Goal: Information Seeking & Learning: Learn about a topic

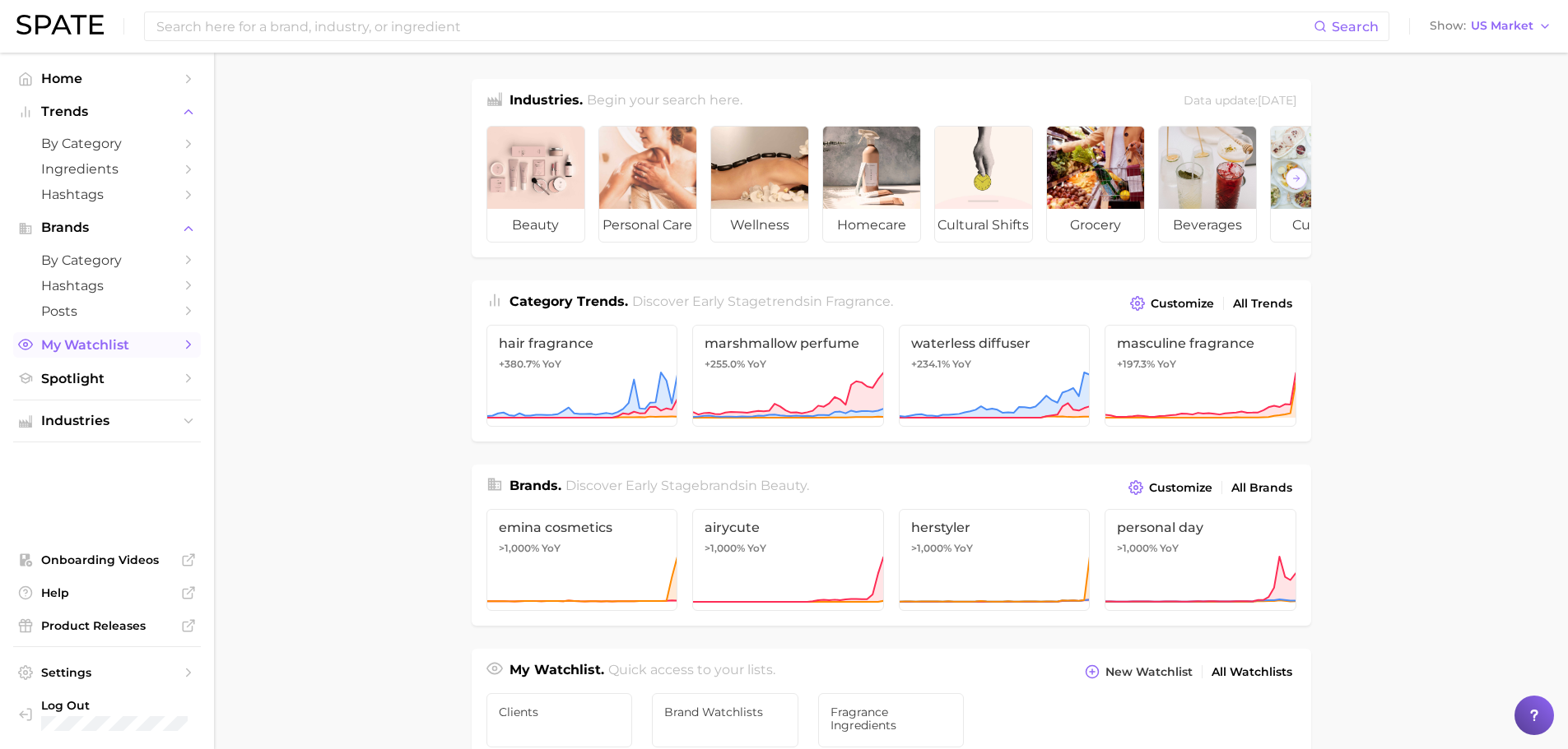
click at [142, 349] on span "My Watchlist" at bounding box center [107, 345] width 132 height 16
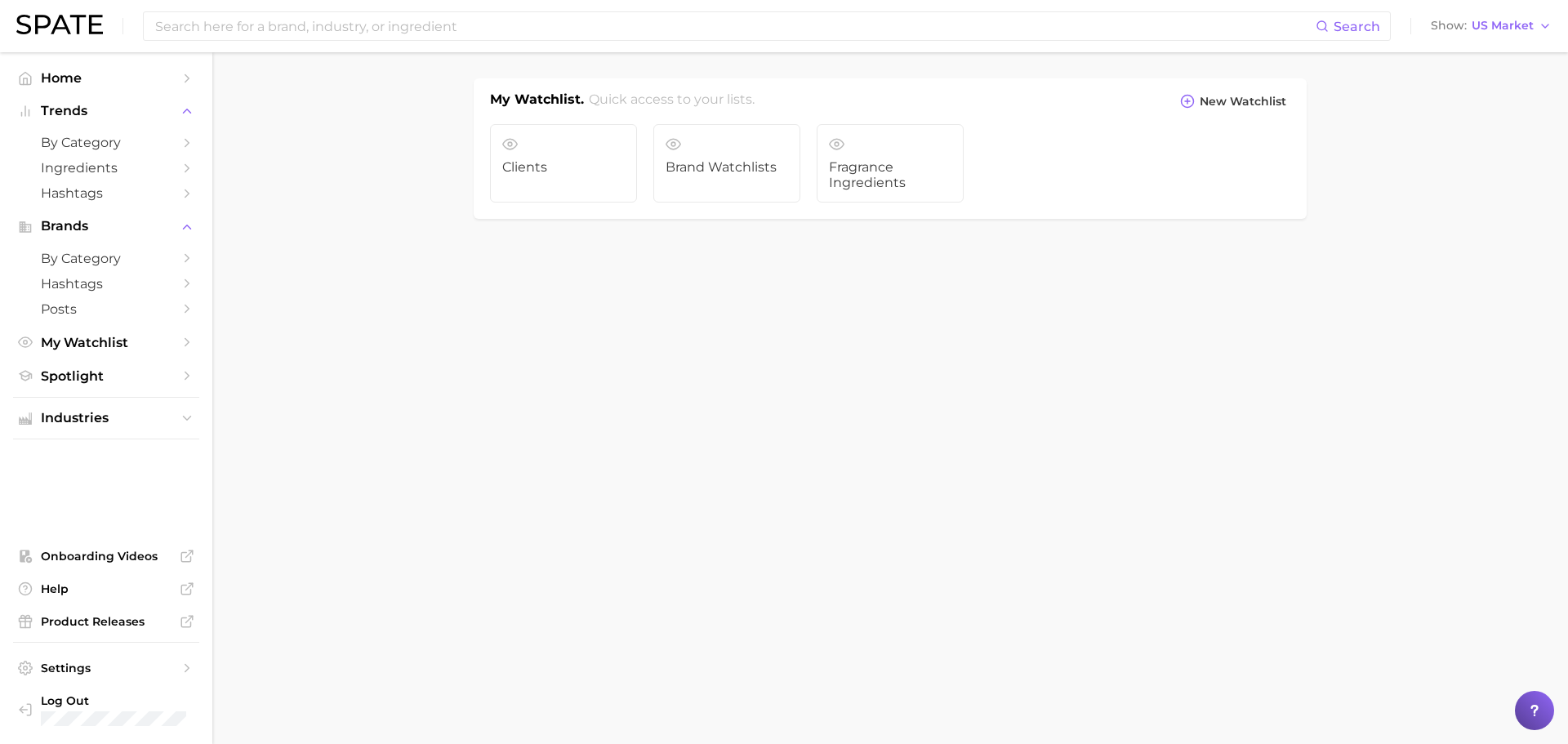
click at [141, 346] on span "My Watchlist" at bounding box center [106, 343] width 131 height 16
click at [141, 385] on link "Spotlight" at bounding box center [105, 377] width 186 height 26
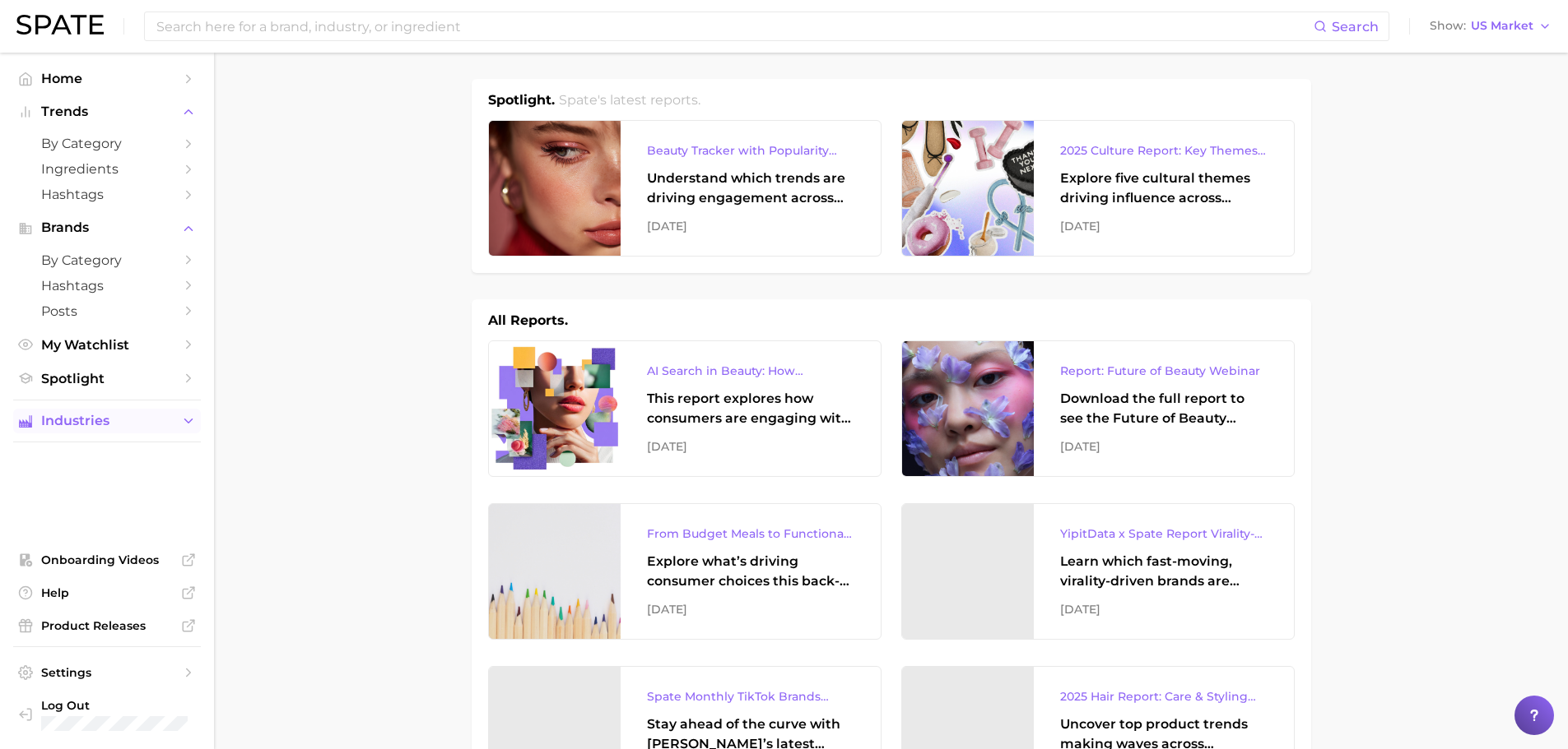
click at [114, 427] on span "Industries" at bounding box center [107, 421] width 132 height 15
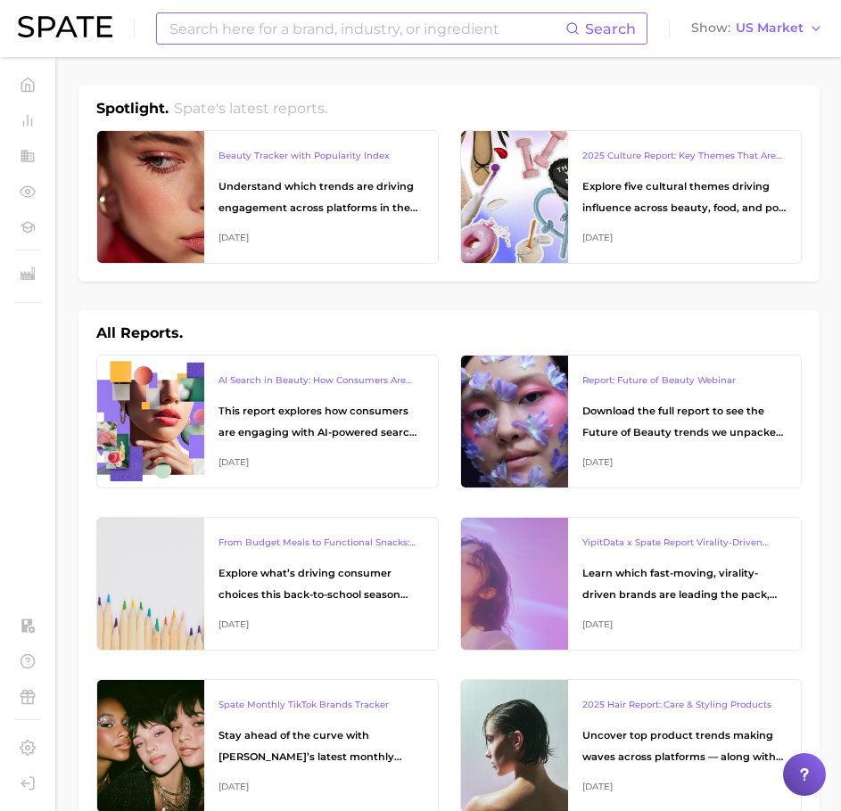
click at [245, 38] on input at bounding box center [367, 28] width 398 height 30
type input "apple"
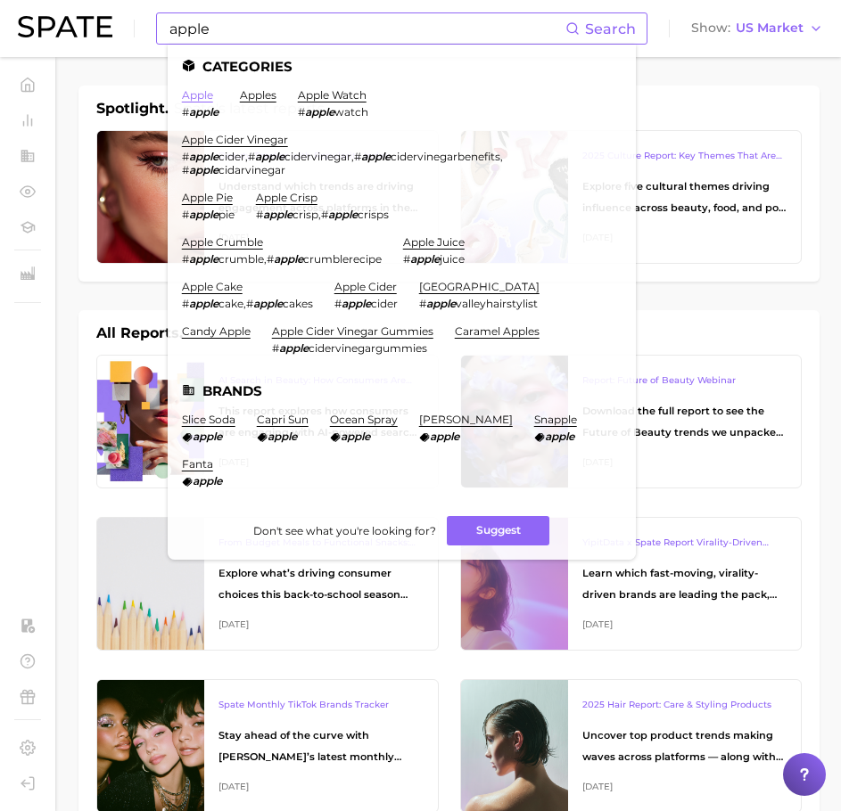
click at [200, 96] on link "apple" at bounding box center [197, 94] width 31 height 13
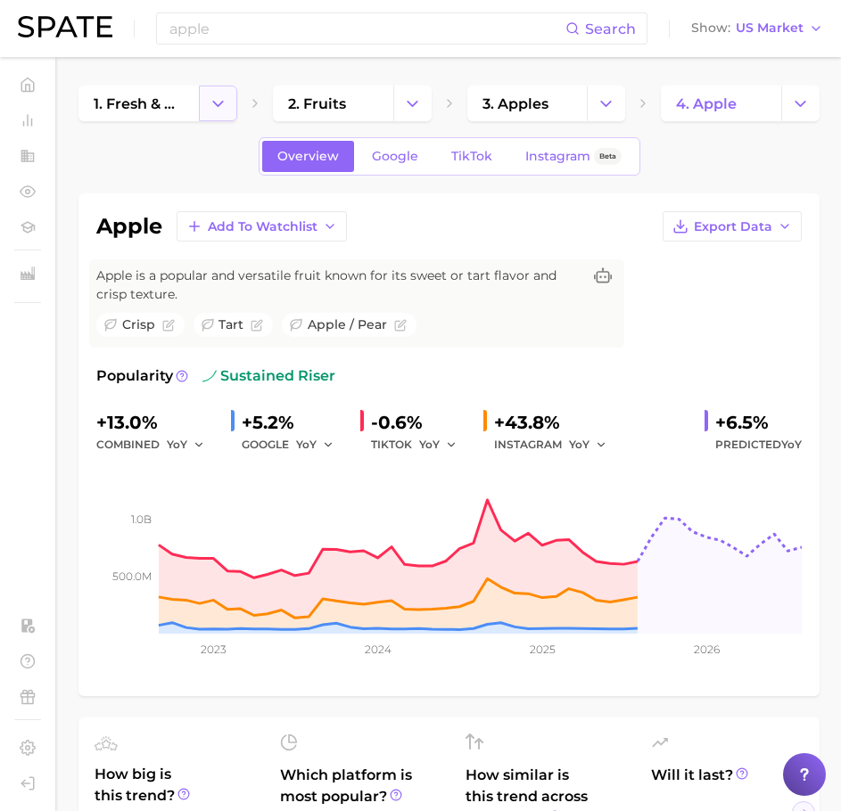
click at [209, 99] on icon "Change Category" at bounding box center [218, 104] width 19 height 19
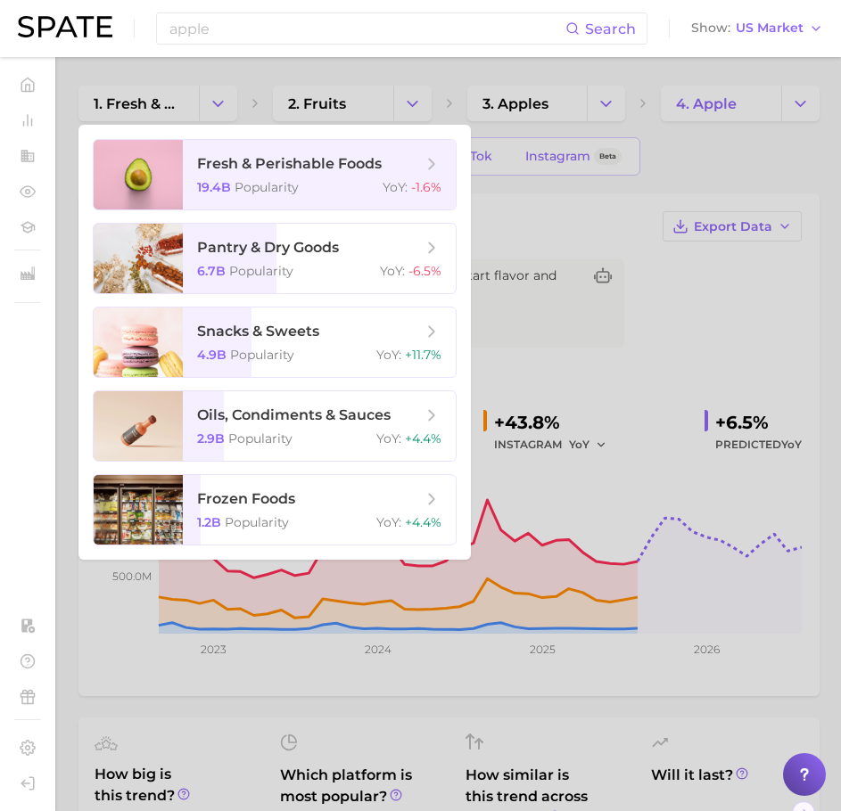
click at [65, 16] on img at bounding box center [65, 26] width 95 height 21
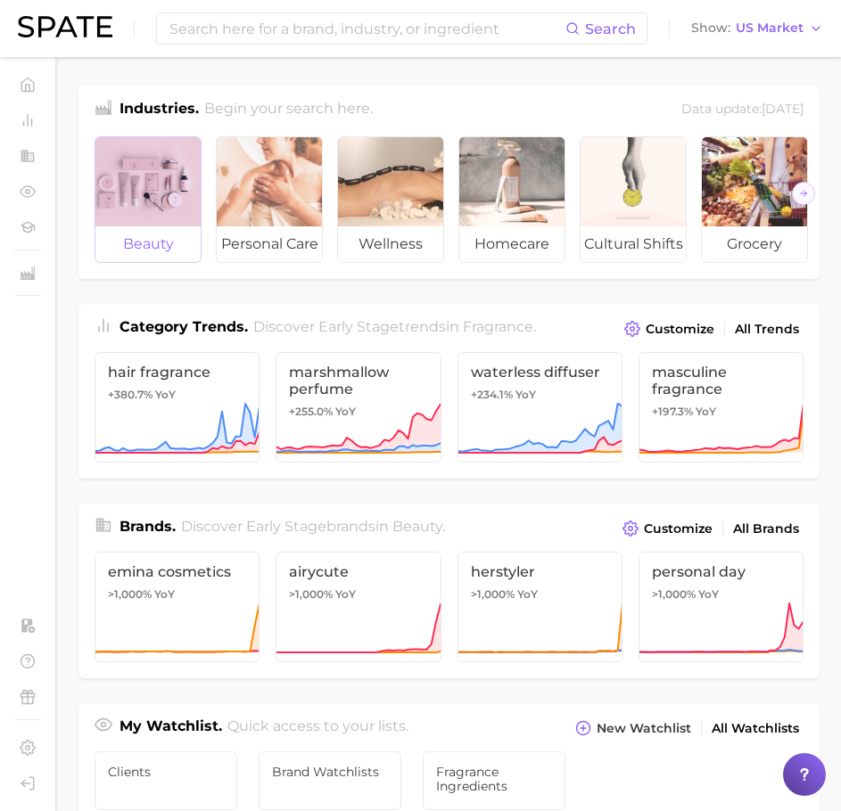
click at [166, 199] on div at bounding box center [147, 181] width 105 height 89
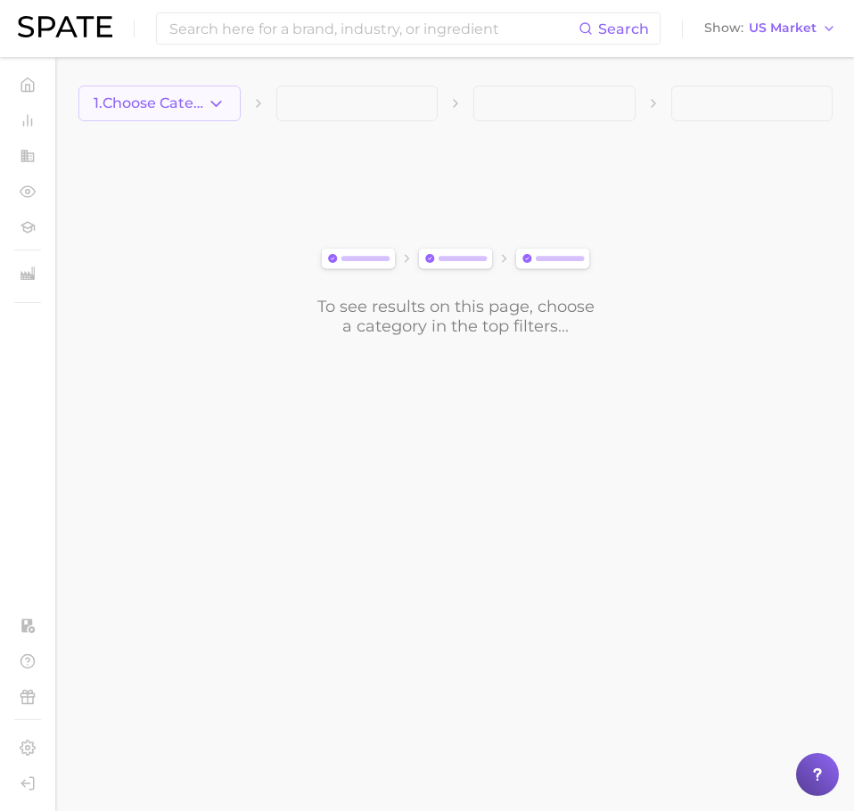
click at [199, 100] on span "1. Choose Category" at bounding box center [150, 103] width 113 height 16
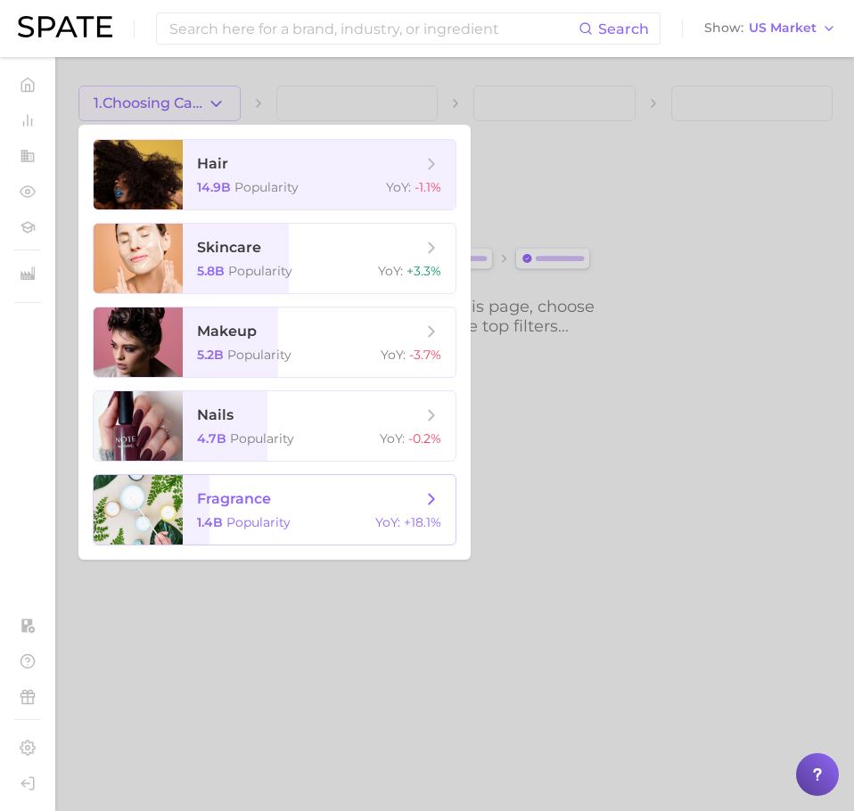
click at [300, 508] on span "fragrance" at bounding box center [309, 500] width 225 height 20
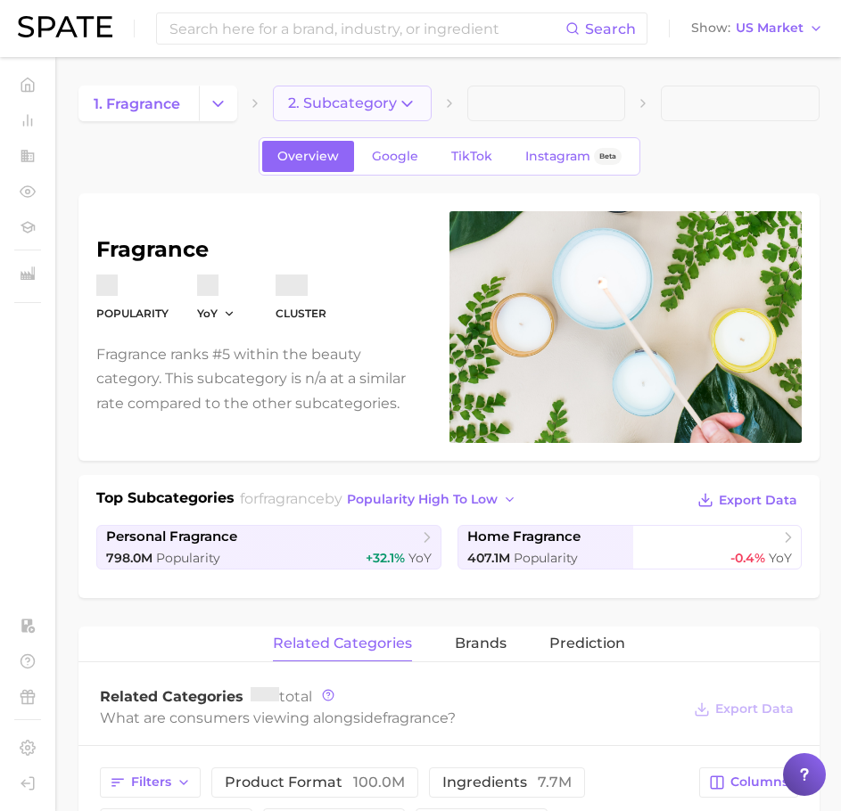
click at [371, 104] on span "2. Subcategory" at bounding box center [342, 103] width 109 height 16
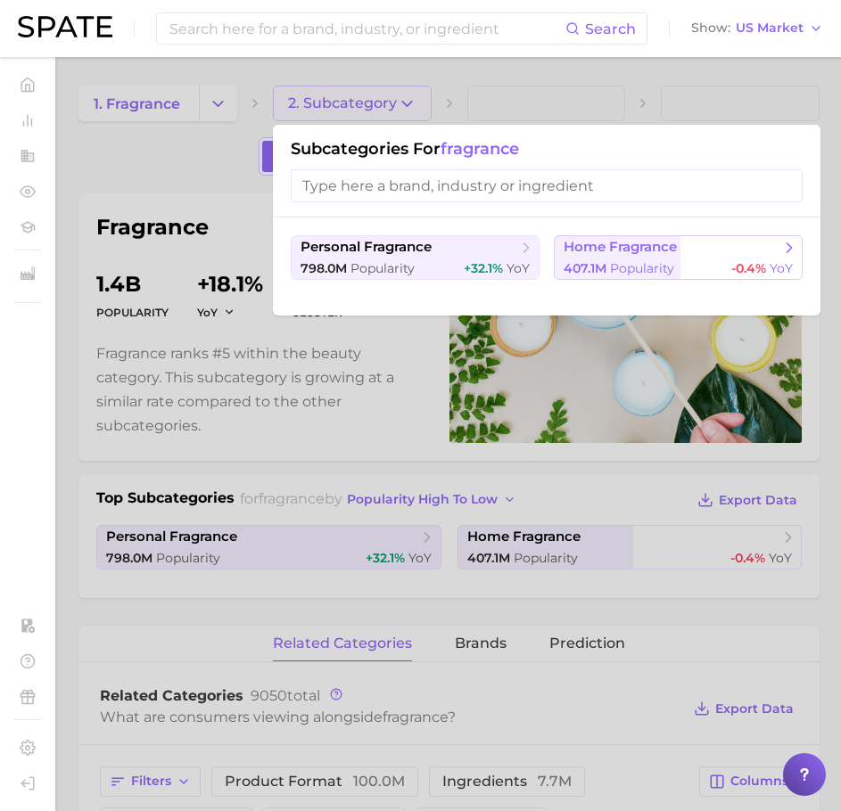
click at [580, 259] on button "home fragrance 407.1m Popularity -0.4% YoY" at bounding box center [678, 257] width 249 height 45
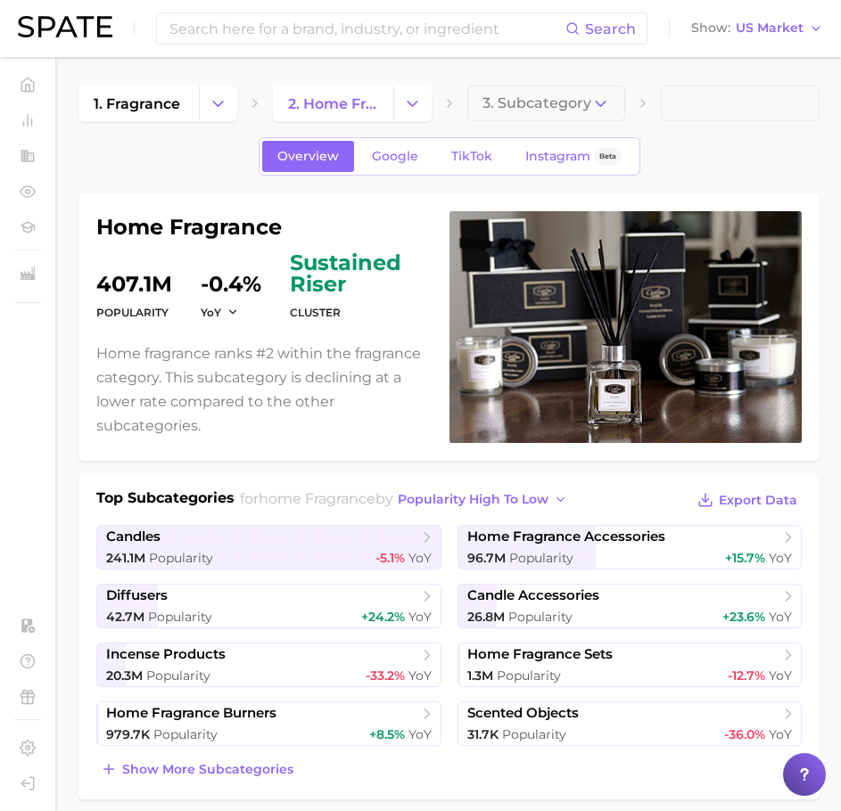
click at [601, 104] on icon "button" at bounding box center [600, 104] width 19 height 19
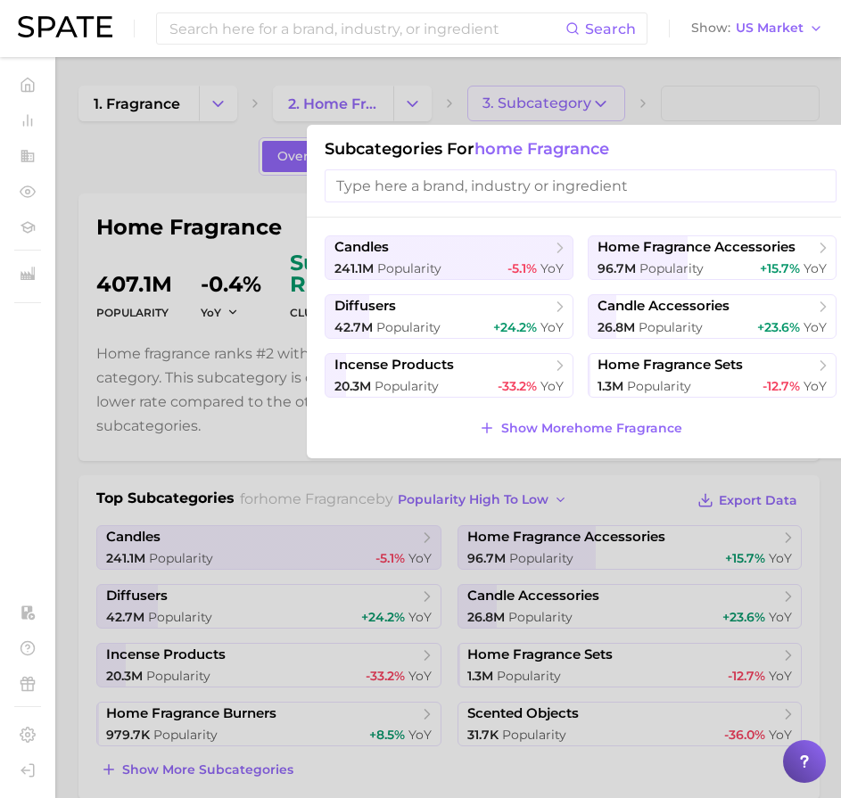
click at [559, 177] on input "search" at bounding box center [581, 185] width 512 height 33
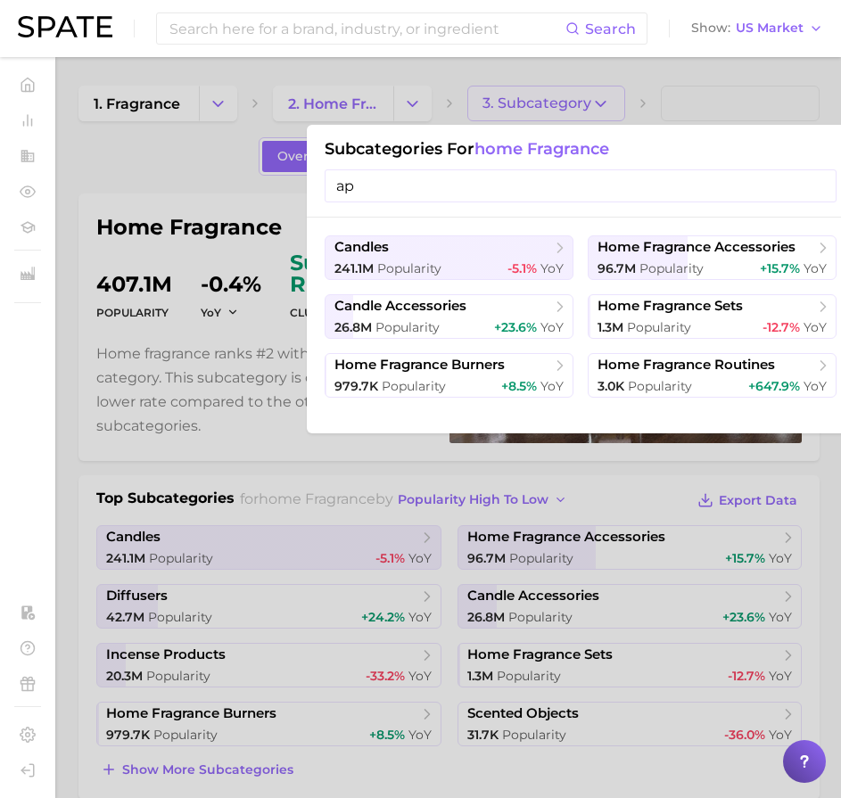
type input "a"
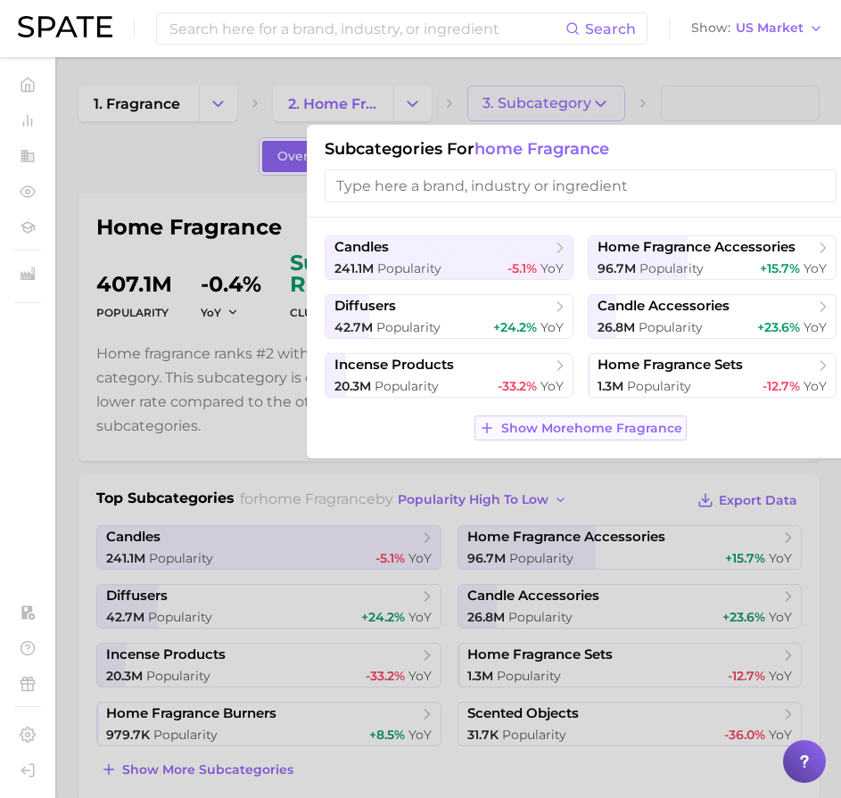
click at [626, 425] on span "Show More home fragrance" at bounding box center [591, 428] width 181 height 15
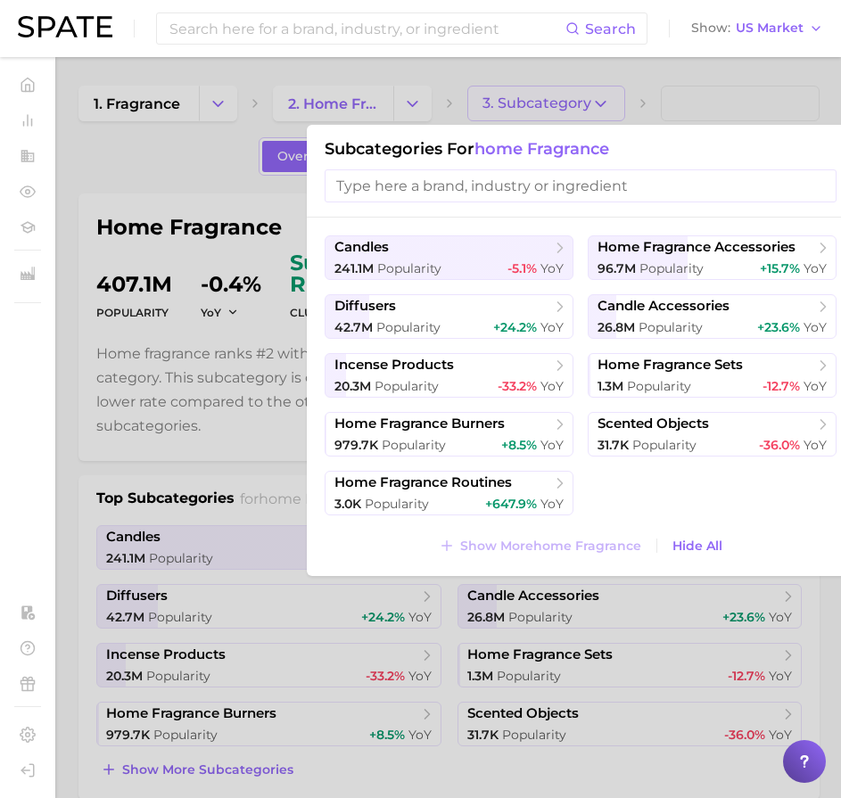
click at [632, 91] on div at bounding box center [420, 399] width 841 height 798
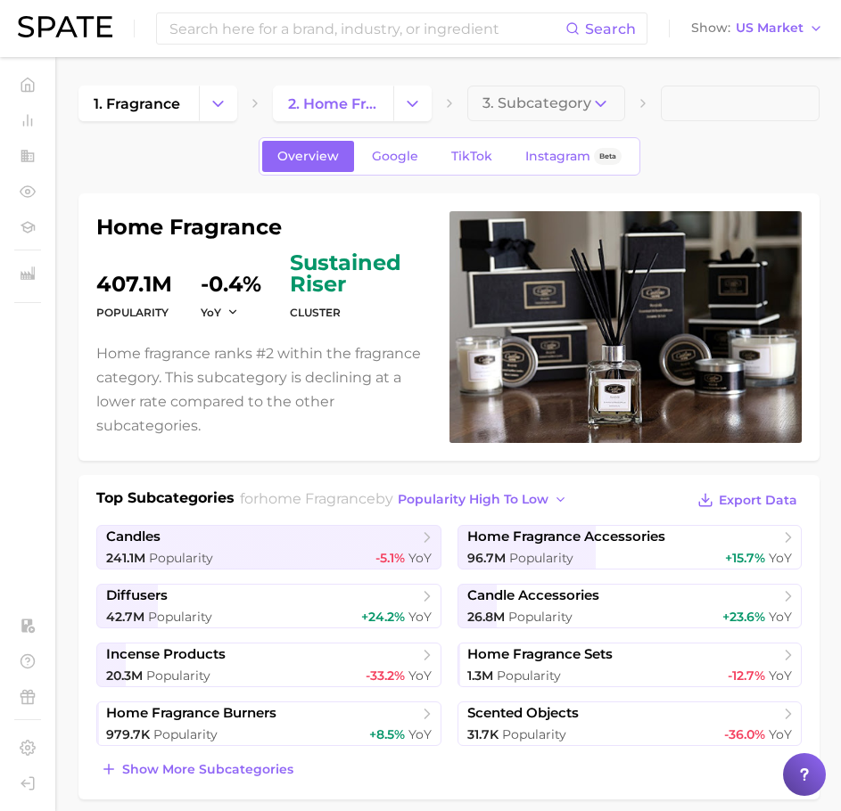
click at [703, 102] on span at bounding box center [740, 104] width 159 height 36
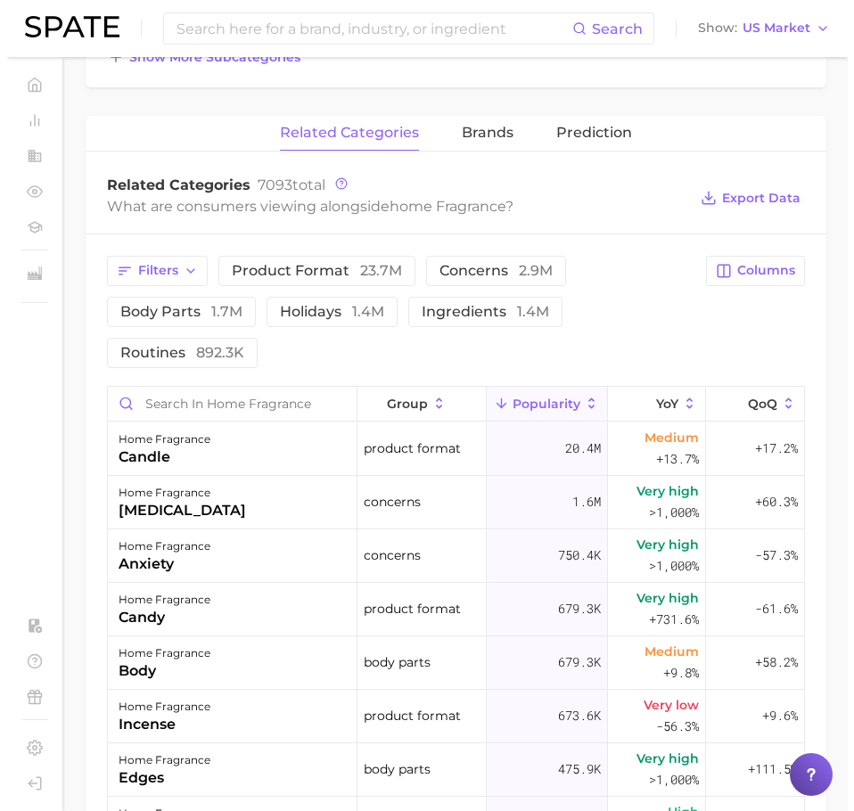
scroll to position [713, 0]
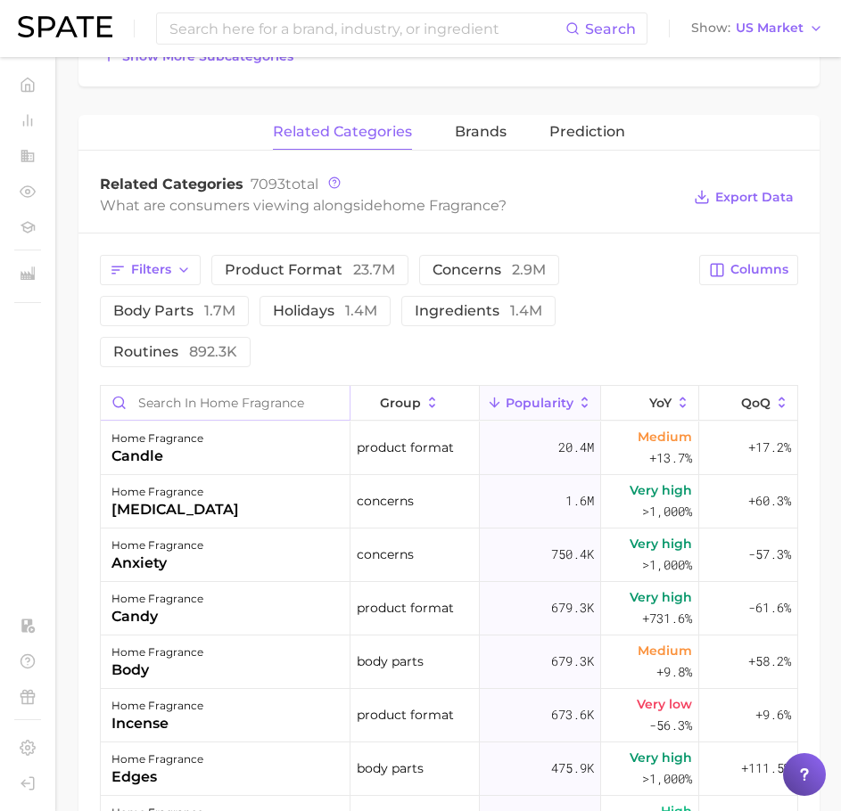
click at [275, 402] on input "Search in home fragrance" at bounding box center [225, 403] width 249 height 34
type input "apple"
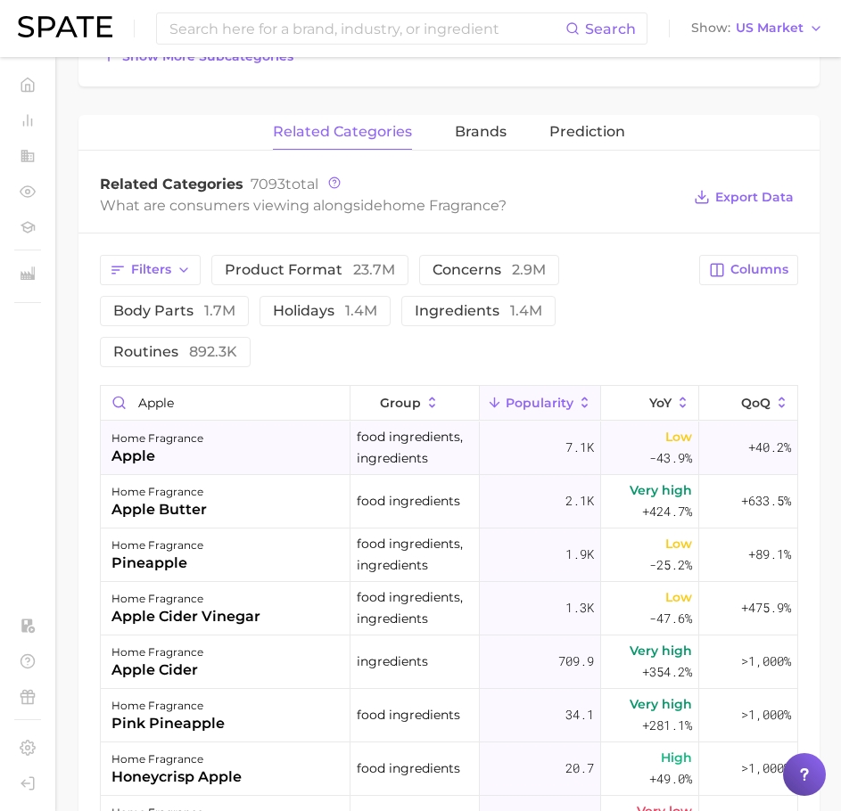
click at [207, 453] on div "home fragrance apple" at bounding box center [226, 448] width 250 height 53
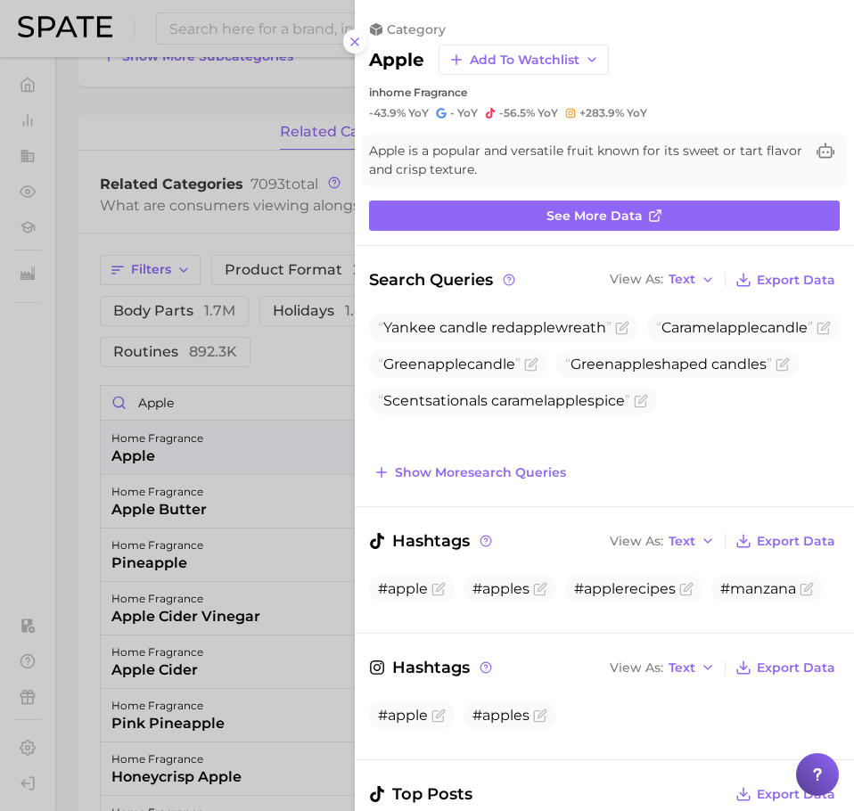
scroll to position [0, 0]
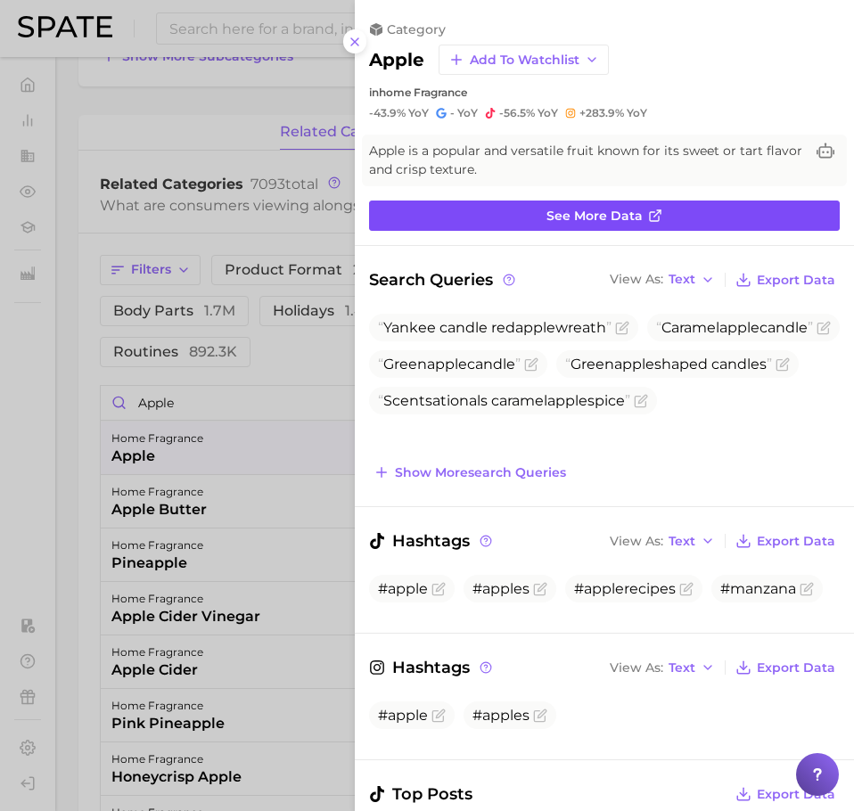
click at [687, 226] on link "See more data" at bounding box center [604, 216] width 471 height 30
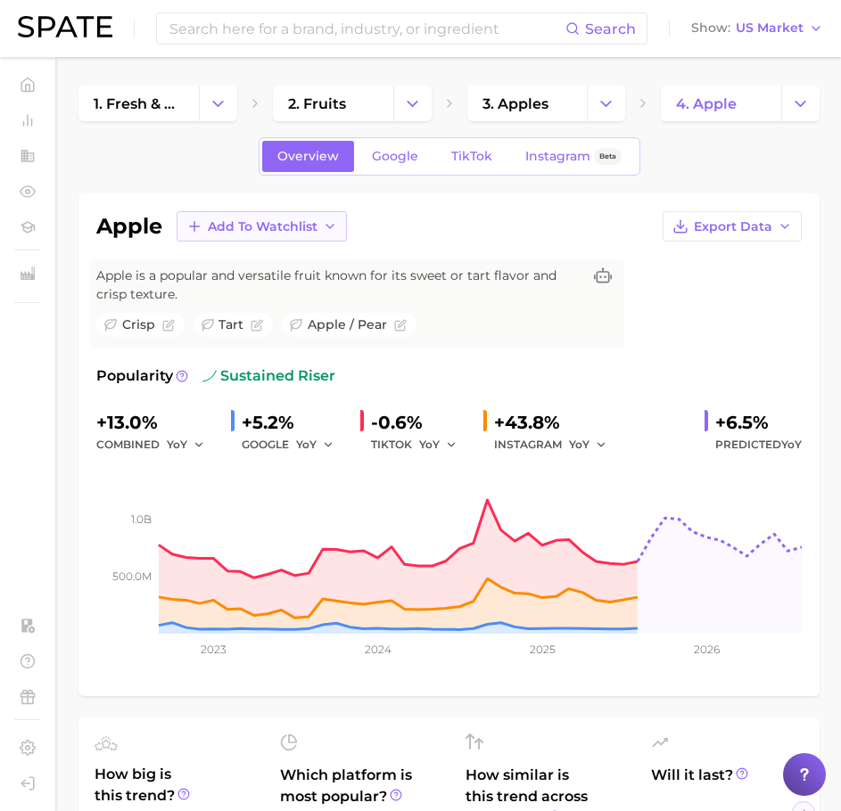
click at [333, 235] on button "Add to Watchlist" at bounding box center [262, 226] width 170 height 30
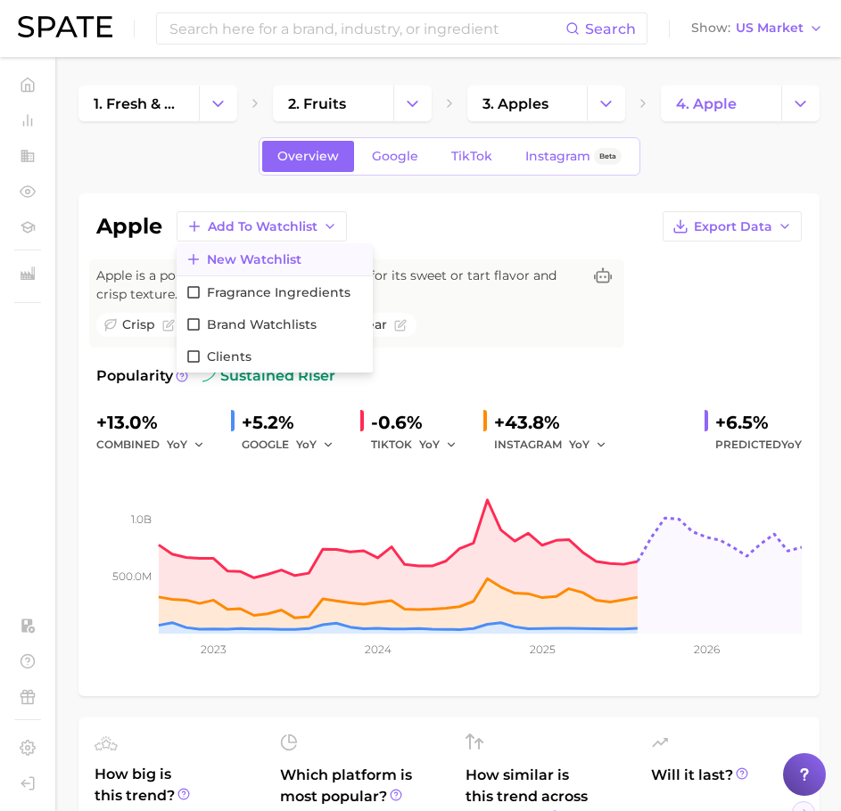
click at [246, 258] on span "New Watchlist" at bounding box center [254, 259] width 95 height 15
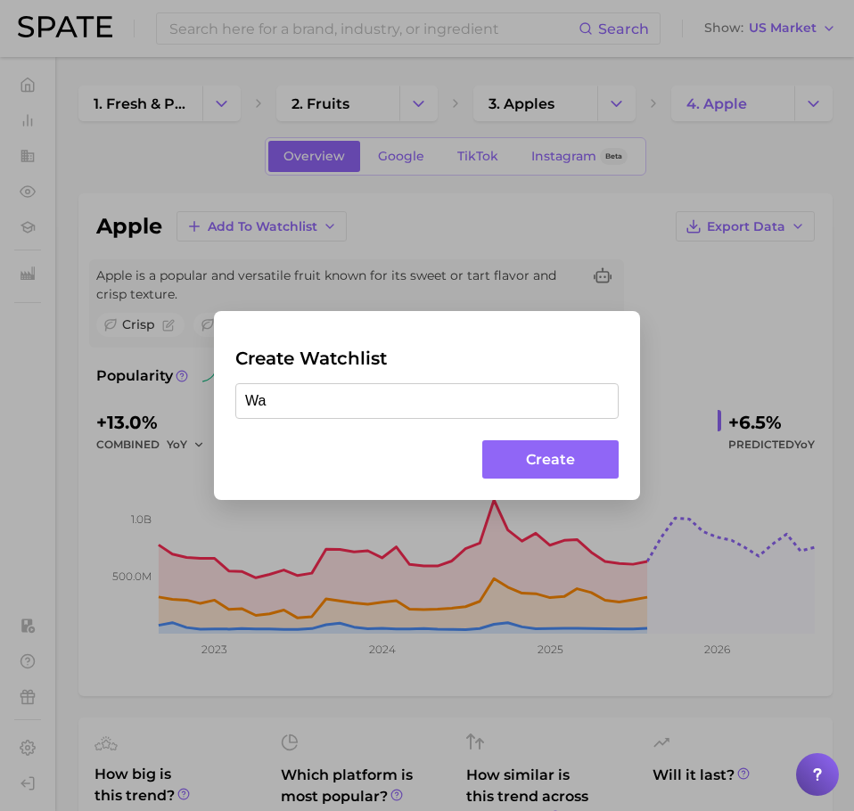
type input "W"
type input "Home Fragrance Trends"
click at [539, 459] on button "Create" at bounding box center [550, 459] width 136 height 38
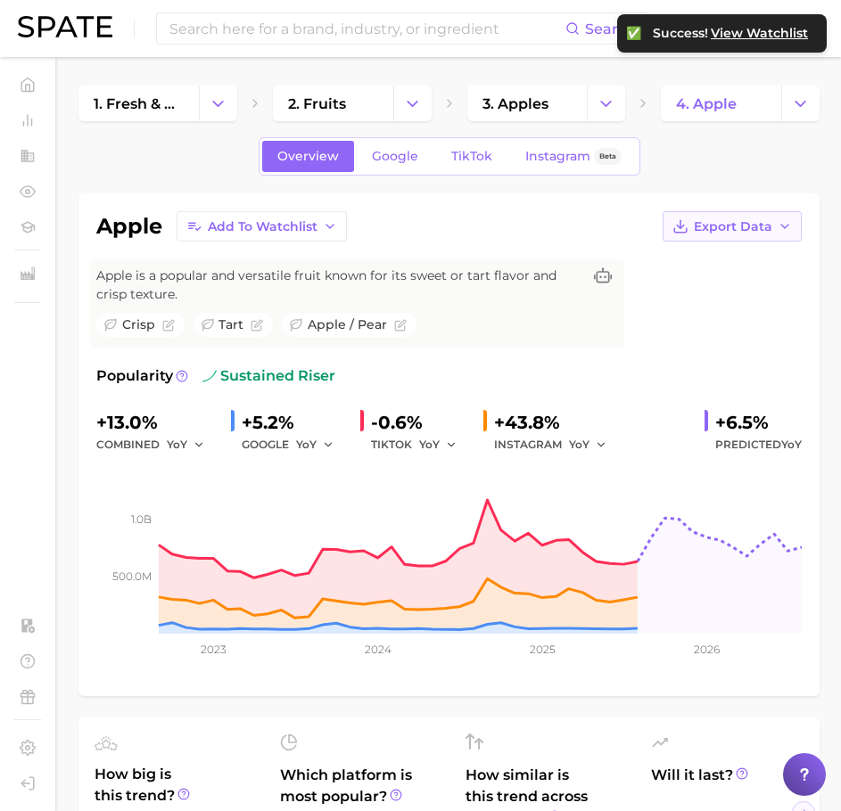
click at [784, 228] on icon "button" at bounding box center [785, 226] width 14 height 14
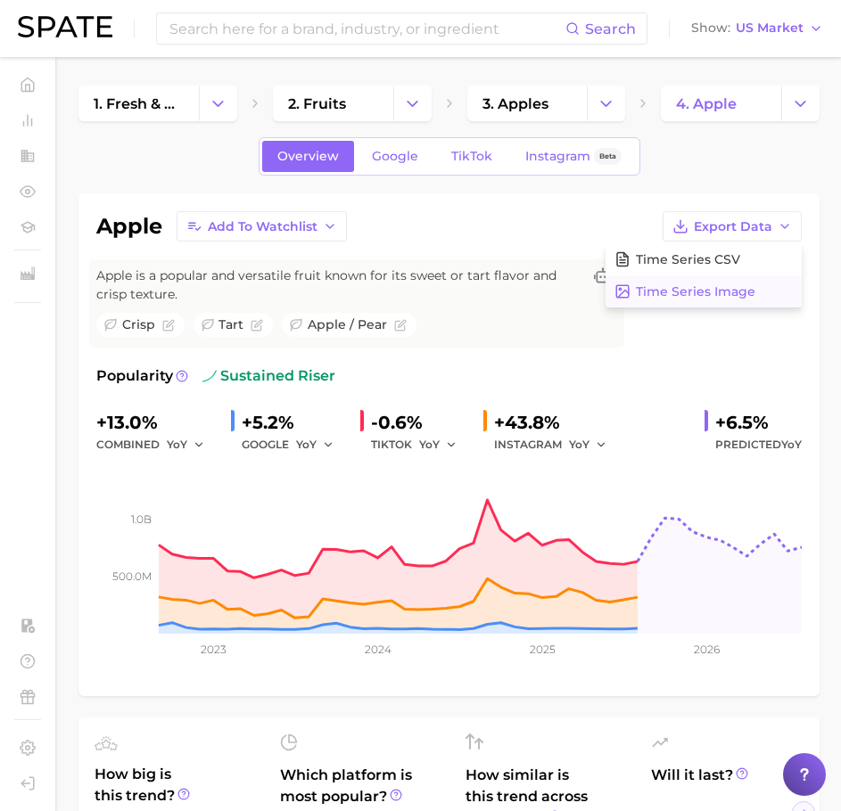
click at [747, 293] on span "Time Series Image" at bounding box center [695, 291] width 119 height 15
click at [783, 230] on icon "button" at bounding box center [785, 226] width 14 height 14
click at [754, 268] on button "Time Series CSV" at bounding box center [703, 259] width 196 height 32
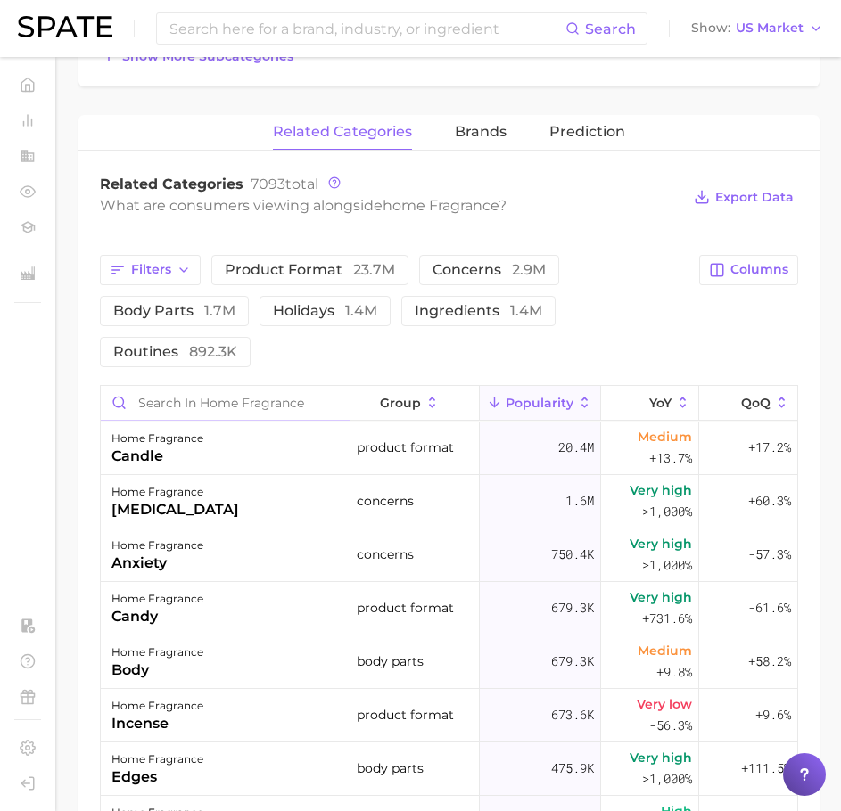
click at [219, 404] on input "Search in home fragrance" at bounding box center [225, 403] width 249 height 34
type input "apple"
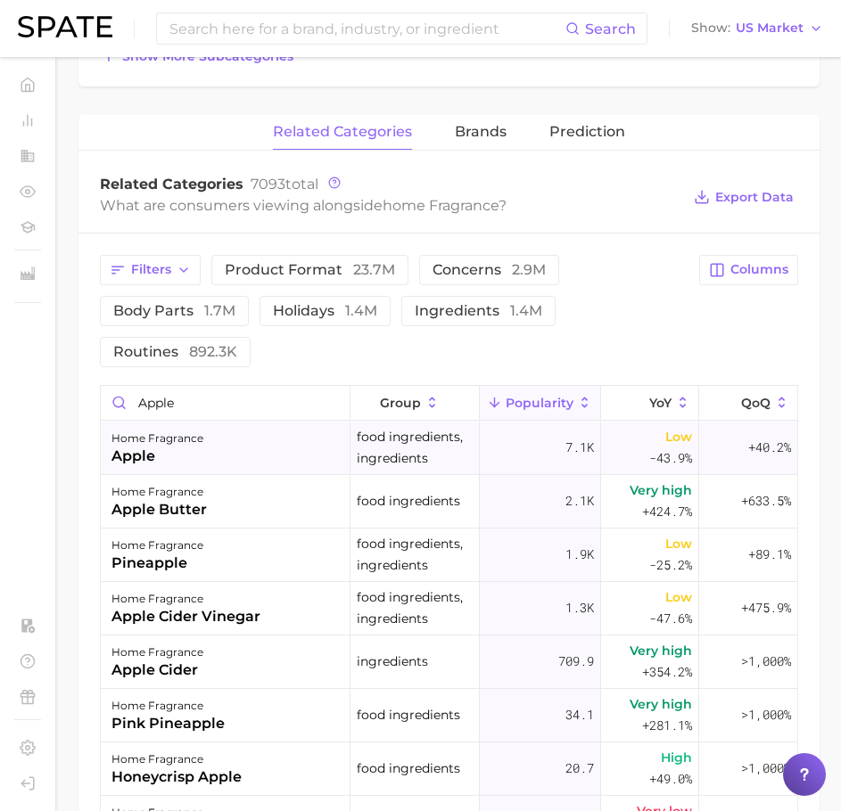
click at [222, 457] on div "home fragrance apple" at bounding box center [226, 448] width 250 height 53
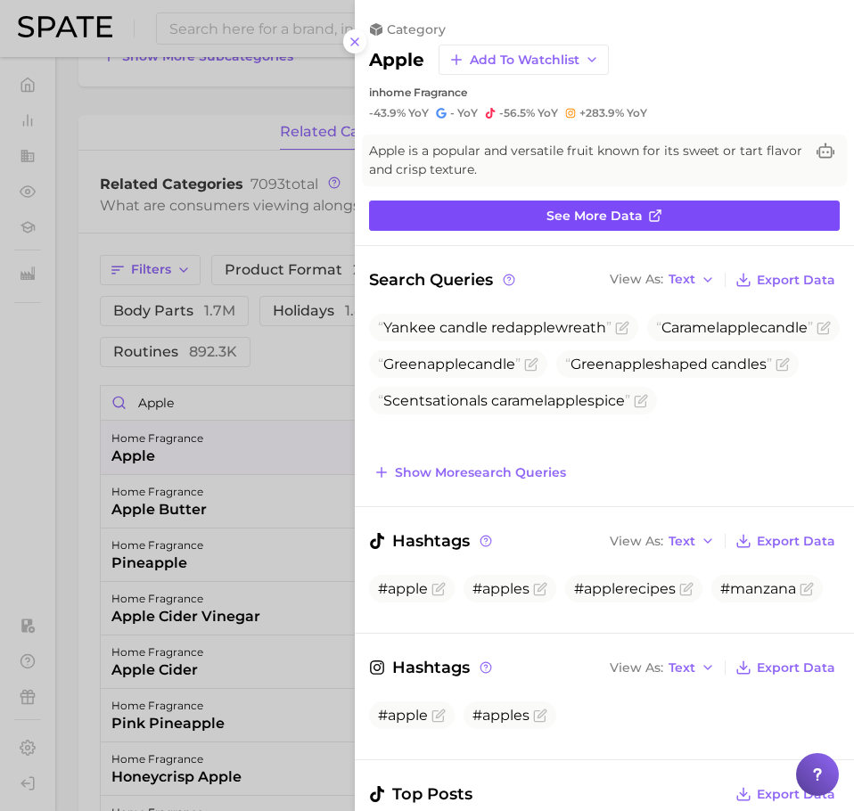
click at [532, 218] on link "See more data" at bounding box center [604, 216] width 471 height 30
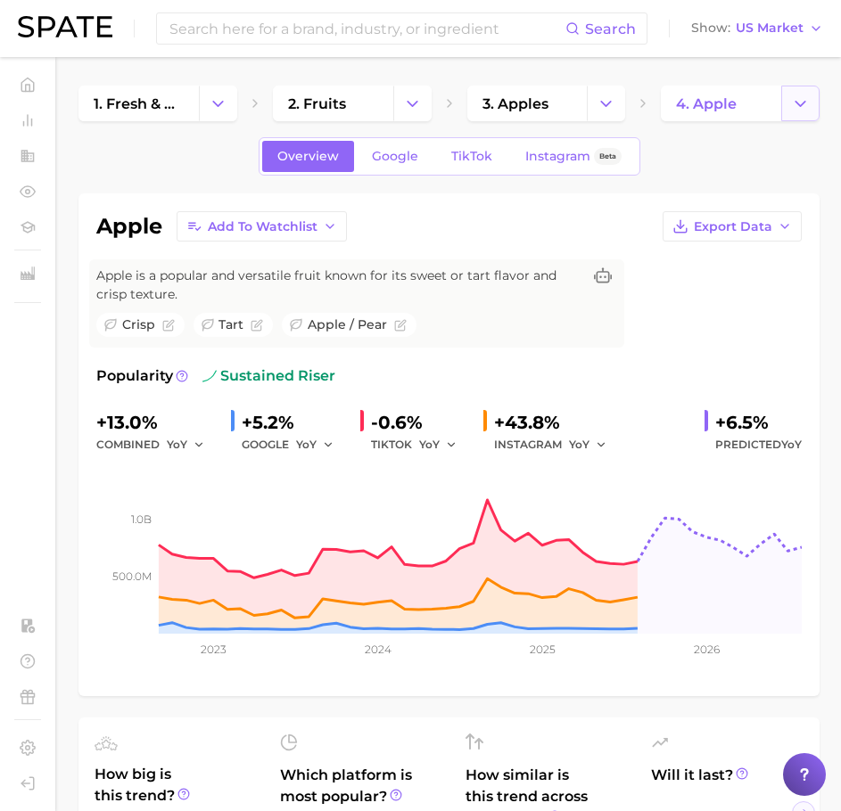
click at [801, 107] on icon "Change Category" at bounding box center [800, 104] width 19 height 19
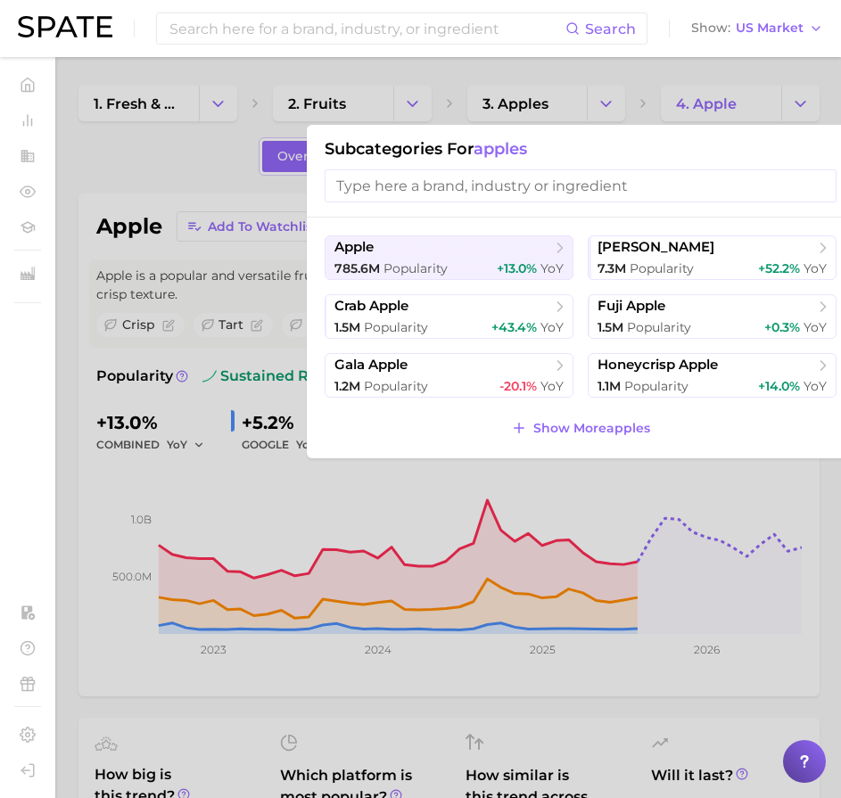
click at [152, 156] on div at bounding box center [420, 399] width 841 height 798
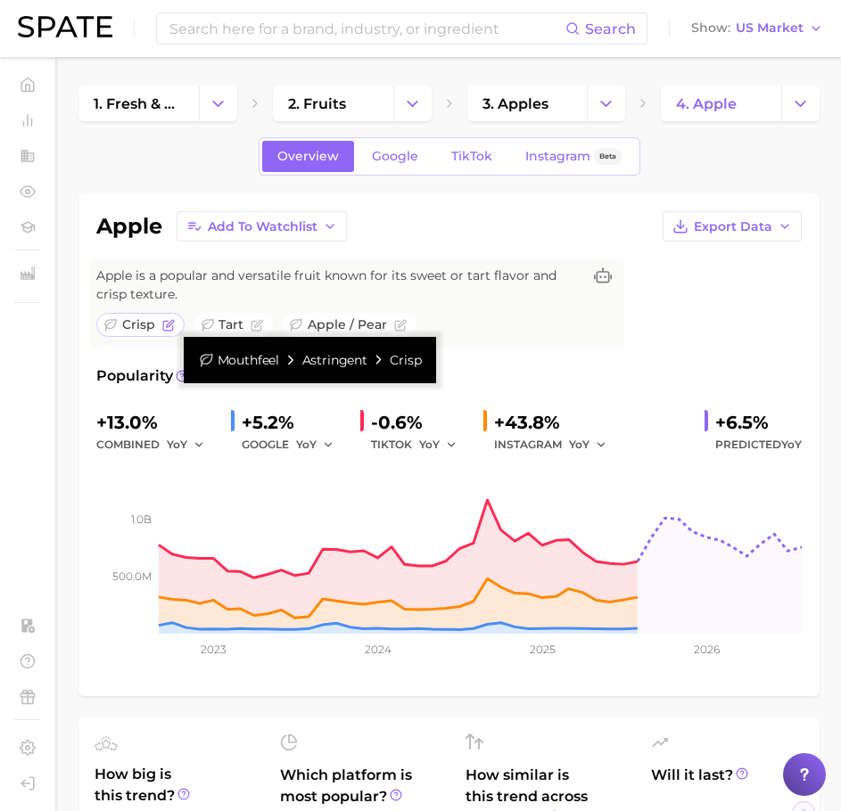
click at [162, 324] on icon "Flag as miscategorized or irrelevant" at bounding box center [168, 325] width 12 height 12
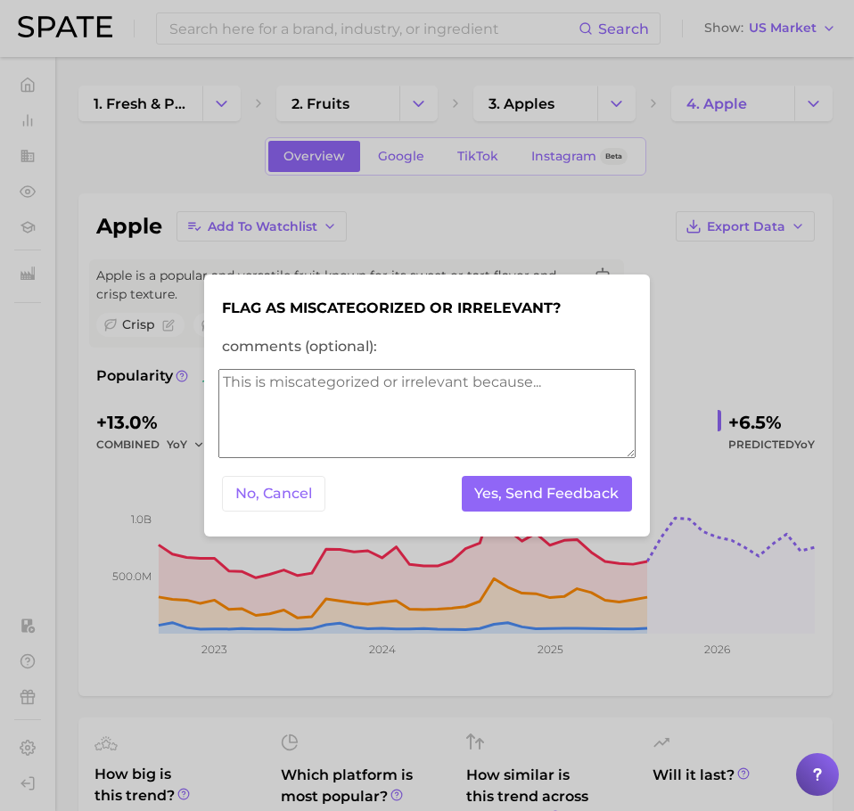
click at [554, 260] on div at bounding box center [427, 405] width 854 height 811
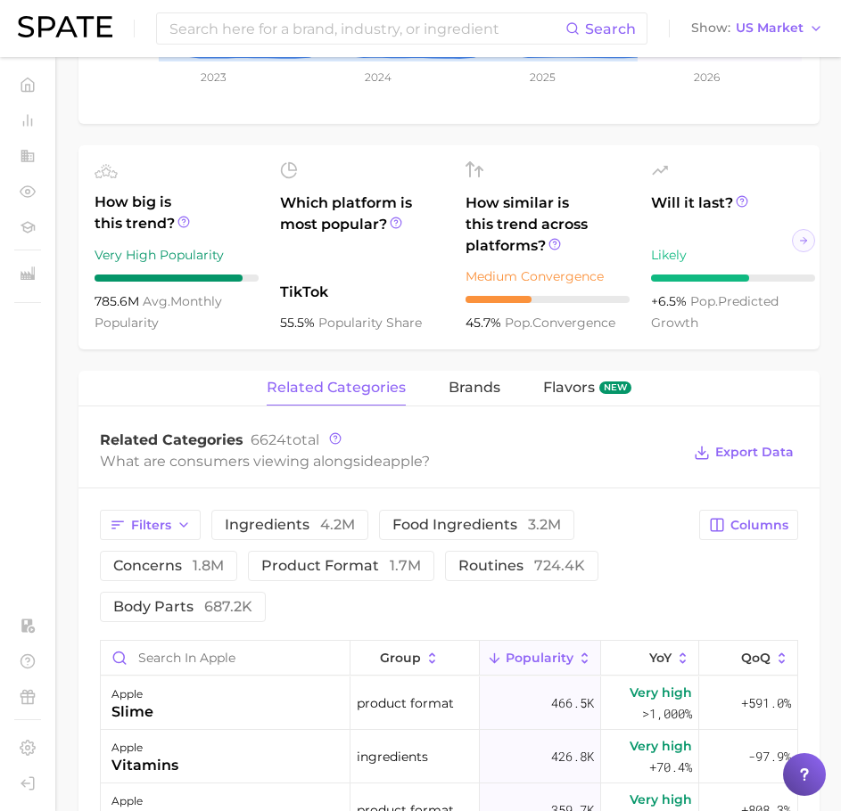
scroll to position [624, 0]
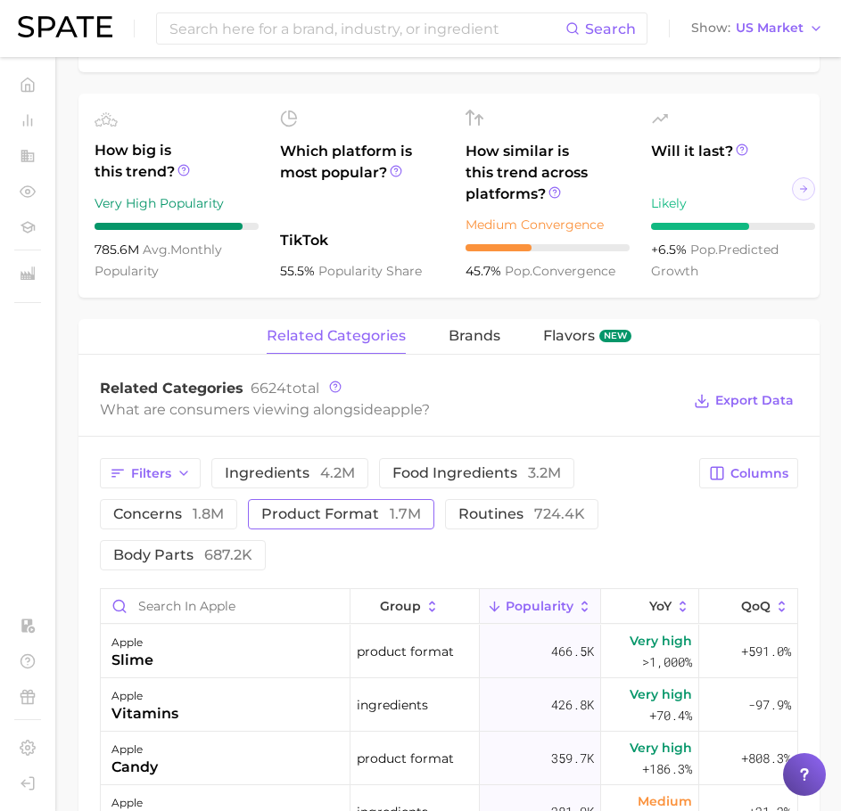
click at [377, 509] on span "product format 1.7m" at bounding box center [341, 514] width 160 height 14
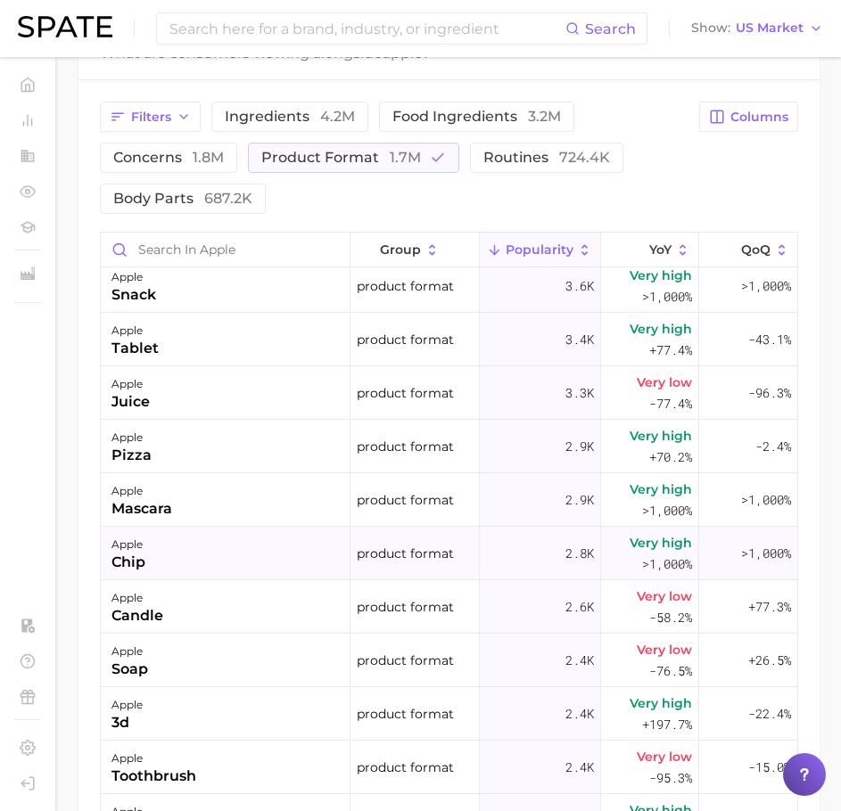
scroll to position [2407, 0]
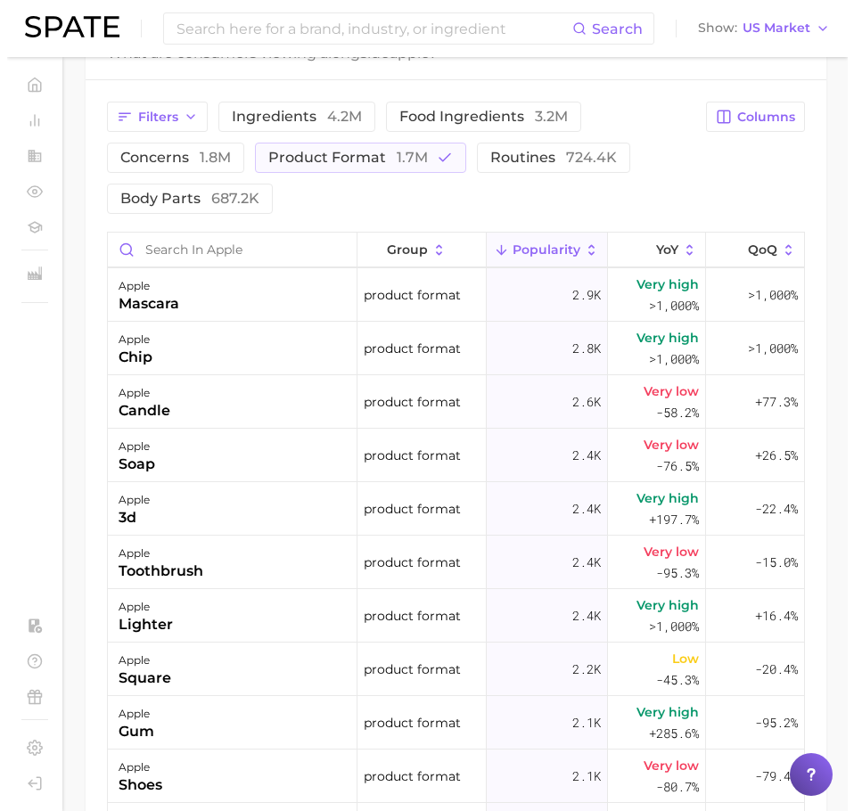
scroll to position [713, 0]
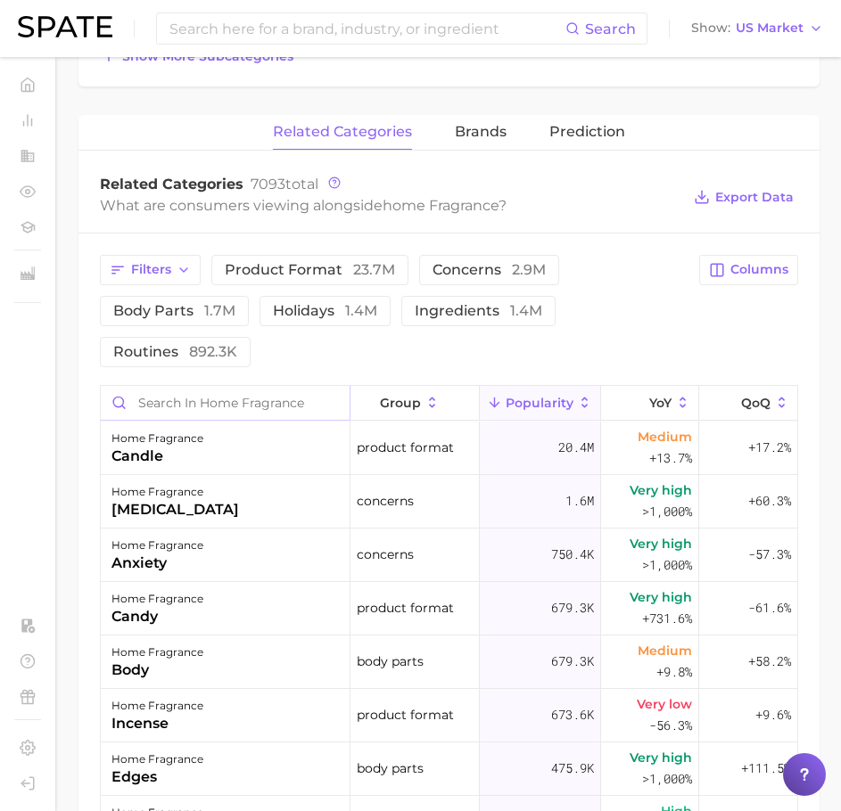
click at [212, 413] on input "Search in home fragrance" at bounding box center [225, 403] width 249 height 34
type input "apple"
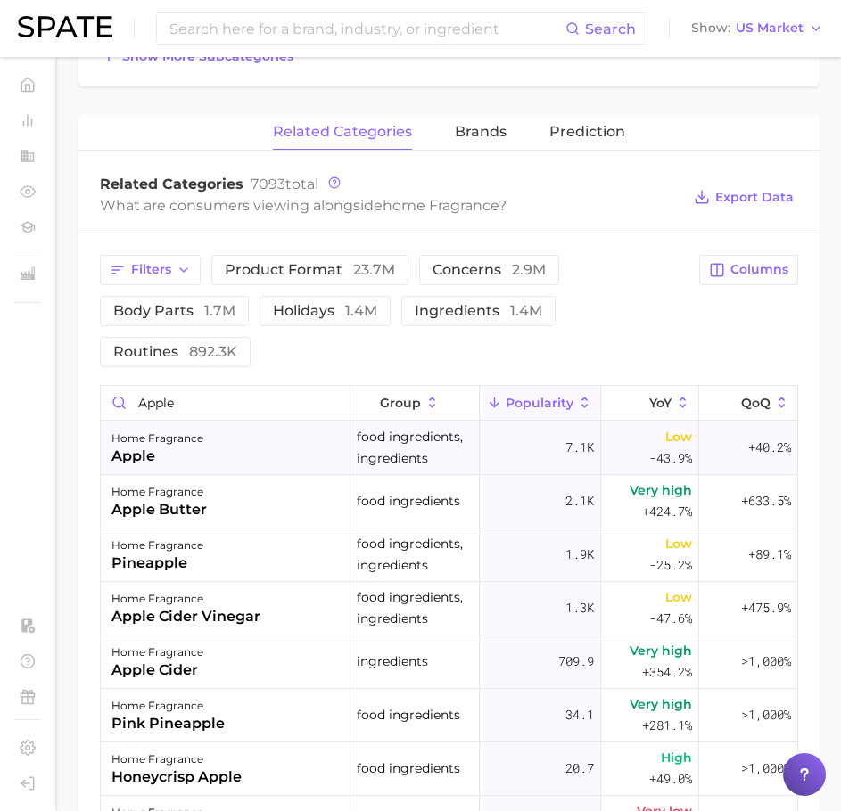
click at [679, 454] on span "-43.9%" at bounding box center [670, 458] width 43 height 21
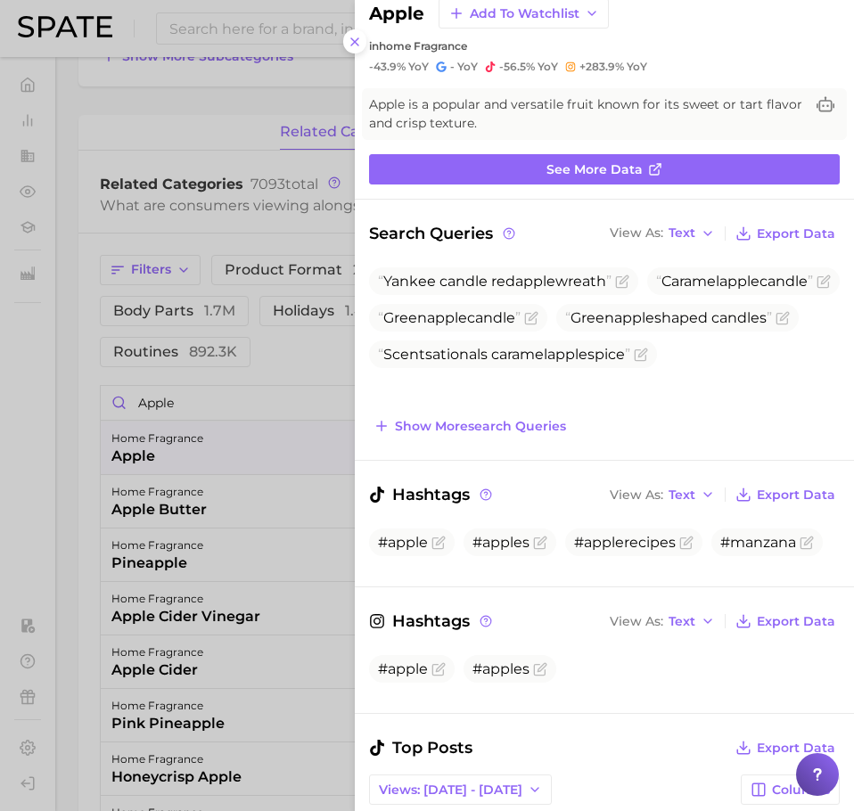
scroll to position [0, 0]
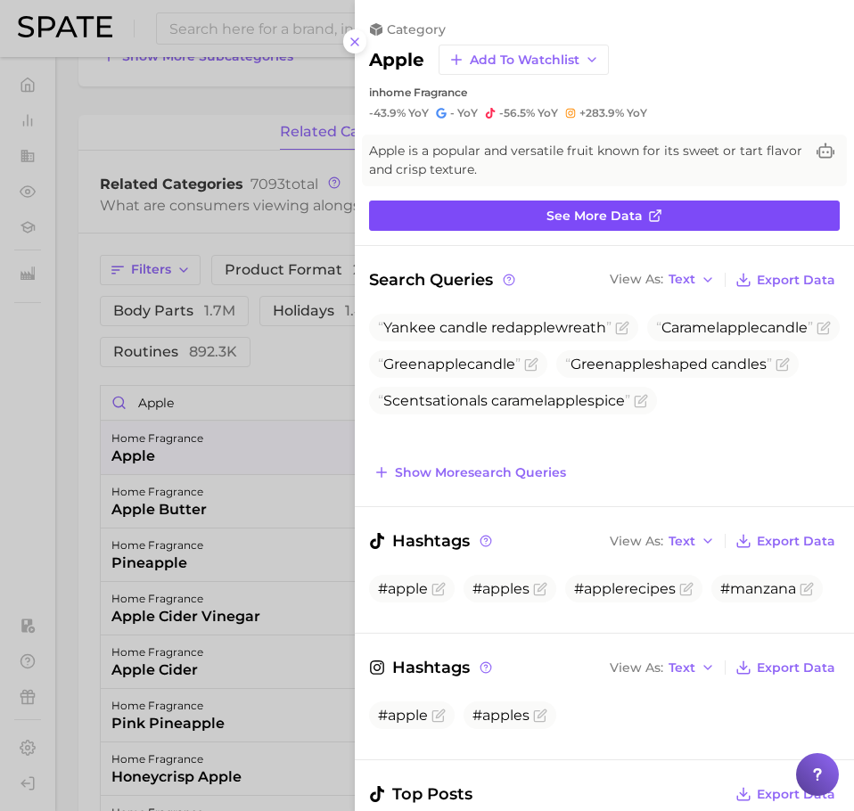
click at [538, 215] on link "See more data" at bounding box center [604, 216] width 471 height 30
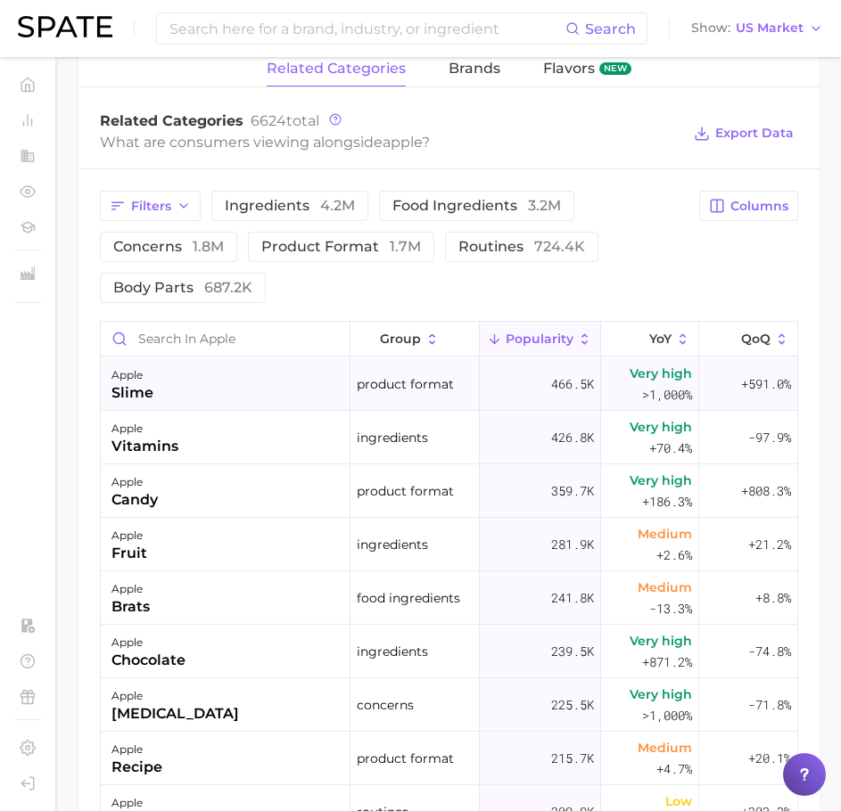
scroll to position [802, 0]
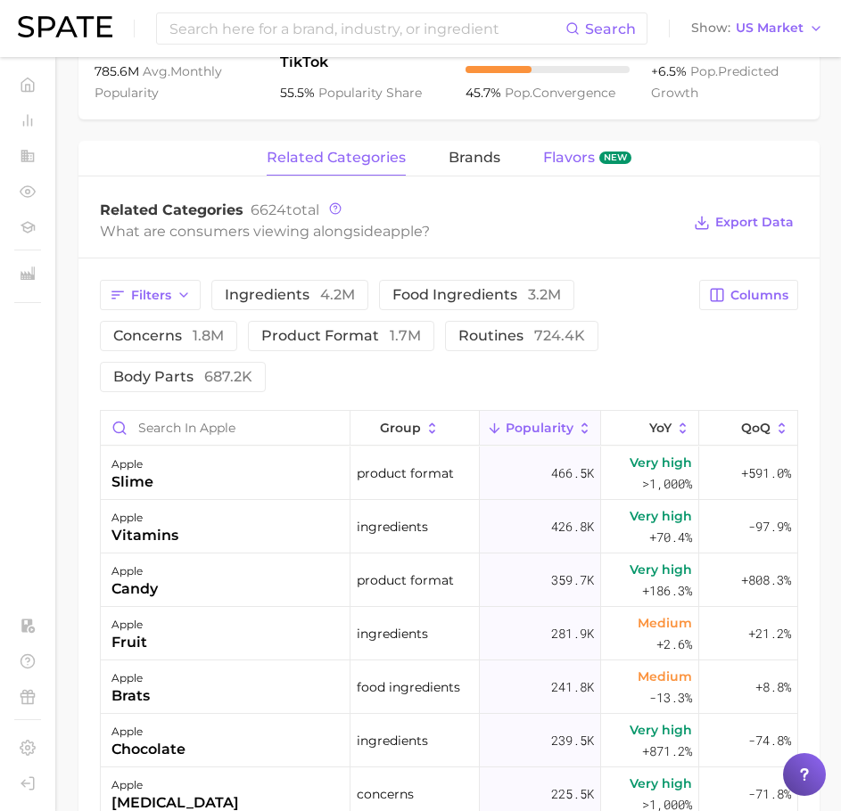
click at [564, 146] on button "Flavors new" at bounding box center [587, 158] width 88 height 35
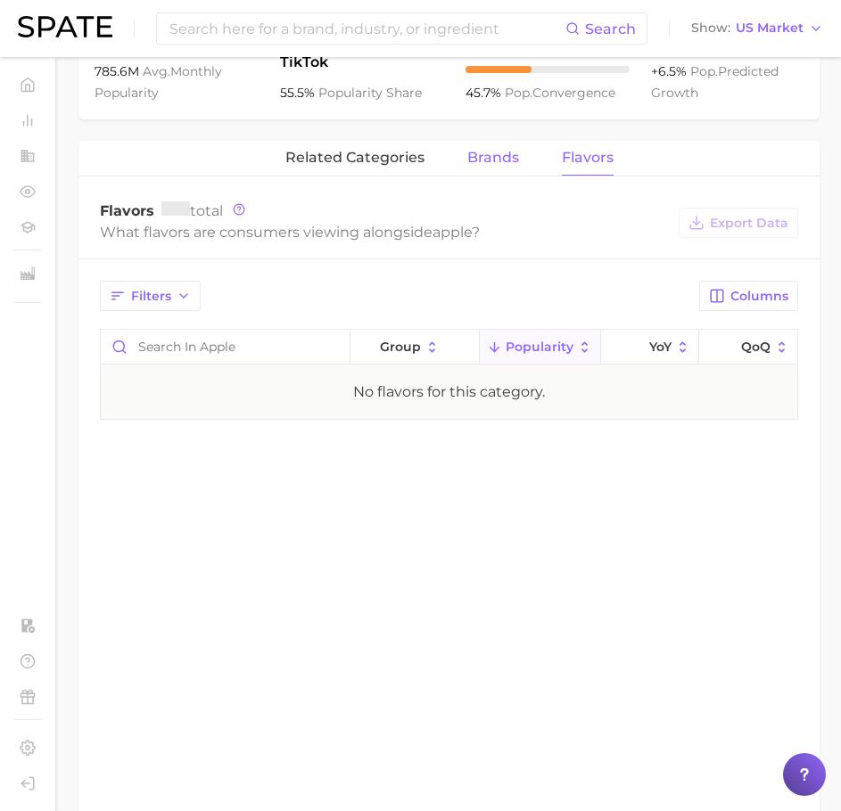
click at [475, 150] on span "brands" at bounding box center [493, 158] width 52 height 16
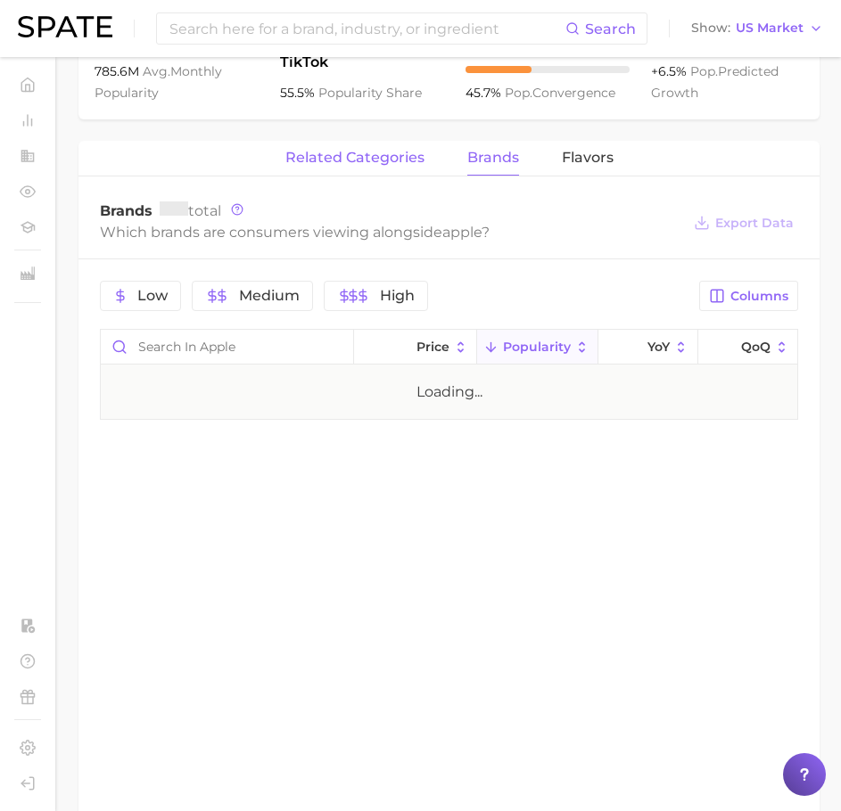
click at [399, 155] on span "related categories" at bounding box center [354, 158] width 139 height 16
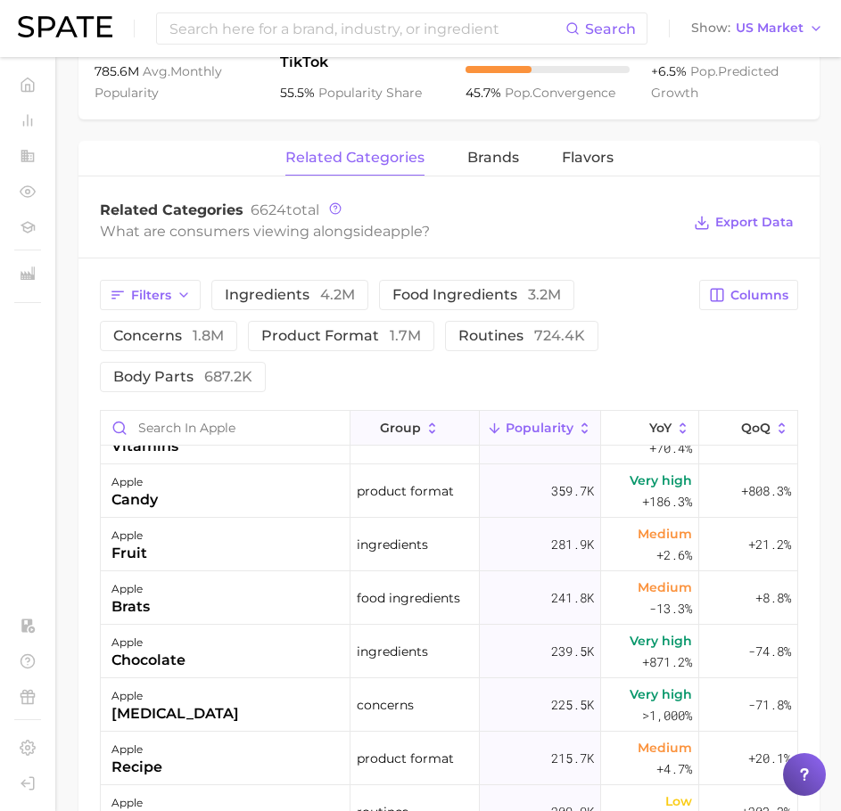
scroll to position [0, 0]
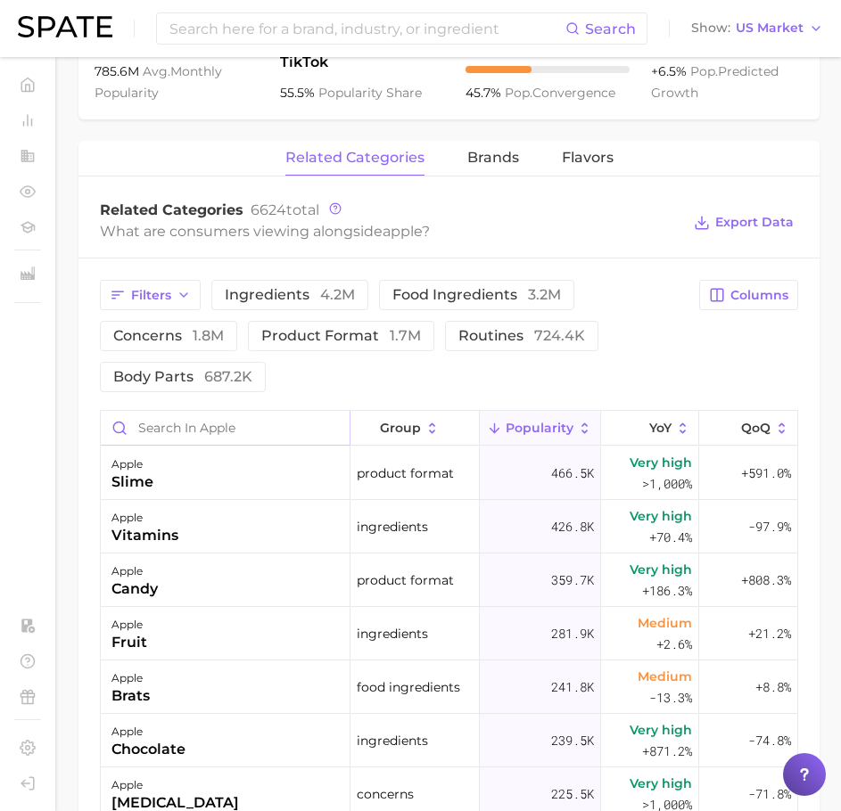
click at [246, 424] on input "Search in apple" at bounding box center [225, 428] width 249 height 34
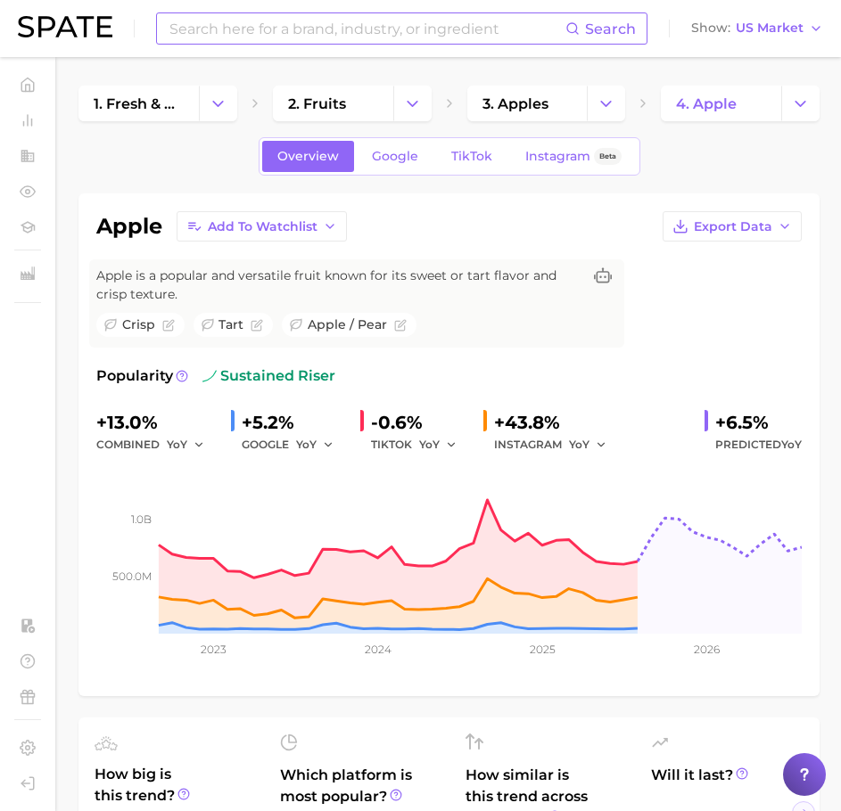
type input "candle"
click at [291, 33] on input at bounding box center [367, 28] width 398 height 30
type input "cinnamon apples"
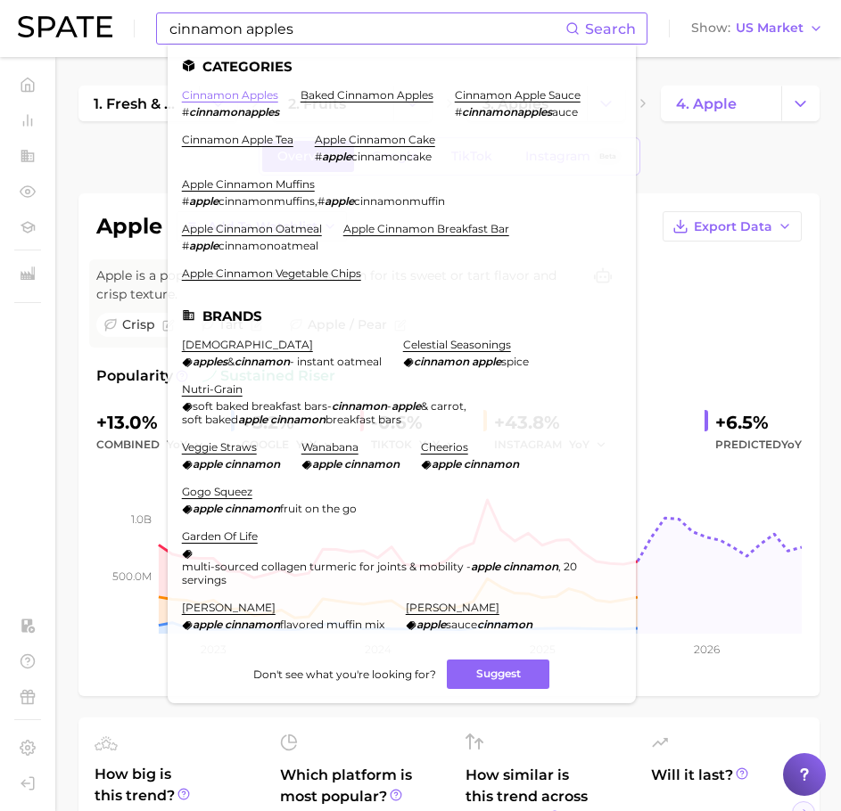
click at [248, 100] on link "cinnamon apples" at bounding box center [230, 94] width 96 height 13
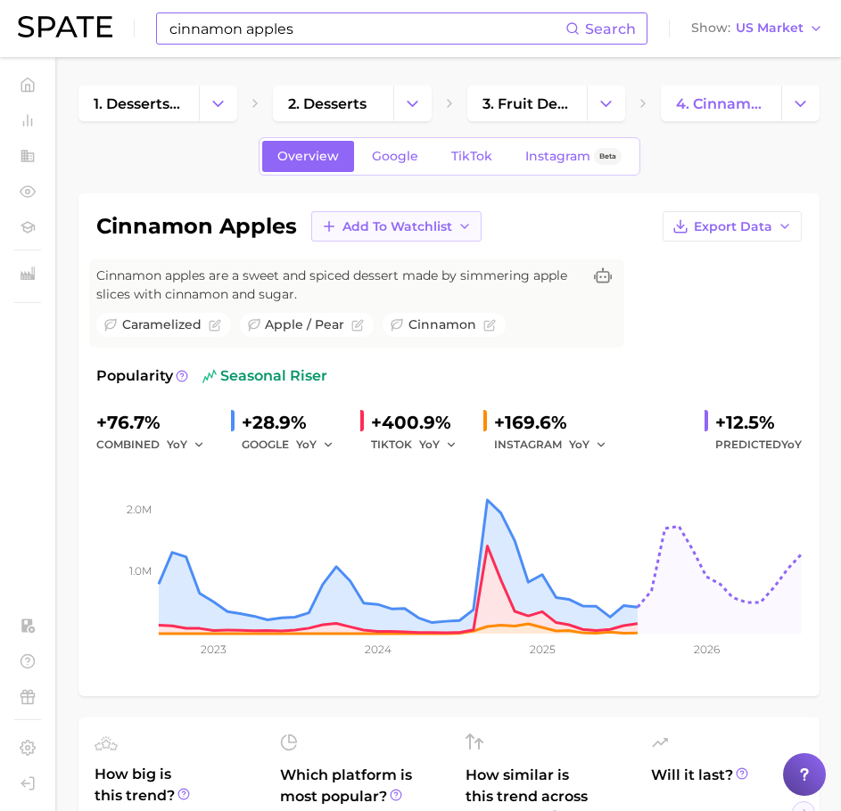
click at [351, 225] on span "Add to Watchlist" at bounding box center [397, 226] width 110 height 15
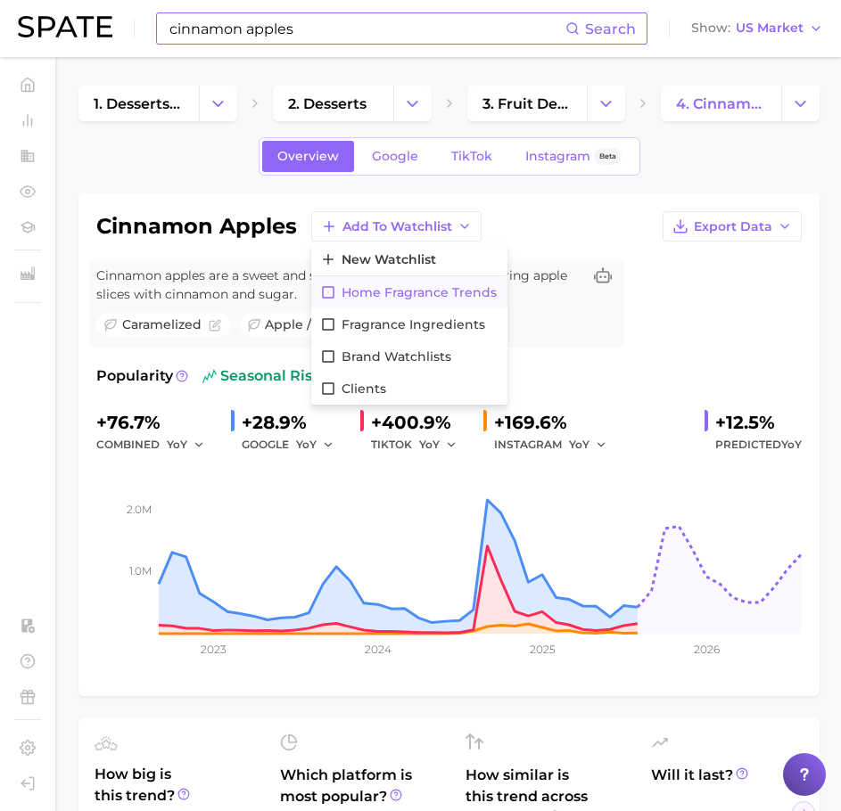
click at [400, 302] on button "Home Fragrance Trends" at bounding box center [409, 292] width 196 height 32
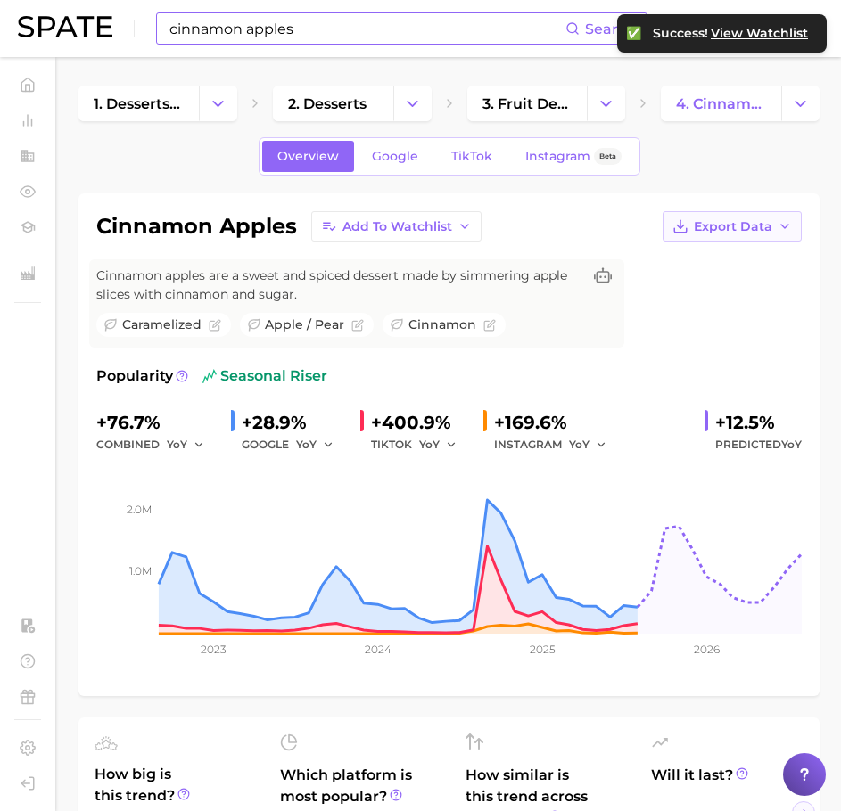
click at [781, 221] on icon "button" at bounding box center [785, 226] width 14 height 14
click at [728, 265] on span "Time Series CSV" at bounding box center [688, 259] width 104 height 15
click at [758, 233] on span "Export Data" at bounding box center [733, 226] width 78 height 15
click at [713, 291] on span "Time Series Image" at bounding box center [695, 291] width 119 height 15
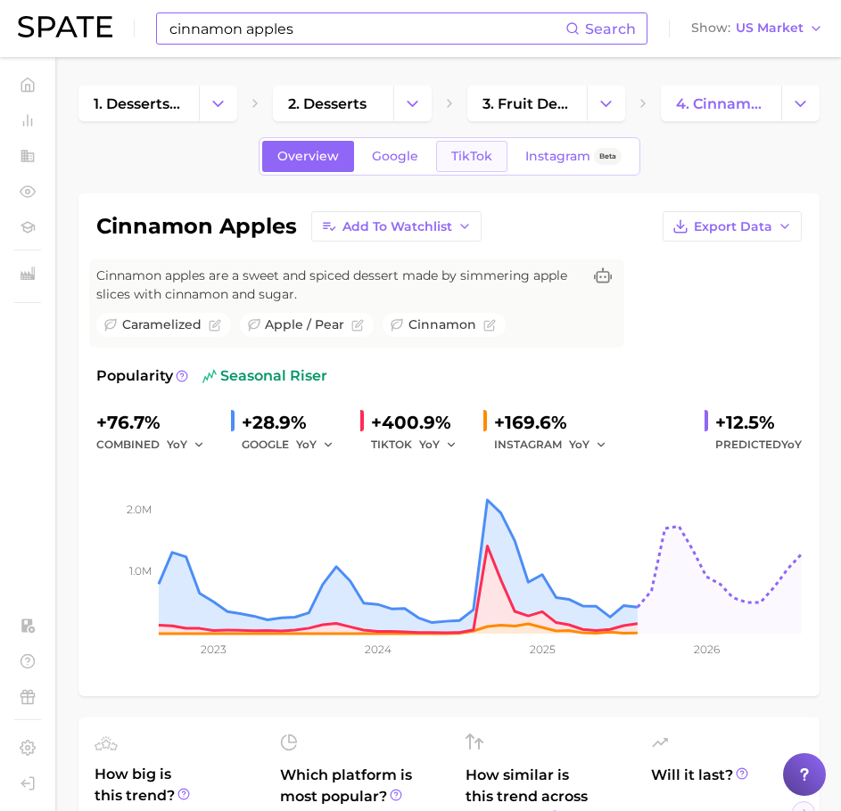
click at [455, 159] on span "TikTok" at bounding box center [471, 156] width 41 height 15
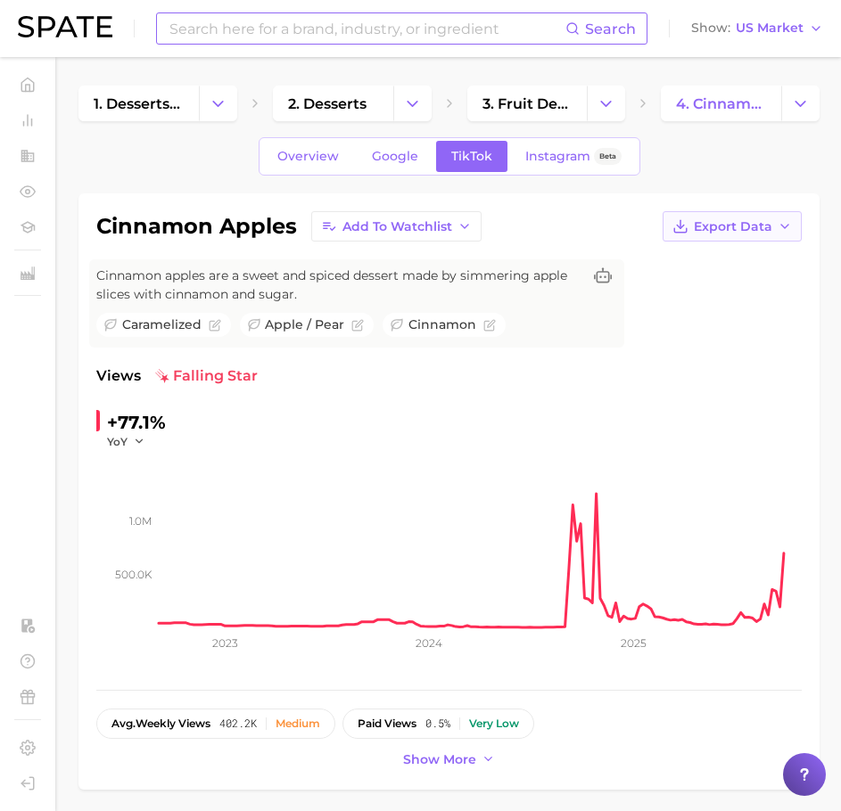
click at [779, 217] on button "Export Data" at bounding box center [731, 226] width 139 height 30
click at [745, 264] on button "Time Series CSV" at bounding box center [703, 259] width 196 height 32
click at [757, 234] on button "Export Data" at bounding box center [731, 226] width 139 height 30
click at [725, 290] on span "Time Series Image" at bounding box center [695, 291] width 119 height 15
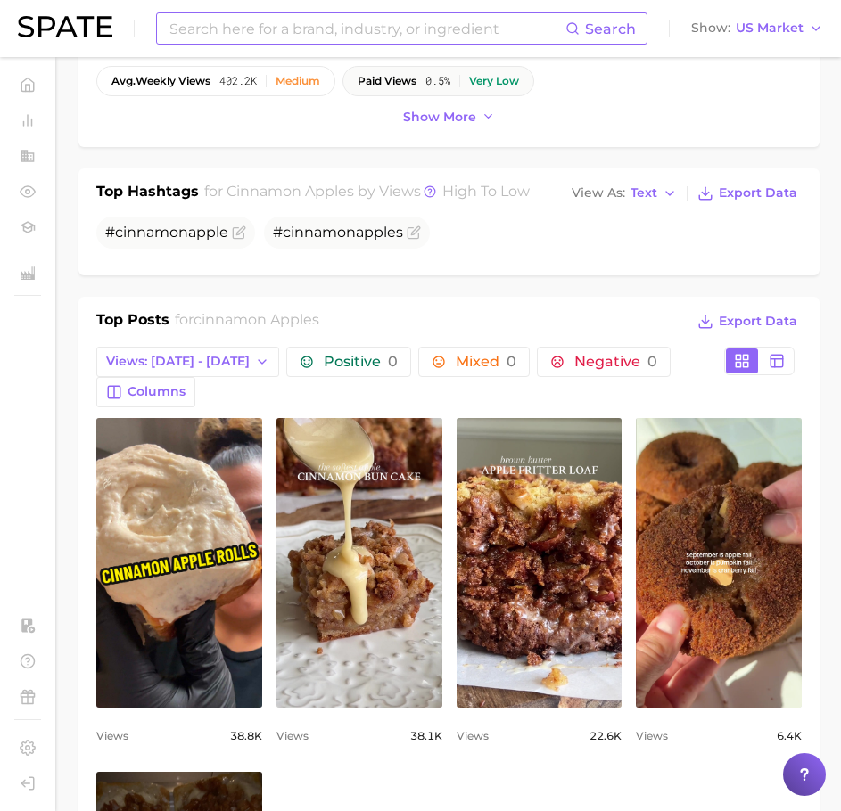
scroll to position [713, 0]
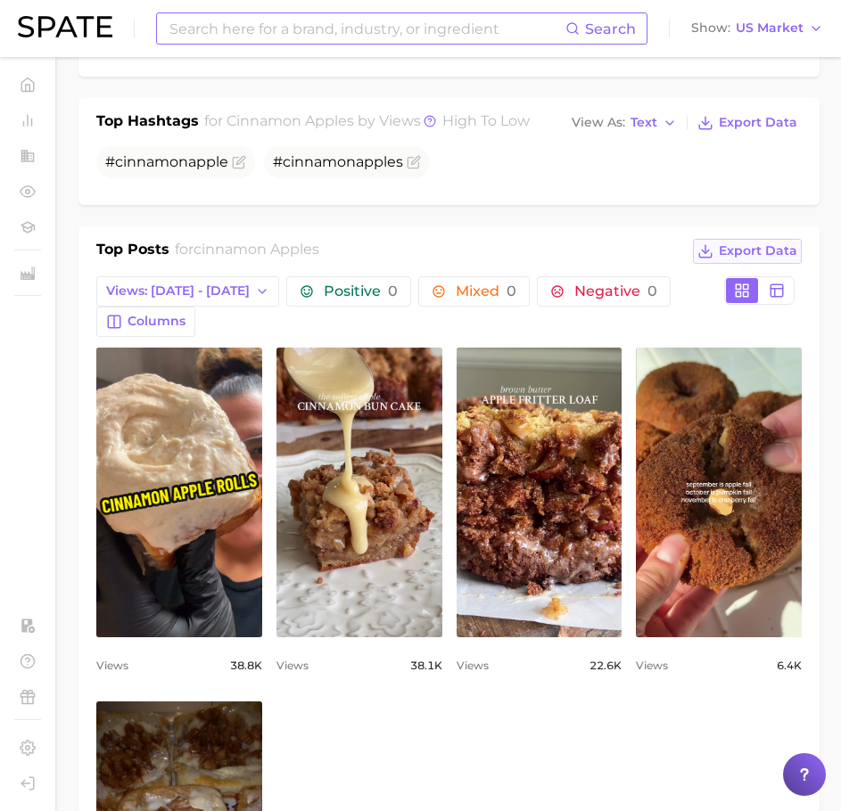
click at [753, 250] on span "Export Data" at bounding box center [758, 250] width 78 height 15
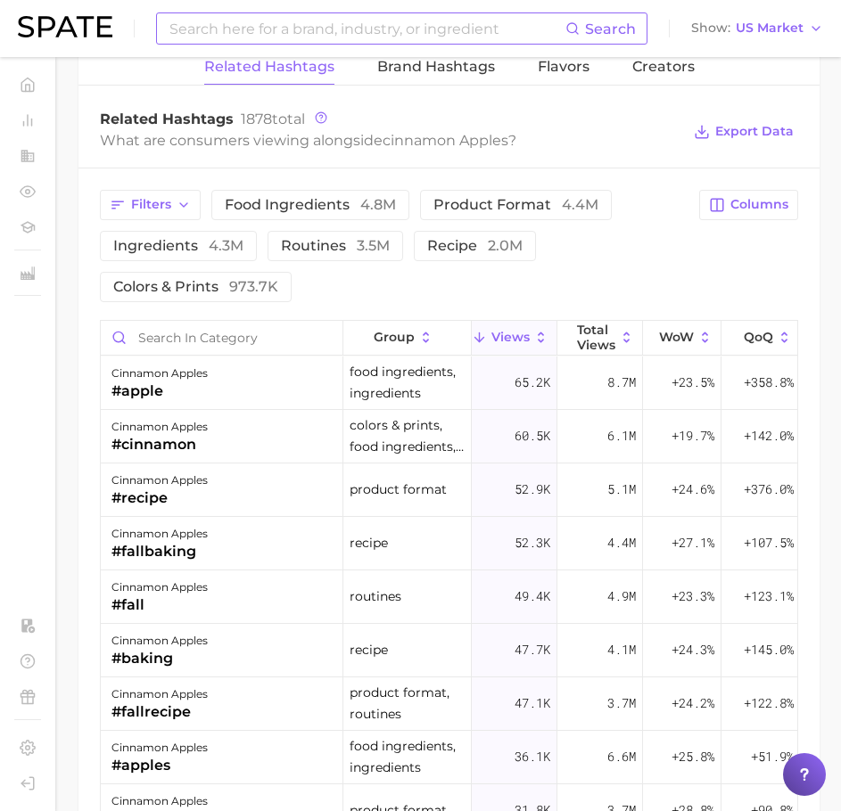
scroll to position [1783, 0]
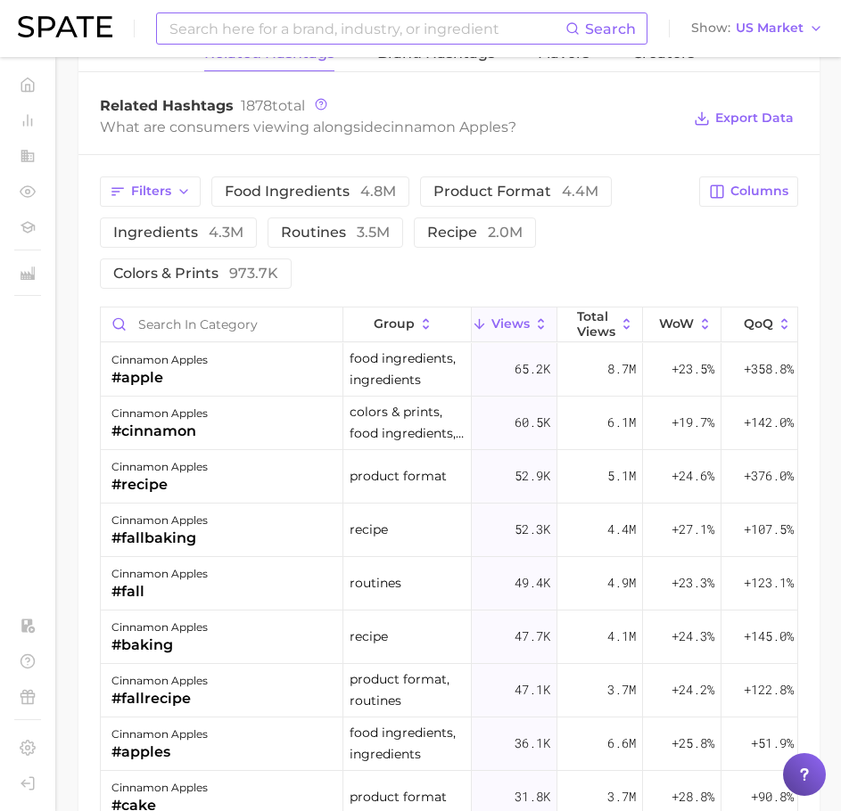
drag, startPoint x: 736, startPoint y: 115, endPoint x: 644, endPoint y: 185, distance: 116.4
click at [644, 185] on div "Related Hashtags 1878 total What are consumers viewing alongside cinnamon apple…" at bounding box center [448, 611] width 741 height 1056
click at [717, 197] on icon "button" at bounding box center [717, 191] width 12 height 12
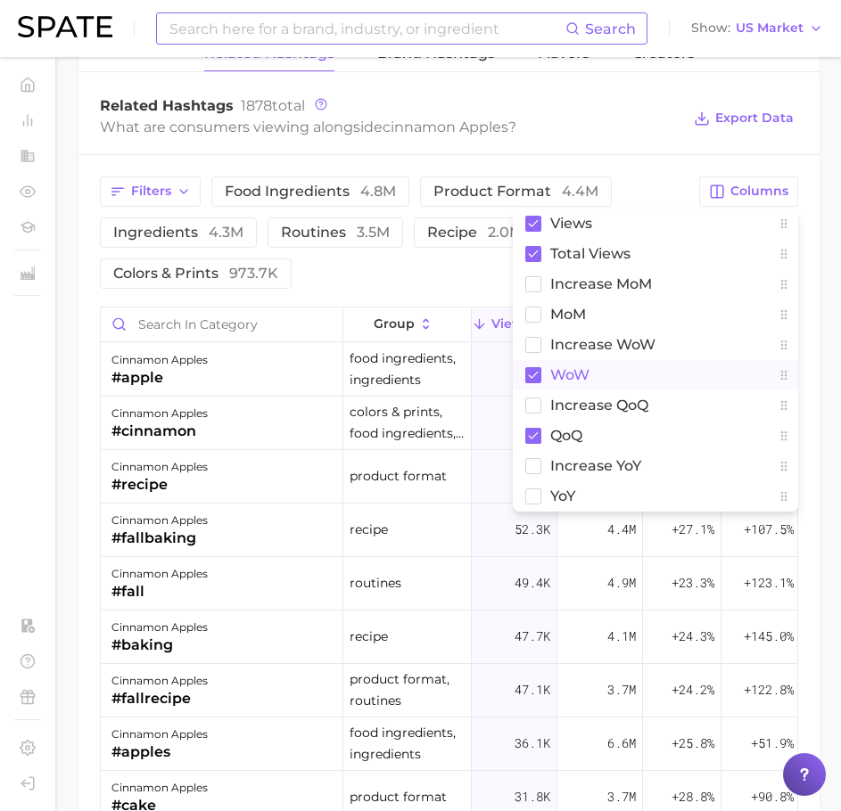
click at [583, 376] on span "WoW" at bounding box center [569, 374] width 39 height 15
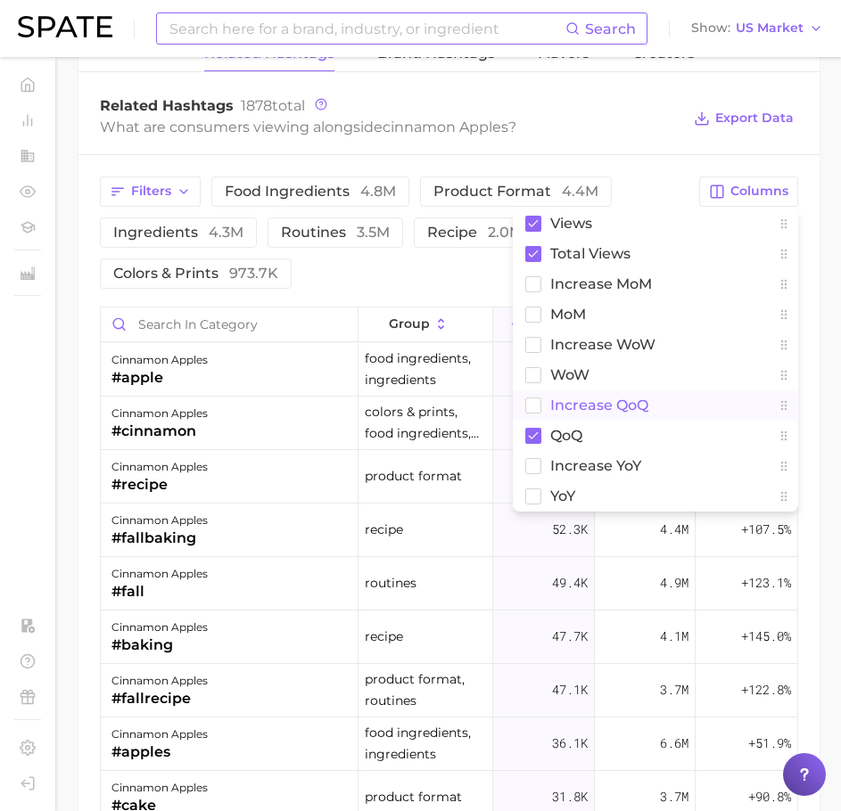
click at [623, 404] on span "increase QoQ" at bounding box center [599, 405] width 98 height 15
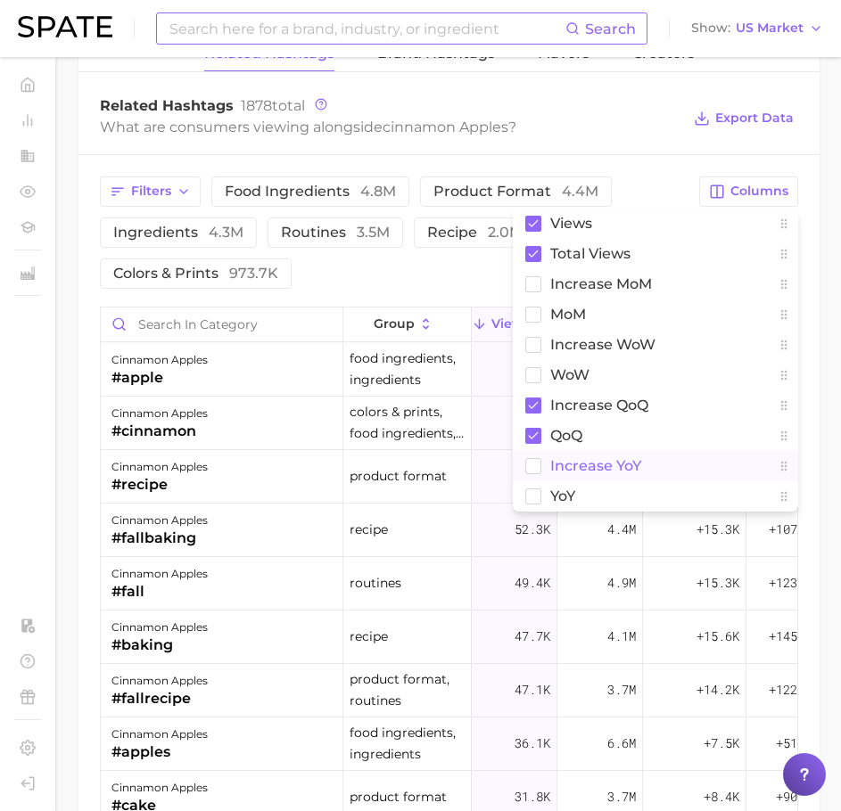
click at [609, 472] on span "increase YoY" at bounding box center [595, 465] width 91 height 15
click at [593, 493] on button "YoY" at bounding box center [655, 496] width 285 height 30
click at [663, 173] on div "Filters food ingredients 4.8m product format 4.4m ingredients 4.3m routines 3.5…" at bounding box center [448, 647] width 741 height 984
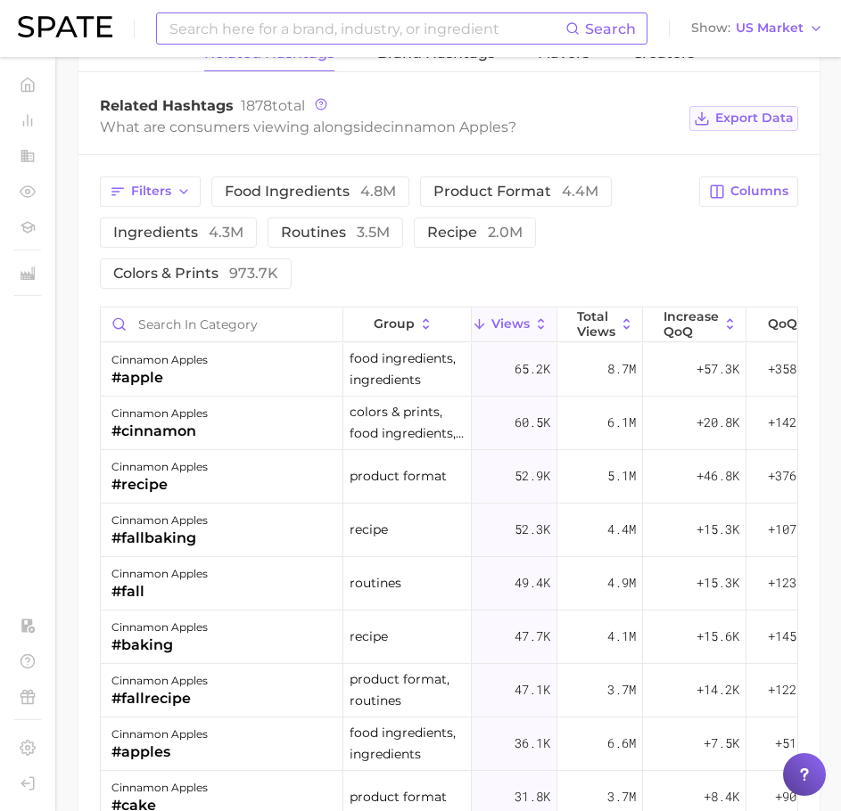
click at [735, 119] on span "Export Data" at bounding box center [754, 118] width 78 height 15
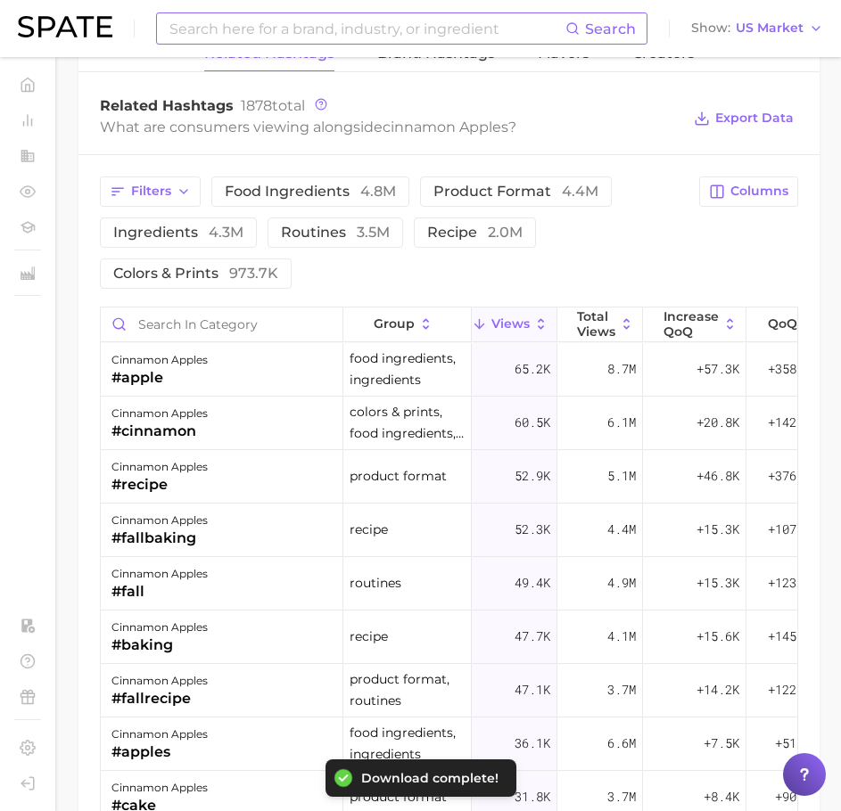
click at [452, 147] on div "Related Hashtags 1878 total What are consumers viewing alongside cinnamon apple…" at bounding box center [448, 118] width 741 height 71
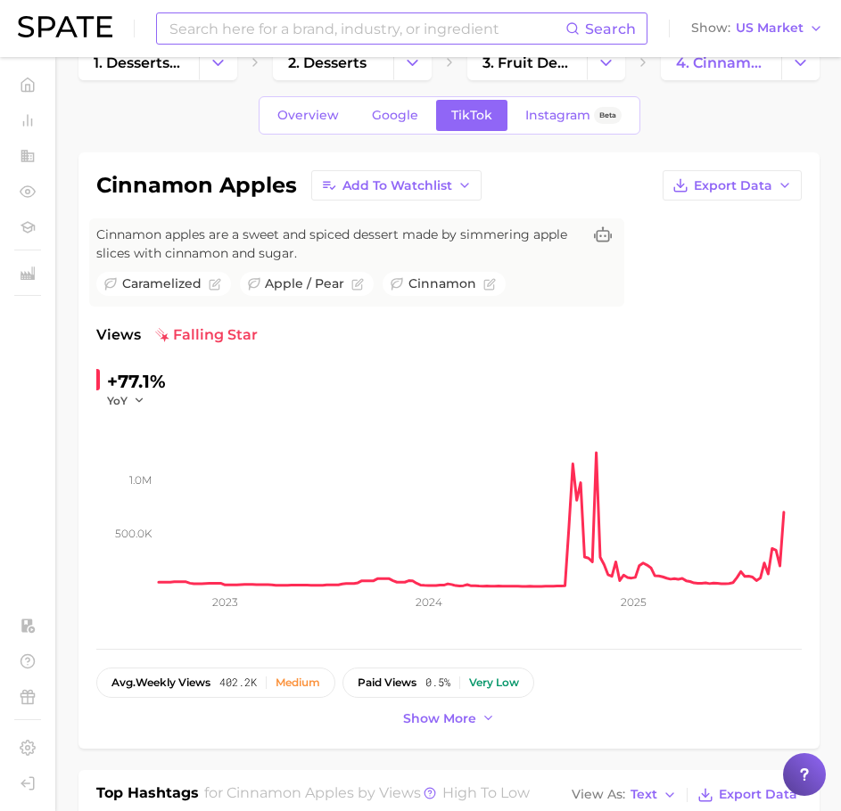
scroll to position [0, 0]
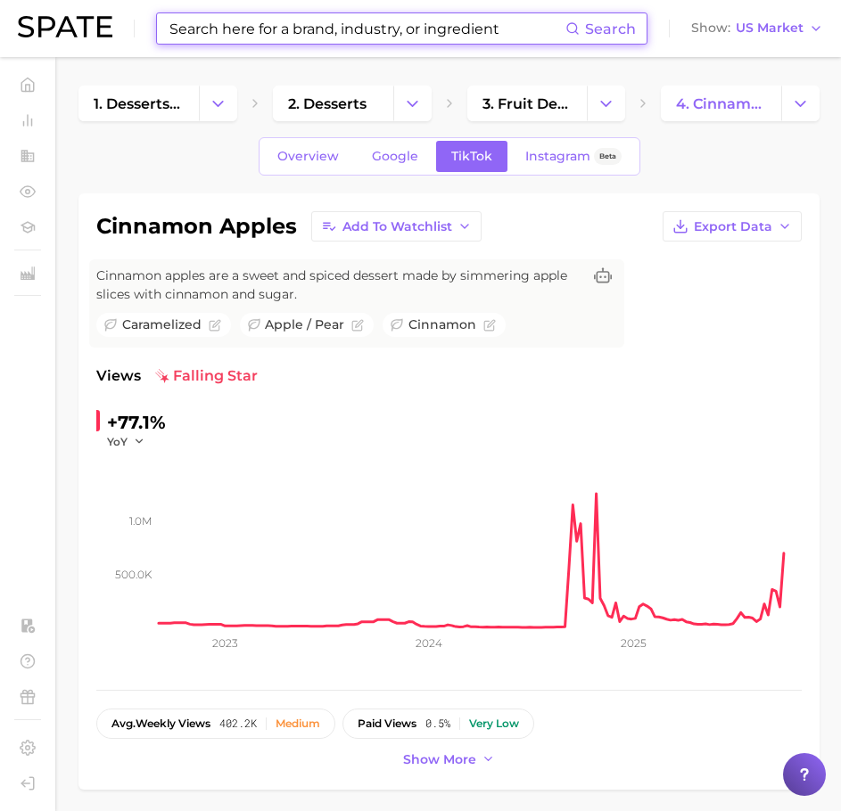
click at [456, 41] on input at bounding box center [367, 28] width 398 height 30
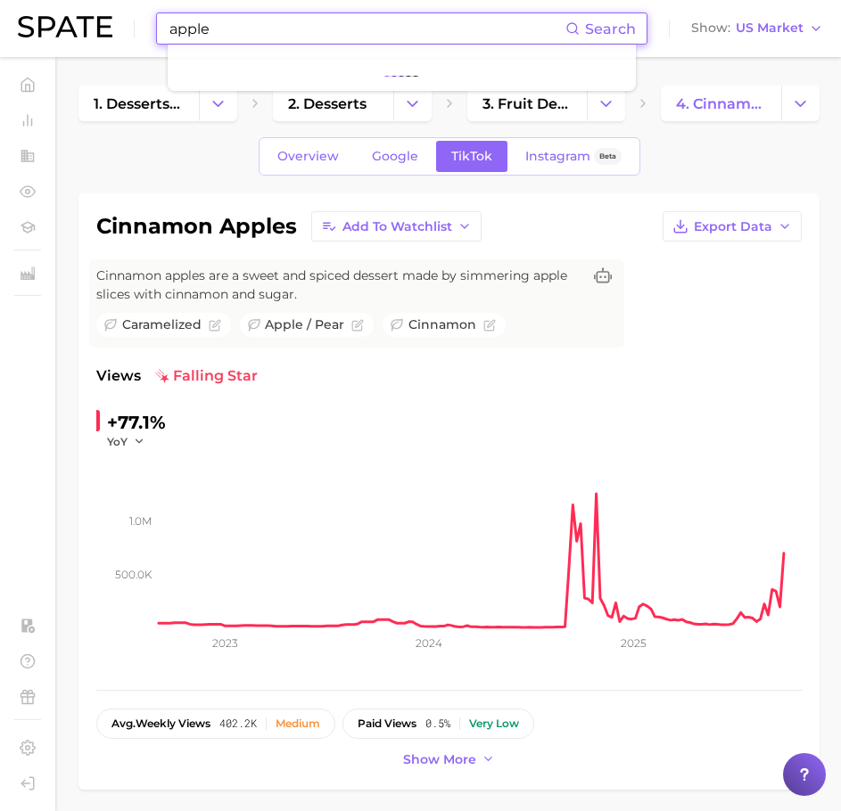
type input "apple"
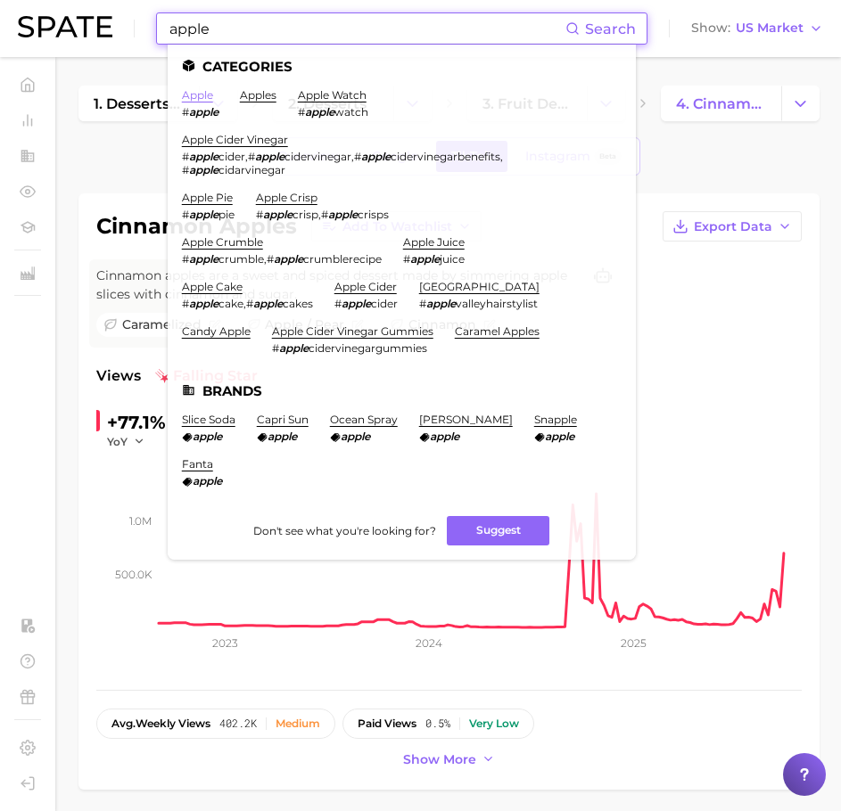
click at [197, 99] on link "apple" at bounding box center [197, 94] width 31 height 13
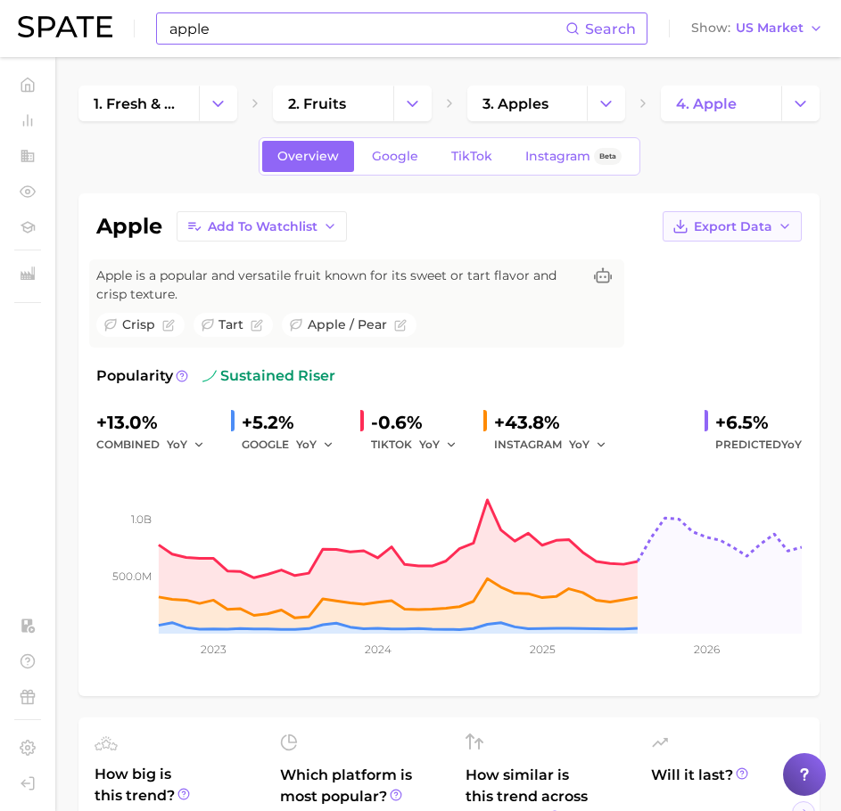
click at [773, 230] on button "Export Data" at bounding box center [731, 226] width 139 height 30
click at [742, 254] on button "Time Series CSV" at bounding box center [703, 259] width 196 height 32
click at [810, 239] on div "apple Add to Watchlist Export Data Apple is a popular and versatile fruit known…" at bounding box center [448, 444] width 741 height 503
click at [785, 231] on icon "button" at bounding box center [785, 226] width 14 height 14
click at [750, 283] on button "Time Series Image" at bounding box center [703, 292] width 196 height 32
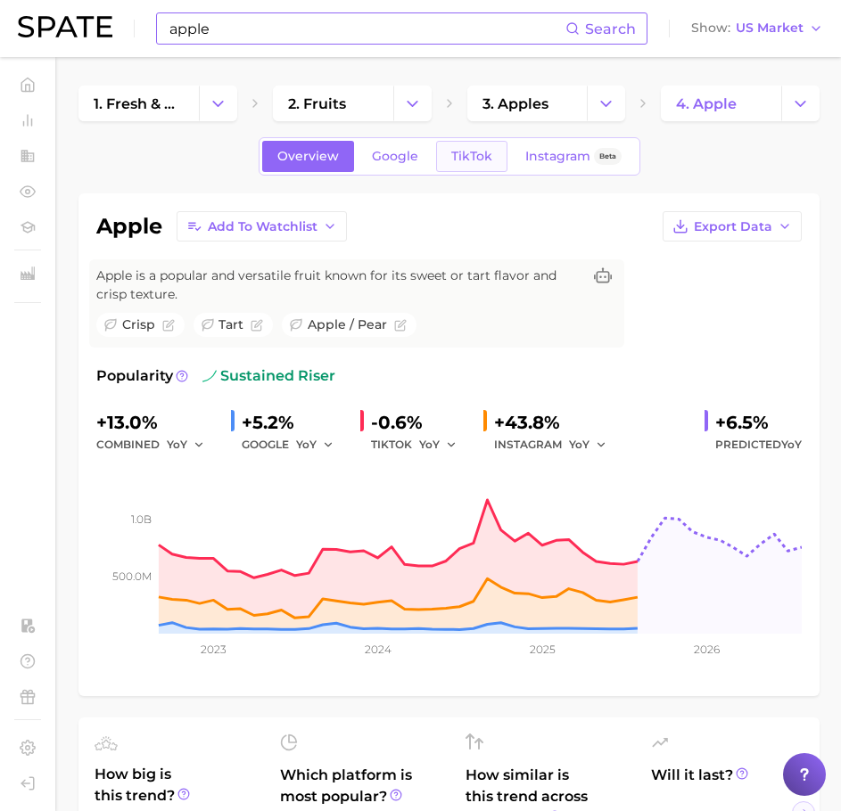
click at [459, 152] on span "TikTok" at bounding box center [471, 156] width 41 height 15
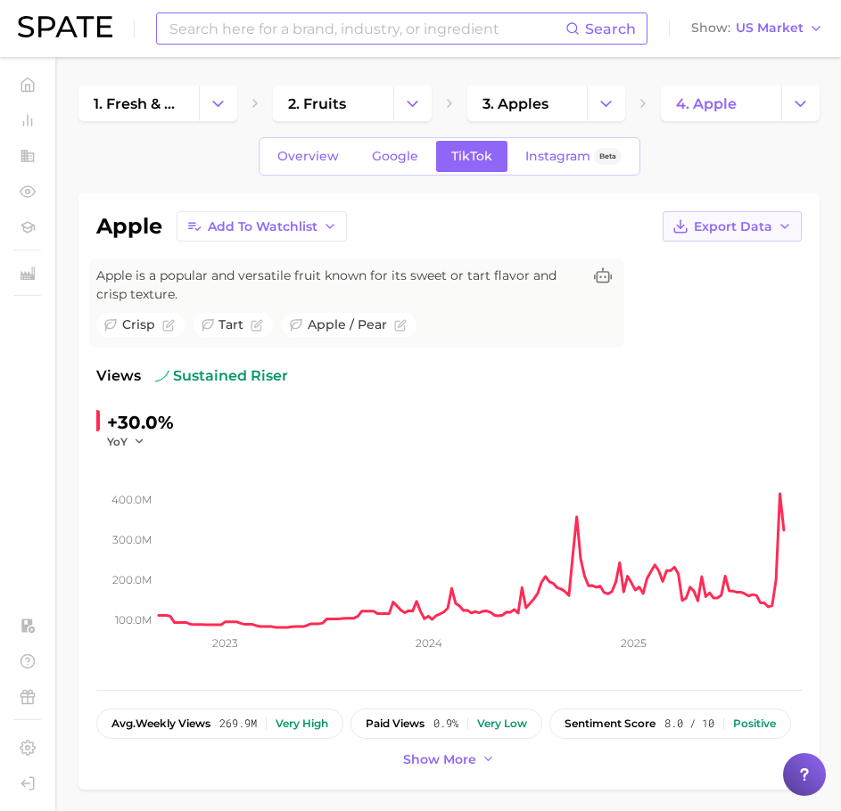
click at [728, 231] on span "Export Data" at bounding box center [733, 226] width 78 height 15
click at [731, 259] on span "Time Series CSV" at bounding box center [688, 259] width 104 height 15
click at [768, 235] on button "Export Data" at bounding box center [731, 226] width 139 height 30
click at [735, 289] on span "Time Series Image" at bounding box center [695, 291] width 119 height 15
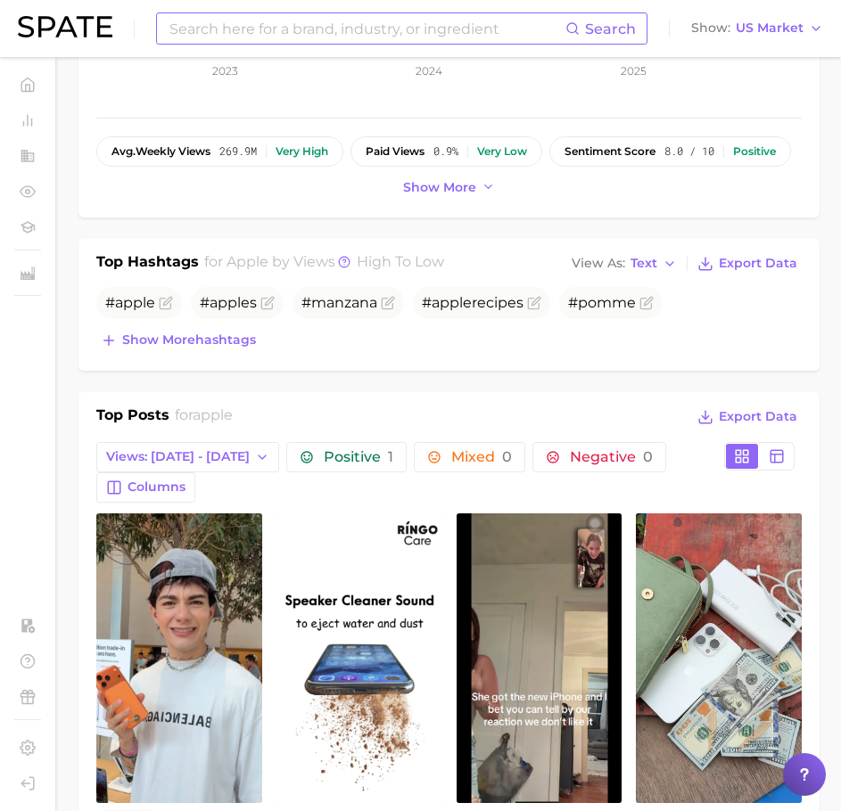
scroll to position [624, 0]
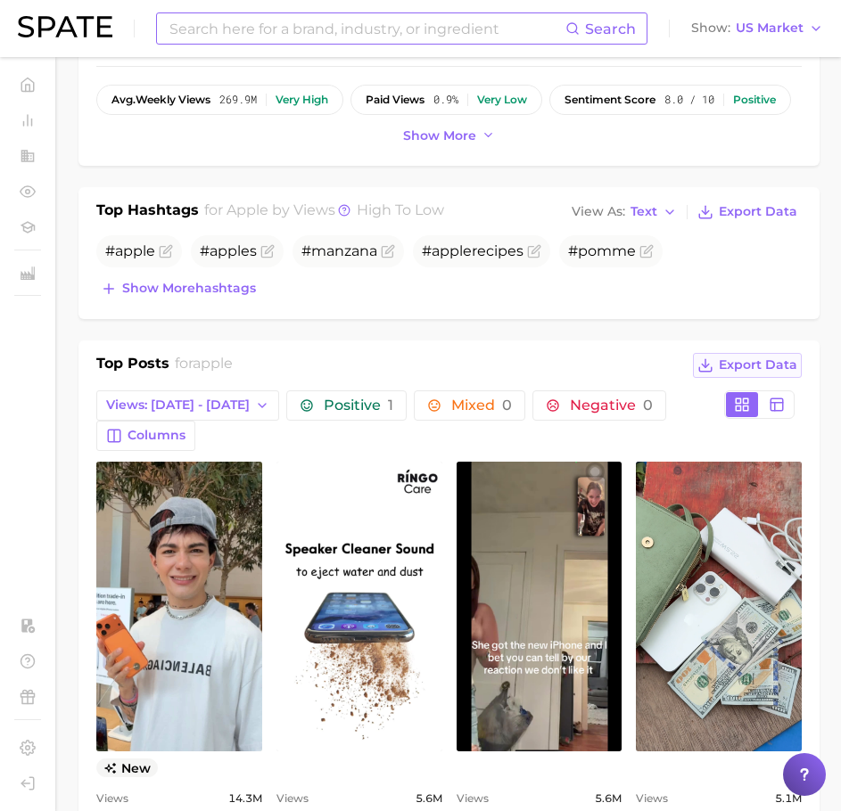
click at [719, 374] on button "Export Data" at bounding box center [747, 365] width 109 height 25
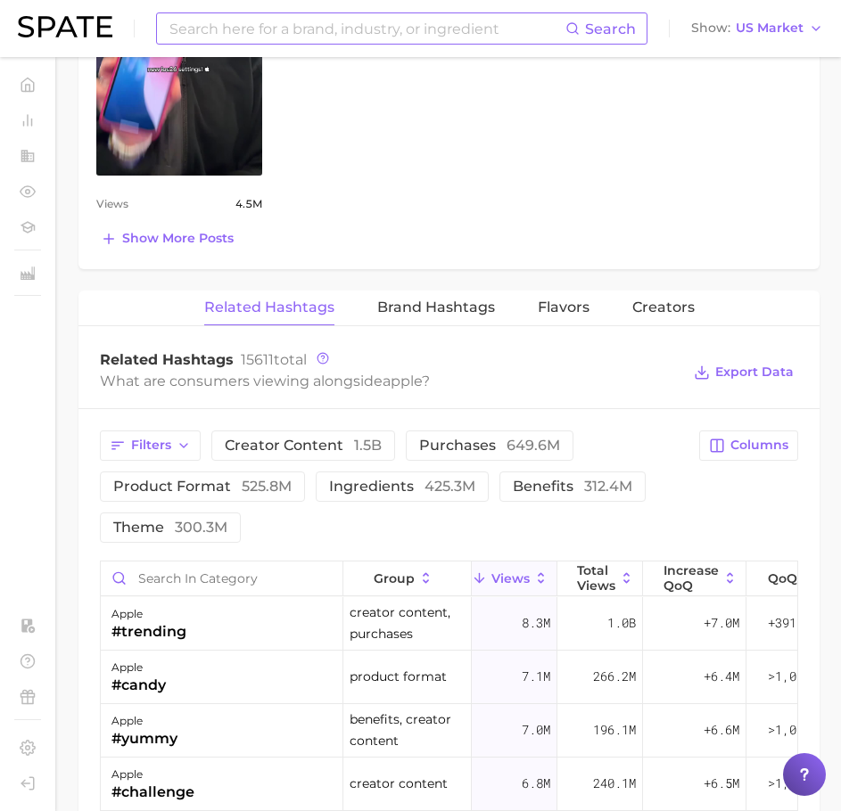
scroll to position [1605, 0]
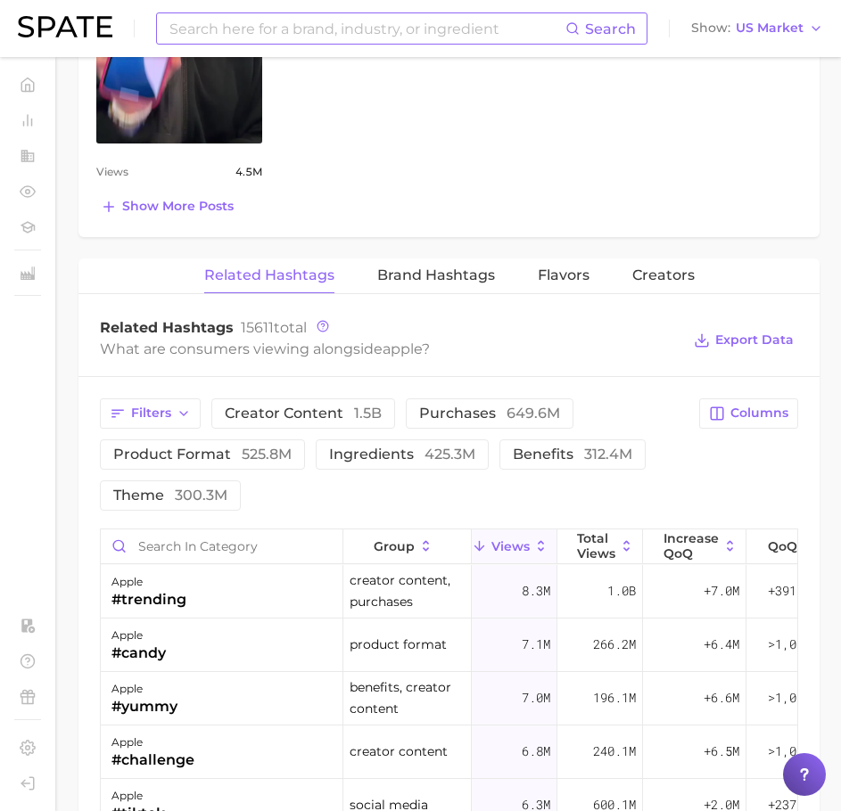
click at [811, 325] on div "Related Hashtags 15611 total What are consumers viewing alongside apple ? Expor…" at bounding box center [448, 340] width 741 height 71
click at [763, 335] on span "Export Data" at bounding box center [754, 340] width 78 height 15
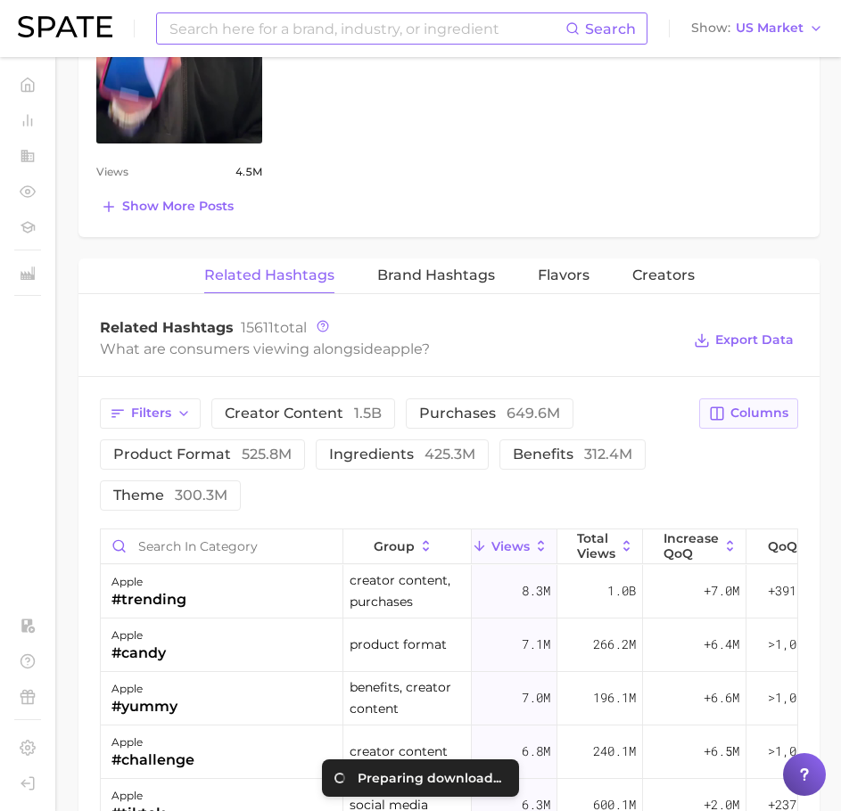
click at [770, 417] on span "Columns" at bounding box center [759, 413] width 58 height 15
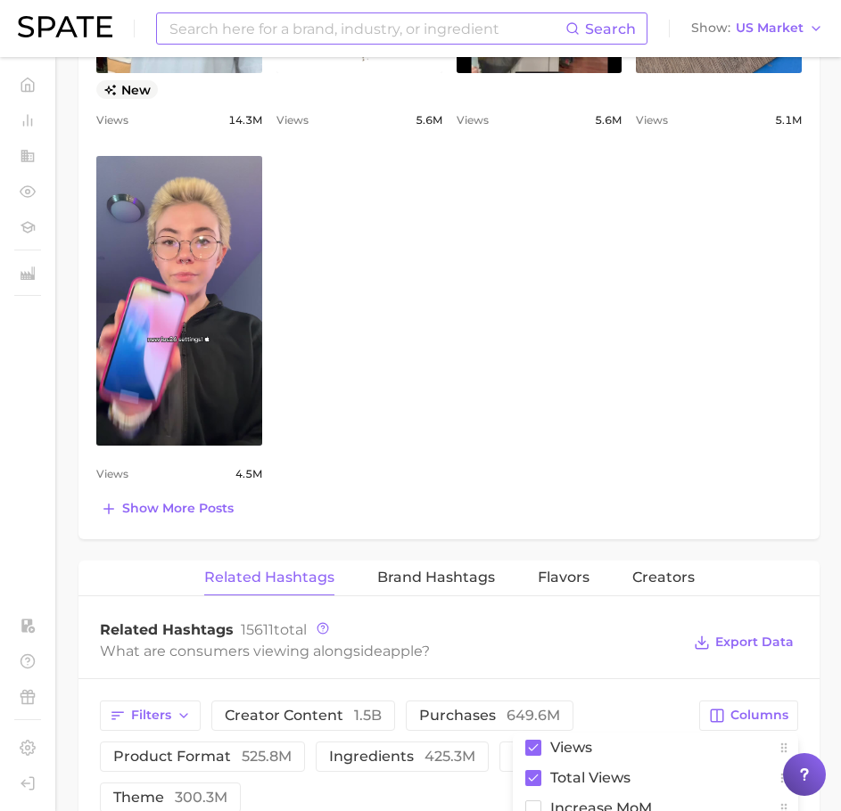
scroll to position [1694, 0]
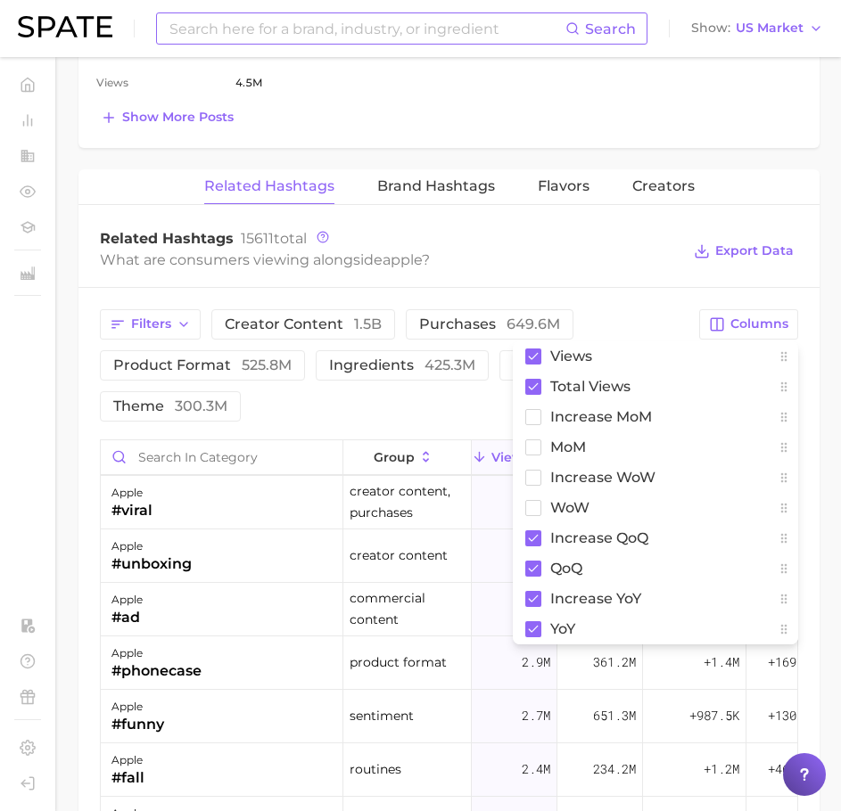
drag, startPoint x: 597, startPoint y: 263, endPoint x: 585, endPoint y: 272, distance: 15.3
click at [597, 263] on div "What are consumers viewing alongside apple ?" at bounding box center [390, 260] width 580 height 24
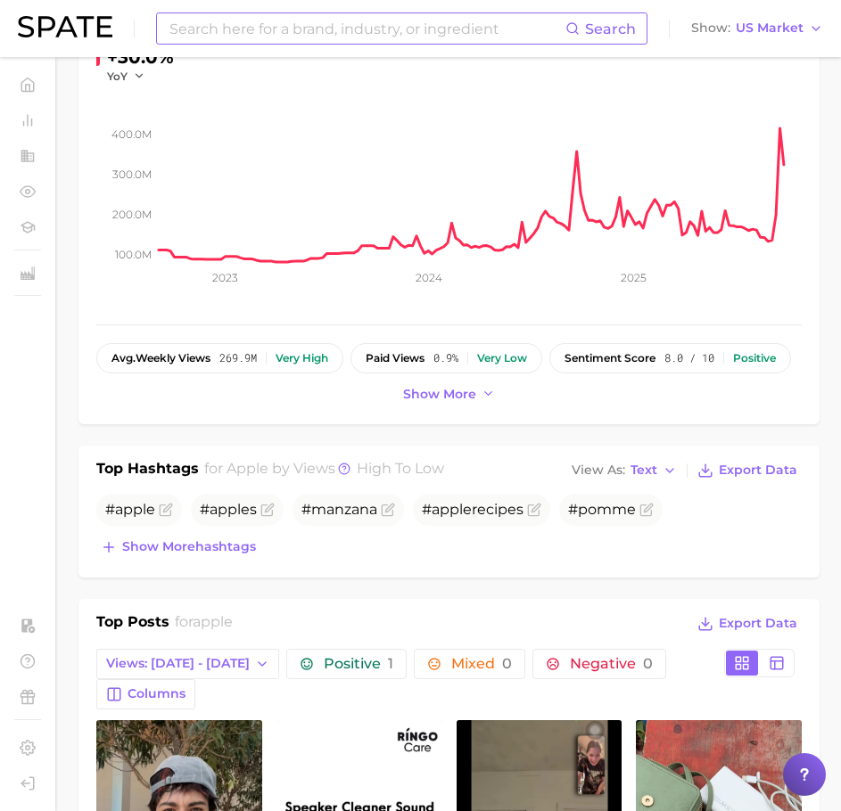
scroll to position [0, 0]
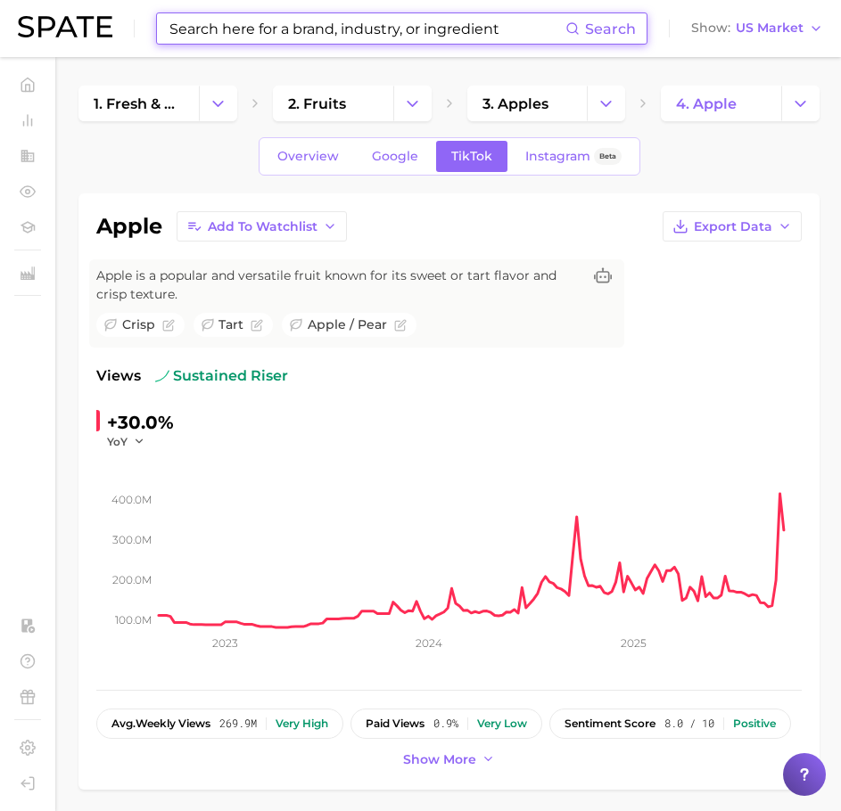
click at [280, 28] on input at bounding box center [367, 28] width 398 height 30
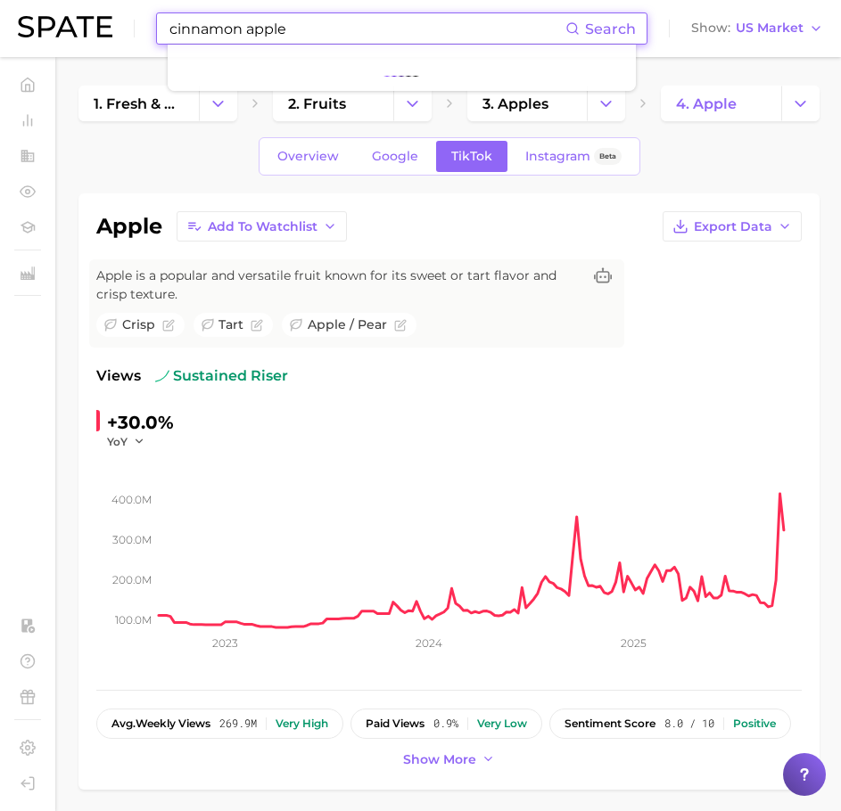
type input "cinnamon apple"
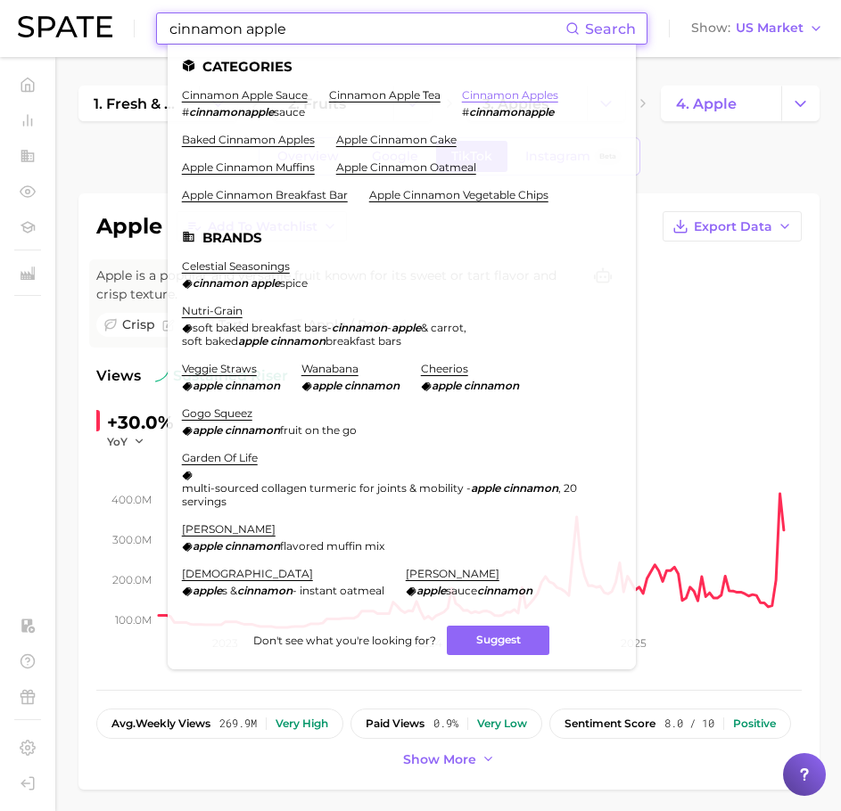
click at [539, 96] on link "cinnamon apples" at bounding box center [510, 94] width 96 height 13
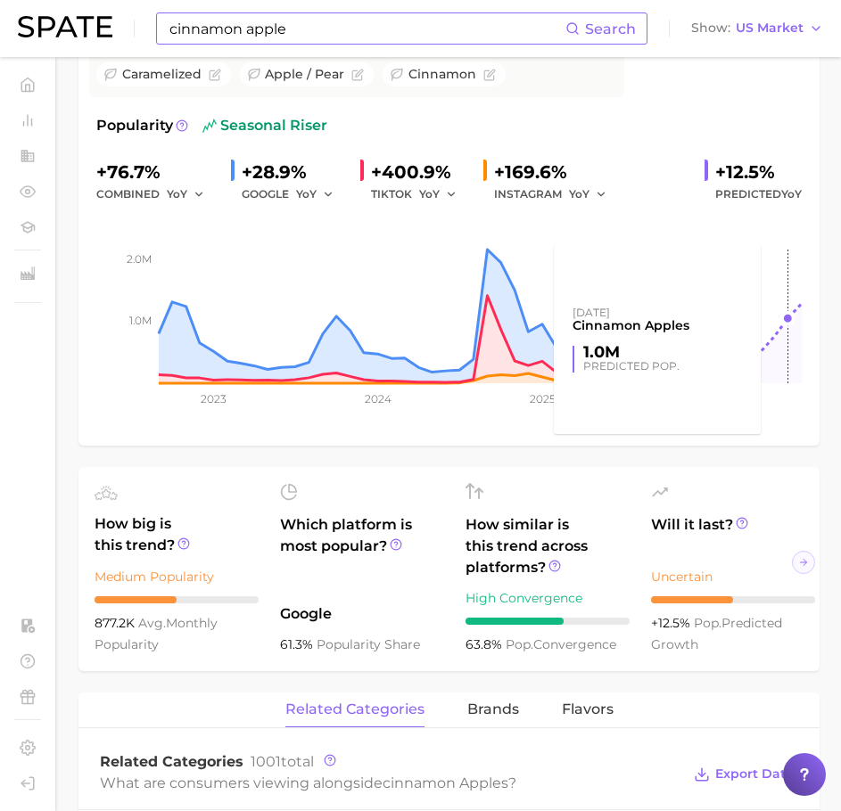
scroll to position [89, 0]
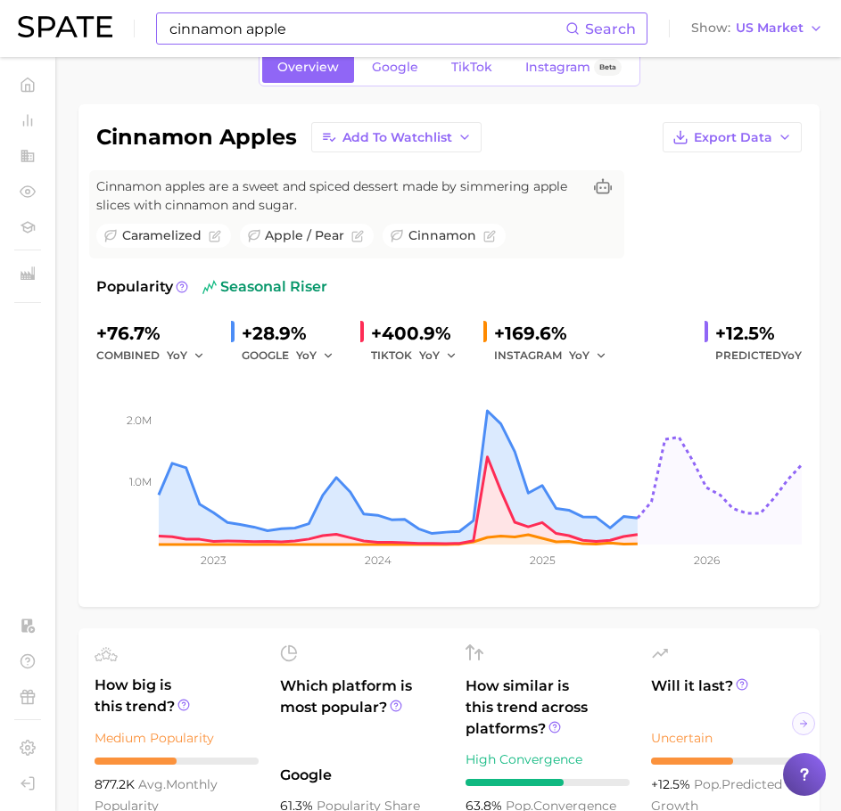
click at [470, 78] on link "TikTok" at bounding box center [471, 67] width 71 height 31
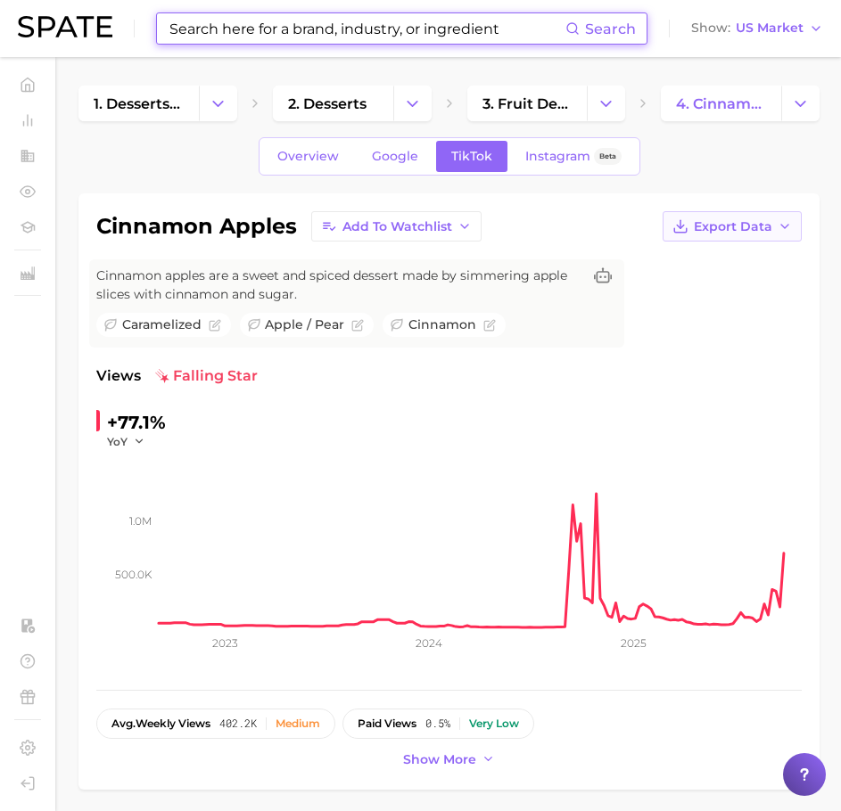
click at [773, 223] on button "Export Data" at bounding box center [731, 226] width 139 height 30
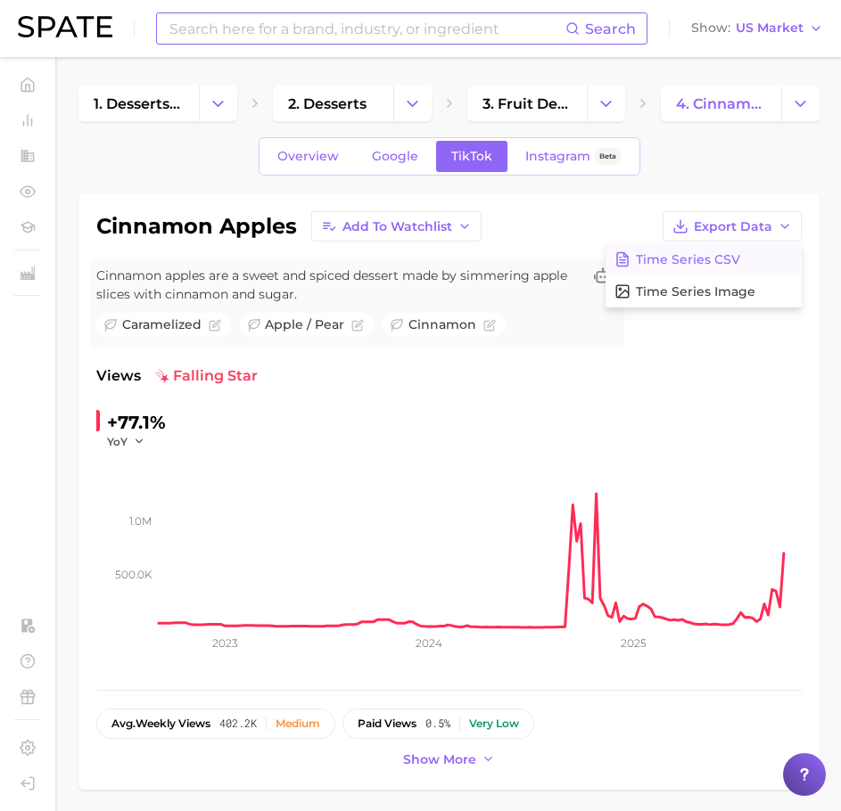
click at [731, 255] on span "Time Series CSV" at bounding box center [688, 259] width 104 height 15
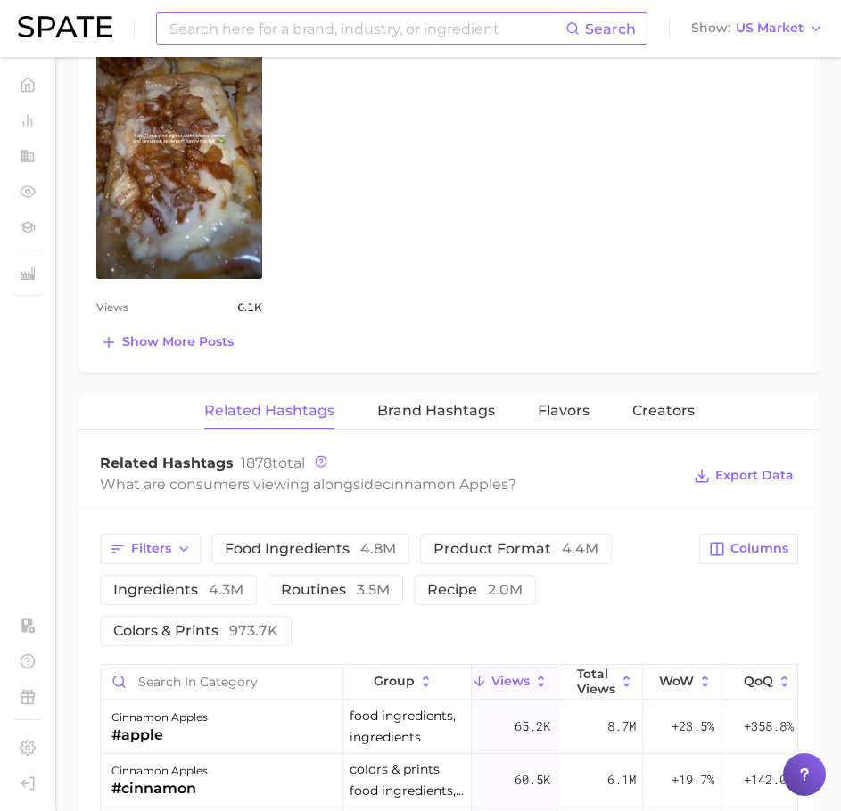
scroll to position [1427, 0]
click at [745, 556] on button "Columns" at bounding box center [748, 548] width 99 height 30
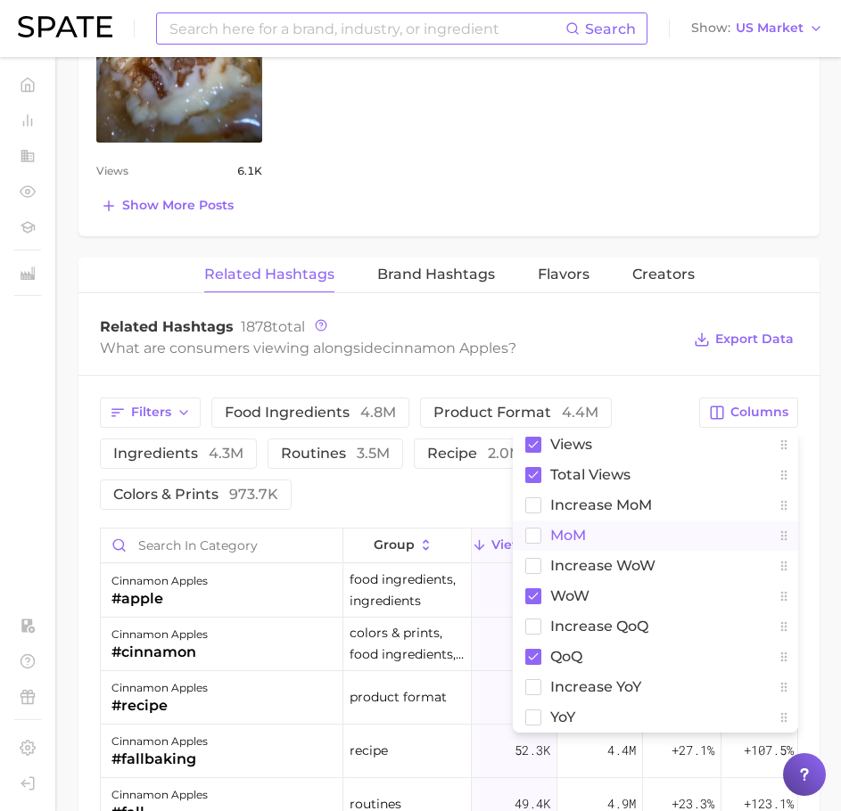
scroll to position [1605, 0]
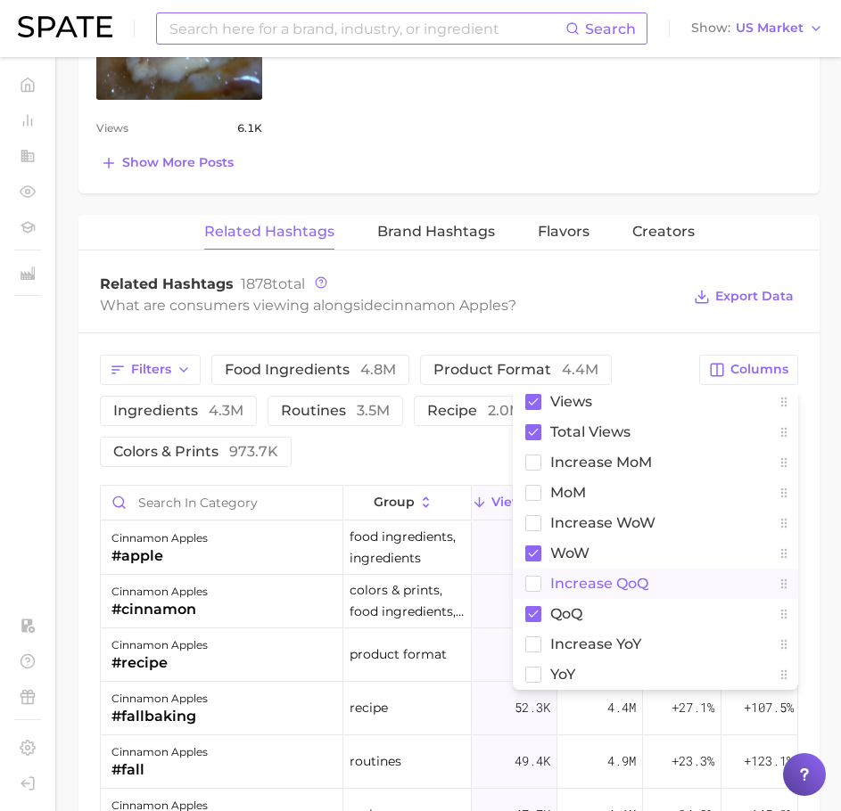
click at [641, 592] on button "increase QoQ" at bounding box center [655, 584] width 285 height 30
click at [627, 662] on button "YoY" at bounding box center [655, 675] width 285 height 30
click at [627, 648] on span "increase YoY" at bounding box center [595, 644] width 91 height 15
drag, startPoint x: 686, startPoint y: 318, endPoint x: 702, endPoint y: 309, distance: 18.8
click at [687, 317] on div "Related Hashtags 1878 total What are consumers viewing alongside cinnamon apple…" at bounding box center [448, 296] width 741 height 71
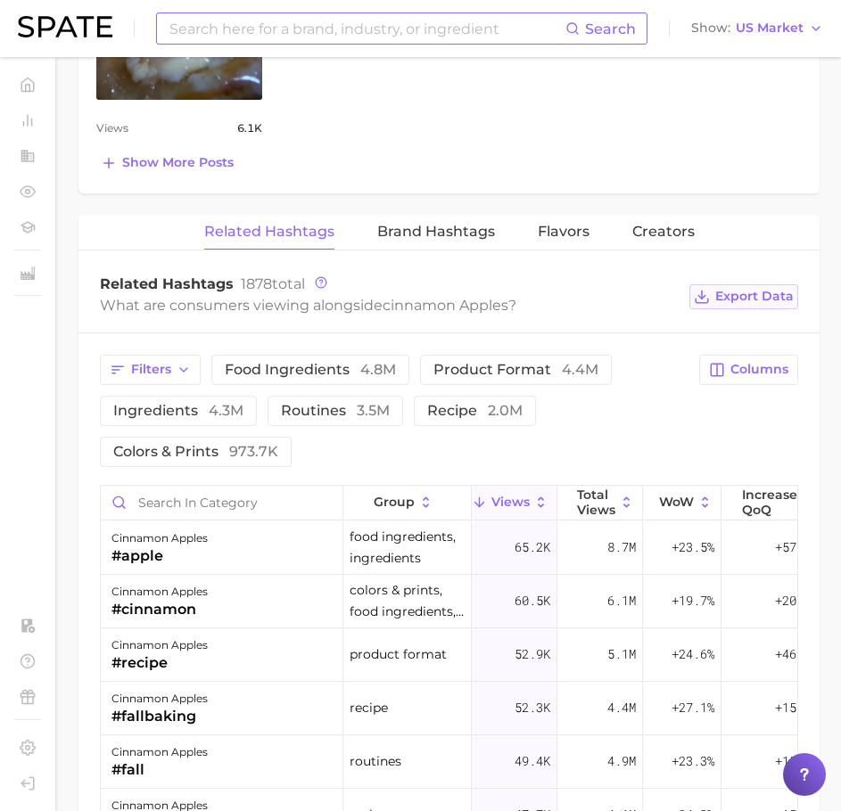
click at [729, 303] on span "Export Data" at bounding box center [754, 296] width 78 height 15
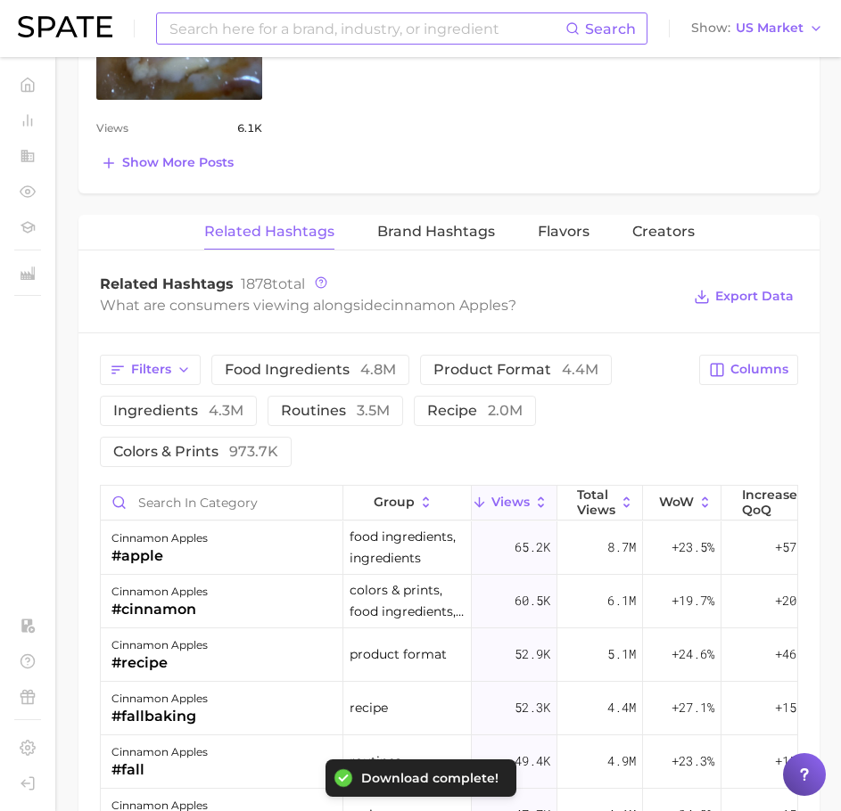
click at [657, 449] on div "Filters food ingredients 4.8m product format 4.4m ingredients 4.3m routines 3.5…" at bounding box center [394, 411] width 588 height 112
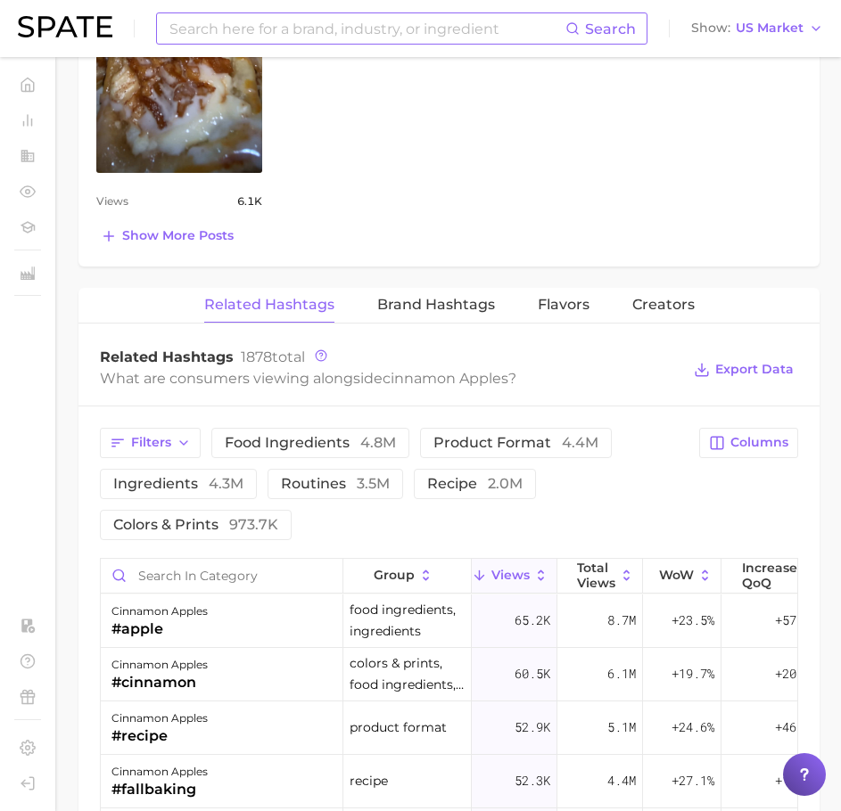
scroll to position [1427, 0]
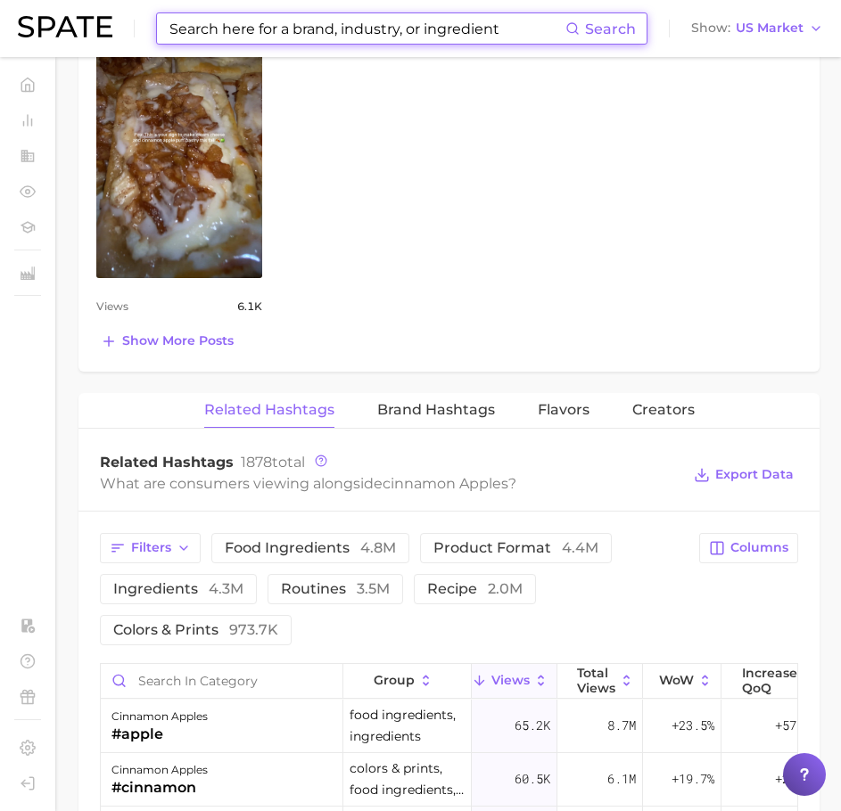
click at [234, 23] on input at bounding box center [367, 28] width 398 height 30
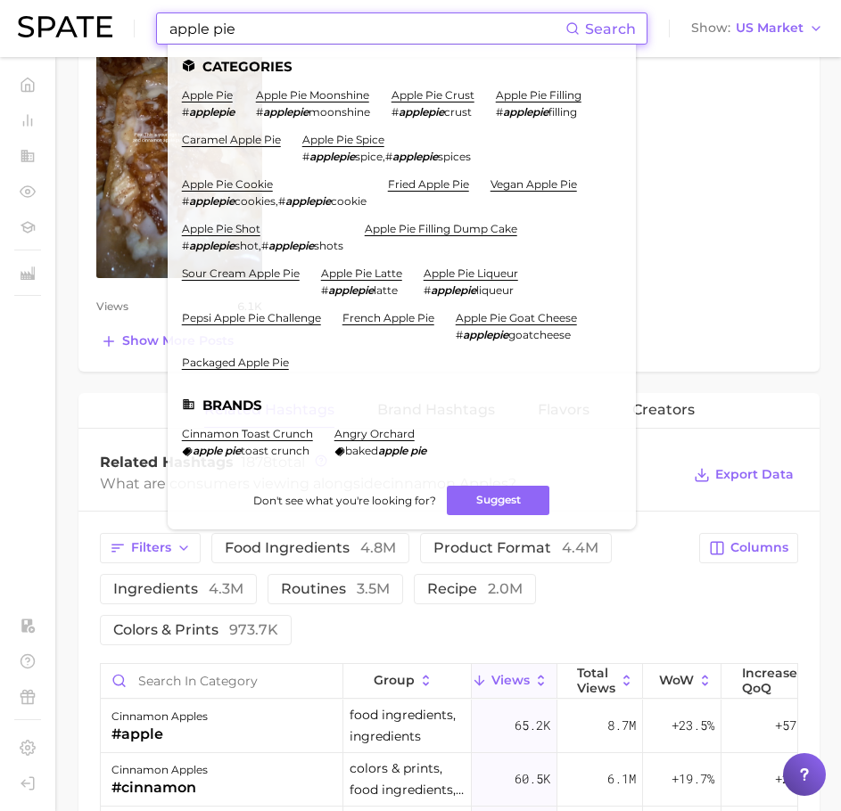
type input "apple pie"
click at [209, 103] on li "apple pie # applepie" at bounding box center [208, 103] width 53 height 30
click at [224, 96] on link "apple pie" at bounding box center [207, 94] width 51 height 13
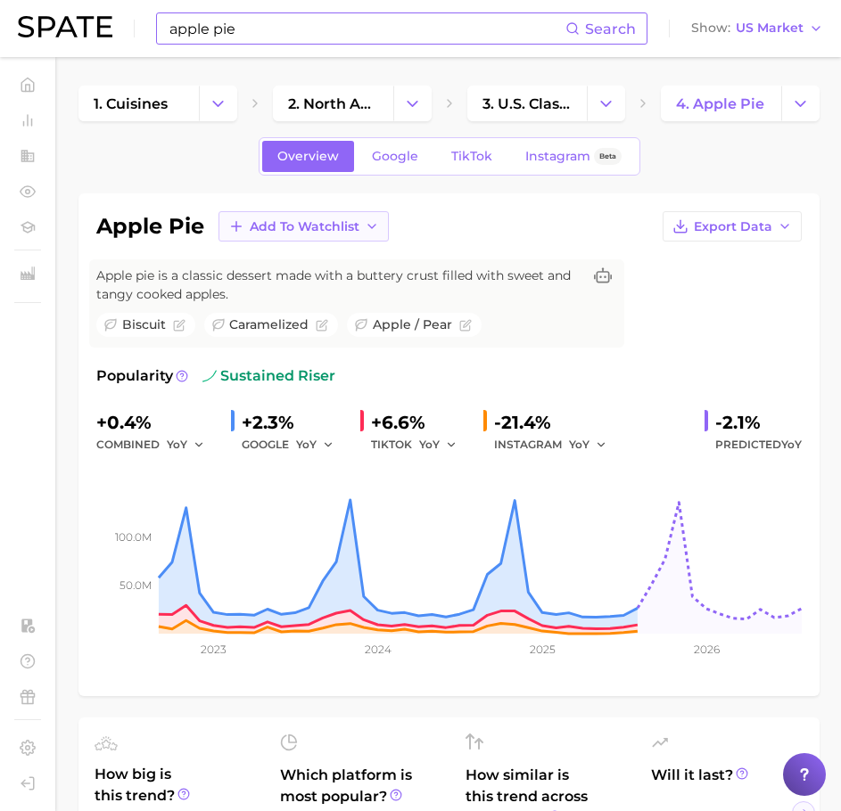
click at [378, 227] on button "Add to Watchlist" at bounding box center [303, 226] width 170 height 30
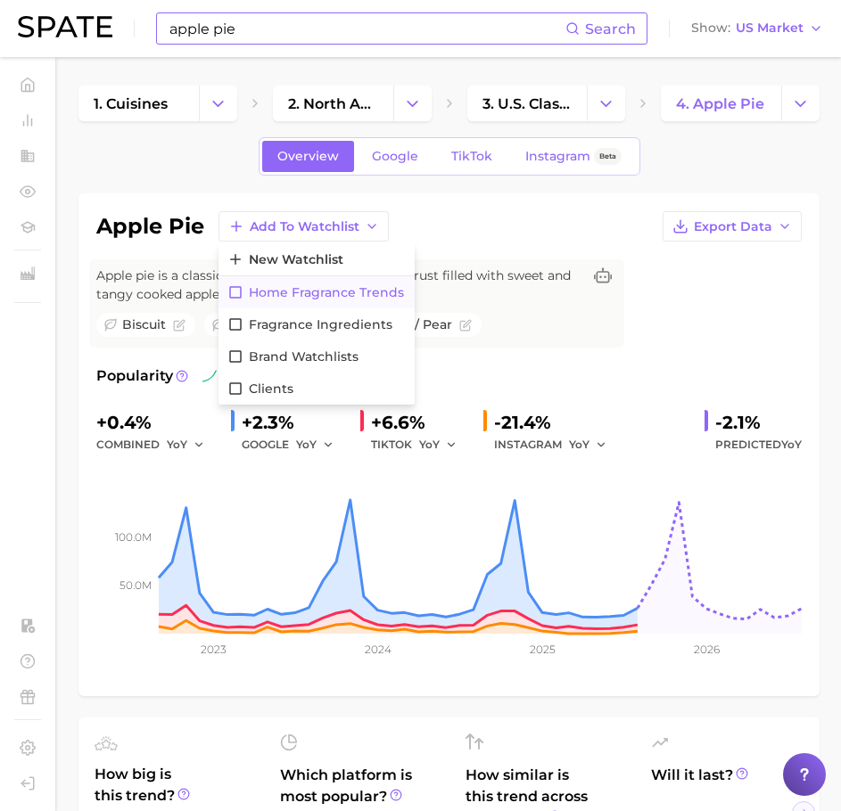
click at [347, 294] on span "Home Fragrance Trends" at bounding box center [326, 292] width 155 height 15
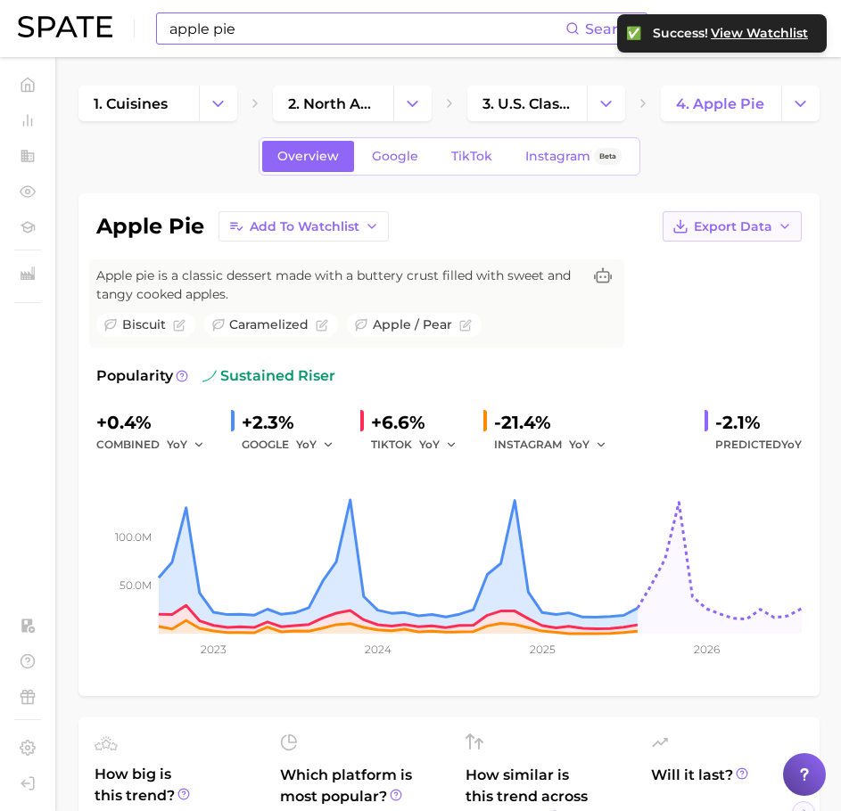
click at [757, 228] on span "Export Data" at bounding box center [733, 226] width 78 height 15
click at [733, 259] on span "Time Series CSV" at bounding box center [688, 259] width 104 height 15
click at [809, 238] on div "apple pie Add to Watchlist Export Data Apple pie is a classic dessert made with…" at bounding box center [448, 444] width 741 height 503
click at [788, 230] on icon "button" at bounding box center [785, 226] width 14 height 14
click at [765, 277] on button "Time Series Image" at bounding box center [703, 292] width 196 height 32
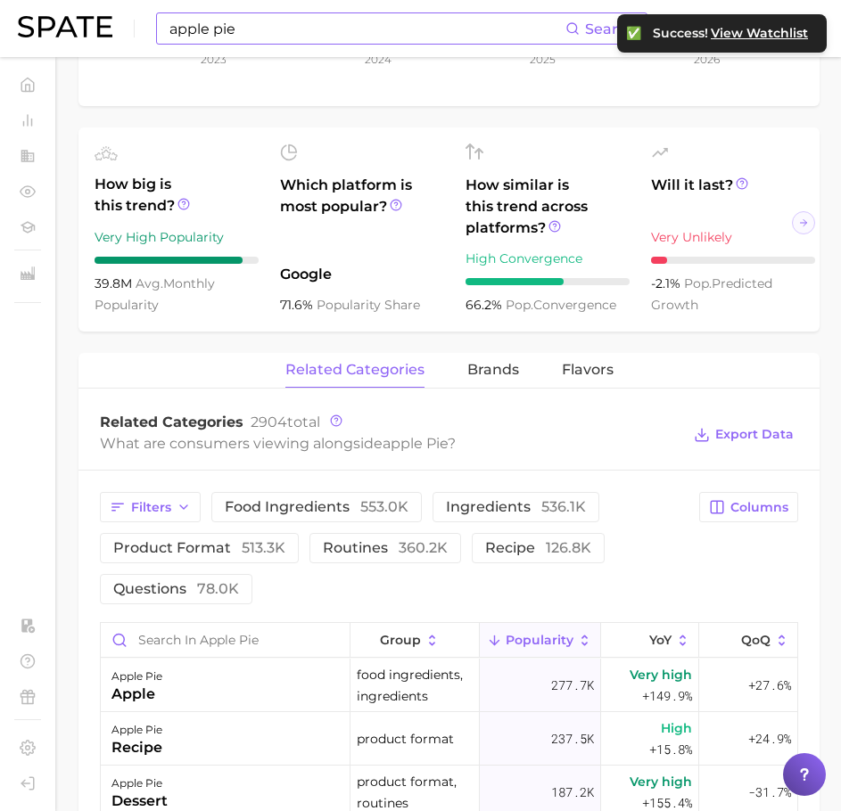
scroll to position [713, 0]
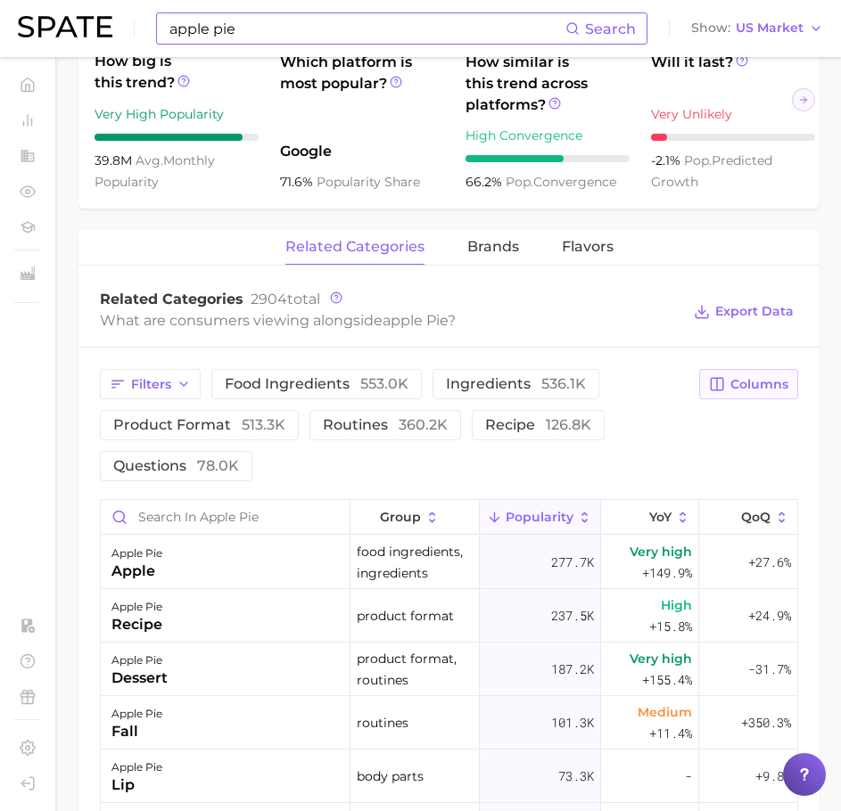
click at [764, 392] on span "Columns" at bounding box center [759, 384] width 58 height 15
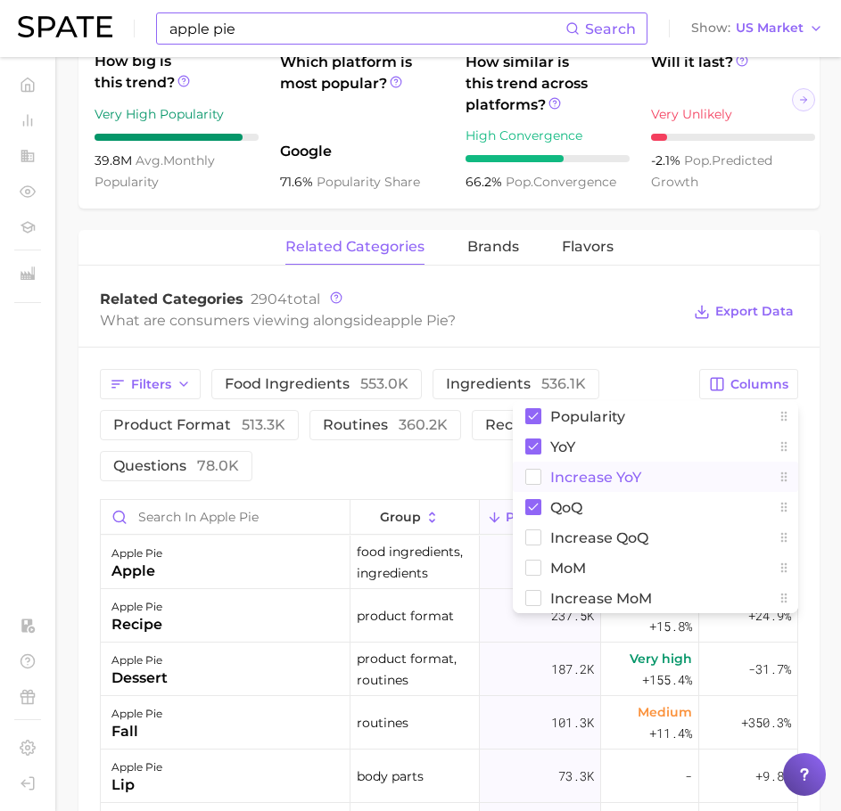
click at [627, 485] on span "Increase YoY" at bounding box center [595, 477] width 91 height 15
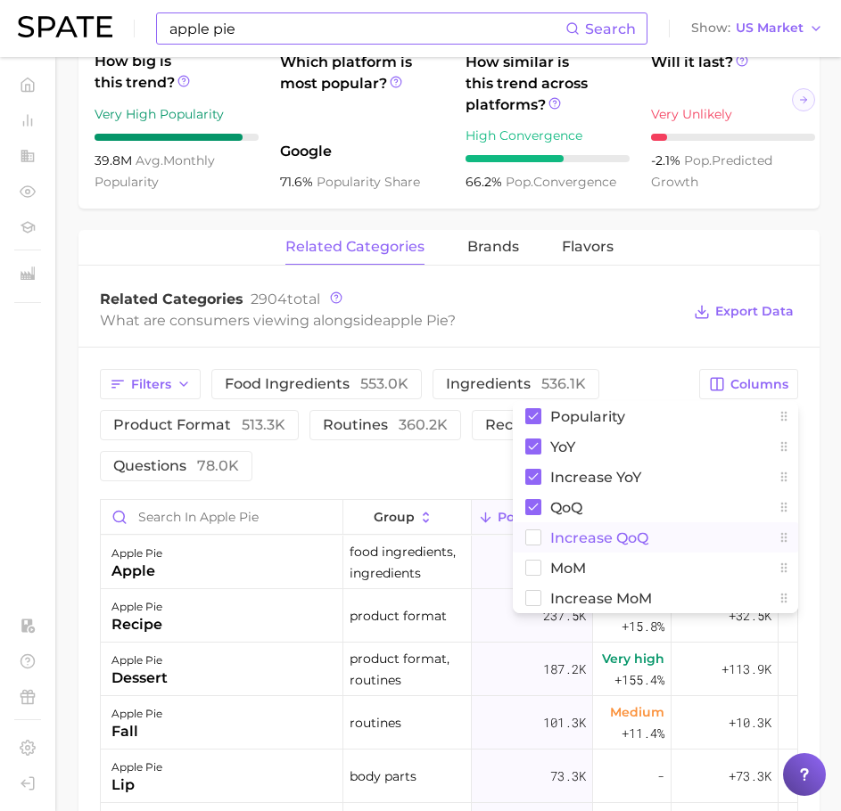
click at [641, 546] on span "Increase QoQ" at bounding box center [599, 538] width 98 height 15
click at [742, 315] on button "Export Data" at bounding box center [743, 312] width 109 height 25
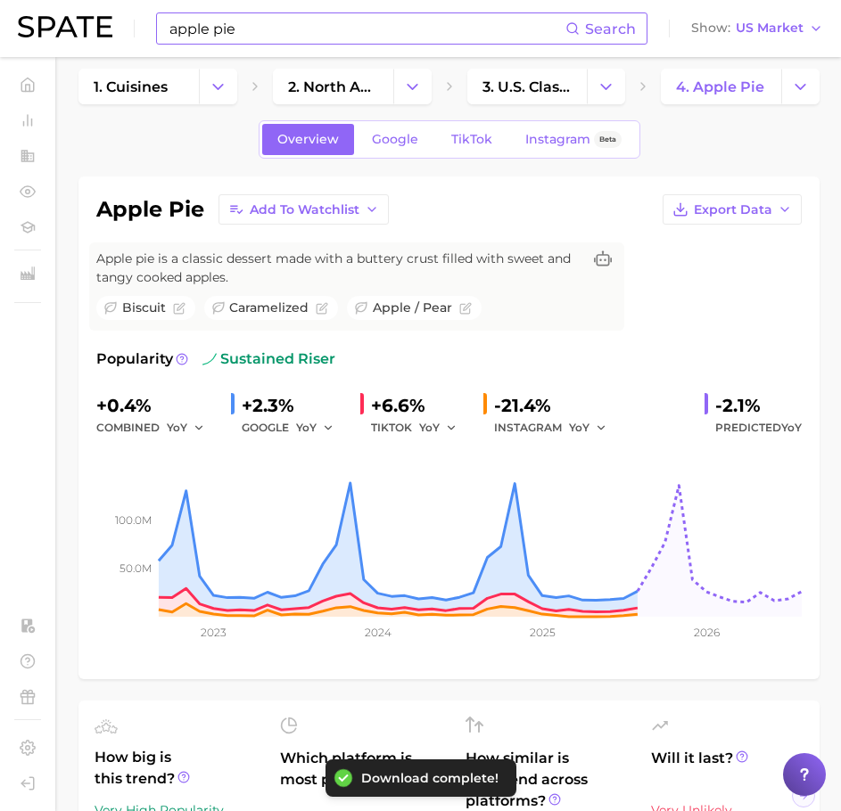
scroll to position [0, 0]
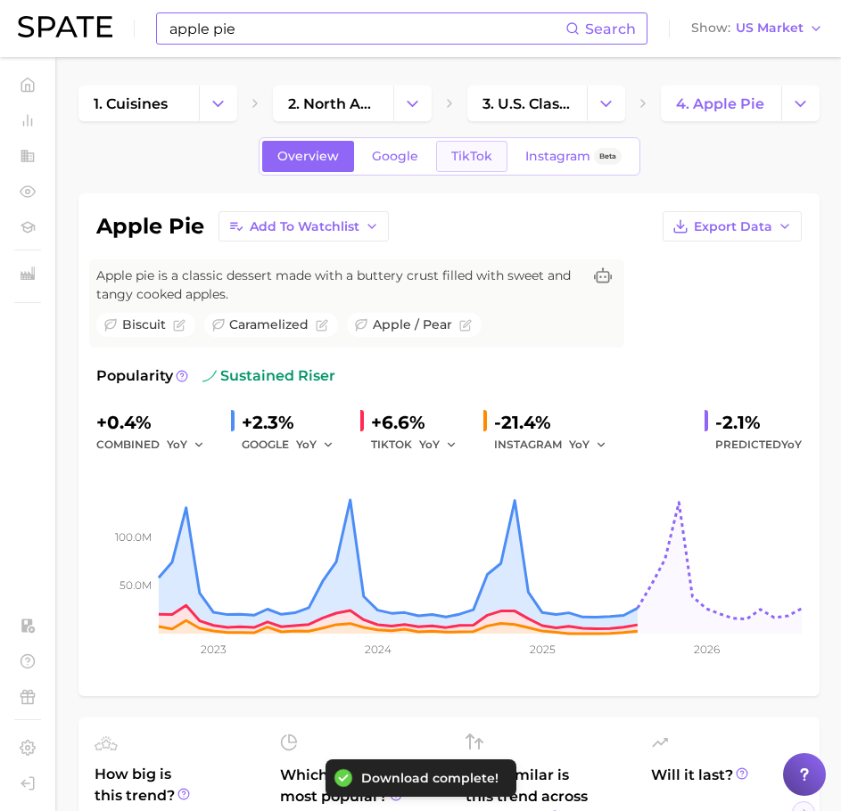
click at [478, 160] on span "TikTok" at bounding box center [471, 156] width 41 height 15
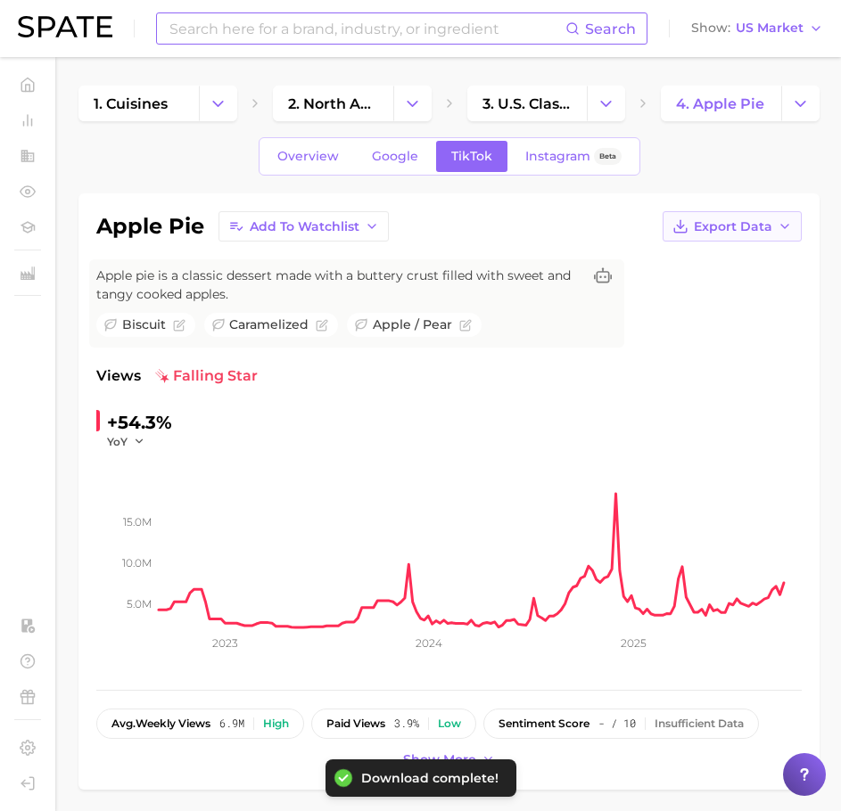
click at [736, 228] on span "Export Data" at bounding box center [733, 226] width 78 height 15
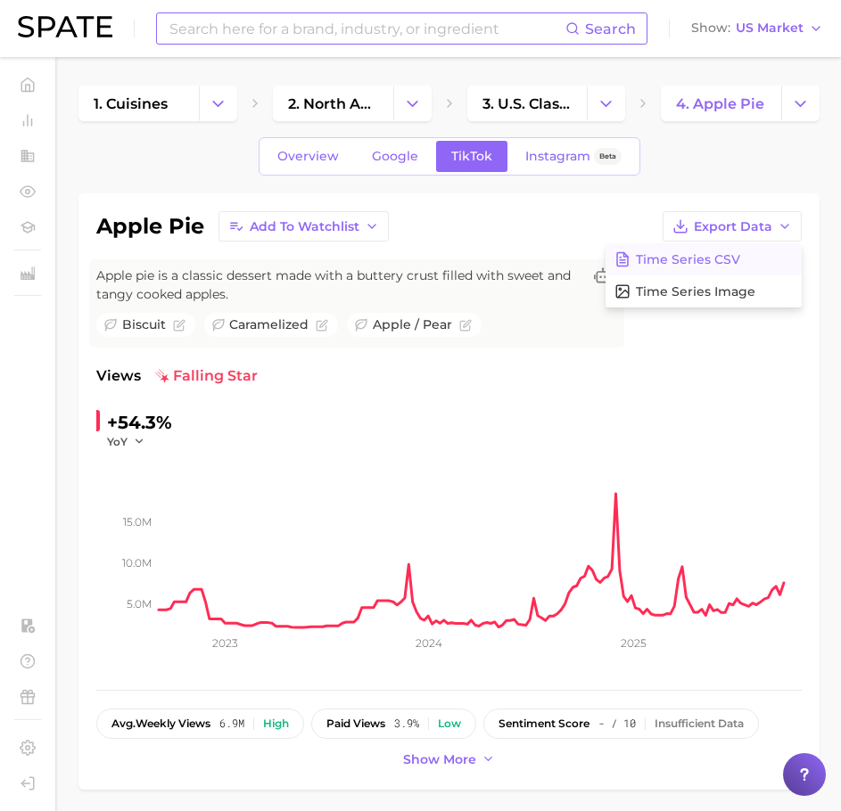
click at [729, 264] on span "Time Series CSV" at bounding box center [688, 259] width 104 height 15
click at [734, 228] on span "Export Data" at bounding box center [733, 226] width 78 height 15
click at [729, 289] on span "Time Series Image" at bounding box center [695, 291] width 119 height 15
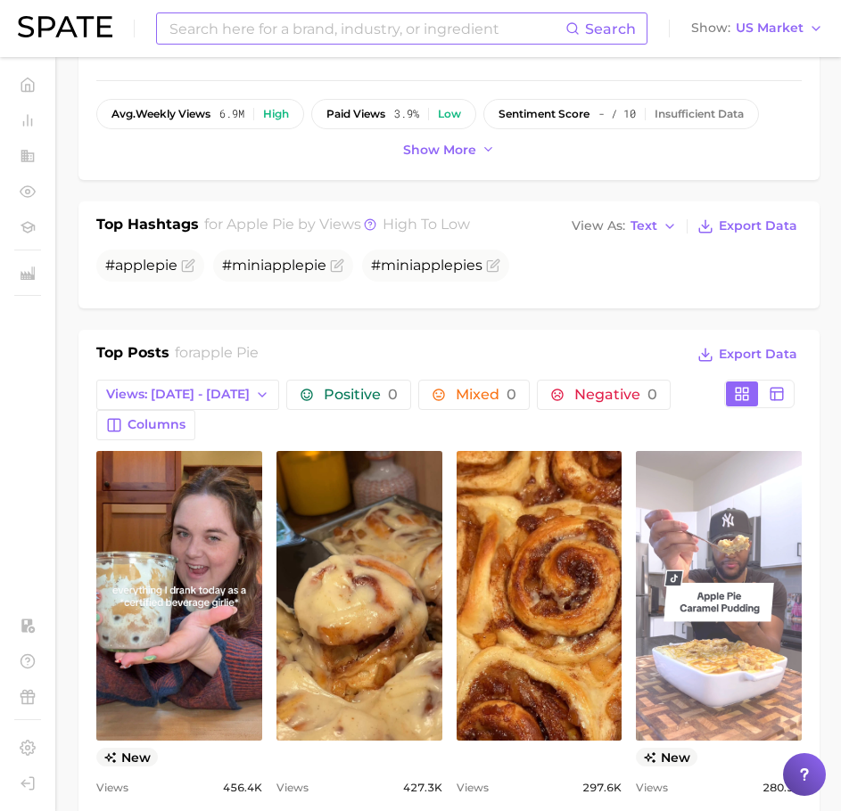
scroll to position [624, 0]
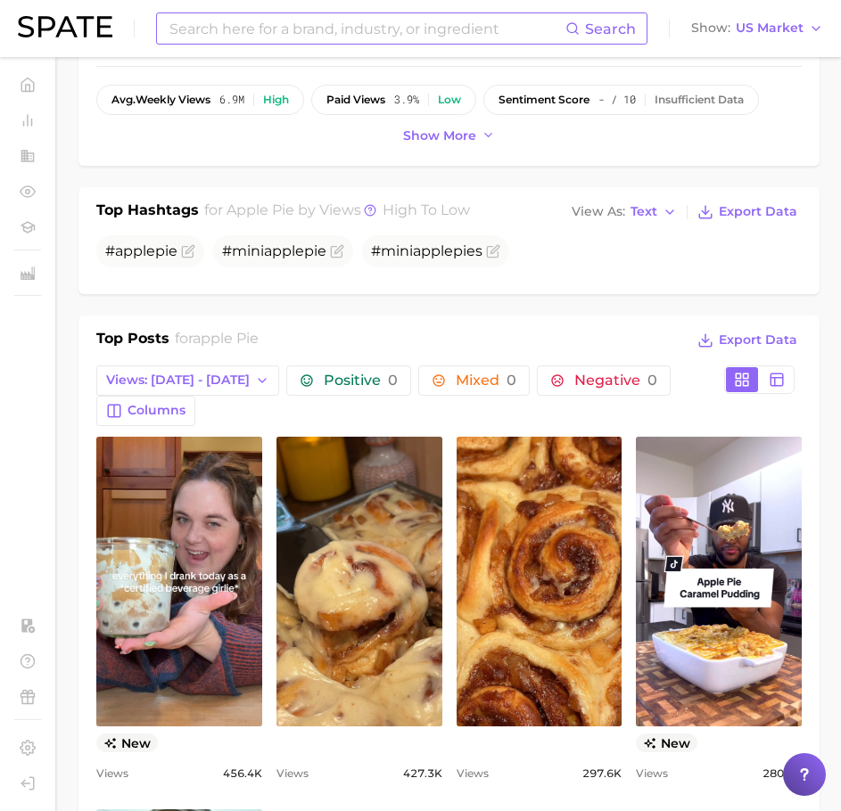
click at [374, 318] on div "Top Posts for apple pie Export Data Views: Sep 21 - 28 Positive 0 Mixed 0 Negat…" at bounding box center [448, 764] width 741 height 896
click at [724, 341] on span "Export Data" at bounding box center [758, 340] width 78 height 15
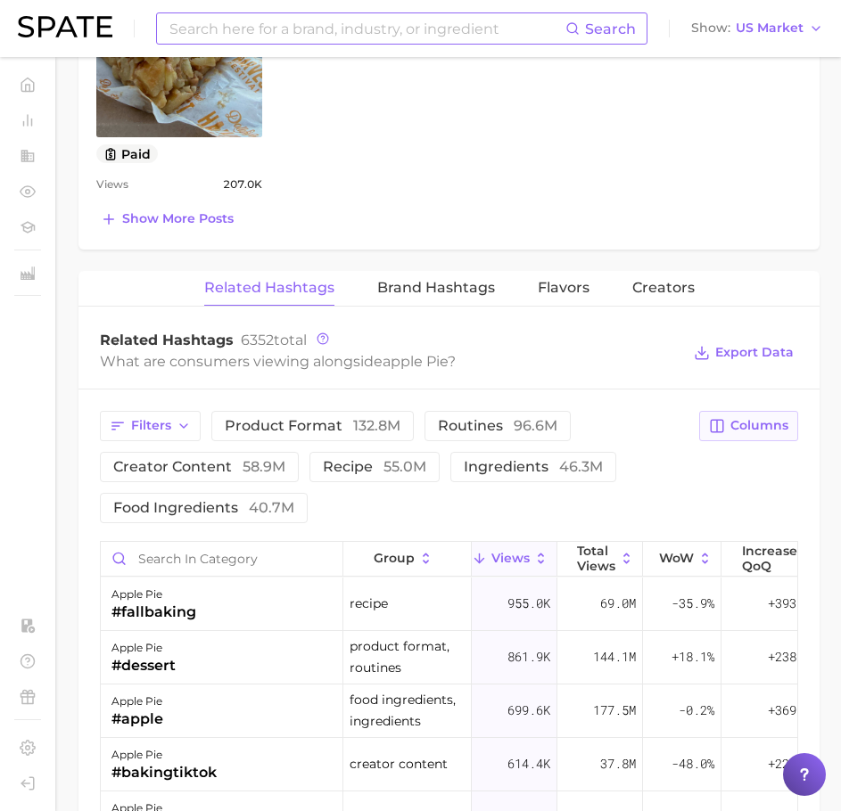
scroll to position [1605, 0]
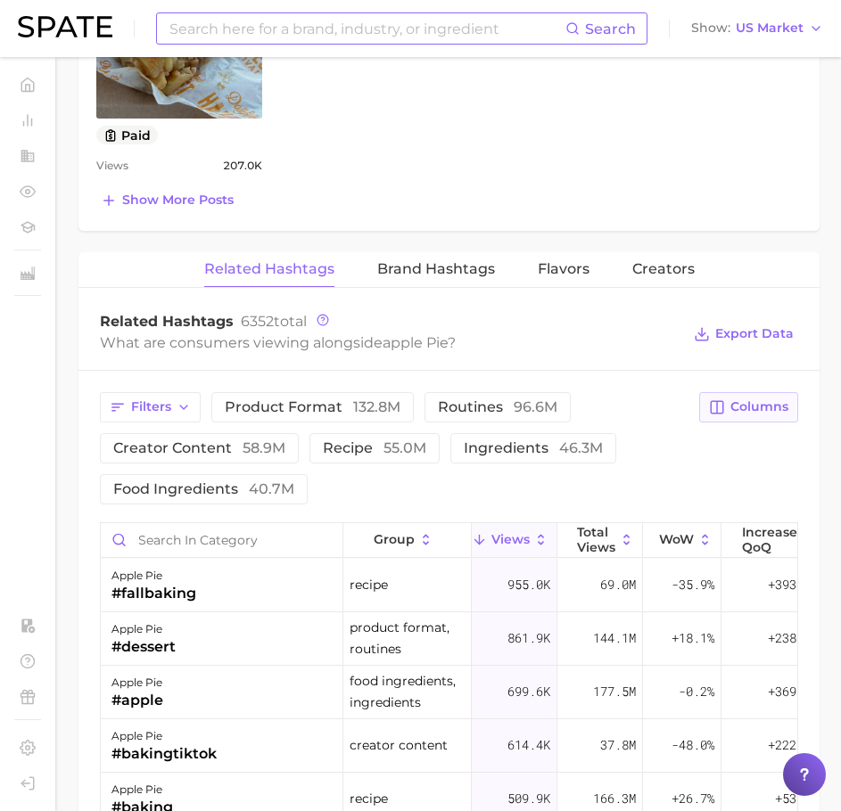
click at [745, 408] on span "Columns" at bounding box center [759, 406] width 58 height 15
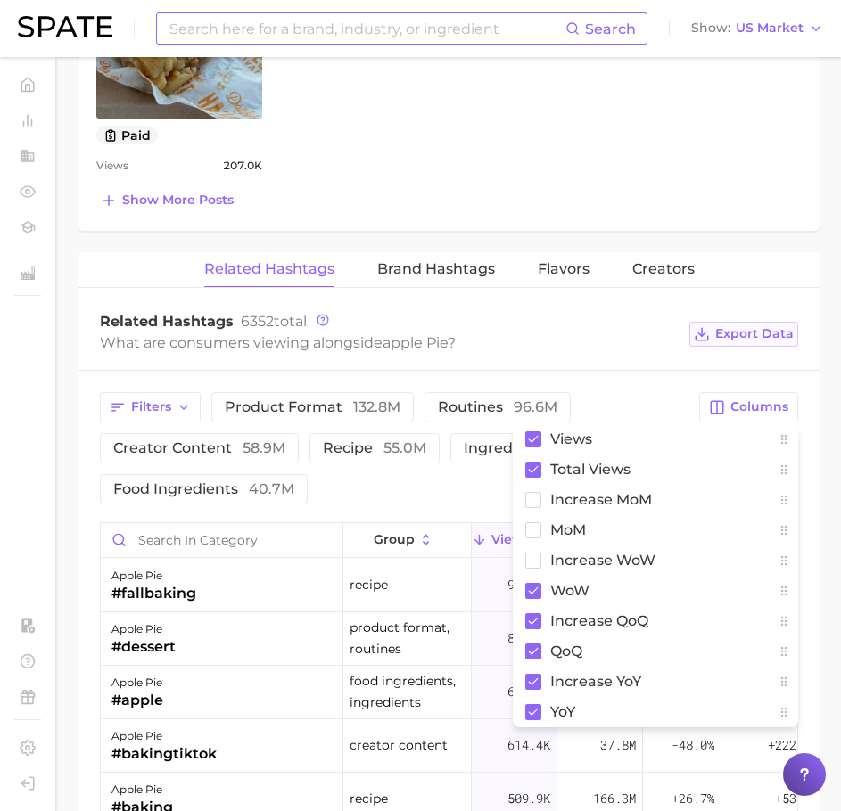
click at [729, 339] on span "Export Data" at bounding box center [754, 333] width 78 height 15
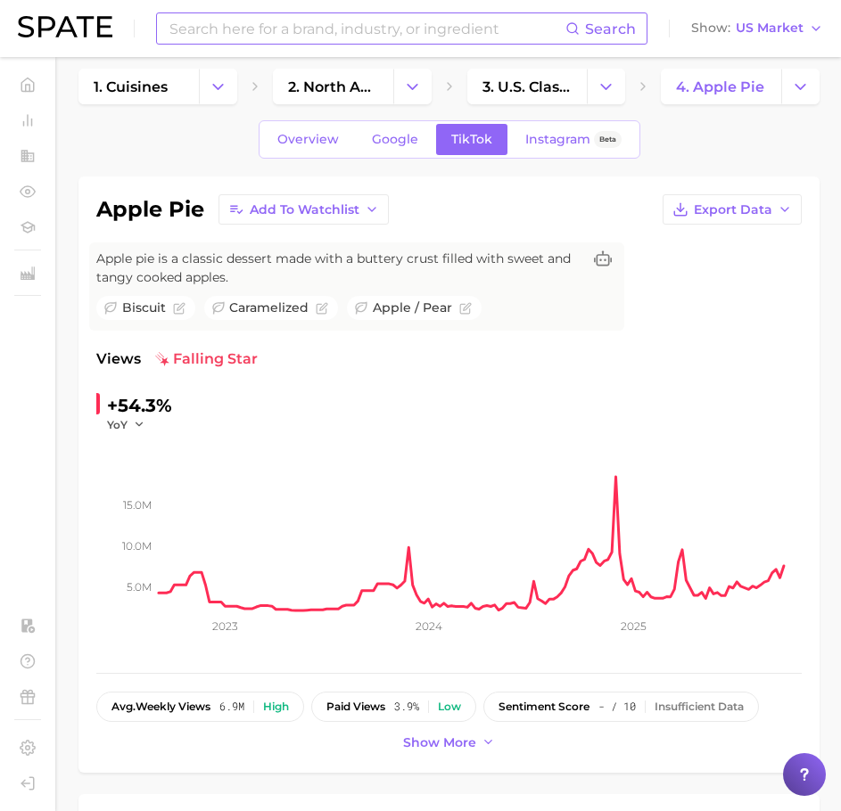
scroll to position [0, 0]
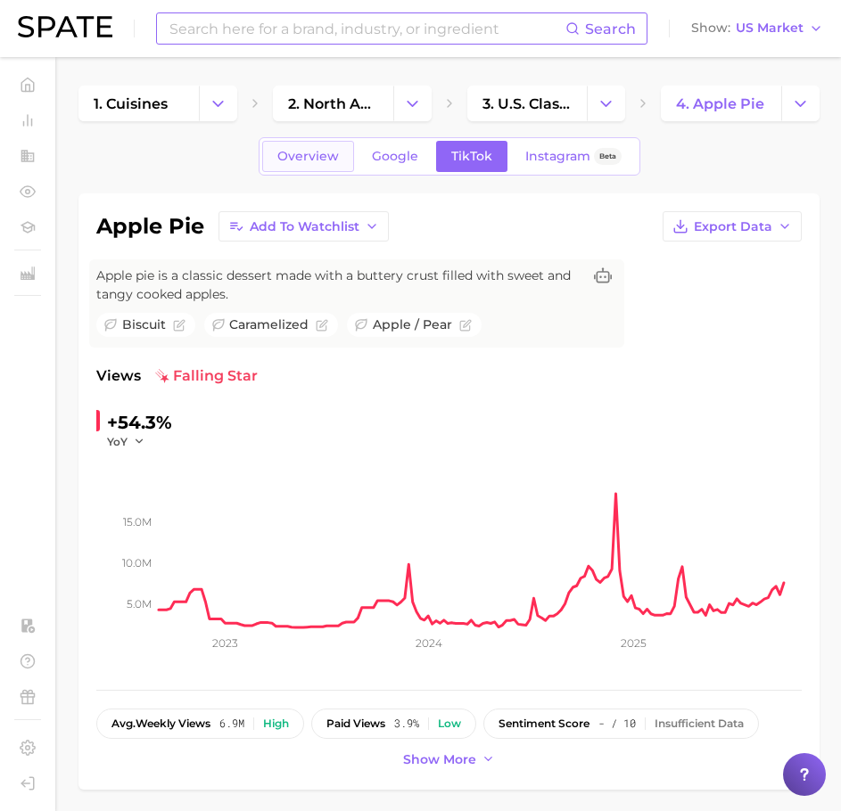
click at [293, 169] on link "Overview" at bounding box center [308, 156] width 92 height 31
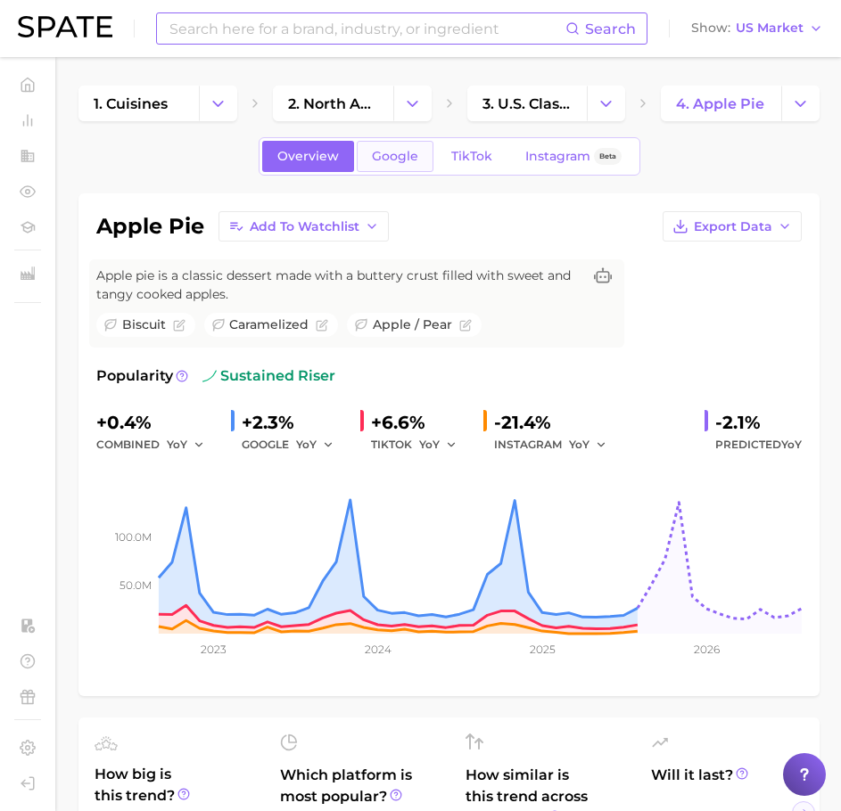
click at [390, 165] on link "Google" at bounding box center [395, 156] width 77 height 31
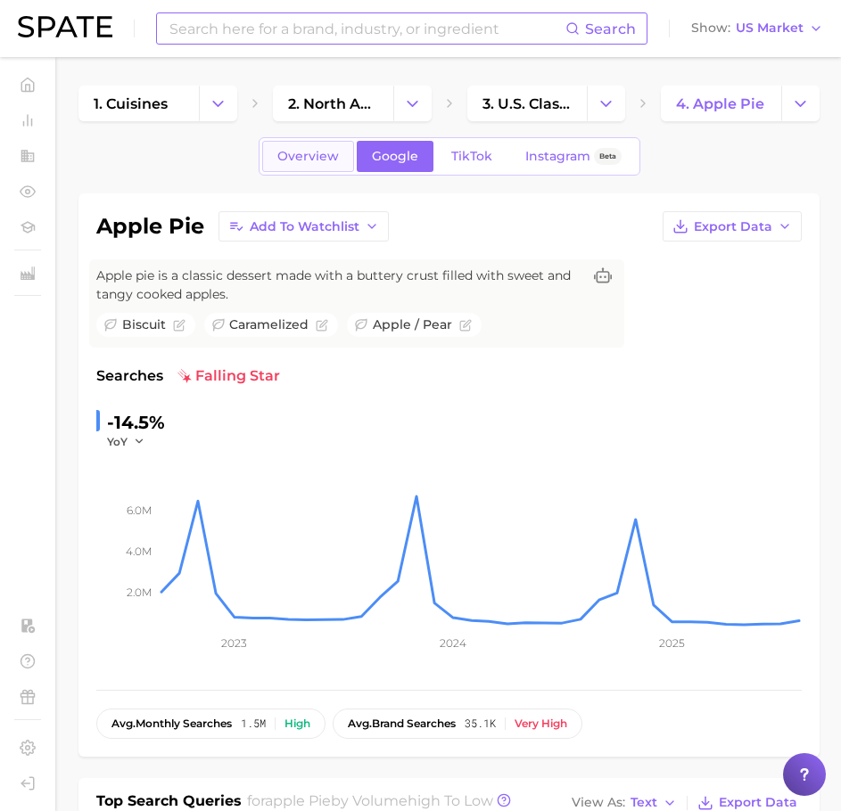
click at [290, 154] on span "Overview" at bounding box center [308, 156] width 62 height 15
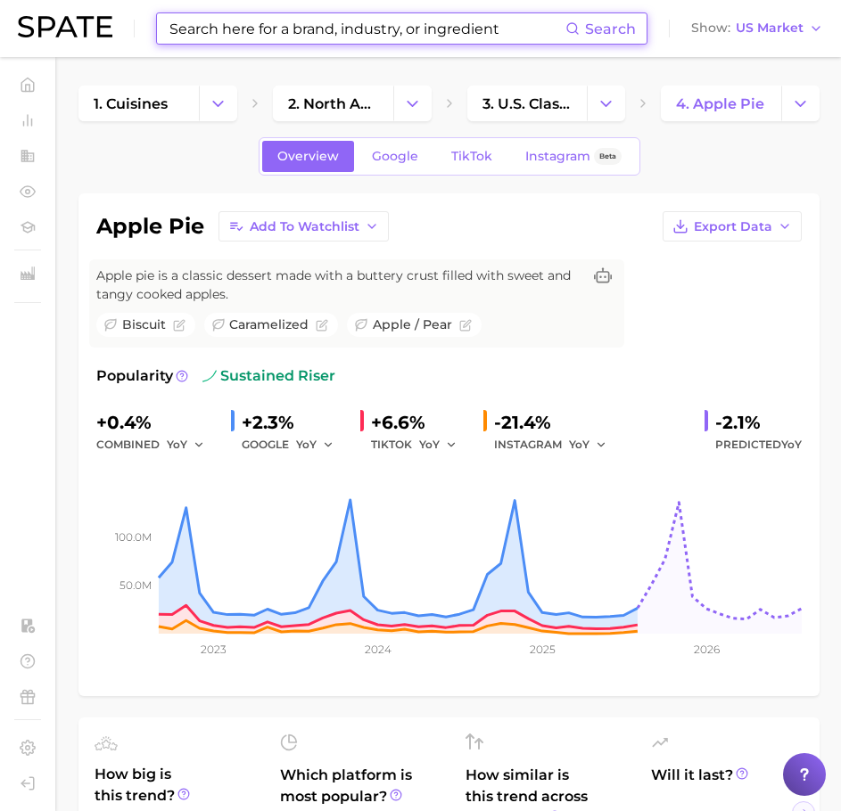
click at [253, 27] on input at bounding box center [367, 28] width 398 height 30
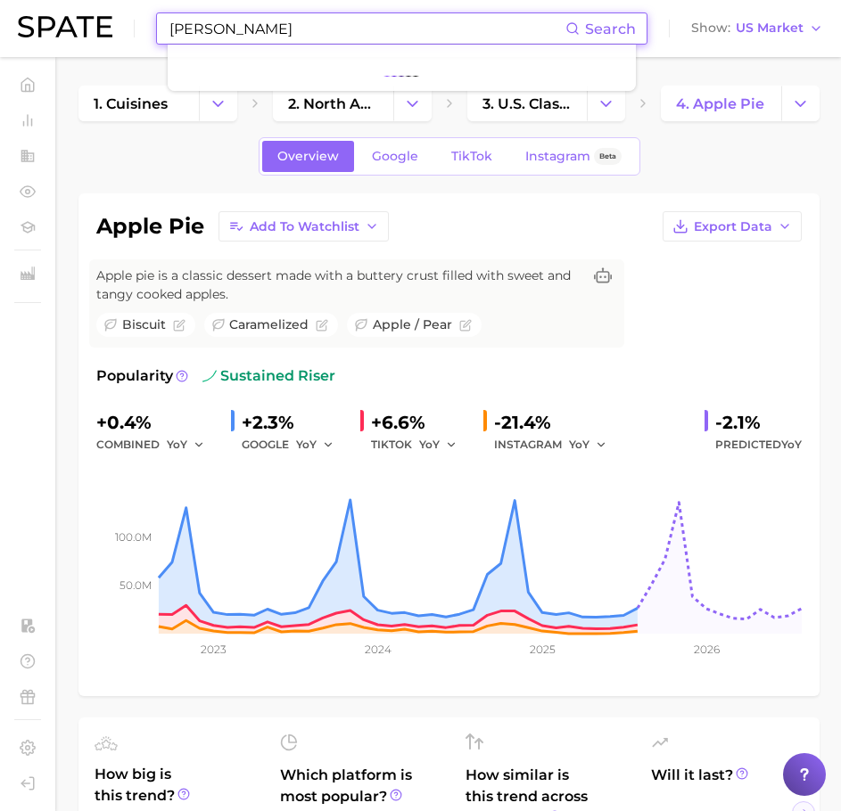
type input "berry"
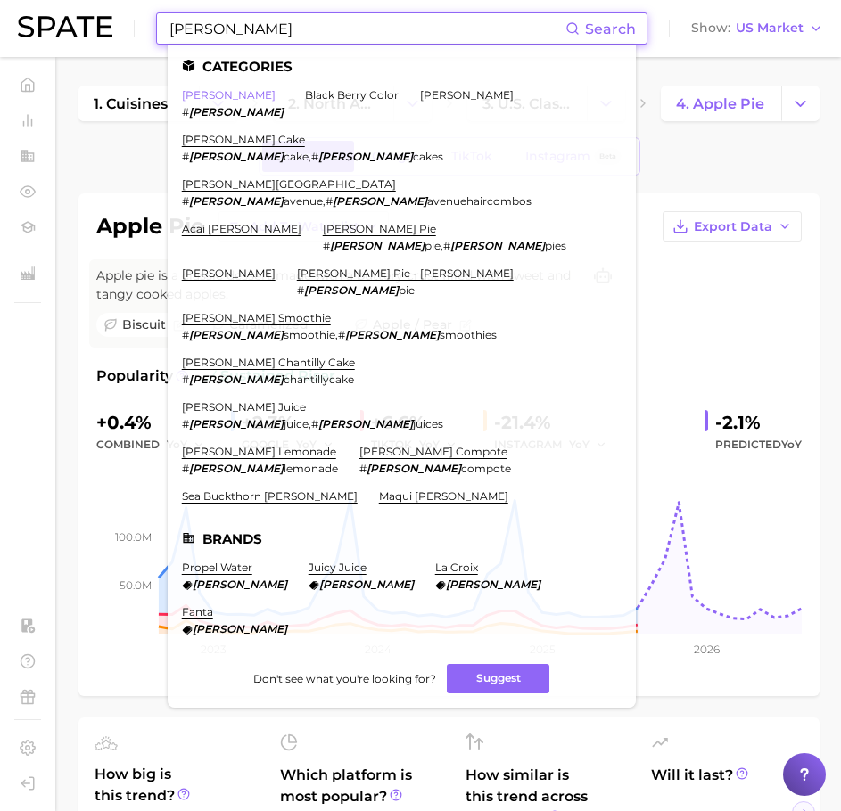
click at [198, 101] on link "berry" at bounding box center [229, 94] width 94 height 13
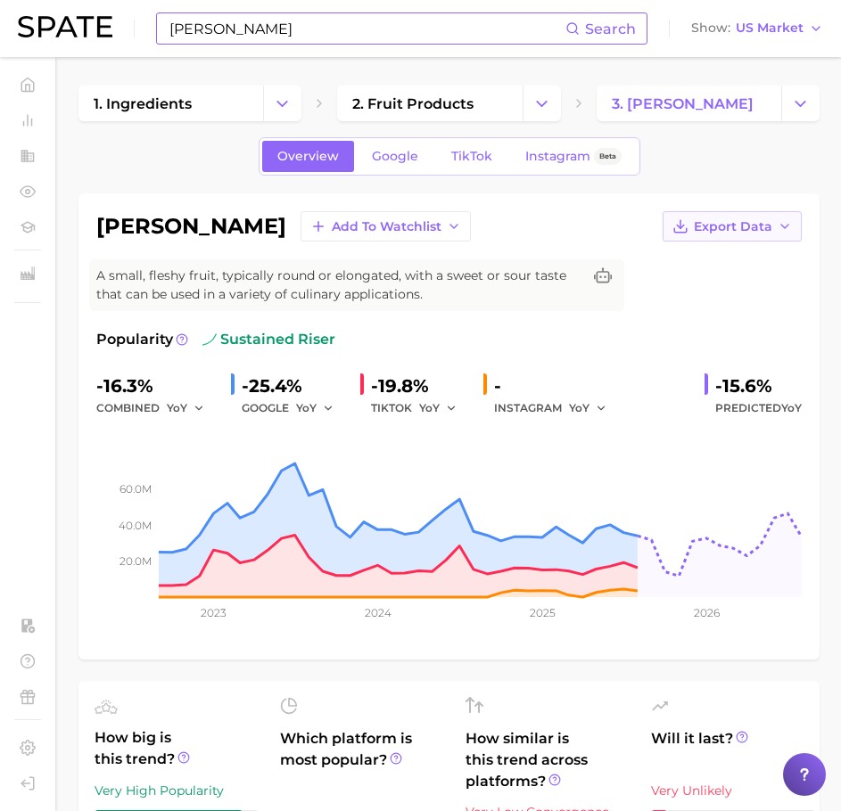
click at [734, 233] on span "Export Data" at bounding box center [733, 226] width 78 height 15
click at [710, 264] on span "Time Series CSV" at bounding box center [688, 259] width 104 height 15
click at [796, 243] on div "berry Add to Watchlist Export Data A small, fleshy fruit, typically round or el…" at bounding box center [448, 426] width 705 height 431
click at [781, 227] on icon "button" at bounding box center [785, 226] width 14 height 14
click at [742, 299] on span "Time Series Image" at bounding box center [695, 291] width 119 height 15
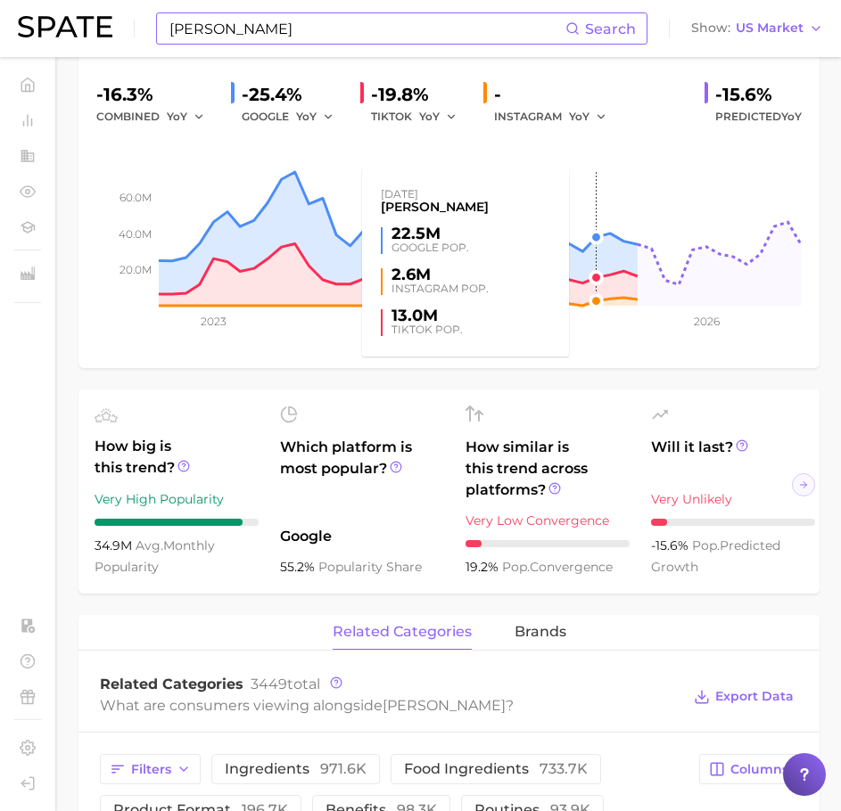
scroll to position [535, 0]
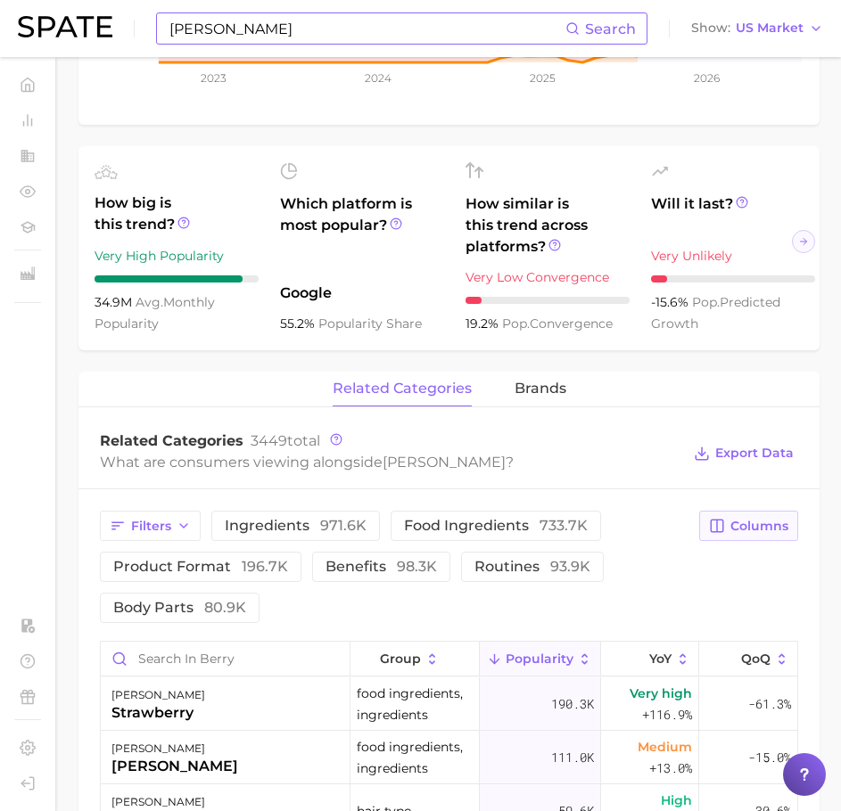
click at [761, 534] on span "Columns" at bounding box center [759, 526] width 58 height 15
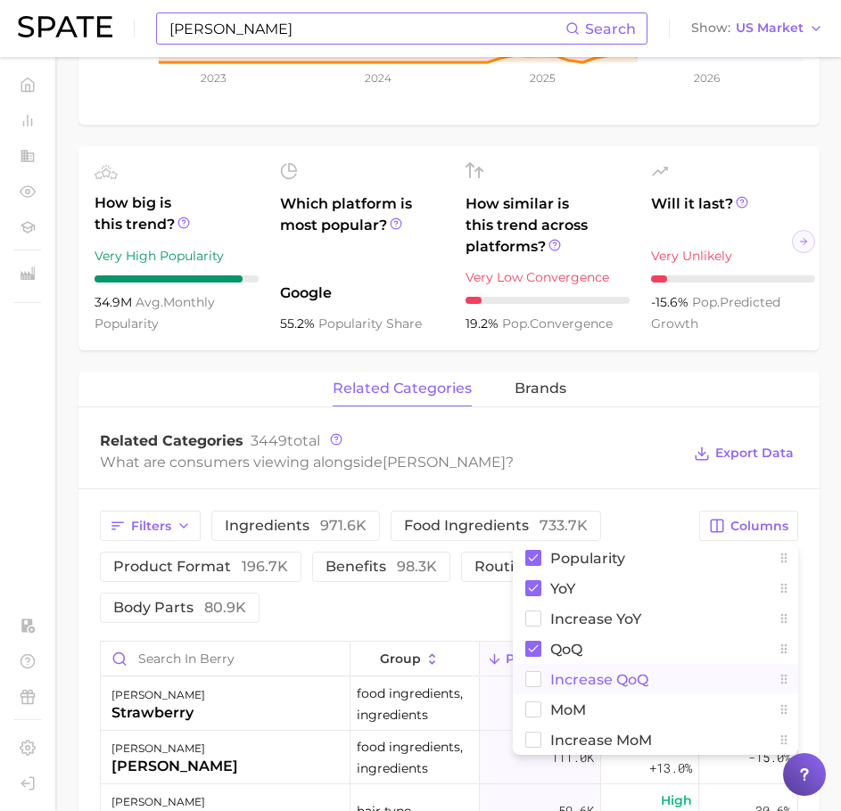
click at [573, 687] on span "Increase QoQ" at bounding box center [599, 679] width 98 height 15
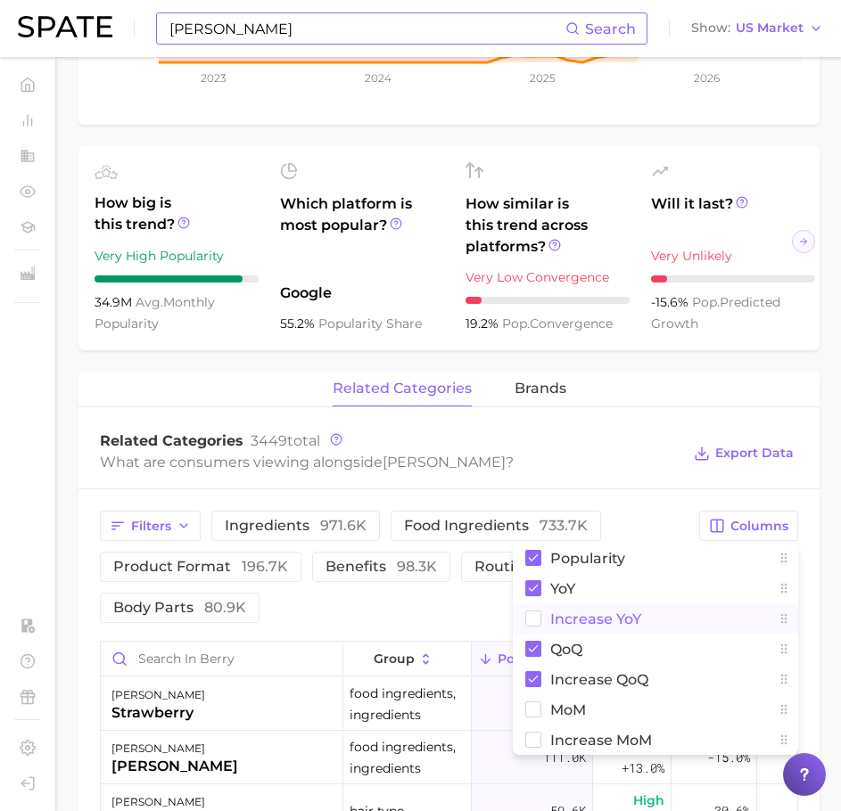
click at [586, 634] on button "Increase YoY" at bounding box center [655, 619] width 285 height 30
click at [764, 461] on span "Export Data" at bounding box center [754, 453] width 78 height 15
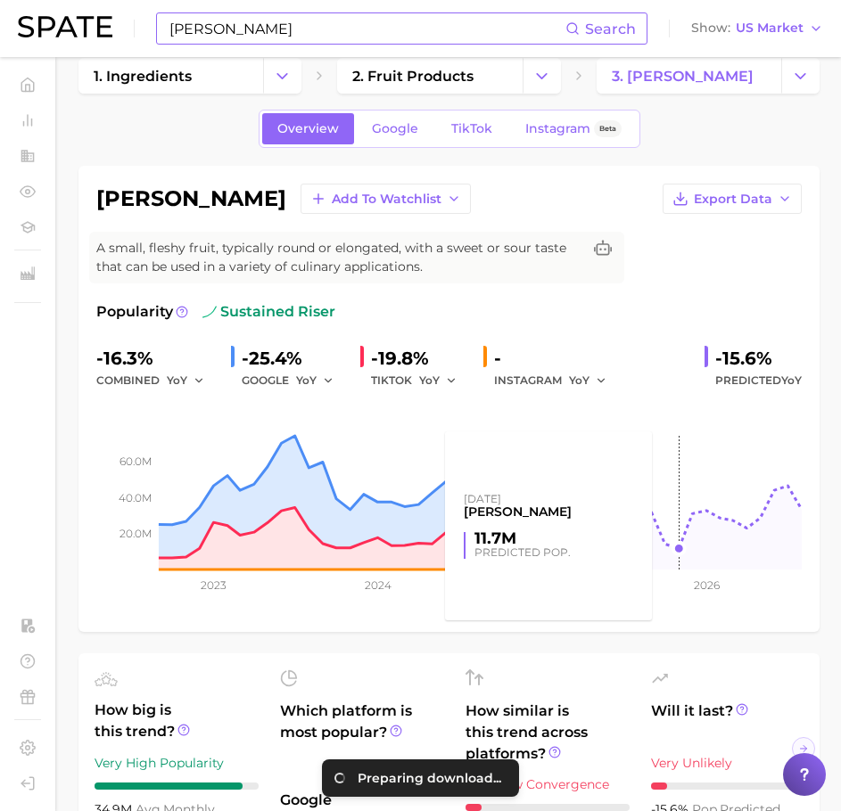
scroll to position [0, 0]
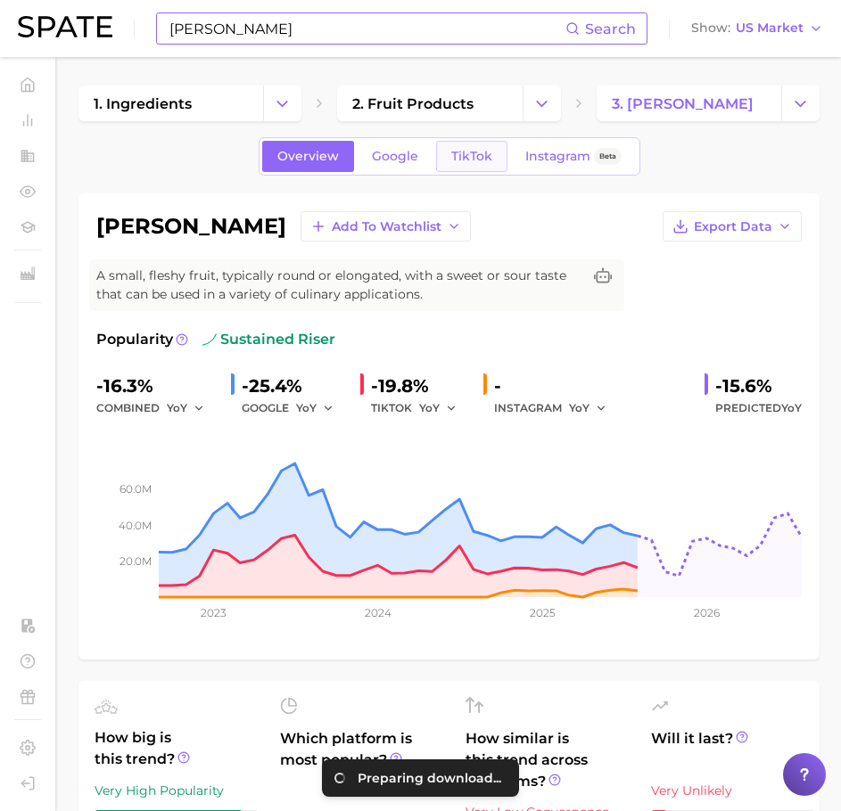
click at [467, 153] on span "TikTok" at bounding box center [471, 156] width 41 height 15
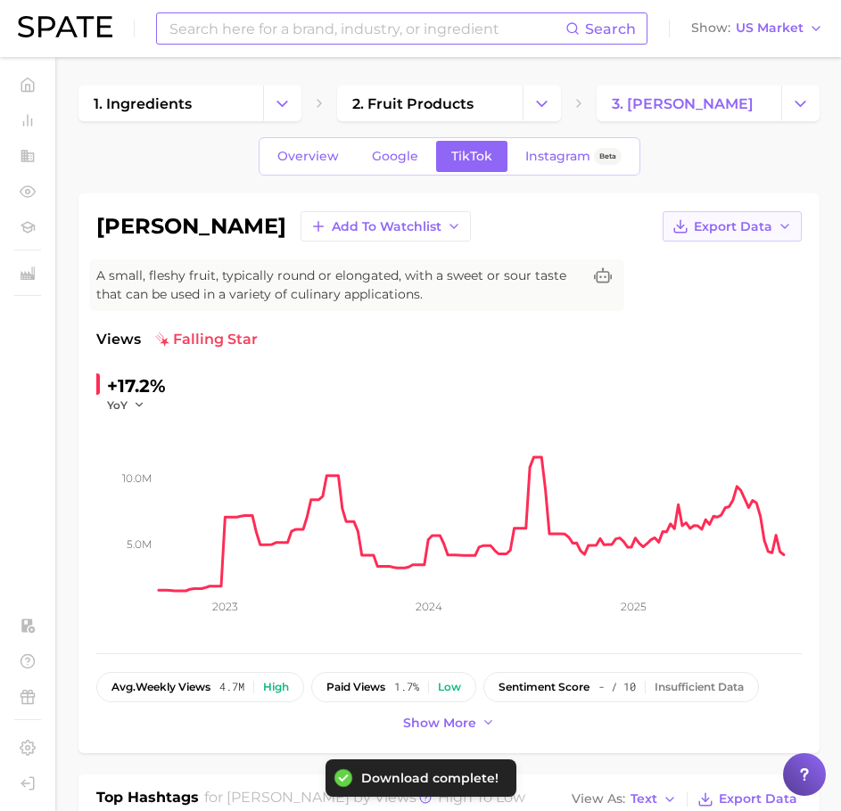
click at [748, 226] on span "Export Data" at bounding box center [733, 226] width 78 height 15
click at [729, 247] on button "Time Series CSV" at bounding box center [703, 259] width 196 height 32
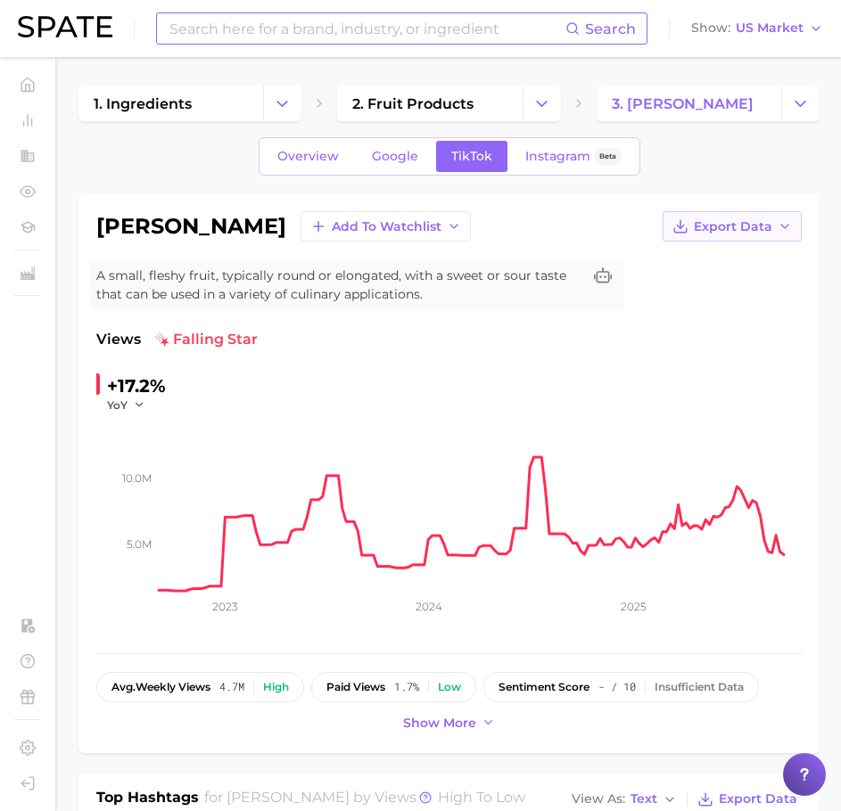
click at [794, 241] on button "Export Data" at bounding box center [731, 226] width 139 height 30
click at [736, 284] on span "Time Series Image" at bounding box center [695, 291] width 119 height 15
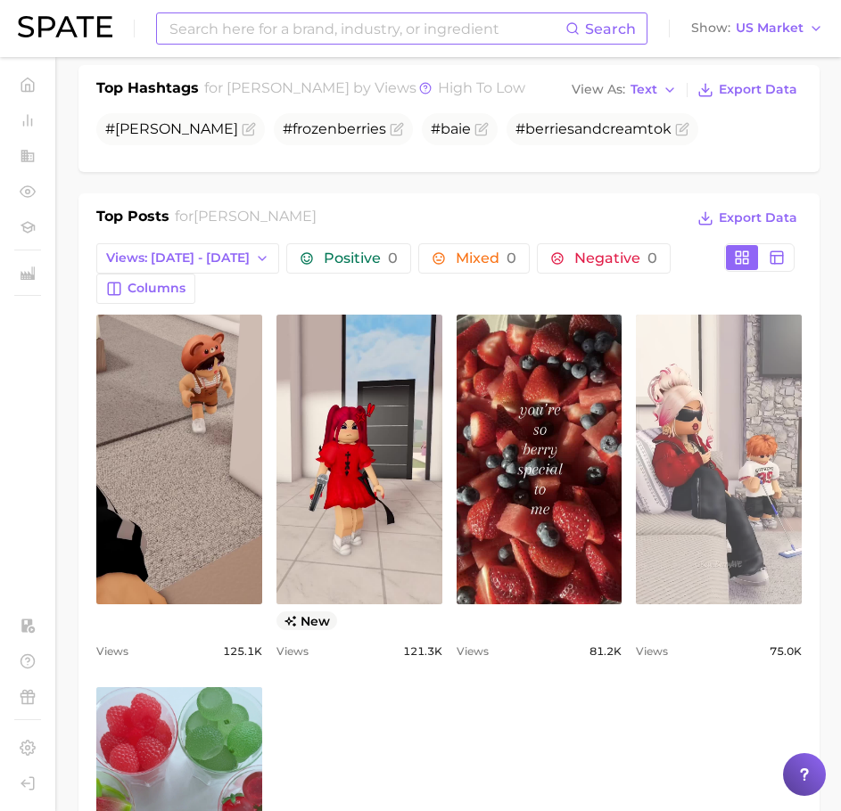
scroll to position [713, 0]
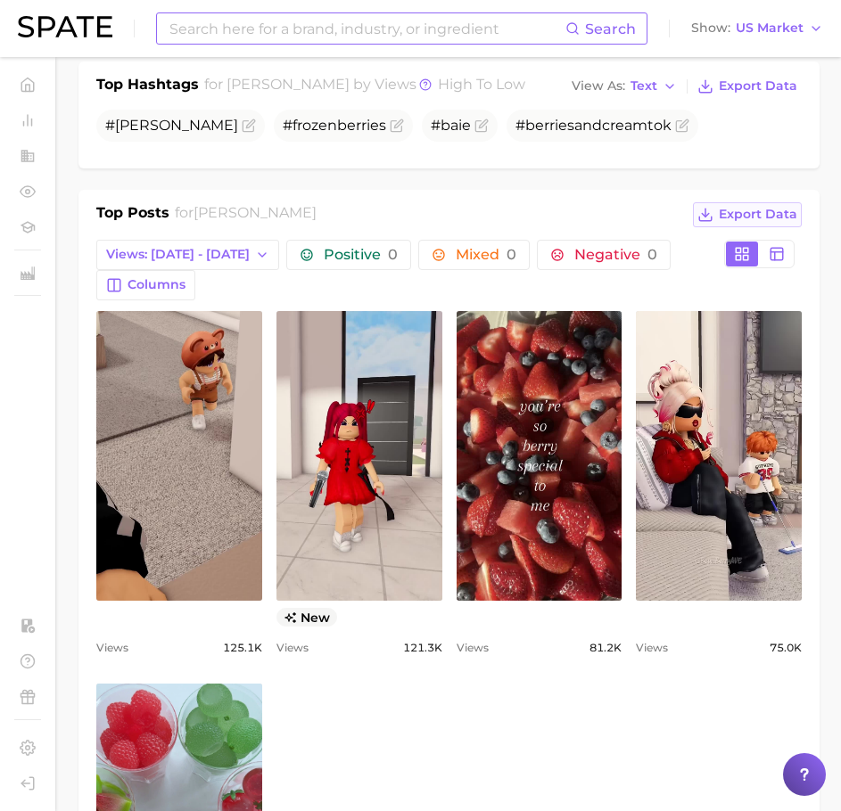
click at [775, 210] on span "Export Data" at bounding box center [758, 214] width 78 height 15
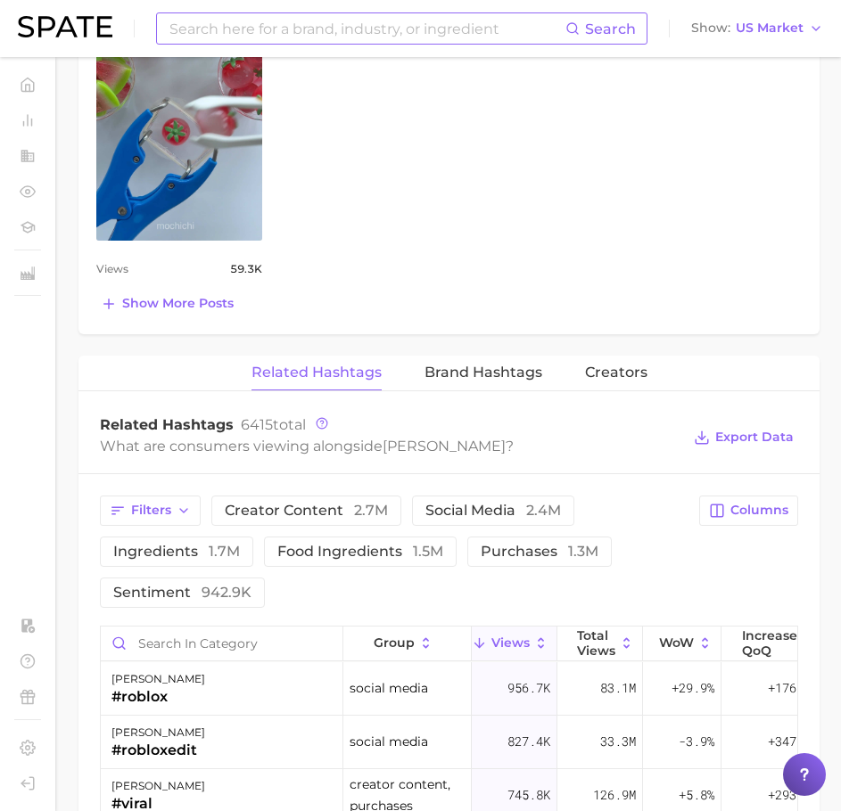
scroll to position [1516, 0]
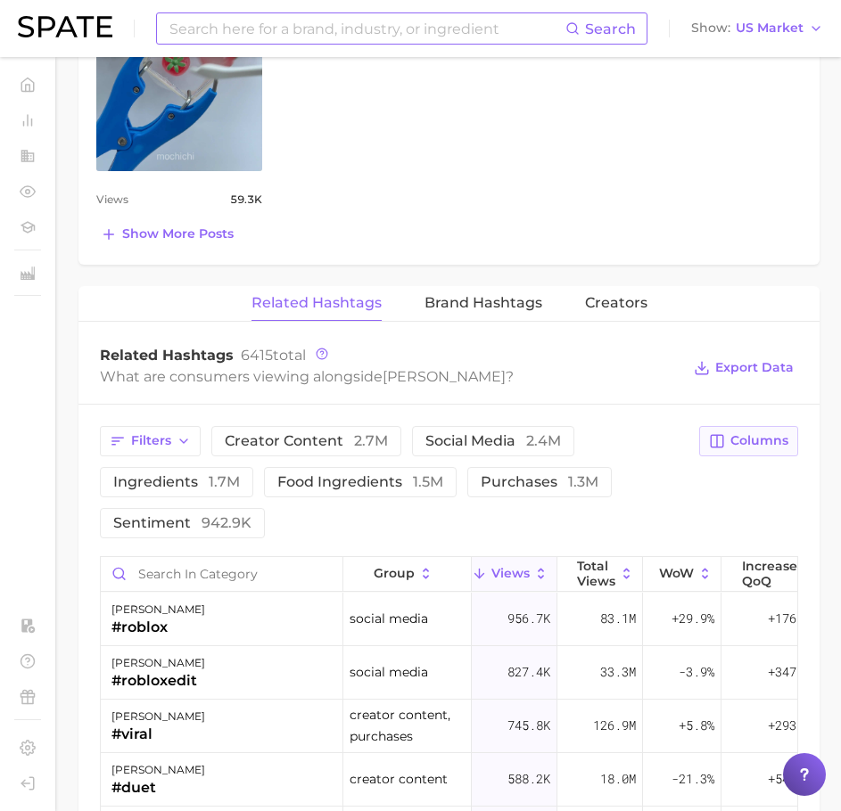
click at [756, 452] on button "Columns" at bounding box center [748, 441] width 99 height 30
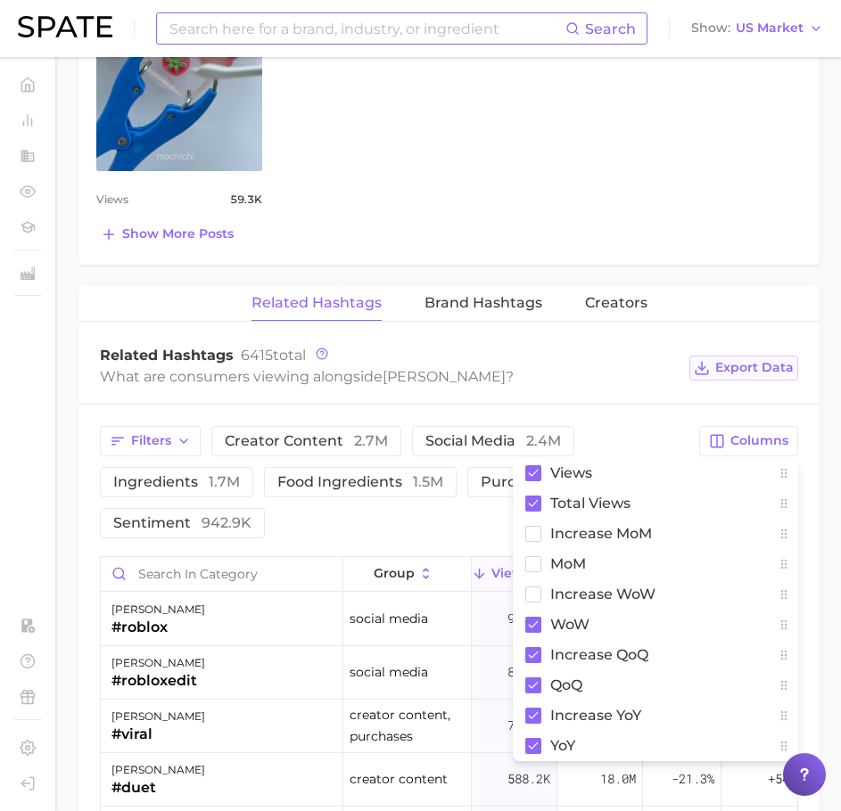
click at [766, 369] on span "Export Data" at bounding box center [754, 367] width 78 height 15
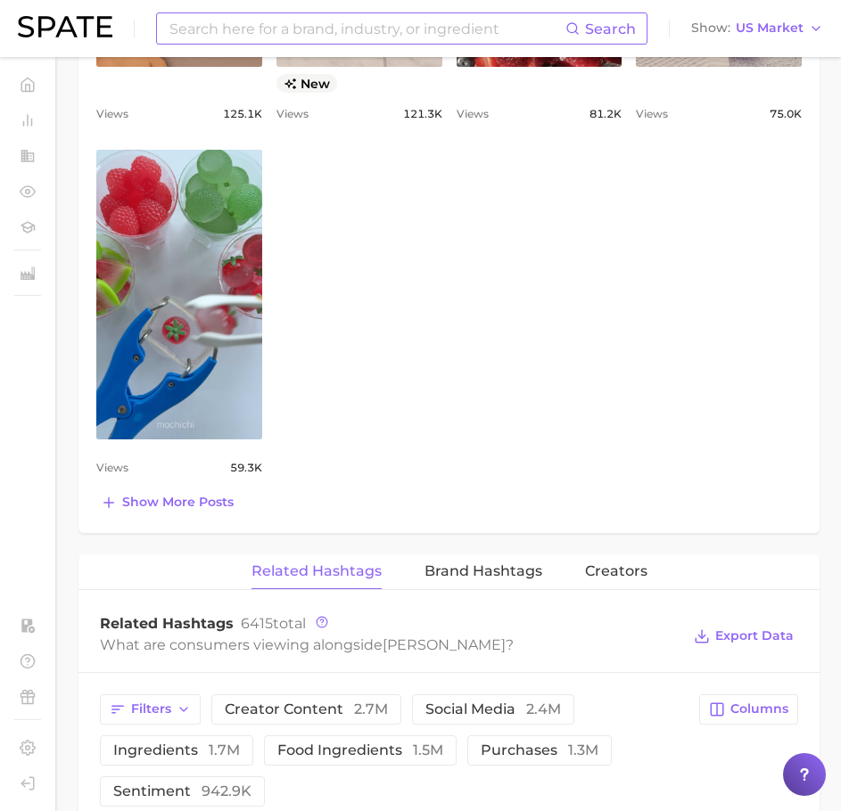
scroll to position [1248, 0]
click at [755, 718] on button "Columns" at bounding box center [748, 709] width 99 height 30
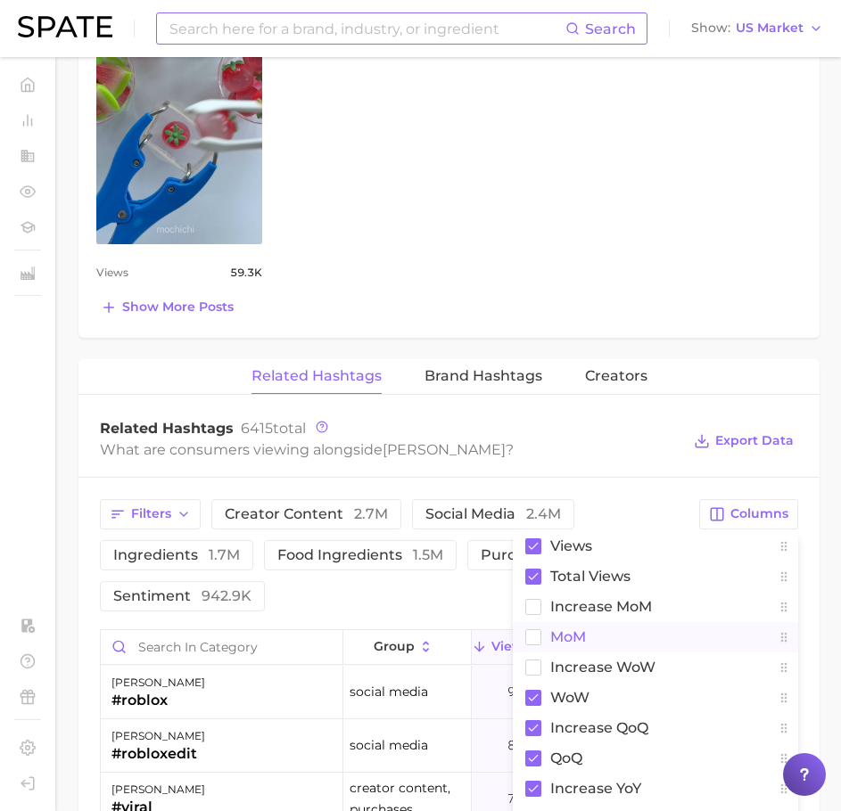
scroll to position [1516, 0]
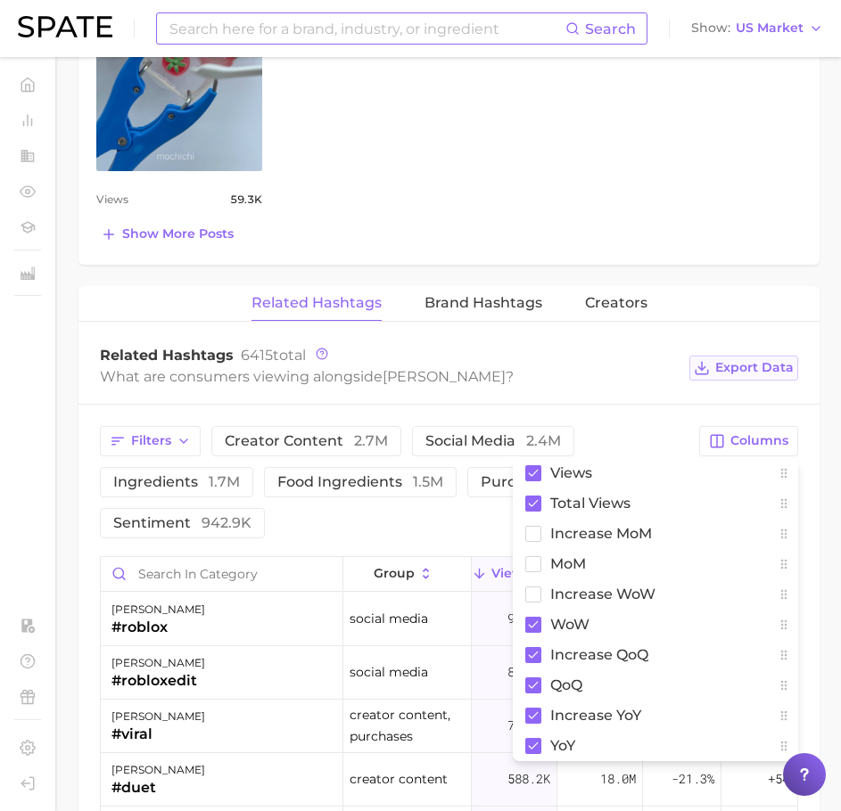
click at [744, 367] on span "Export Data" at bounding box center [754, 367] width 78 height 15
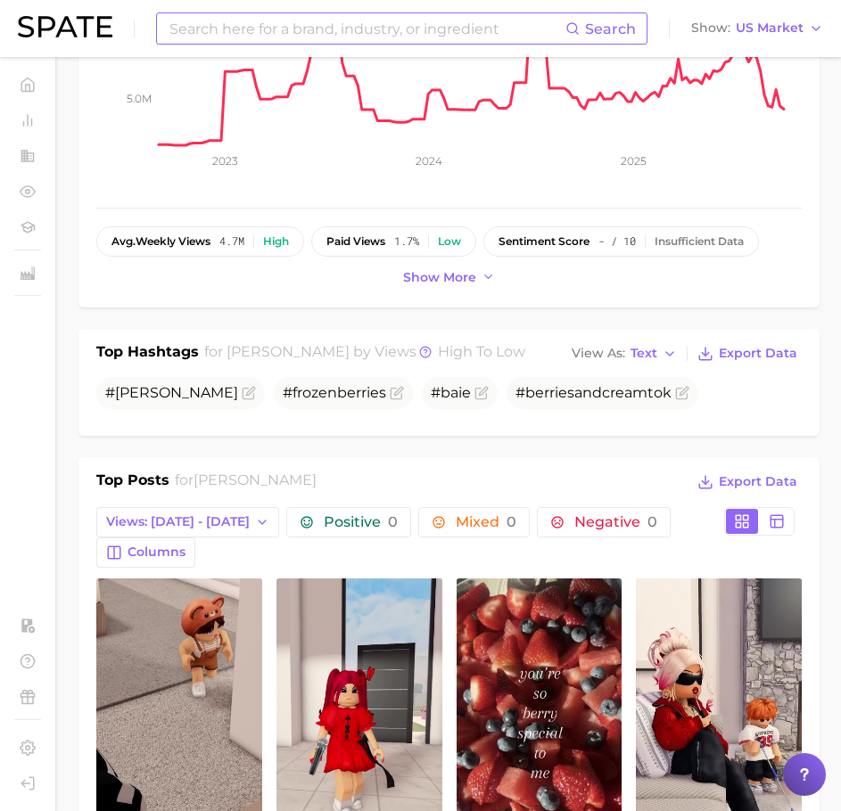
scroll to position [0, 0]
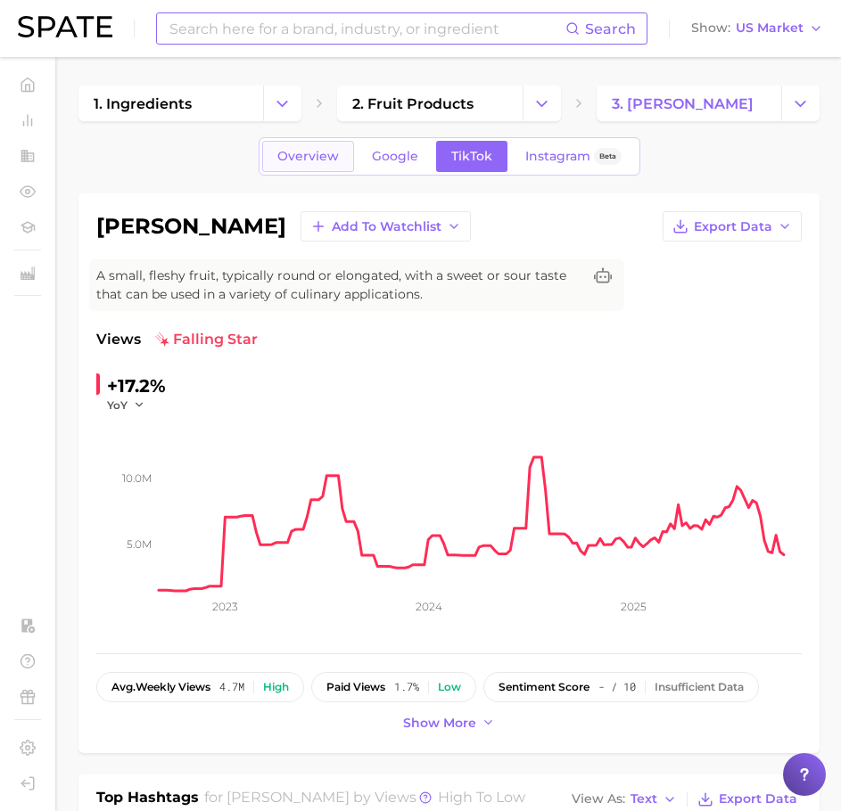
click at [290, 165] on link "Overview" at bounding box center [308, 156] width 92 height 31
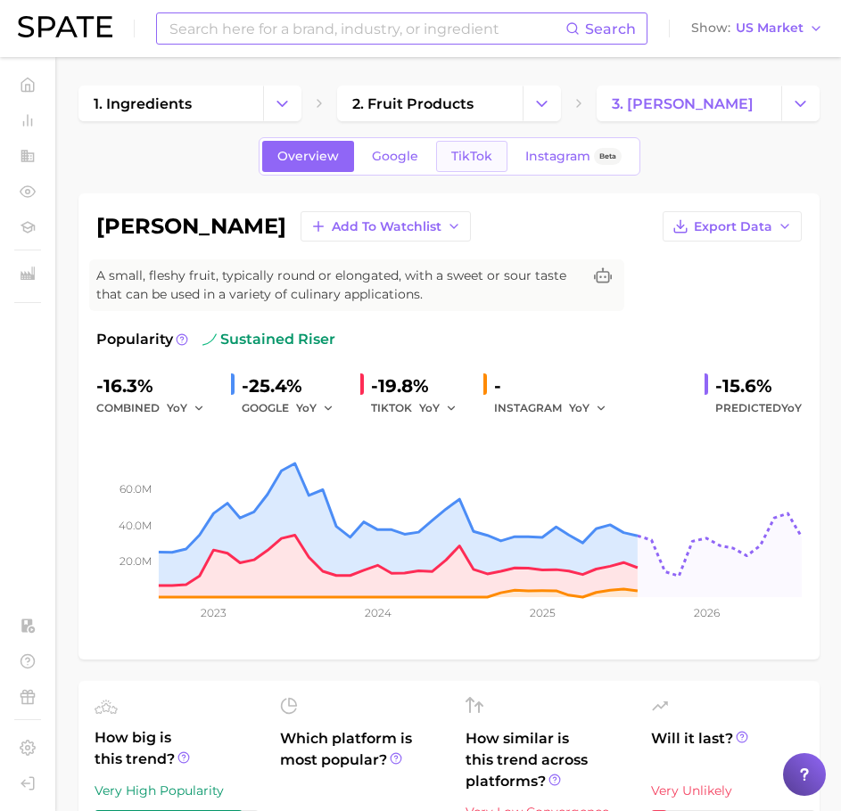
click at [484, 164] on link "TikTok" at bounding box center [471, 156] width 71 height 31
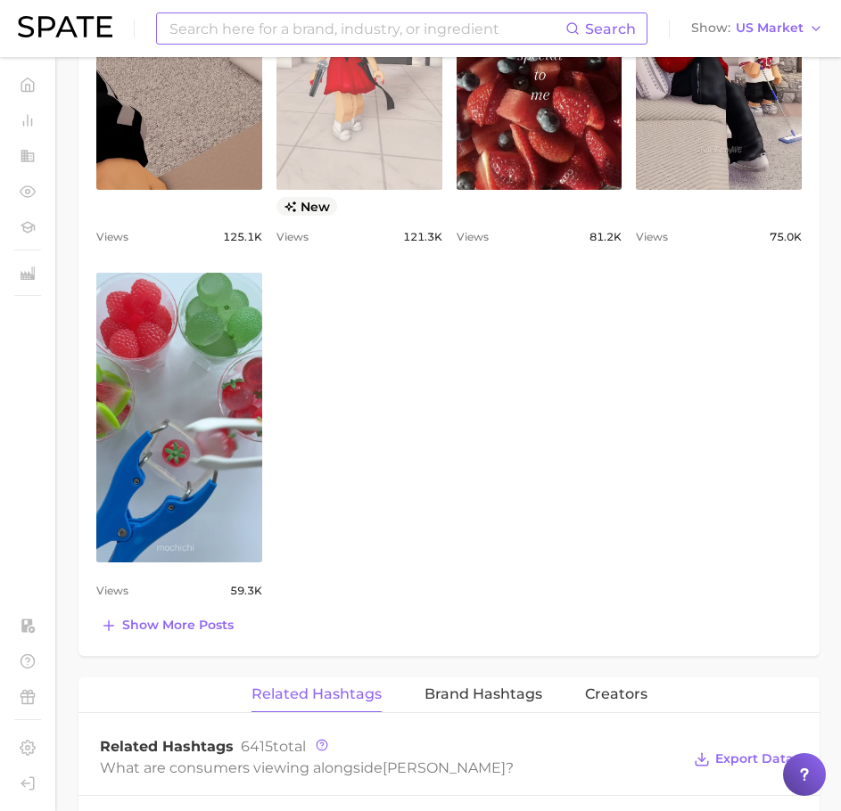
scroll to position [1159, 0]
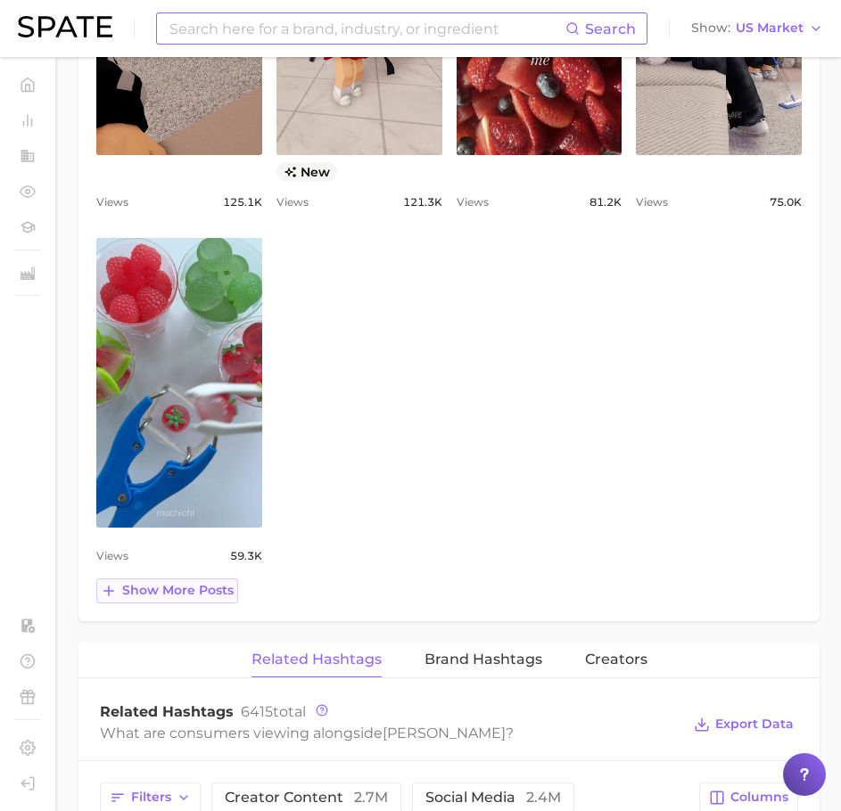
click at [209, 597] on span "Show more posts" at bounding box center [177, 590] width 111 height 15
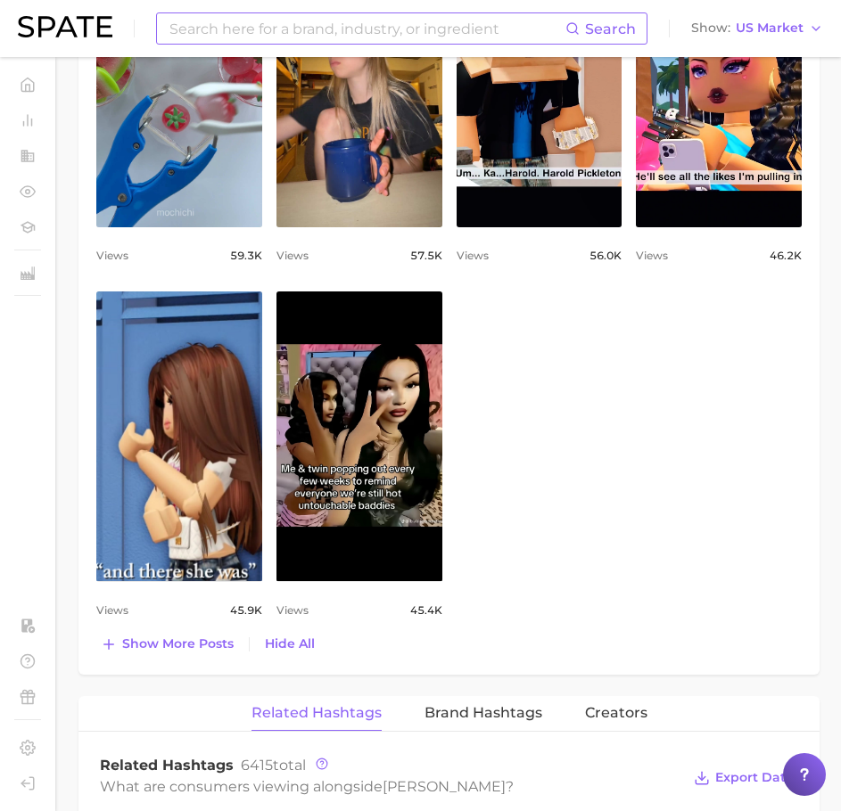
scroll to position [1516, 0]
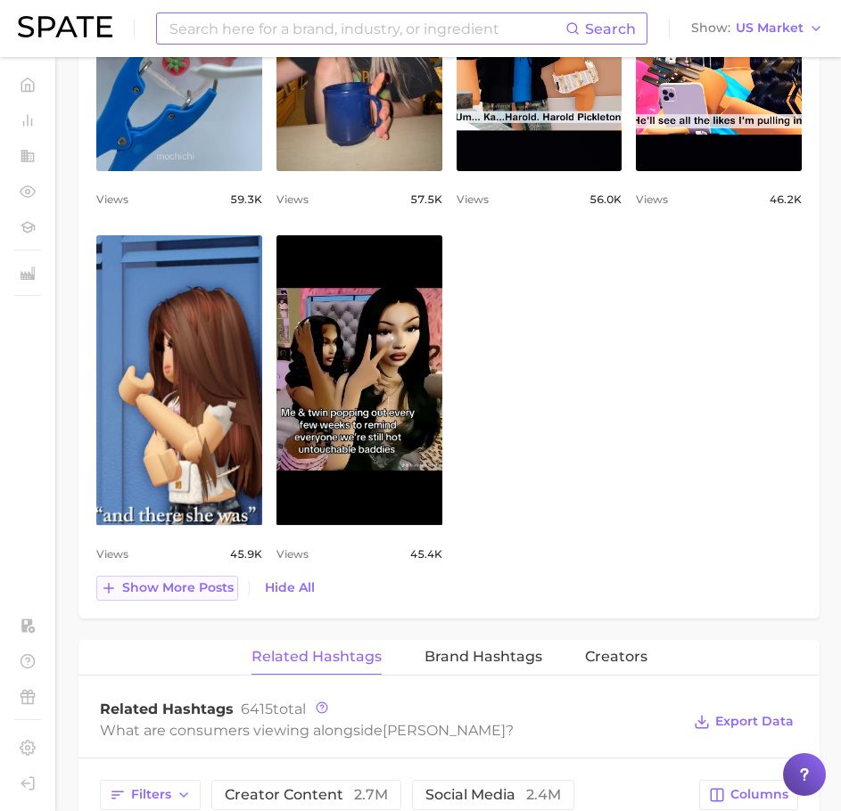
click at [226, 587] on span "Show more posts" at bounding box center [177, 587] width 111 height 15
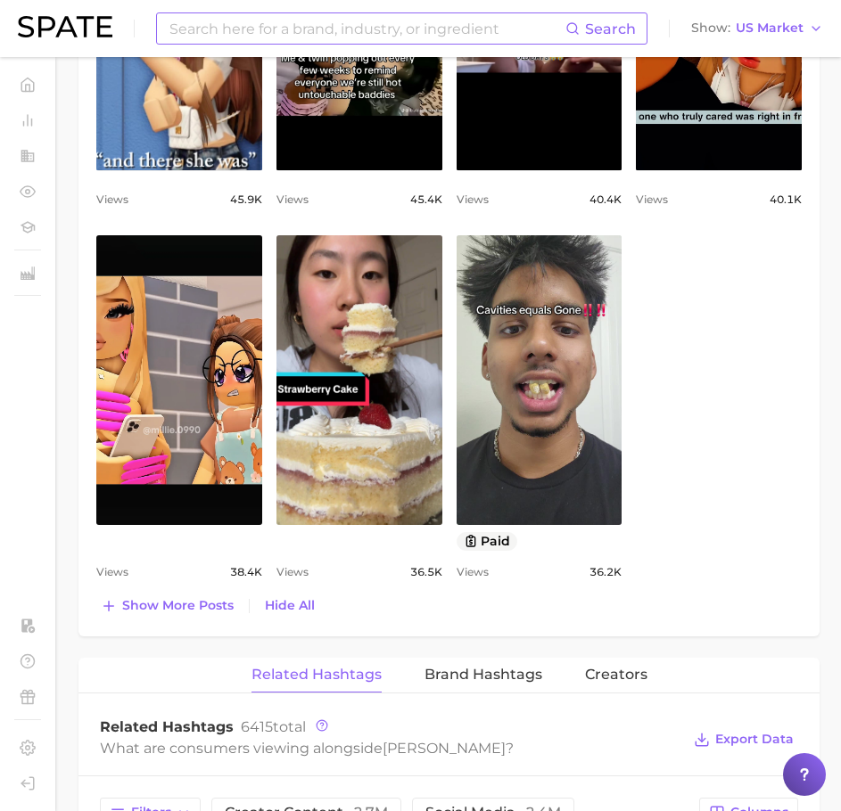
scroll to position [1872, 0]
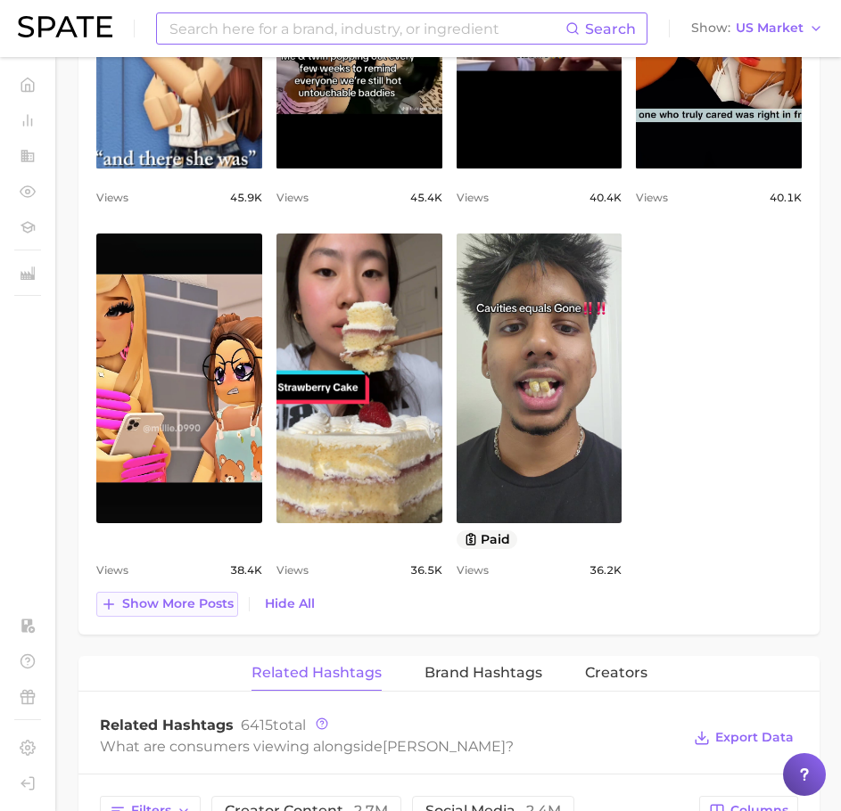
click at [164, 601] on span "Show more posts" at bounding box center [177, 604] width 111 height 15
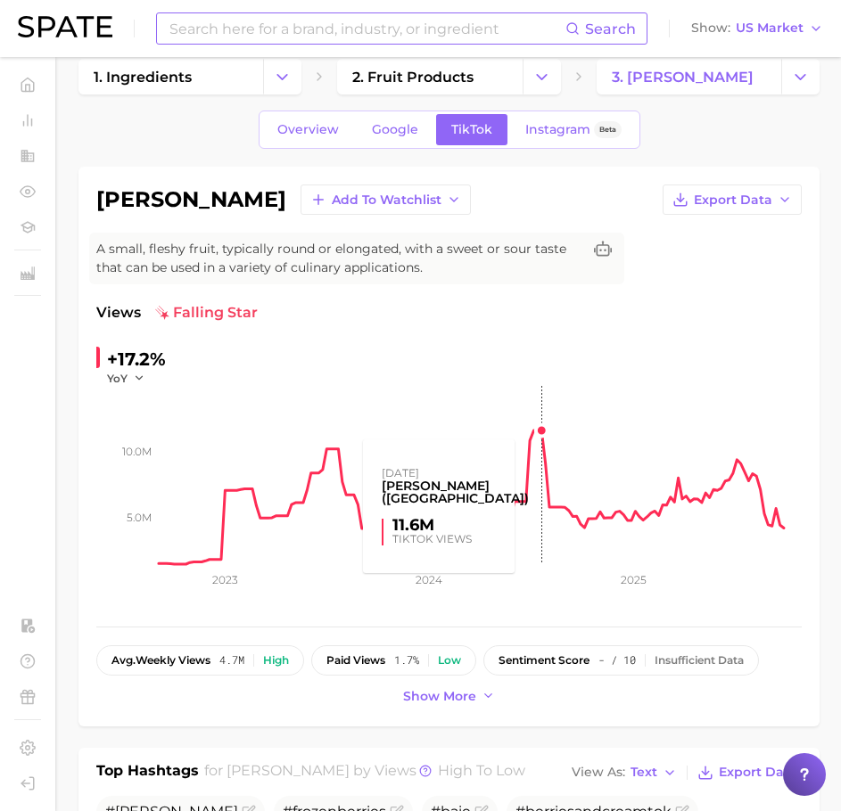
scroll to position [0, 0]
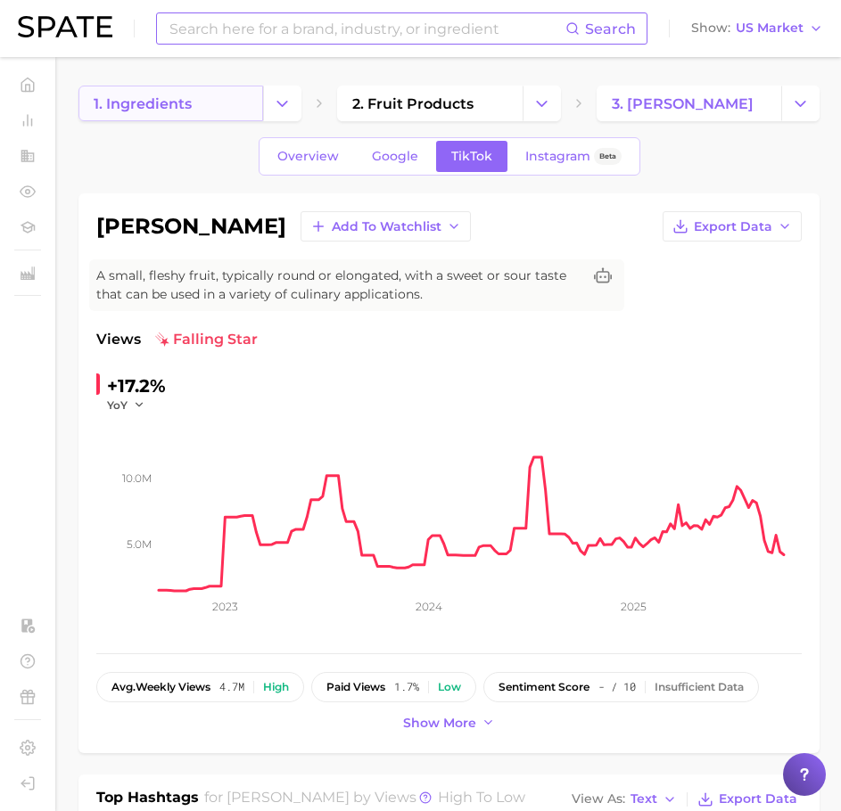
click at [238, 96] on link "1. ingredients" at bounding box center [170, 104] width 185 height 36
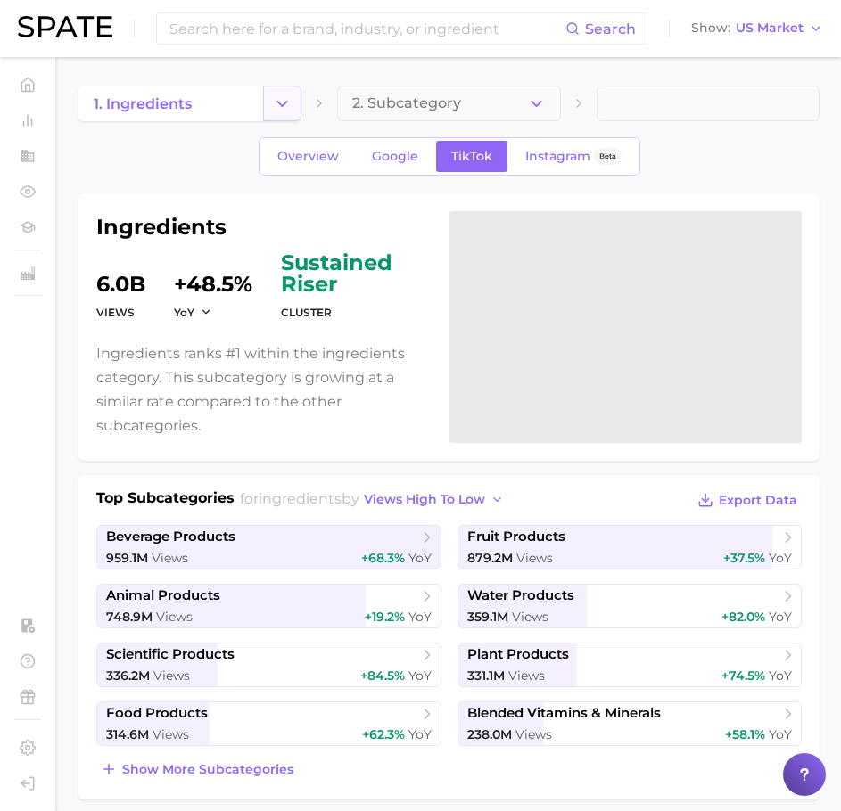
click at [272, 110] on button "Change Category" at bounding box center [282, 104] width 38 height 36
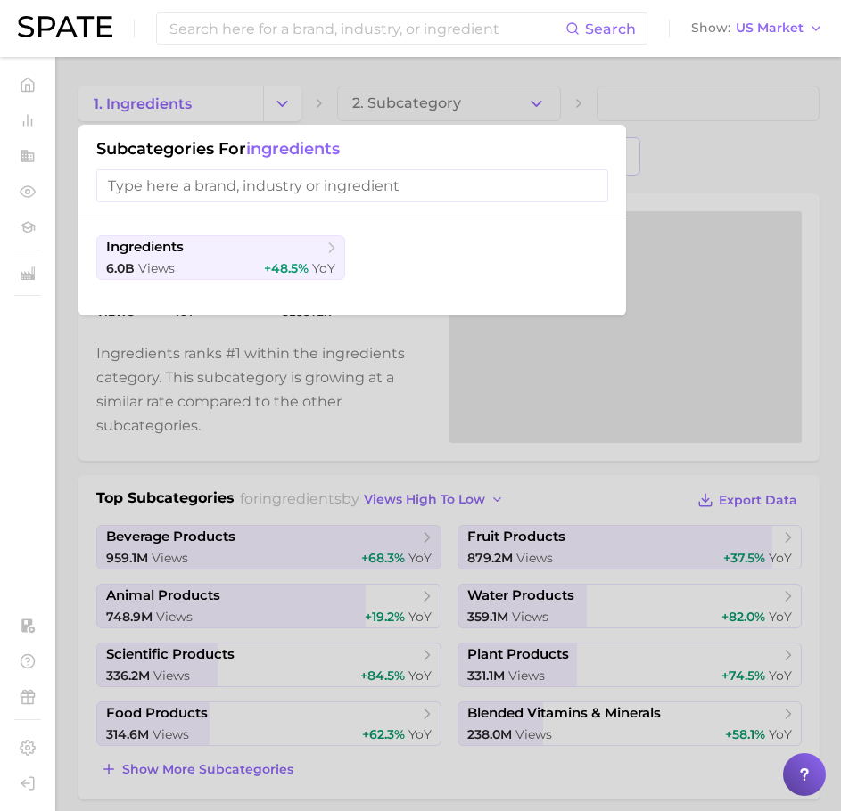
click at [433, 104] on div at bounding box center [420, 405] width 841 height 811
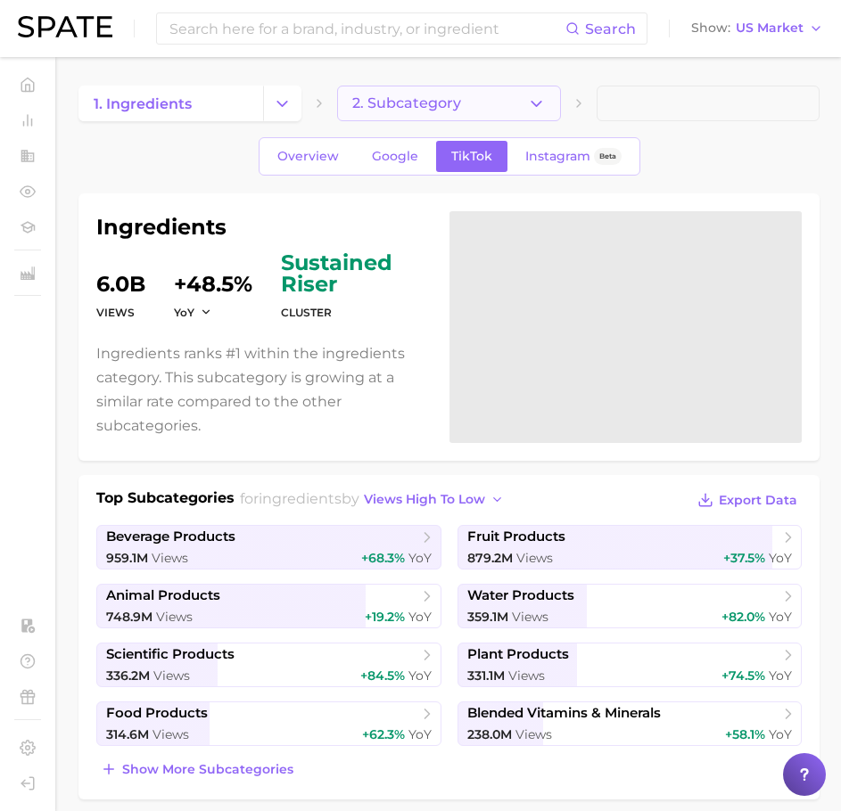
click at [546, 103] on button "2. Subcategory" at bounding box center [448, 104] width 223 height 36
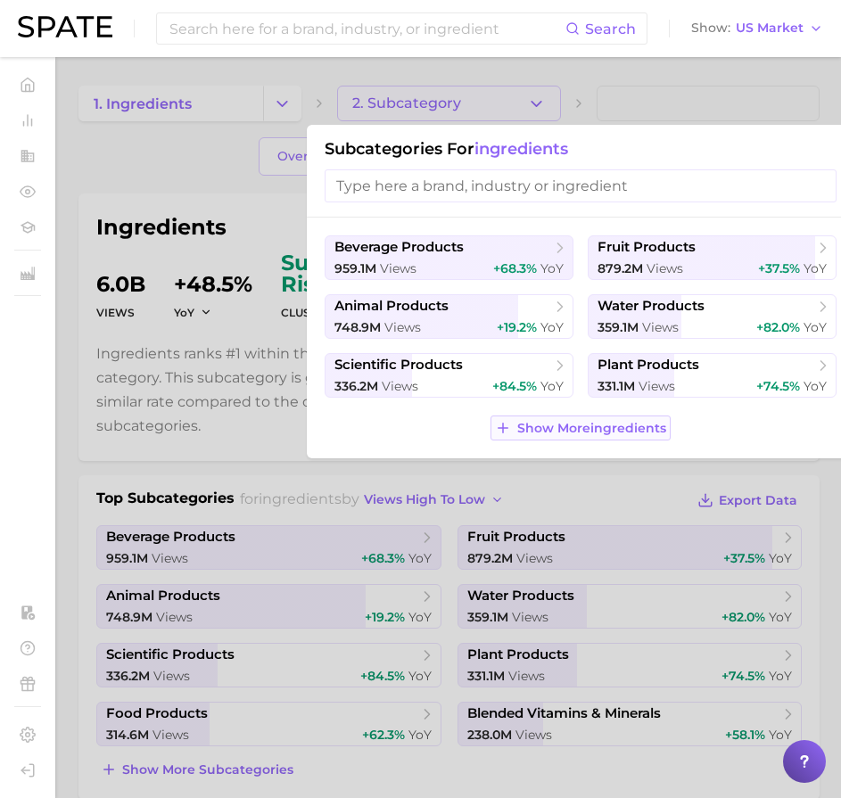
click at [565, 424] on span "Show More ingredients" at bounding box center [591, 428] width 149 height 15
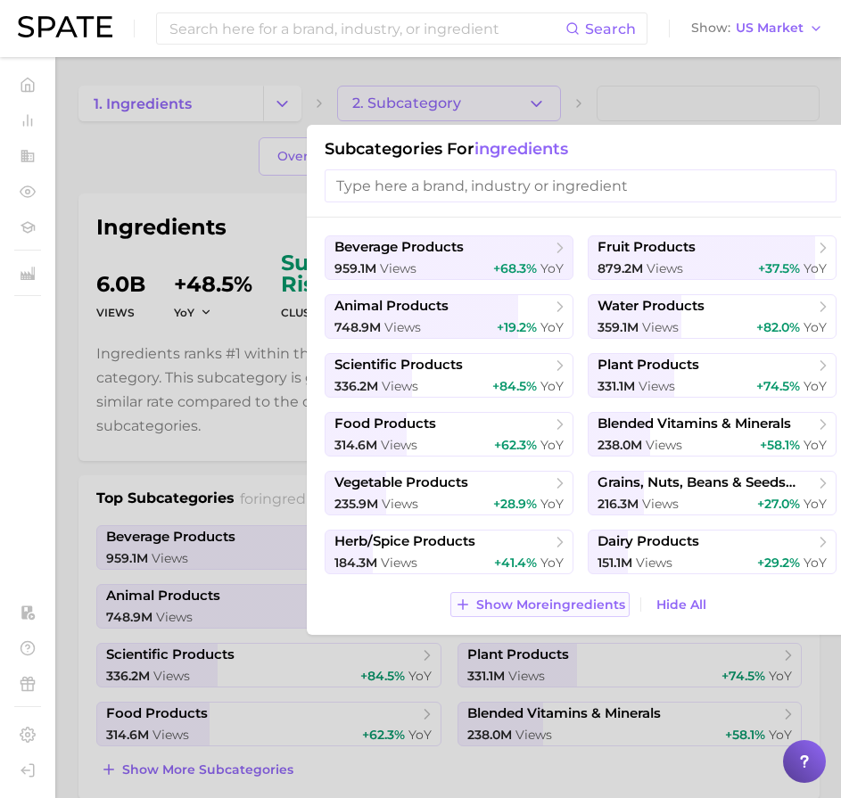
click at [594, 599] on span "Show More ingredients" at bounding box center [550, 604] width 149 height 15
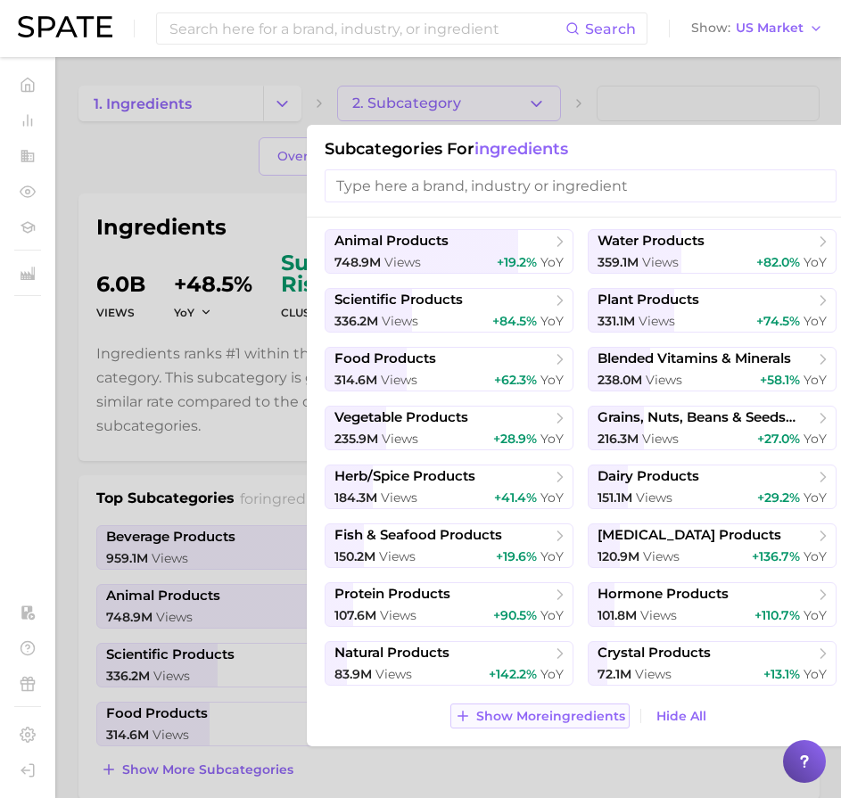
click at [591, 705] on button "Show More ingredients" at bounding box center [539, 715] width 179 height 25
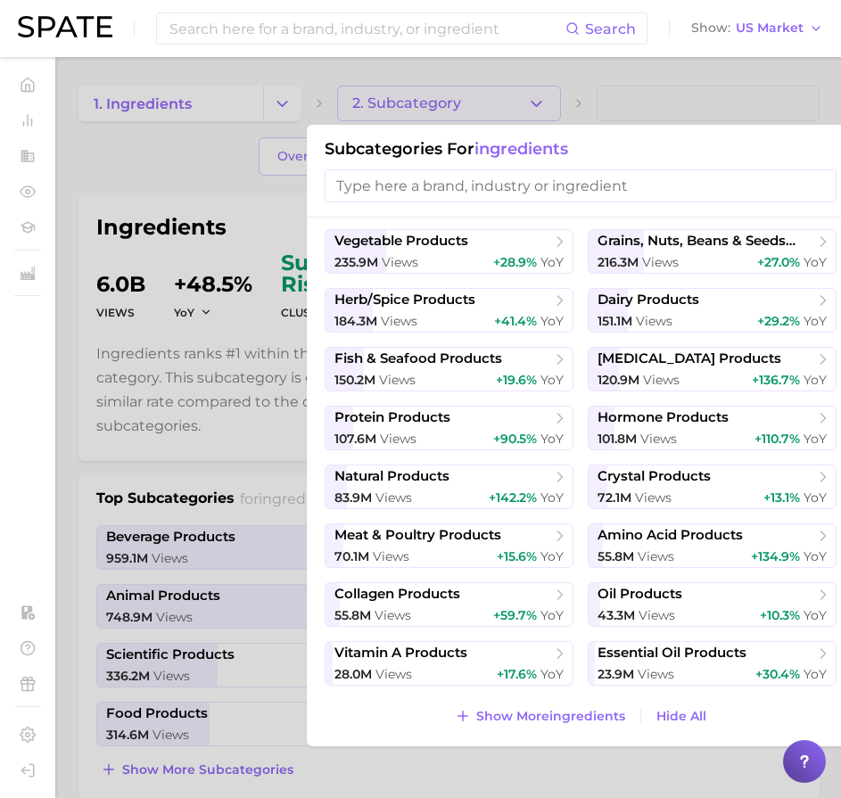
click at [545, 185] on input "search" at bounding box center [581, 185] width 512 height 33
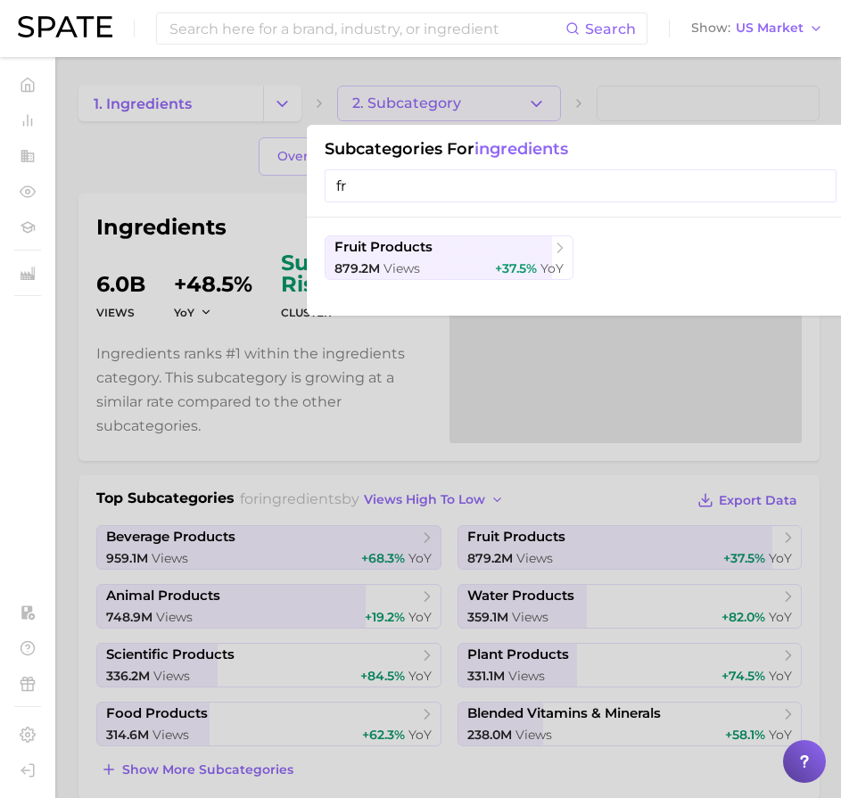
type input "f"
type input "h"
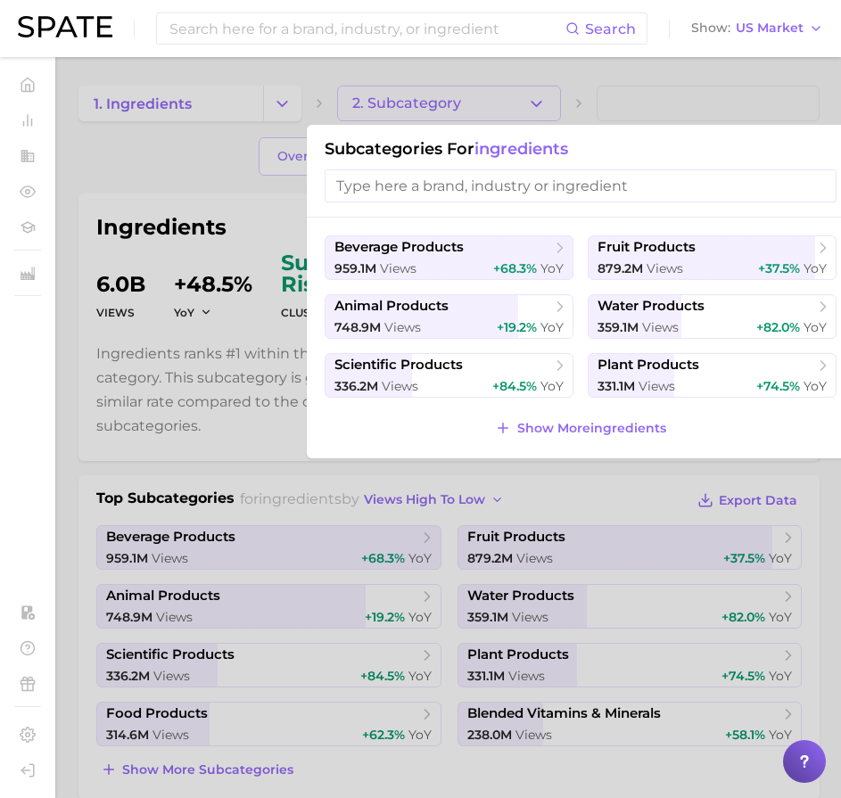
click at [279, 104] on div at bounding box center [420, 399] width 841 height 798
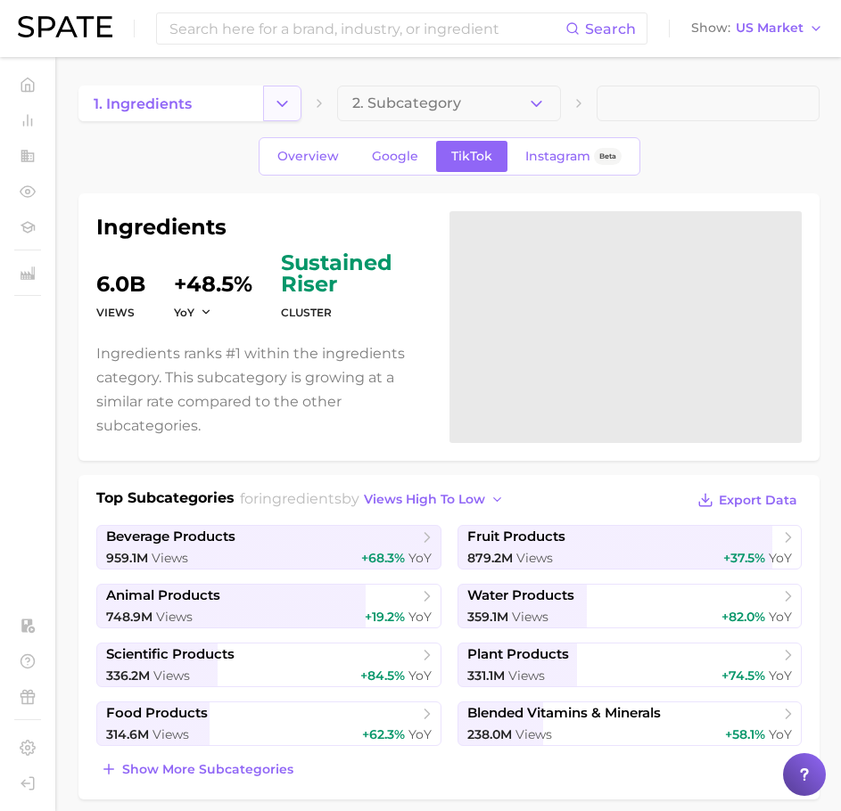
click at [273, 107] on icon "Change Category" at bounding box center [282, 104] width 19 height 19
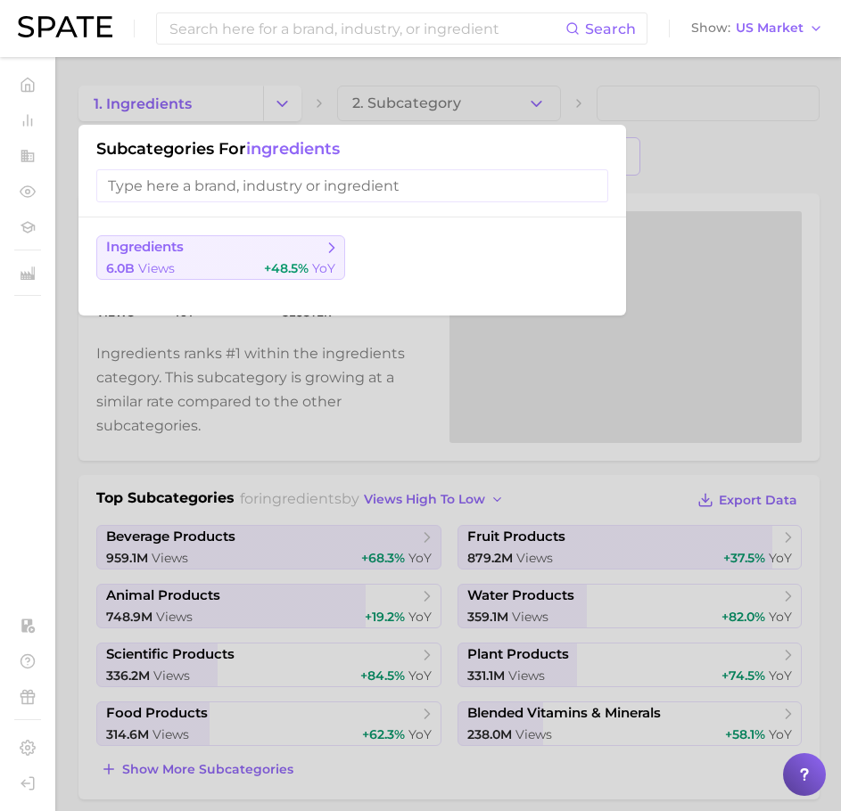
click at [337, 243] on icon at bounding box center [332, 248] width 18 height 18
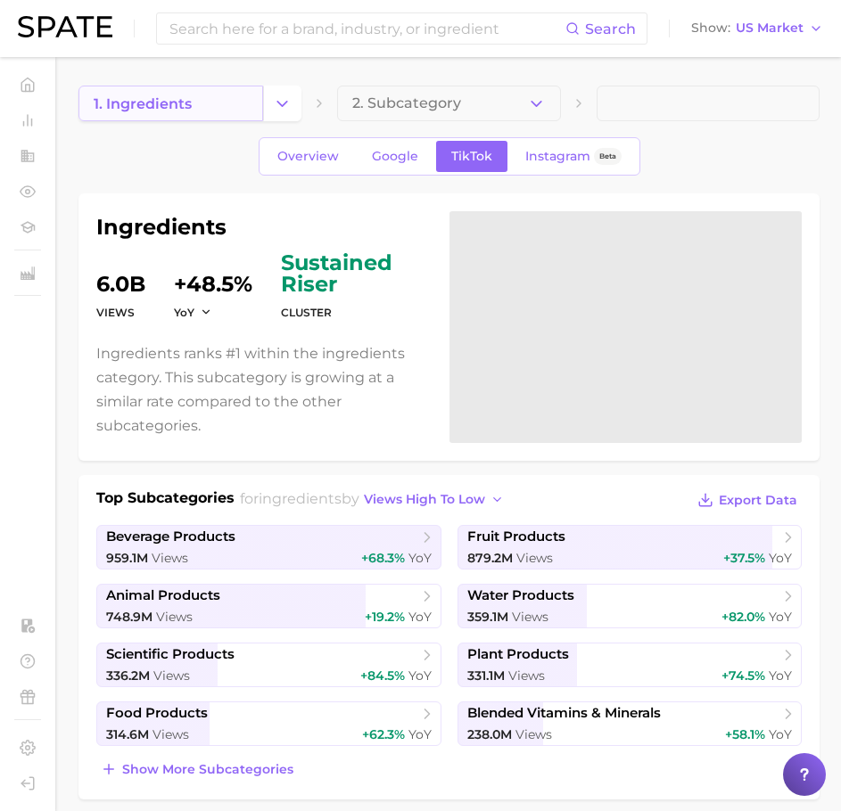
click at [195, 102] on link "1. ingredients" at bounding box center [170, 104] width 185 height 36
click at [105, 28] on img at bounding box center [65, 26] width 95 height 21
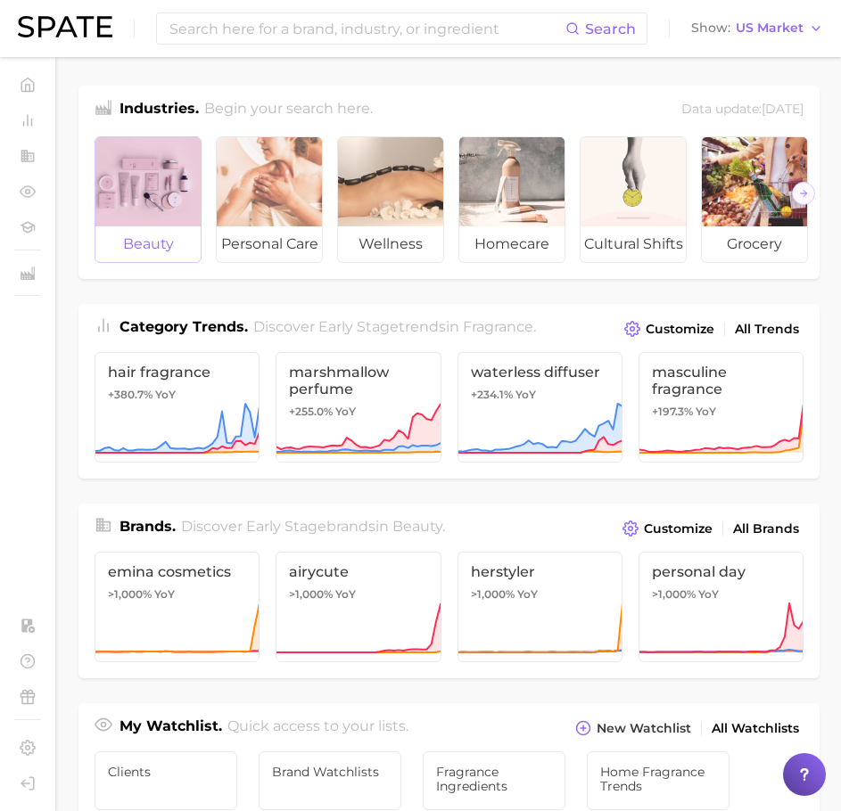
click at [143, 179] on div at bounding box center [147, 181] width 105 height 89
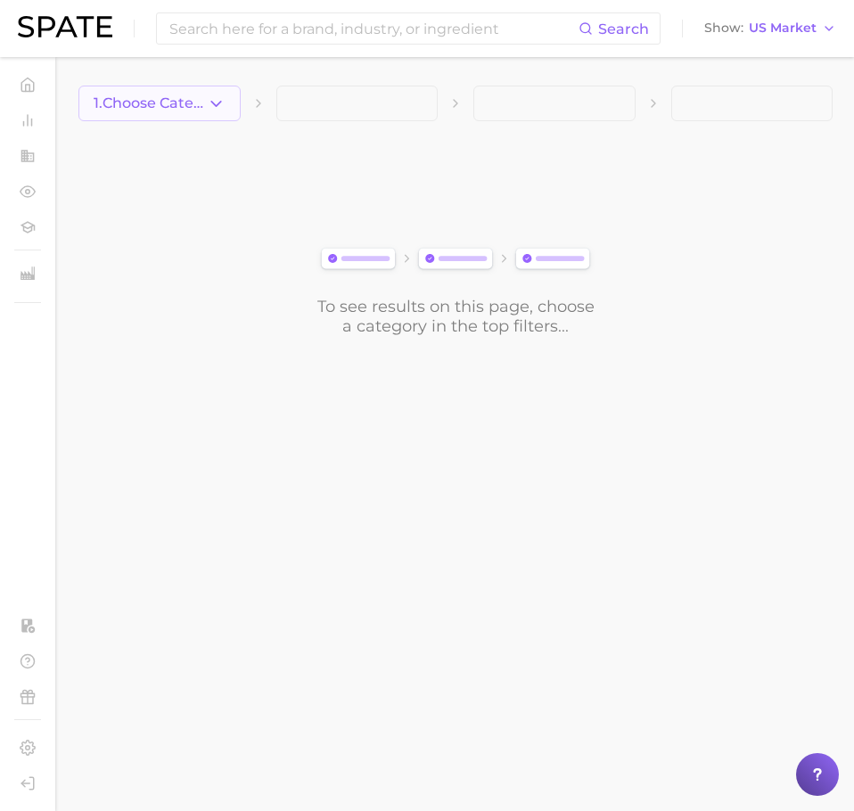
click at [209, 110] on icon "button" at bounding box center [216, 104] width 19 height 19
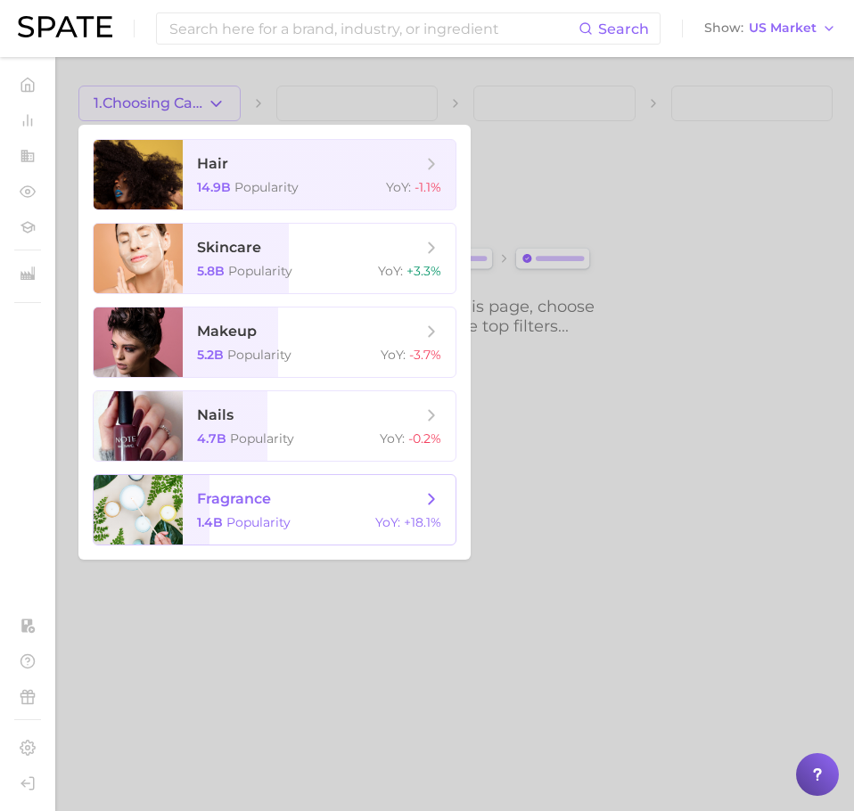
click at [321, 522] on div "1.4b Popularity YoY : +18.1%" at bounding box center [319, 522] width 244 height 16
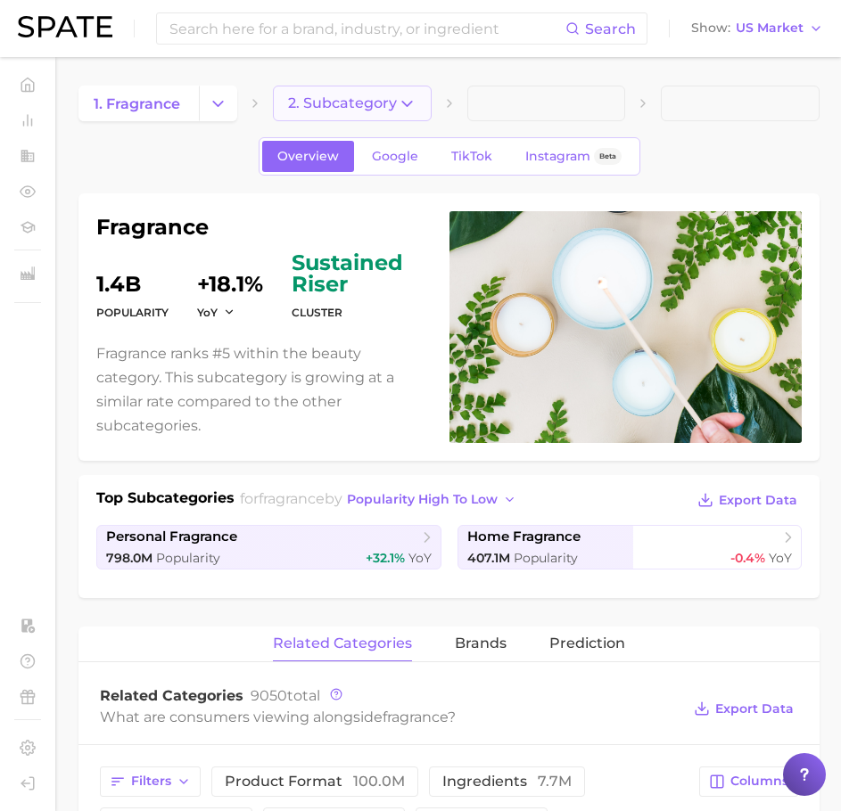
click at [386, 110] on span "2. Subcategory" at bounding box center [342, 103] width 109 height 16
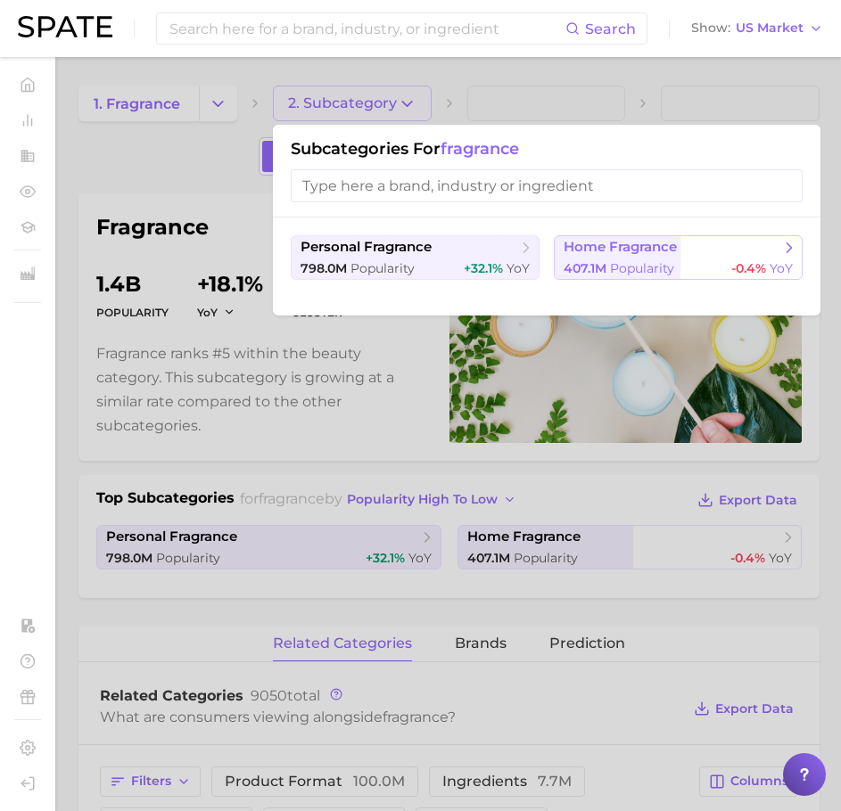
click at [626, 258] on button "home fragrance 407.1m Popularity -0.4% YoY" at bounding box center [678, 257] width 249 height 45
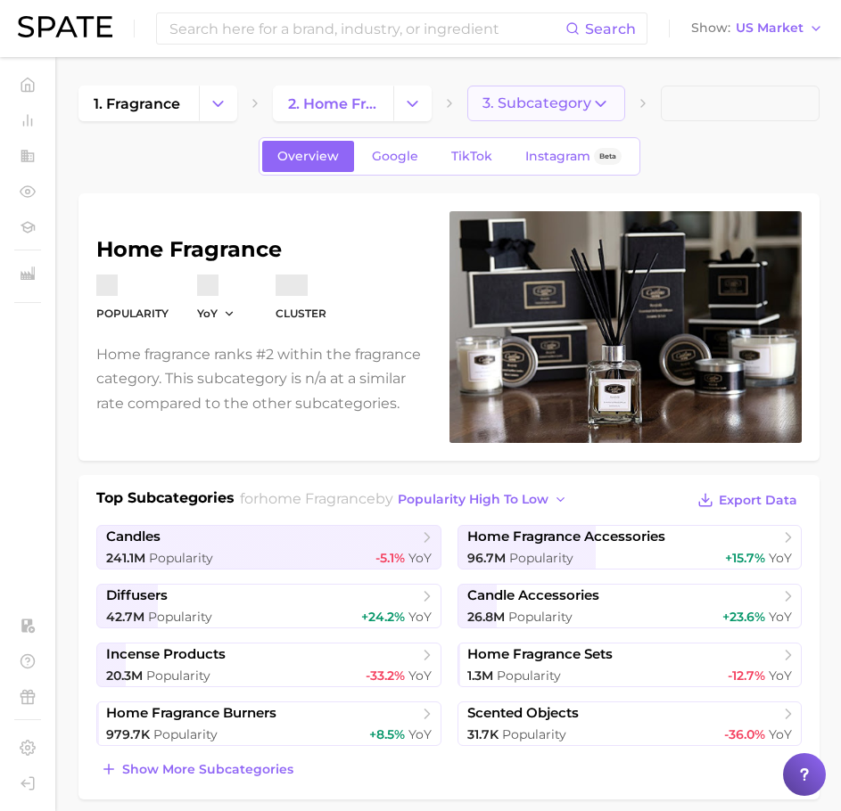
click at [578, 107] on span "3. Subcategory" at bounding box center [536, 103] width 109 height 16
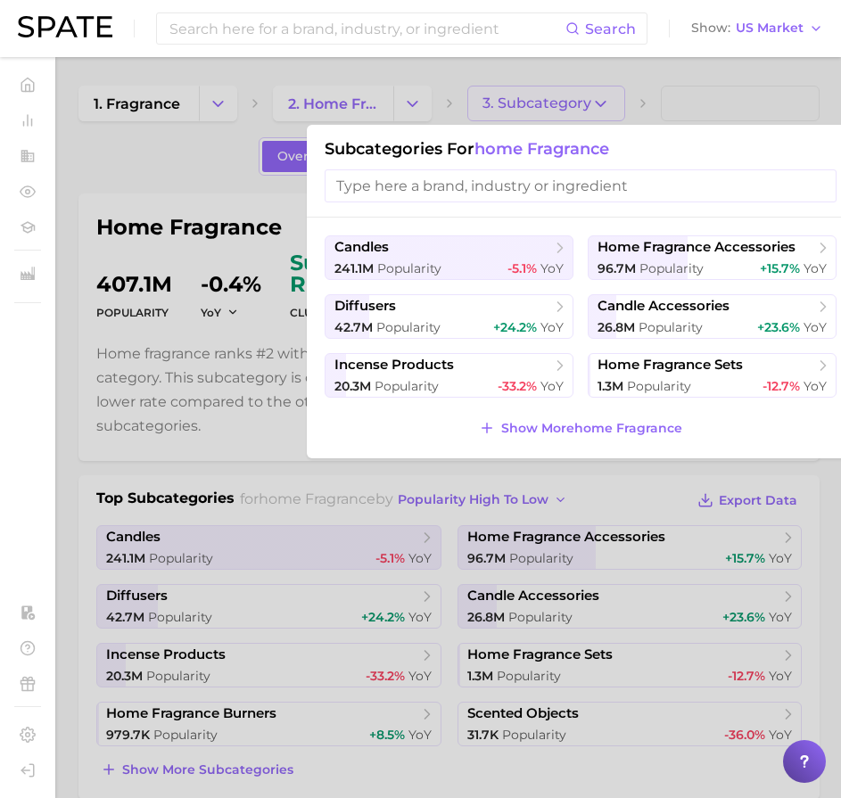
click at [590, 172] on input "search" at bounding box center [581, 185] width 512 height 33
click at [678, 104] on div at bounding box center [420, 399] width 841 height 798
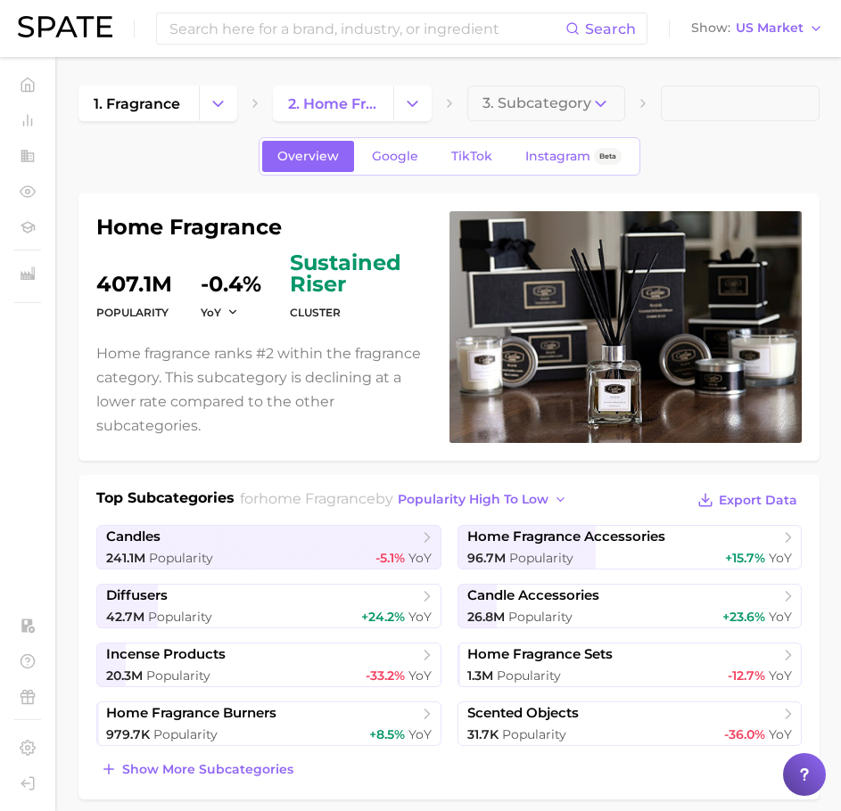
click at [718, 104] on span at bounding box center [740, 104] width 159 height 36
click at [580, 98] on span "3. Subcategory" at bounding box center [536, 103] width 109 height 16
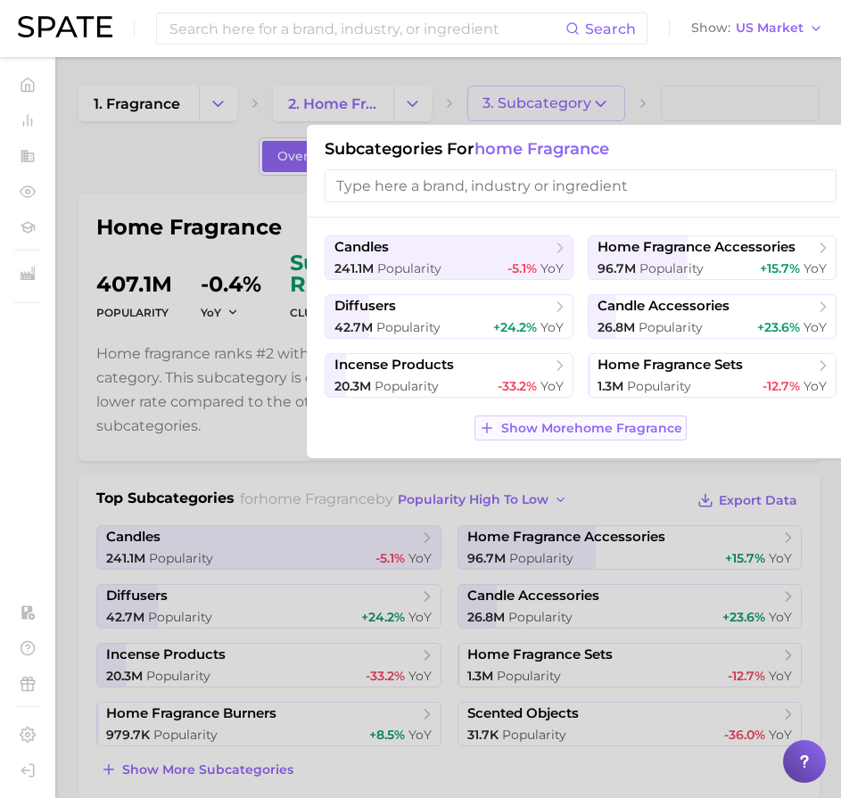
click at [548, 432] on span "Show More home fragrance" at bounding box center [591, 428] width 181 height 15
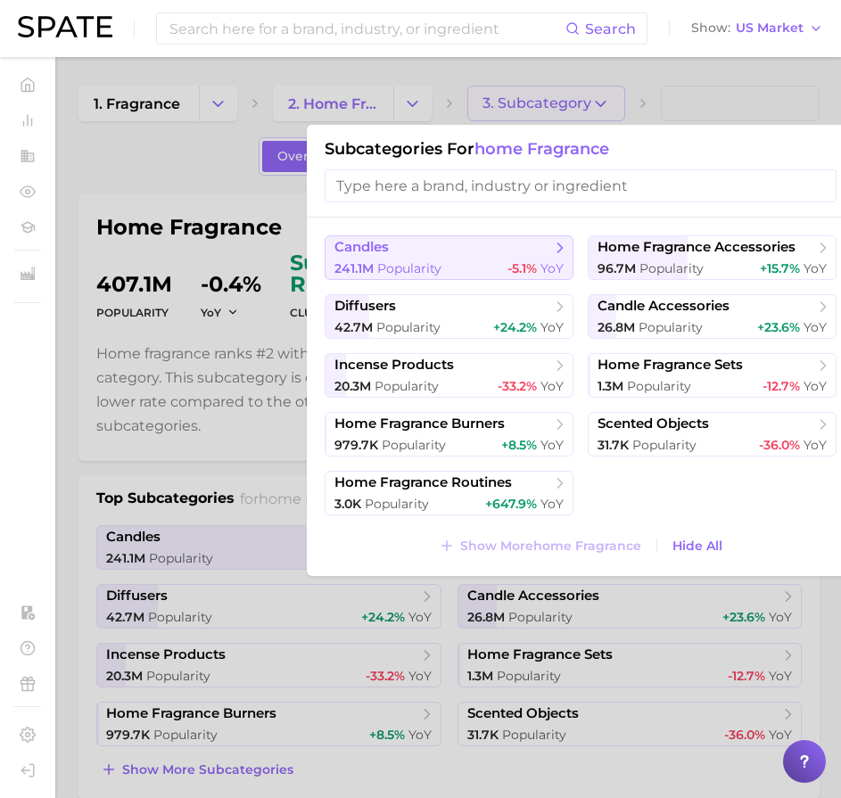
click at [442, 240] on span "candles" at bounding box center [442, 248] width 217 height 18
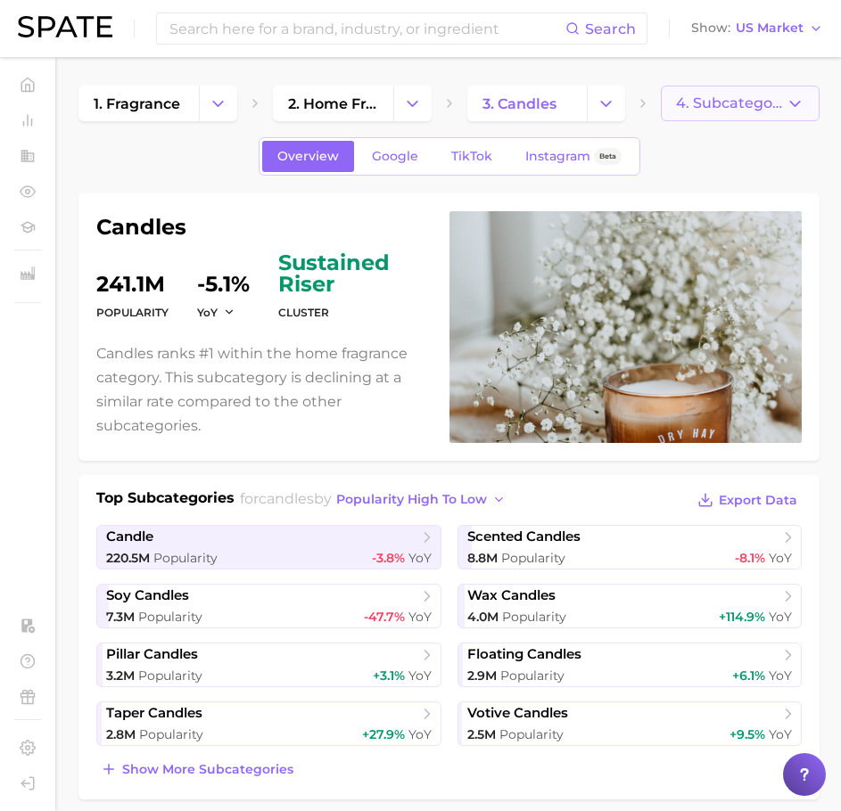
click at [703, 102] on span "4. Subcategory" at bounding box center [731, 103] width 110 height 16
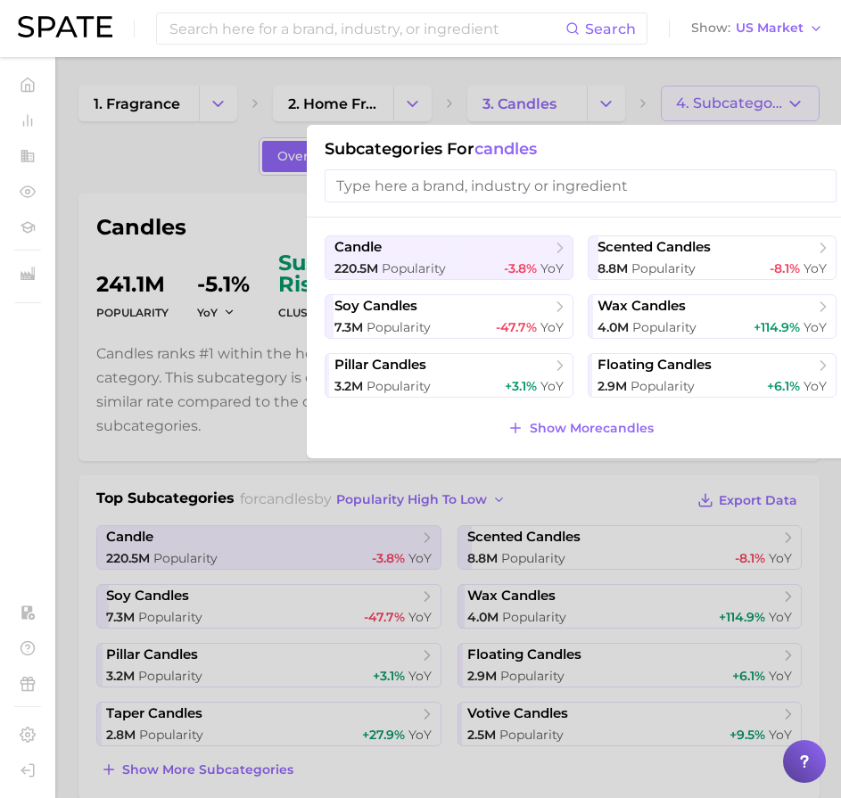
click at [522, 186] on input "search" at bounding box center [581, 185] width 512 height 33
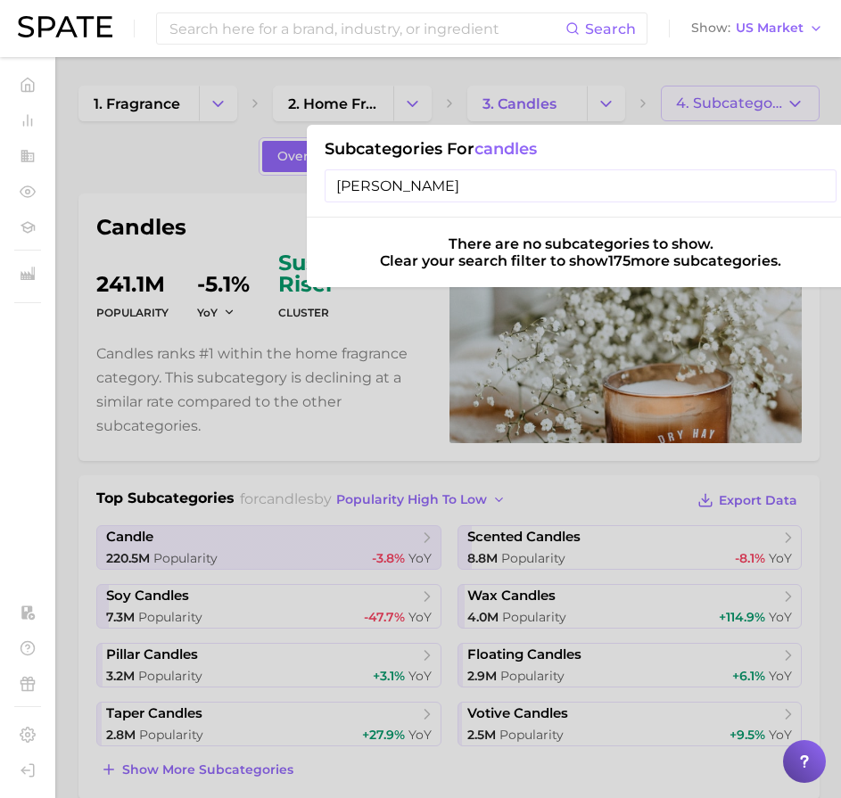
type input "berry"
click at [752, 124] on div at bounding box center [420, 399] width 841 height 798
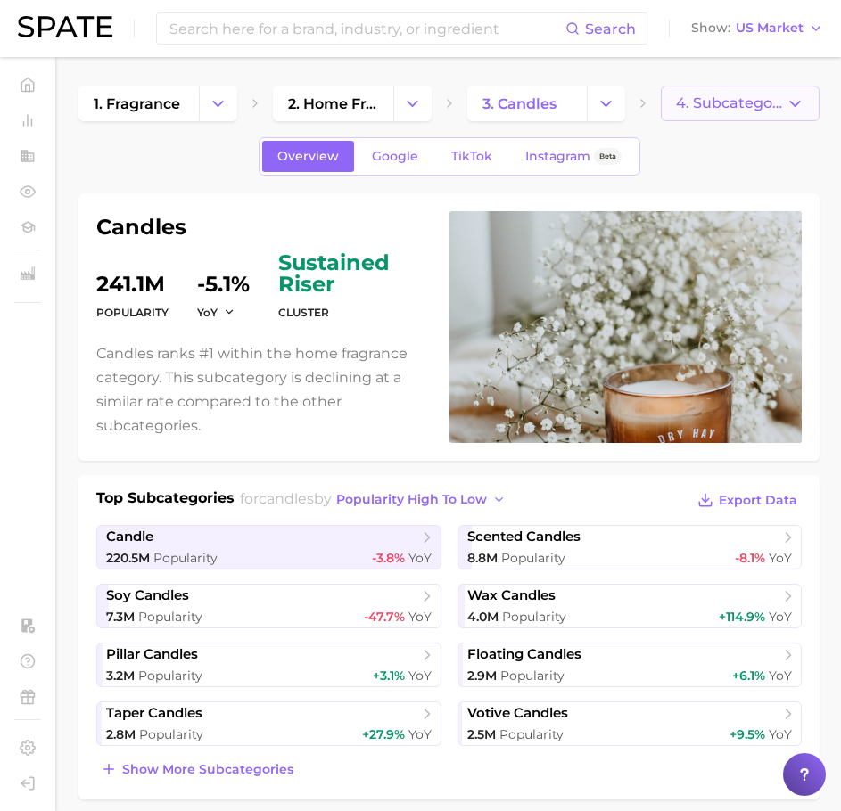
click at [767, 97] on span "4. Subcategory" at bounding box center [731, 103] width 110 height 16
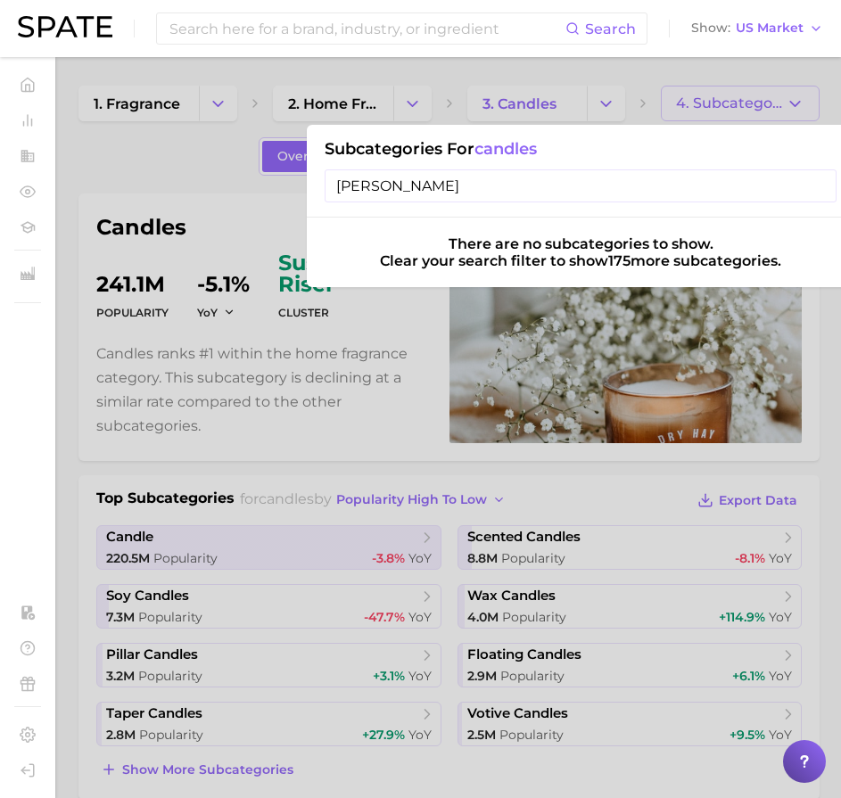
click at [815, 184] on input "berry" at bounding box center [581, 185] width 512 height 33
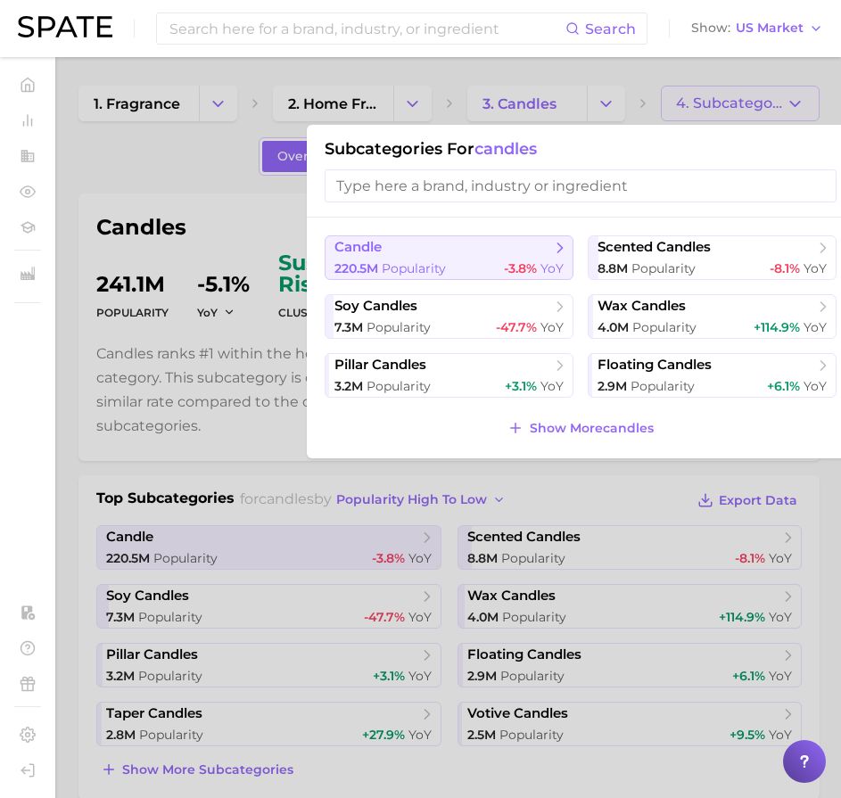
click at [466, 251] on span "candle" at bounding box center [442, 248] width 217 height 18
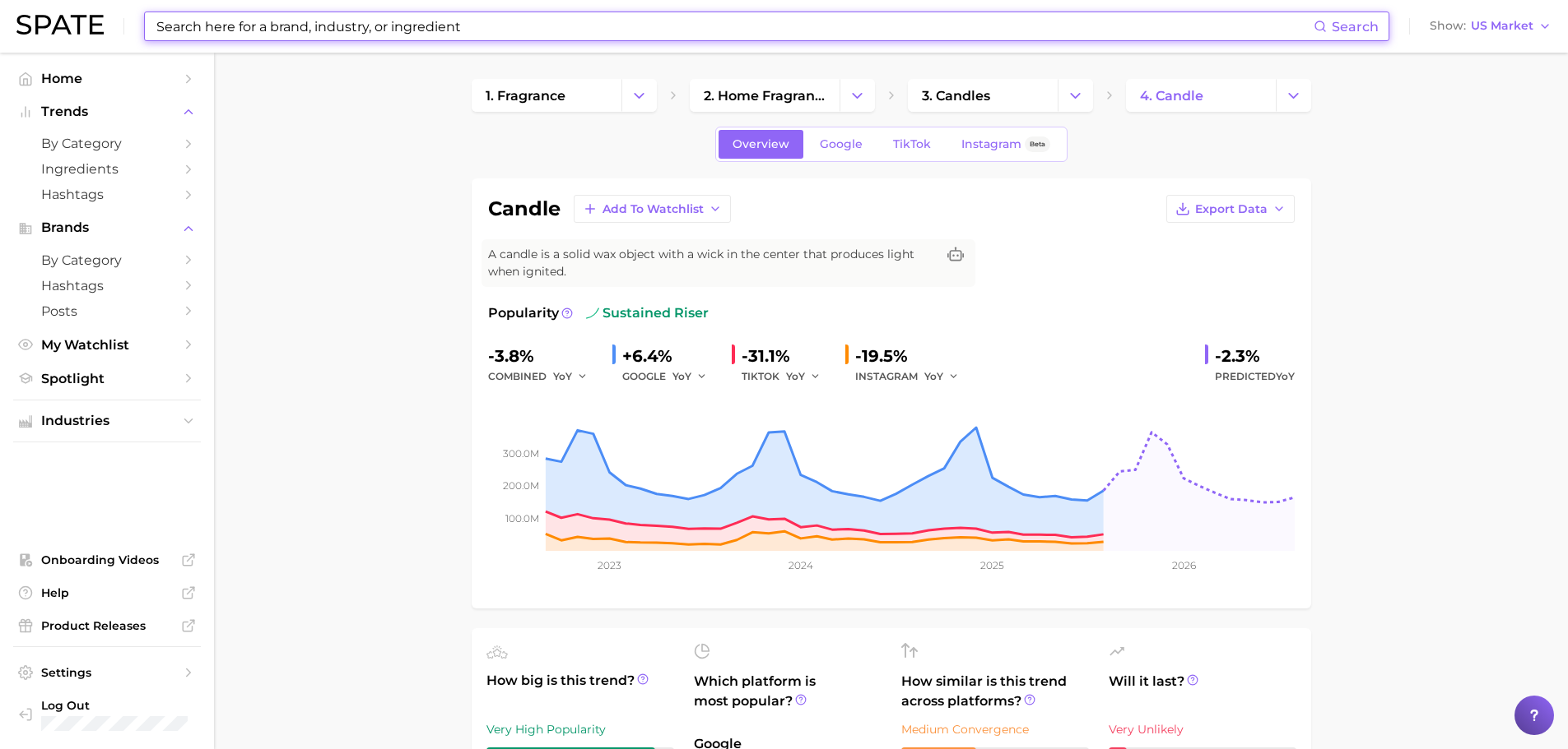
click at [512, 33] on input at bounding box center [734, 26] width 1158 height 28
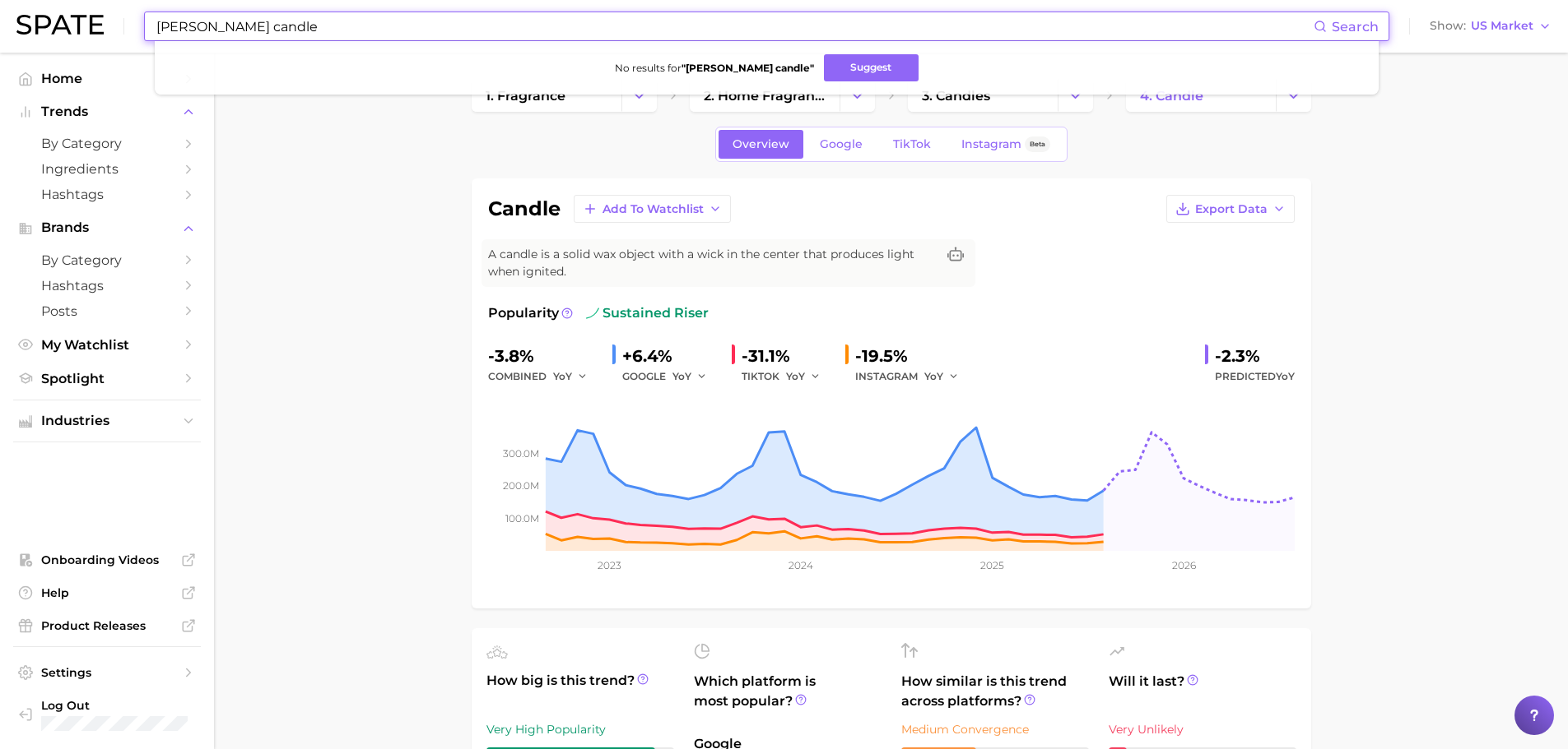
drag, startPoint x: 247, startPoint y: 24, endPoint x: 105, endPoint y: 6, distance: 143.1
click at [105, 6] on div "berry candle Search No results for " berry candle " Suggest Show US Market" at bounding box center [784, 26] width 1535 height 53
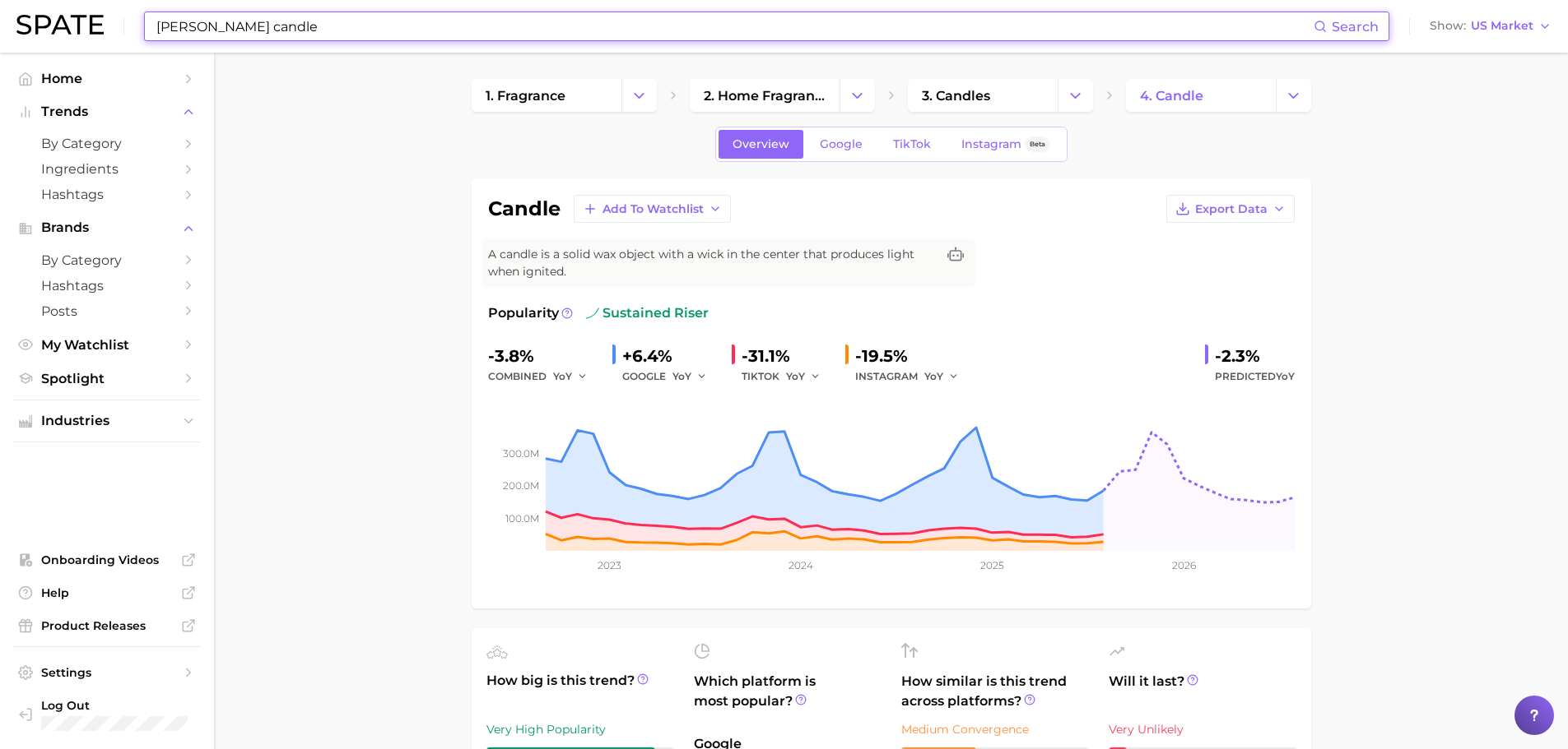
click at [215, 27] on input "berry candle" at bounding box center [734, 26] width 1158 height 28
drag, startPoint x: 269, startPoint y: 38, endPoint x: 197, endPoint y: 32, distance: 72.2
click at [197, 32] on input "berry candle" at bounding box center [734, 26] width 1158 height 28
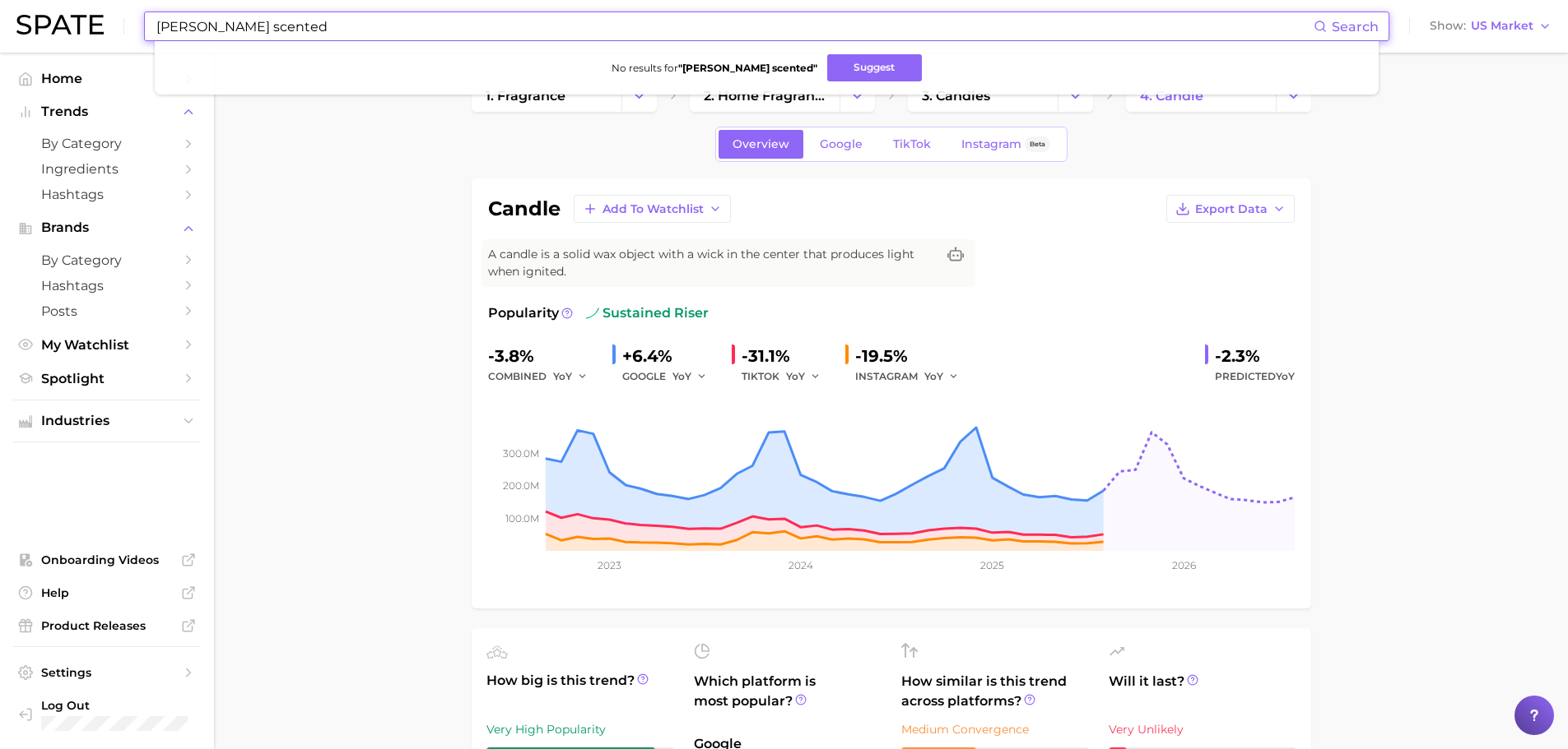
type input "berry scented"
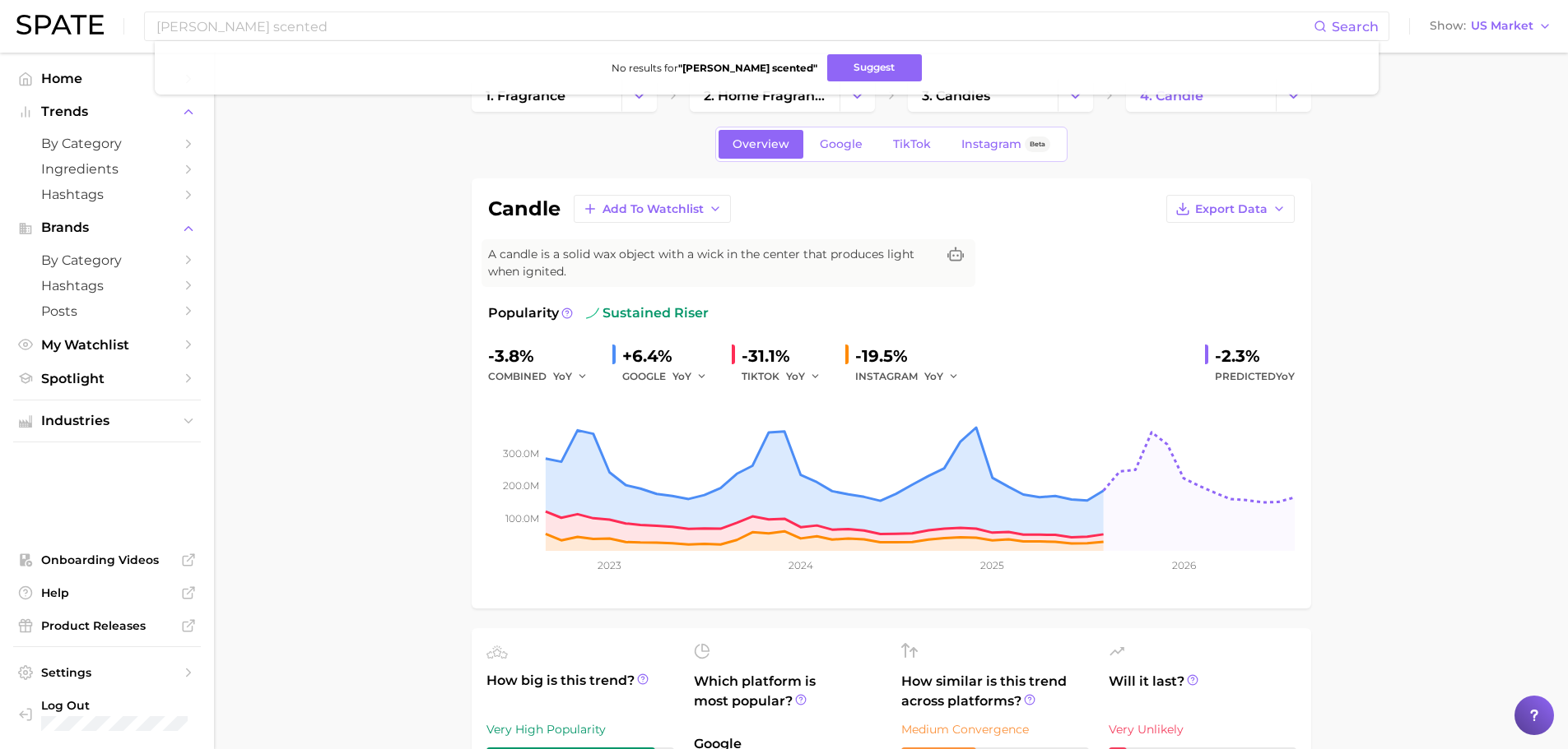
click at [61, 27] on img at bounding box center [60, 24] width 88 height 19
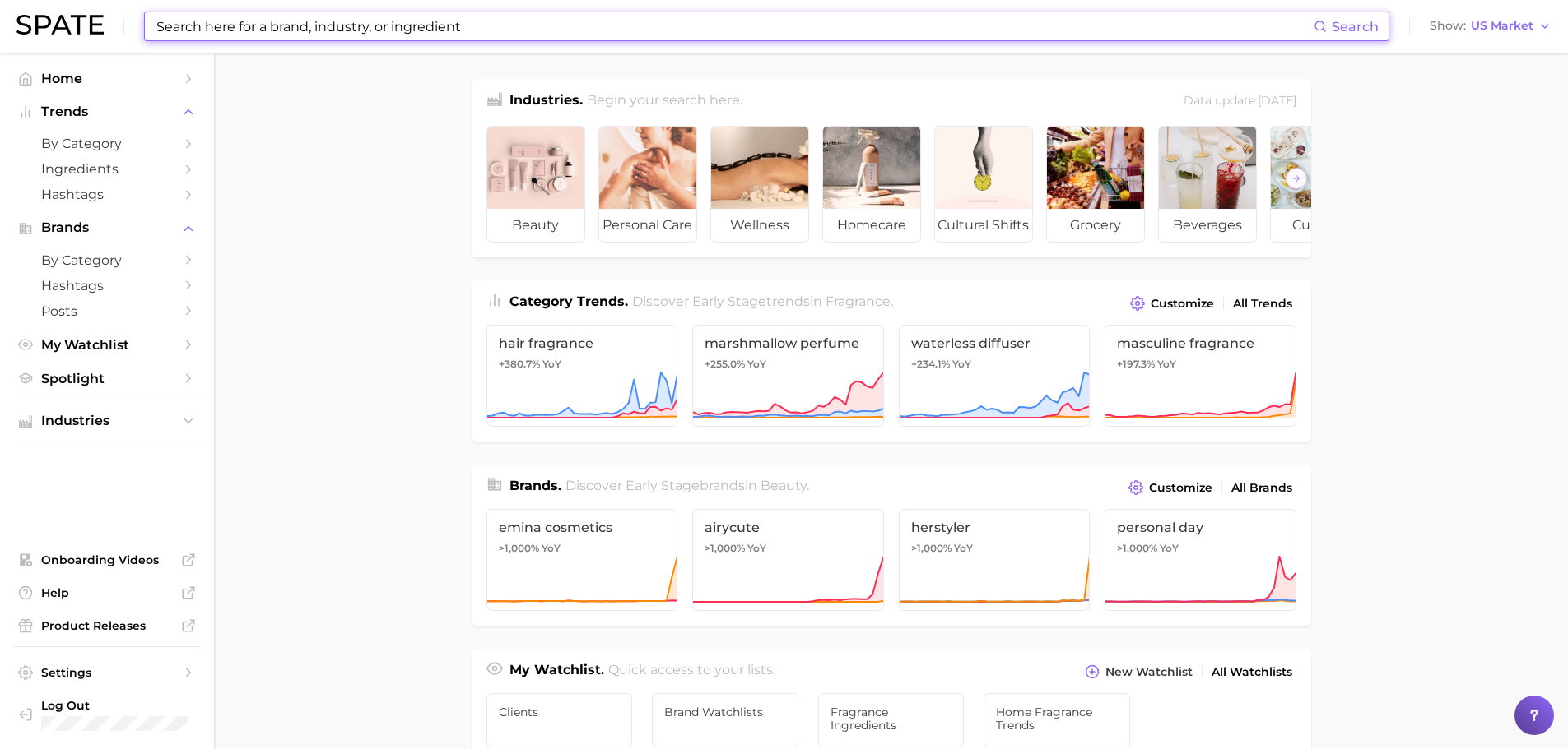
click at [192, 30] on input at bounding box center [734, 26] width 1158 height 28
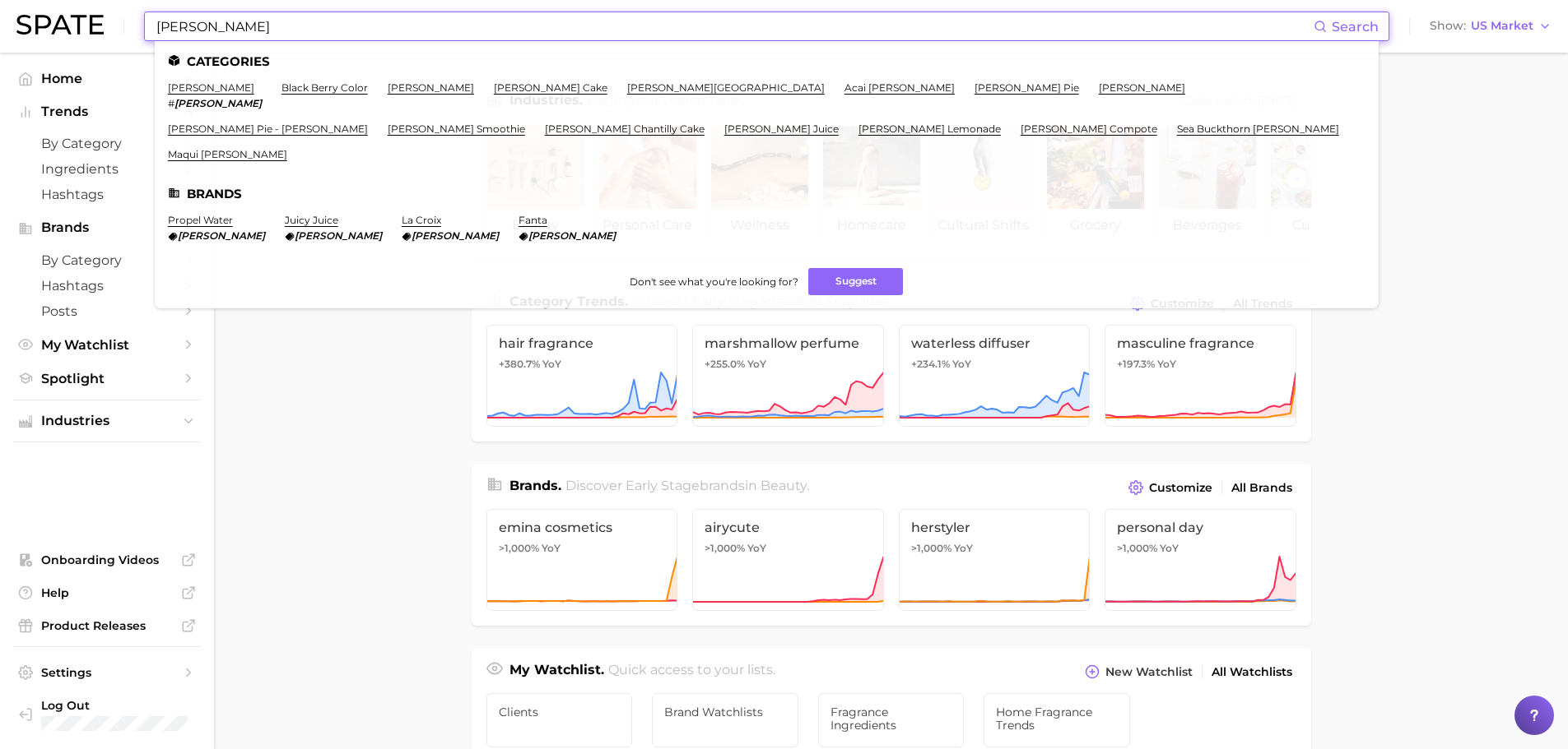
type input "berry"
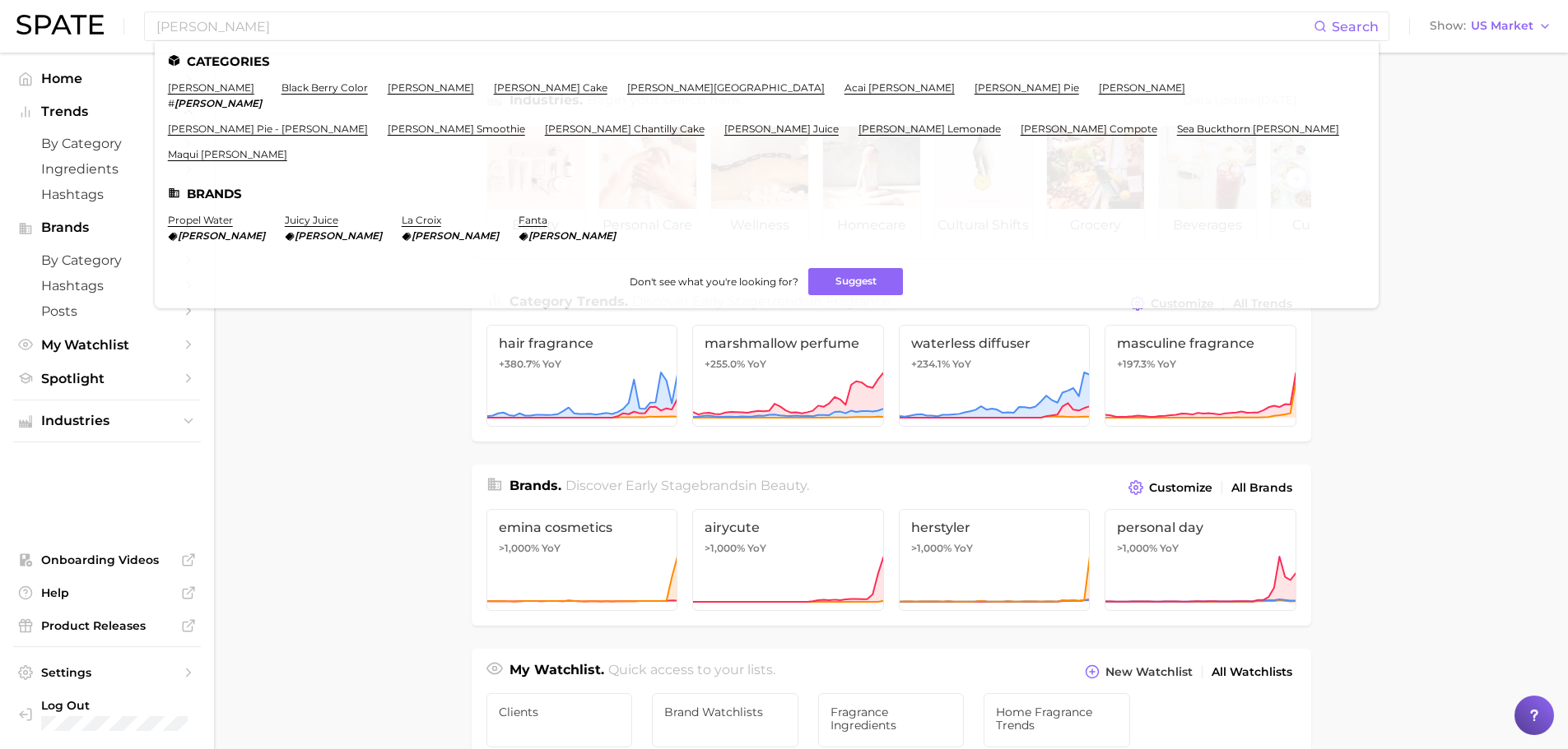
click at [331, 459] on main "Industries. Begin your search here. Data update: August 31st, 2025 beauty perso…" at bounding box center [891, 695] width 1354 height 1284
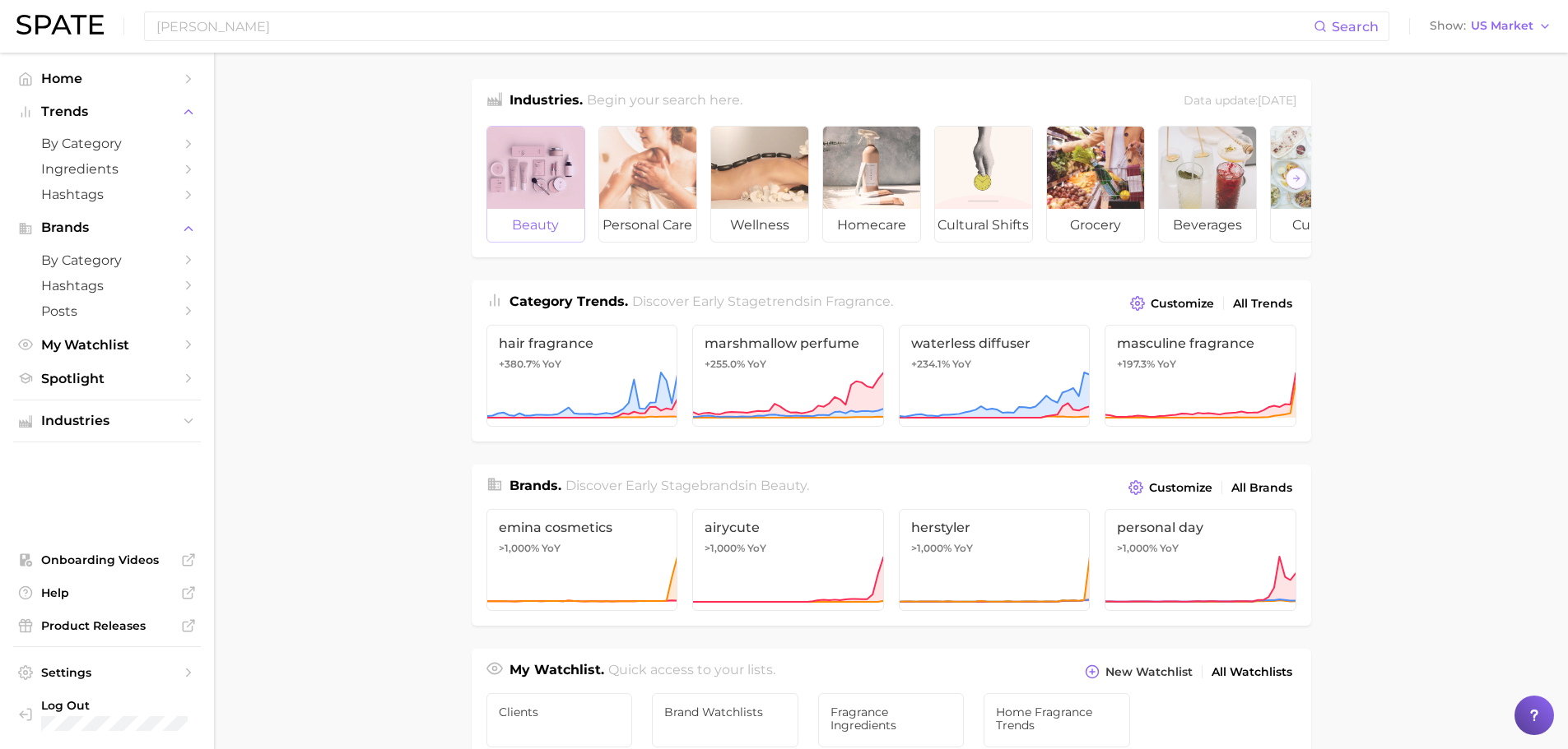
click at [542, 223] on span "beauty" at bounding box center [535, 225] width 97 height 33
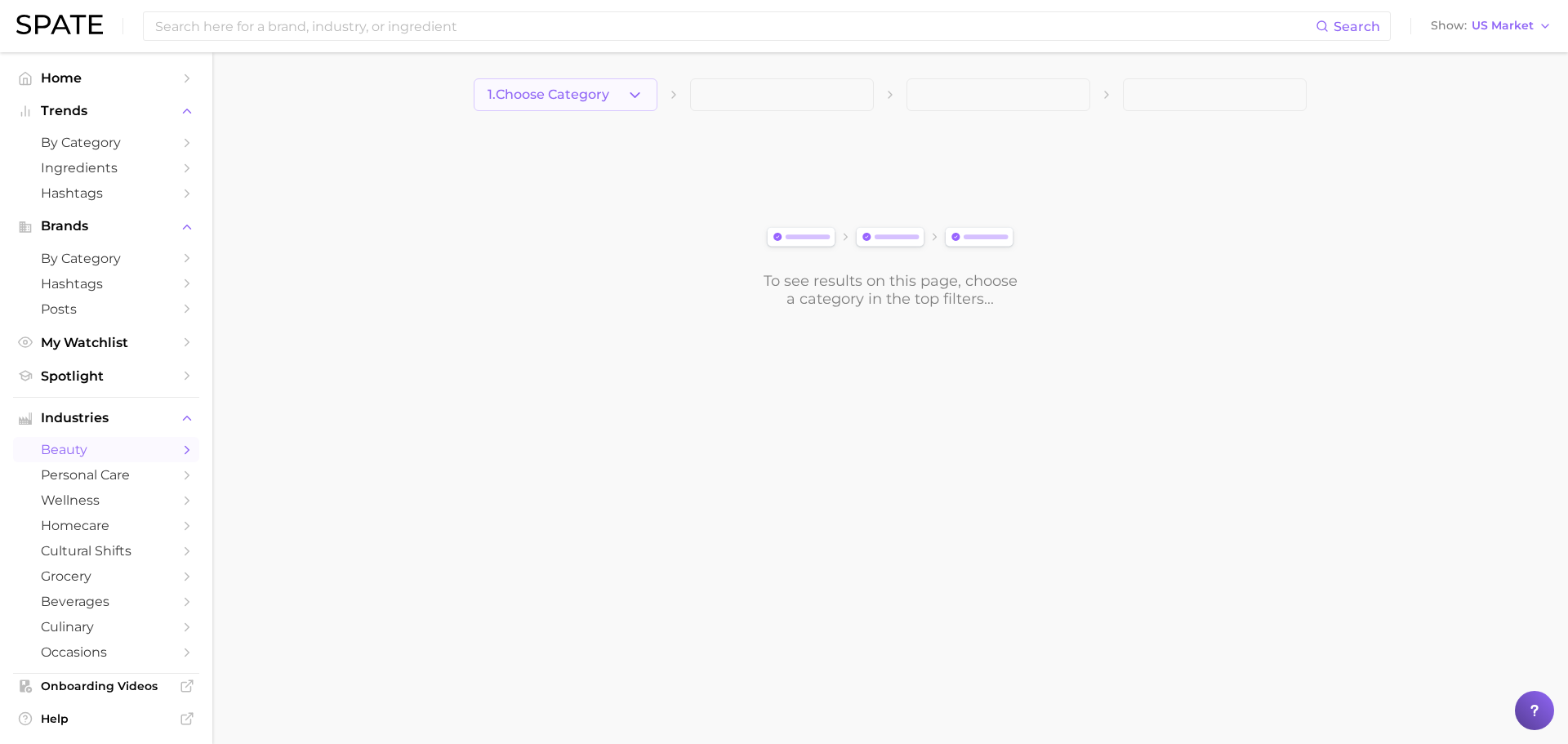
click at [608, 103] on button "1. Choose Category" at bounding box center [565, 95] width 184 height 33
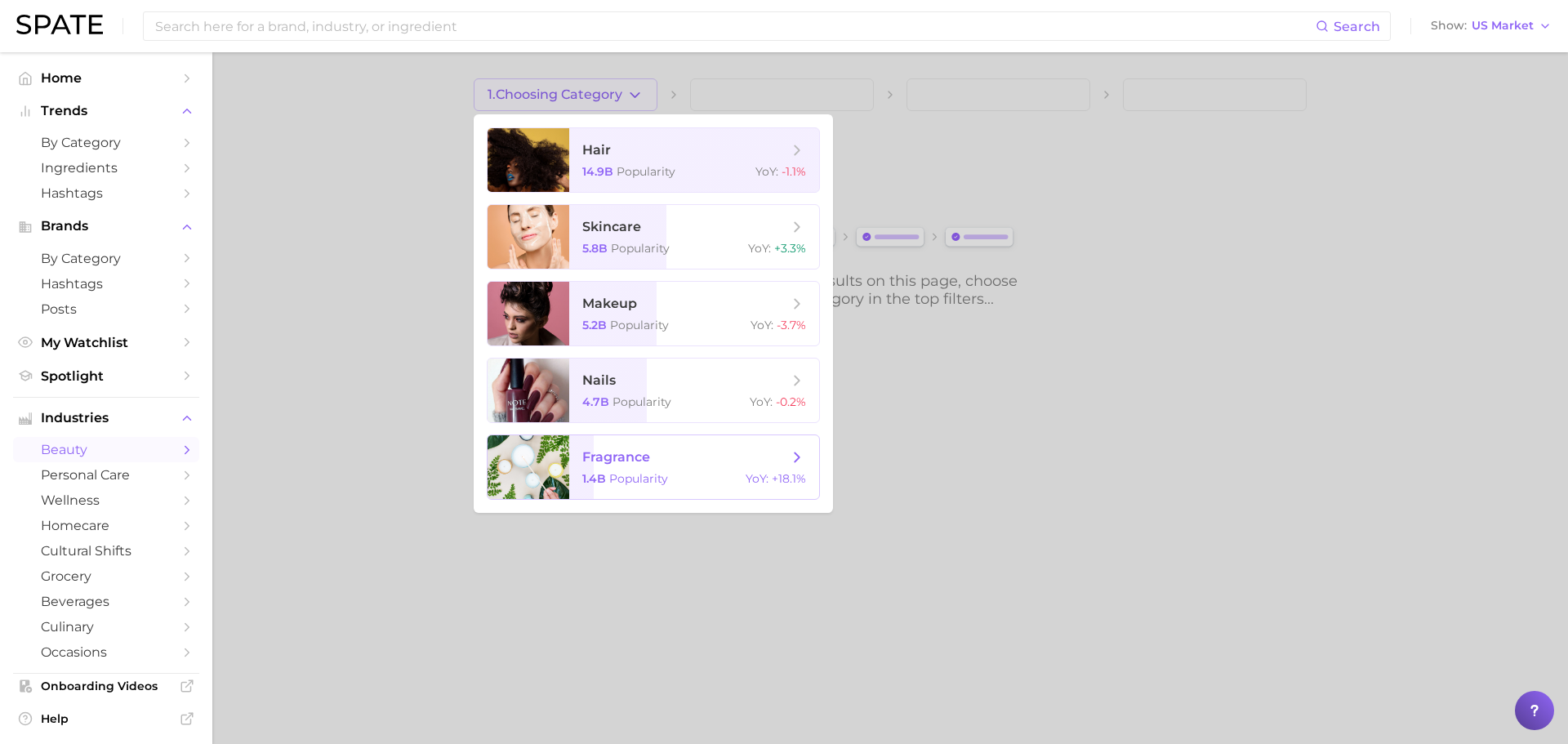
click at [655, 449] on span "fragrance 1.4b Popularity YoY : +18.1%" at bounding box center [693, 467] width 250 height 64
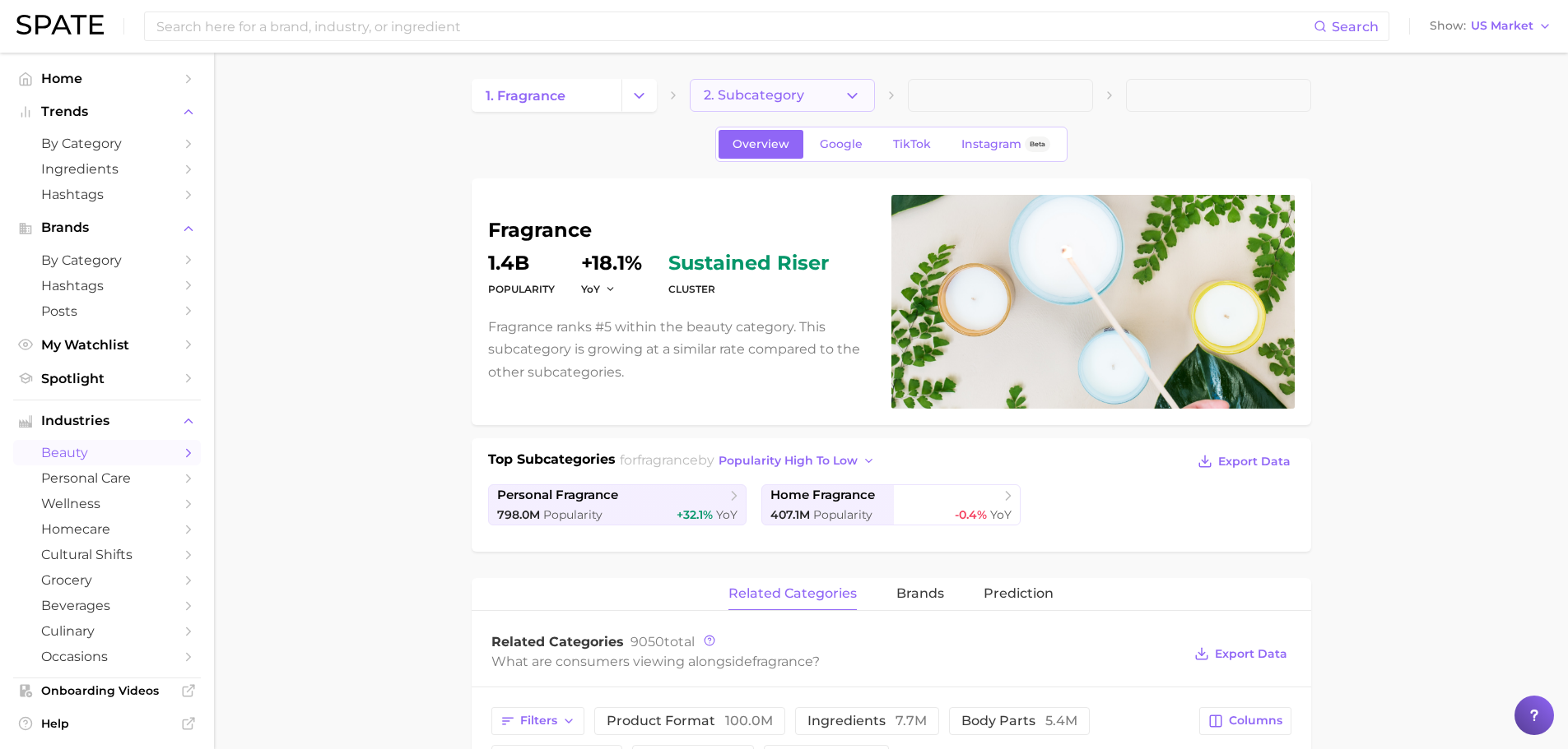
click at [845, 79] on button "2. Subcategory" at bounding box center [782, 96] width 186 height 33
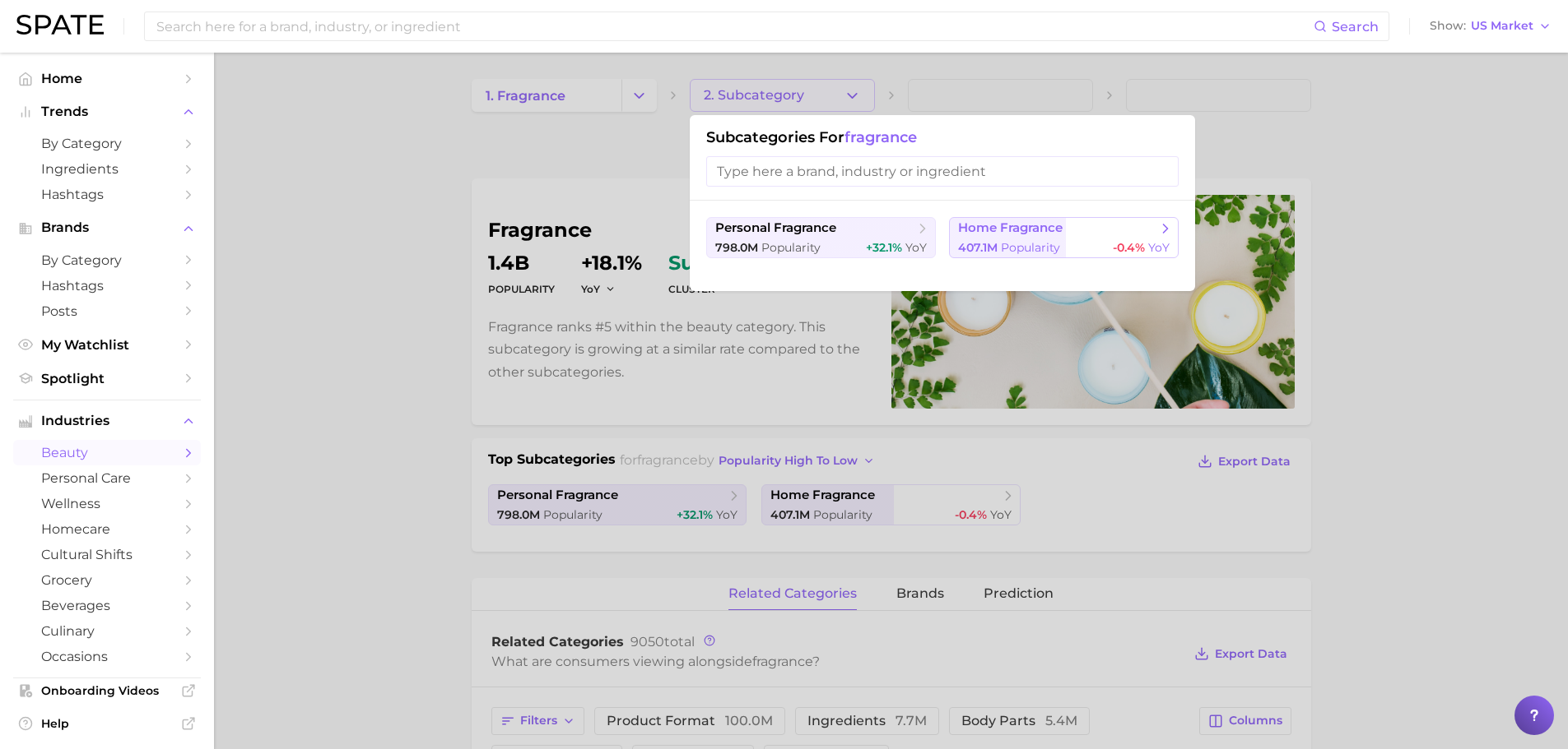
click at [1008, 233] on span "home fragrance" at bounding box center [1010, 228] width 104 height 16
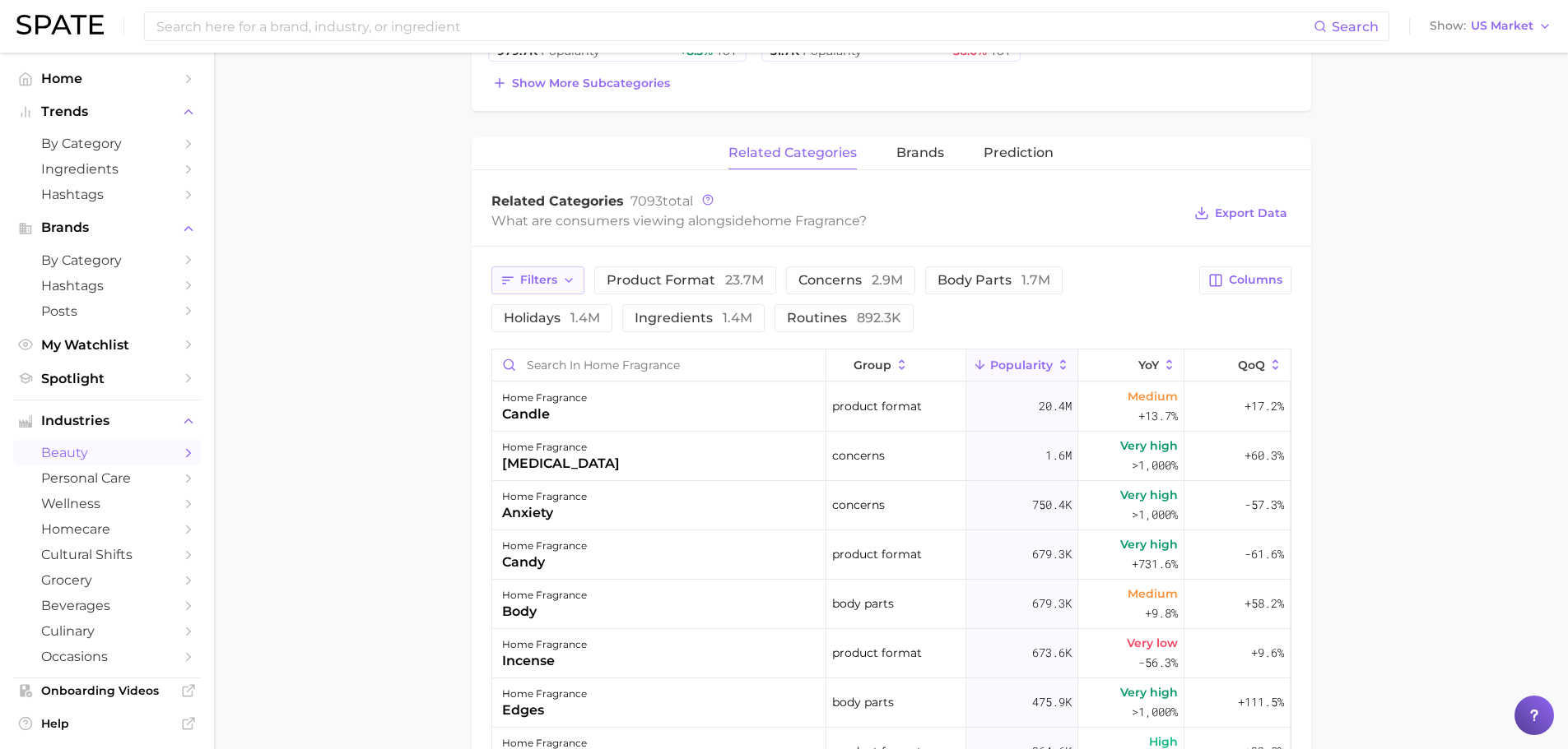
scroll to position [576, 0]
click at [573, 365] on input "Search in home fragrance" at bounding box center [658, 362] width 333 height 31
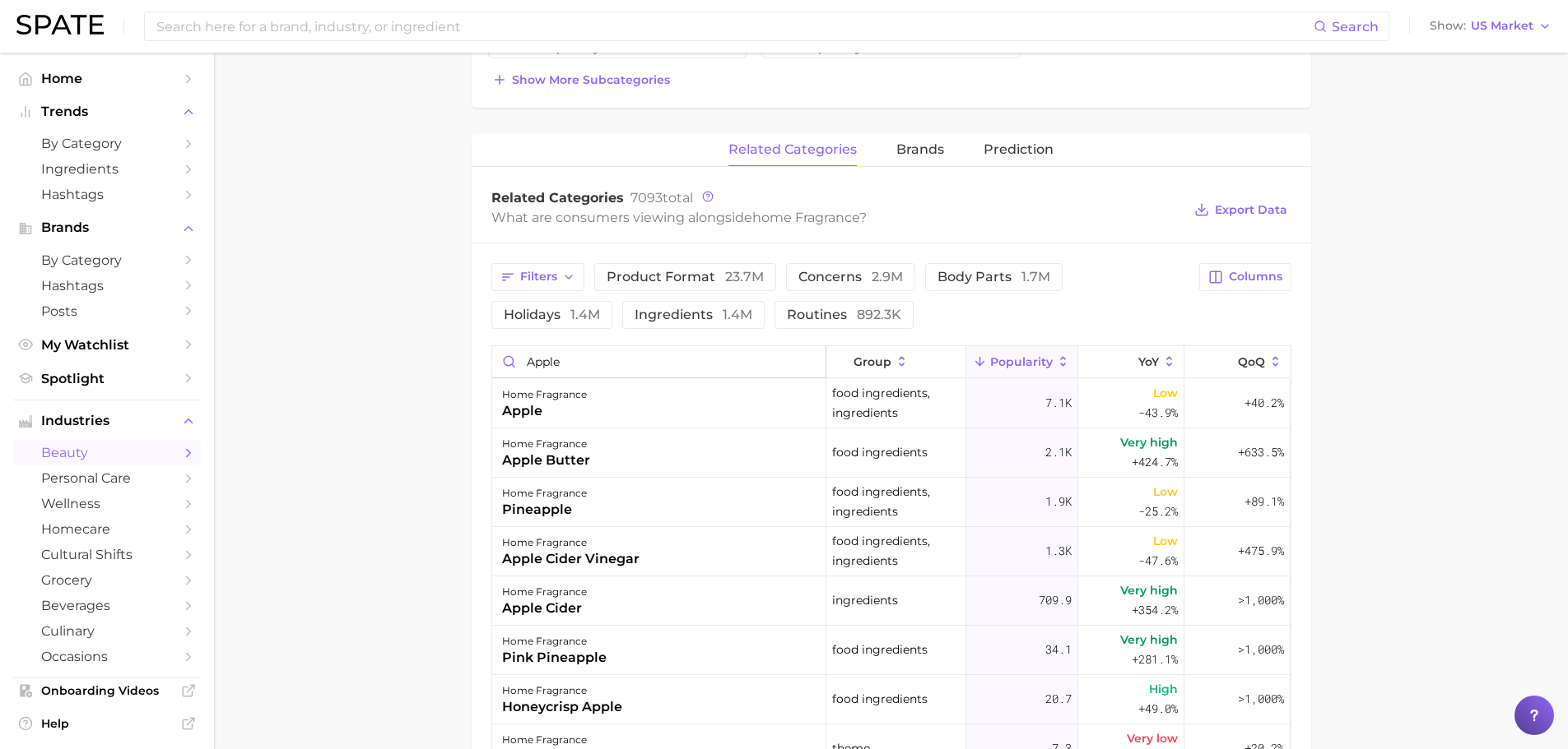
type input "apple"
click at [1217, 214] on span "Export Data" at bounding box center [1251, 209] width 72 height 14
click at [1207, 278] on button "Columns" at bounding box center [1244, 277] width 91 height 28
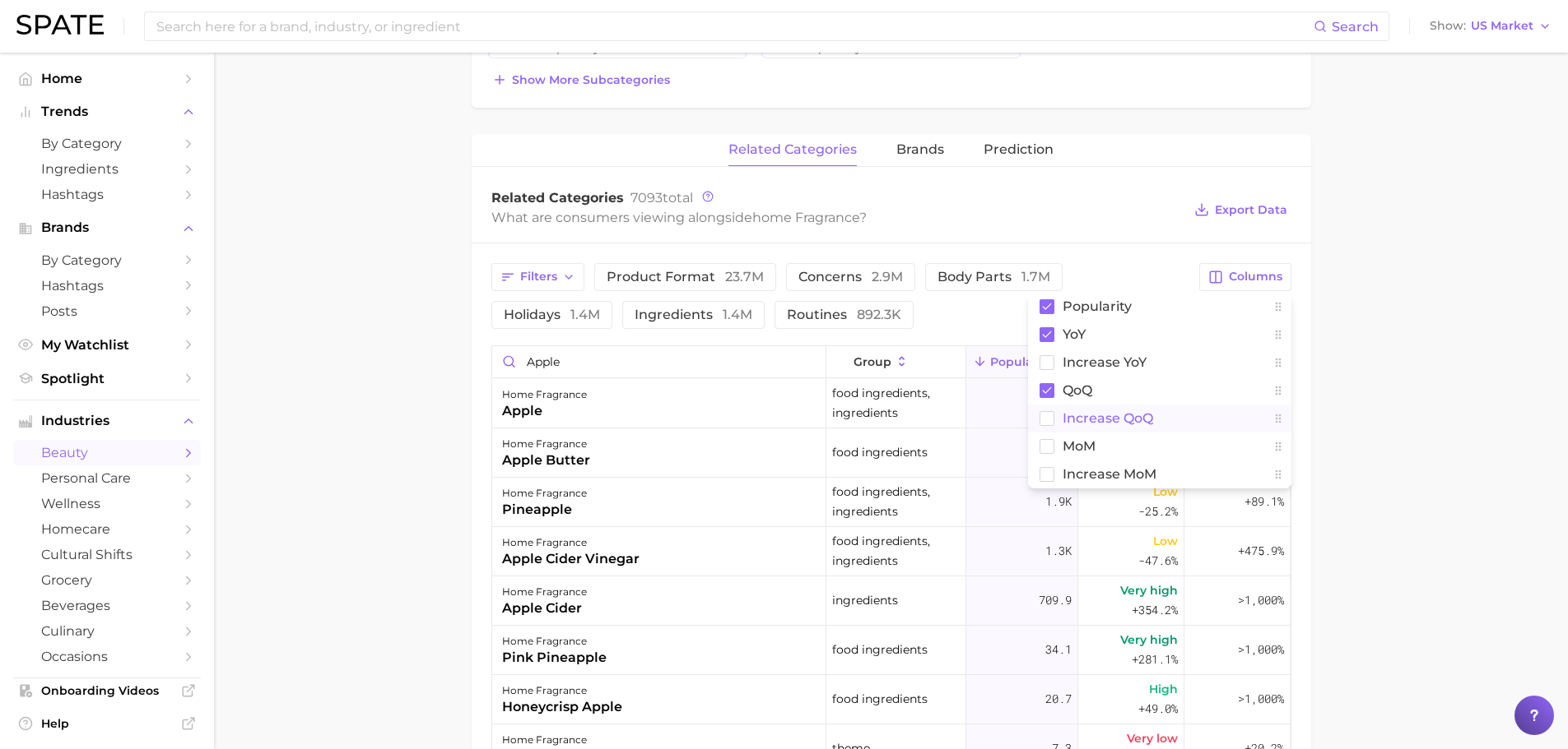
click at [1085, 413] on span "Increase QoQ" at bounding box center [1107, 418] width 90 height 14
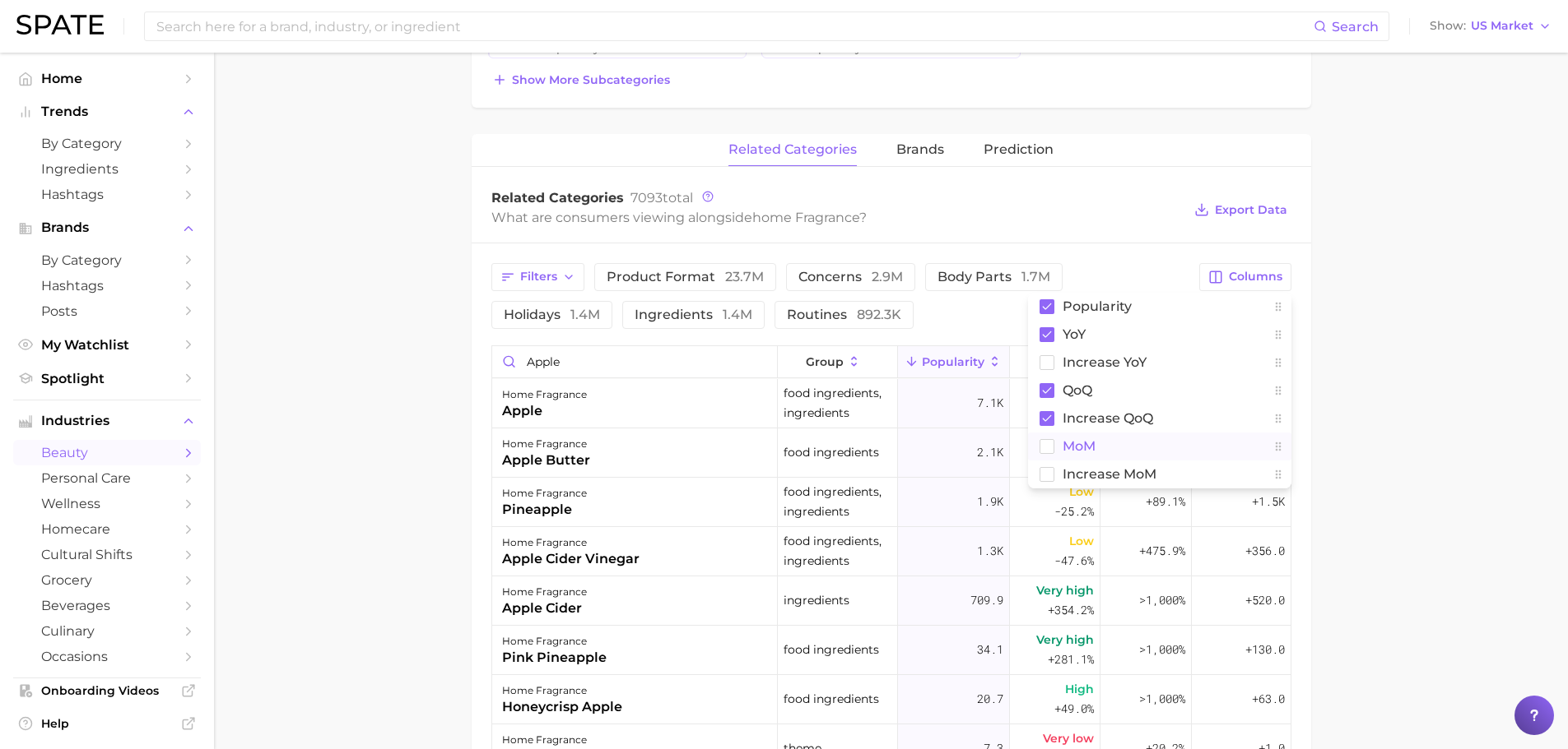
click at [1069, 447] on span "MoM" at bounding box center [1079, 446] width 33 height 14
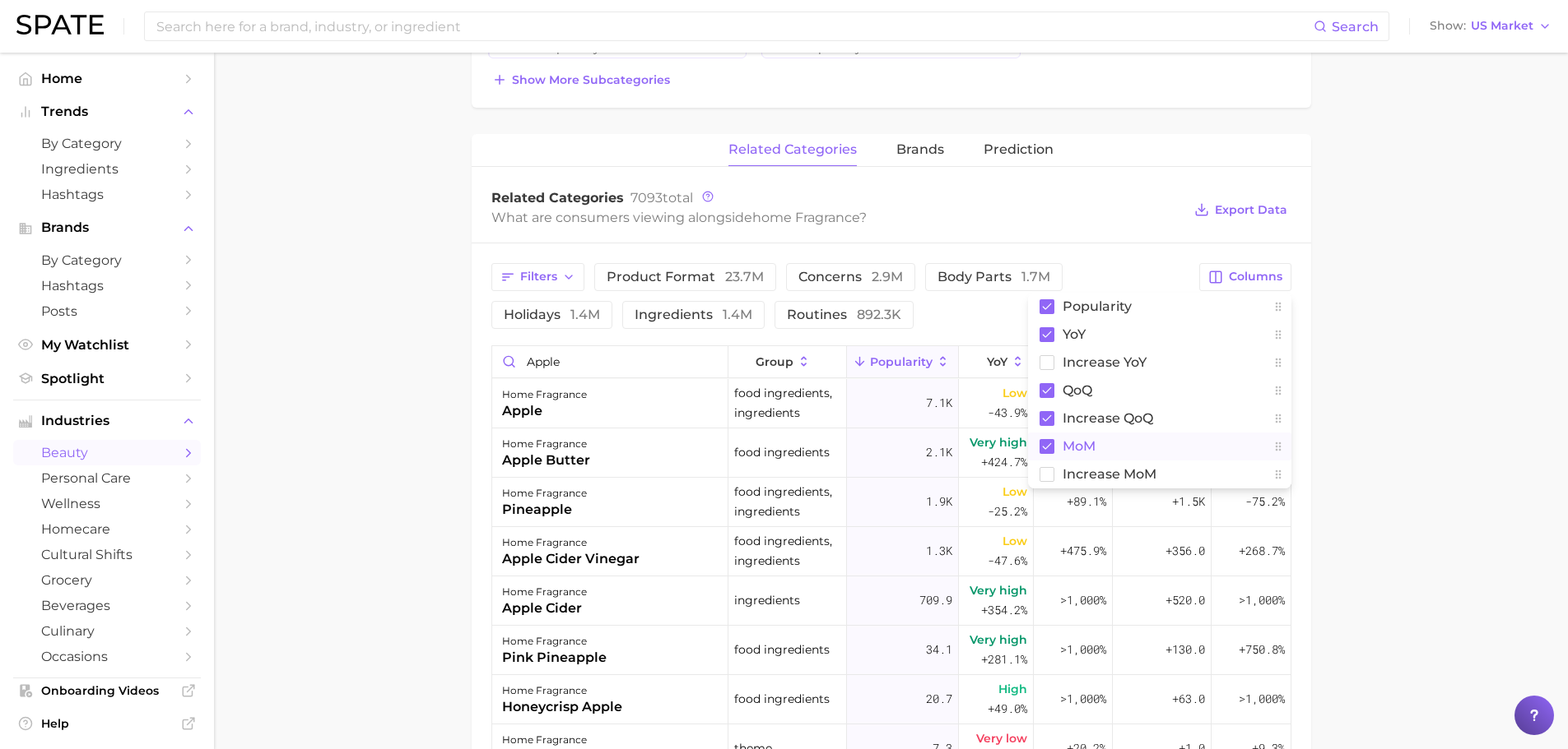
click at [1066, 444] on span "MoM" at bounding box center [1079, 446] width 33 height 14
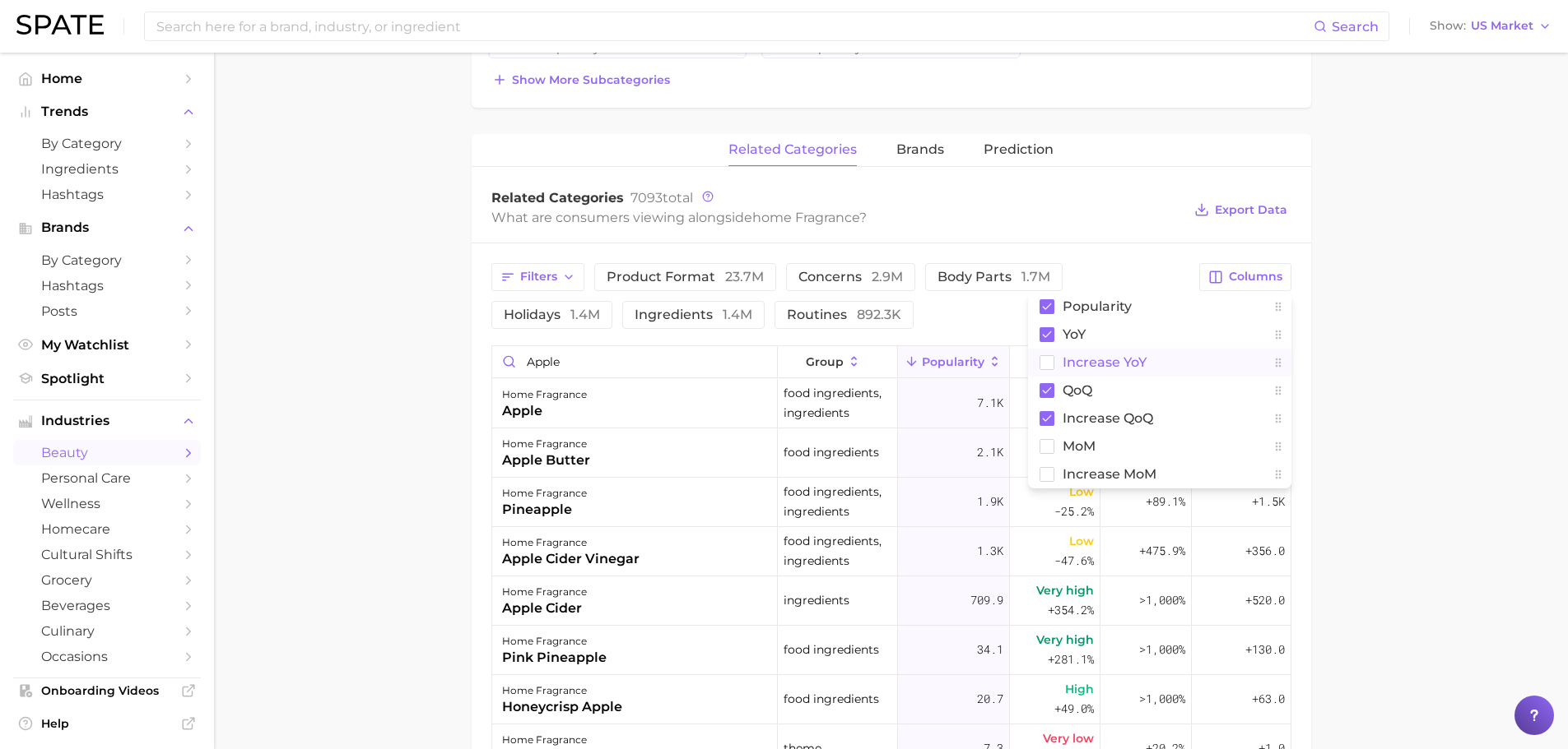
click at [1074, 353] on button "Increase YoY" at bounding box center [1159, 363] width 263 height 28
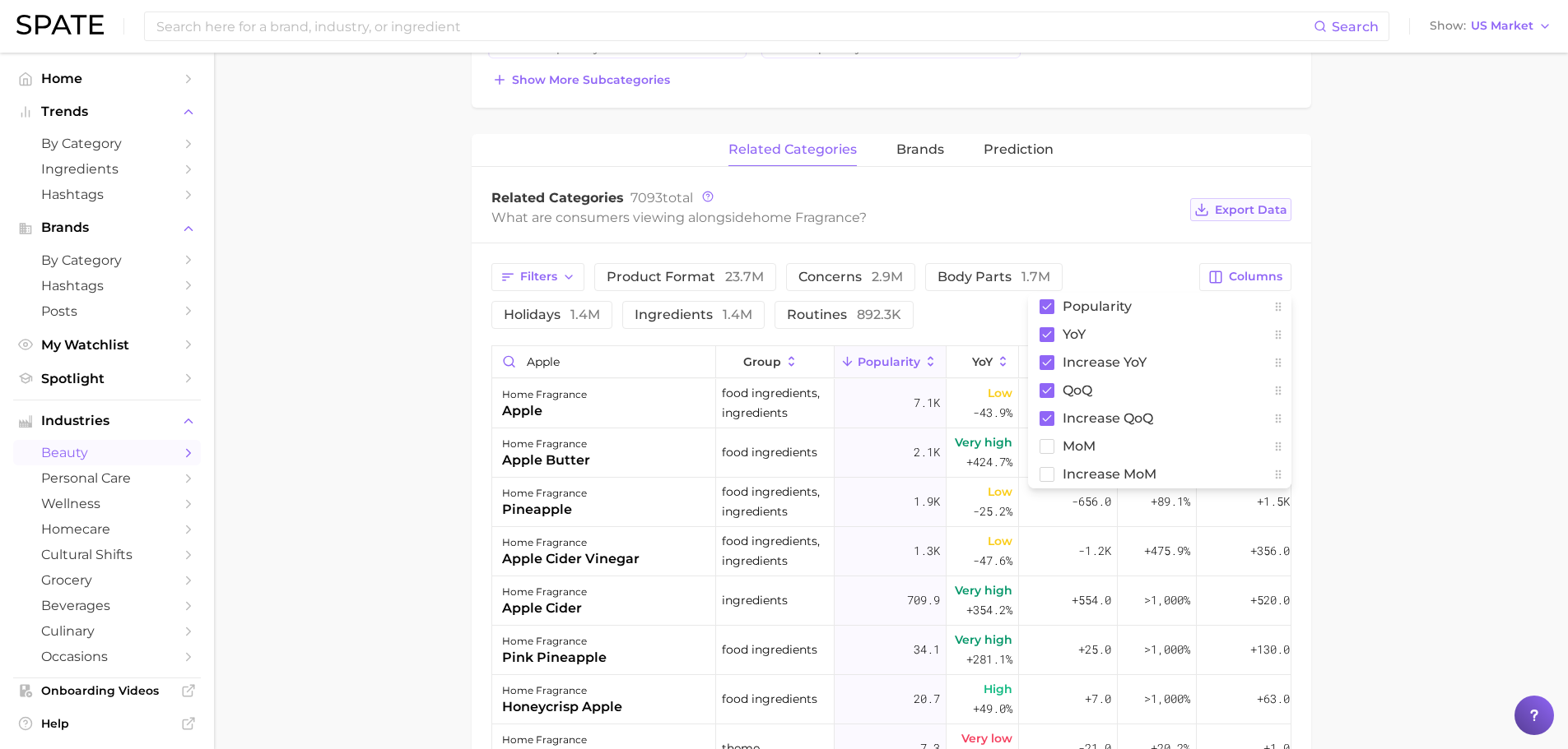
click at [1243, 209] on span "Export Data" at bounding box center [1251, 209] width 72 height 14
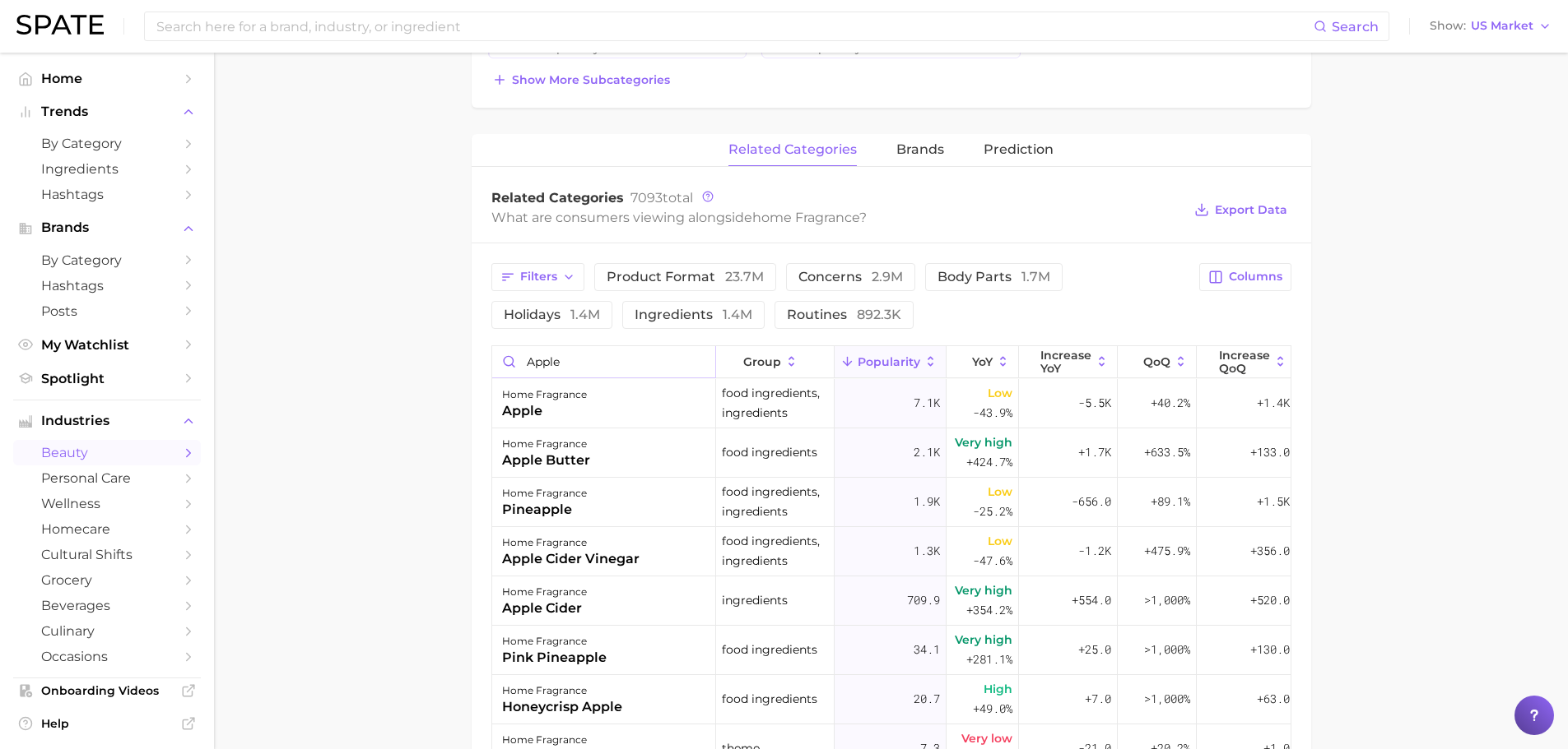
drag, startPoint x: 638, startPoint y: 368, endPoint x: 521, endPoint y: 360, distance: 117.3
click at [521, 360] on input "apple" at bounding box center [604, 362] width 223 height 31
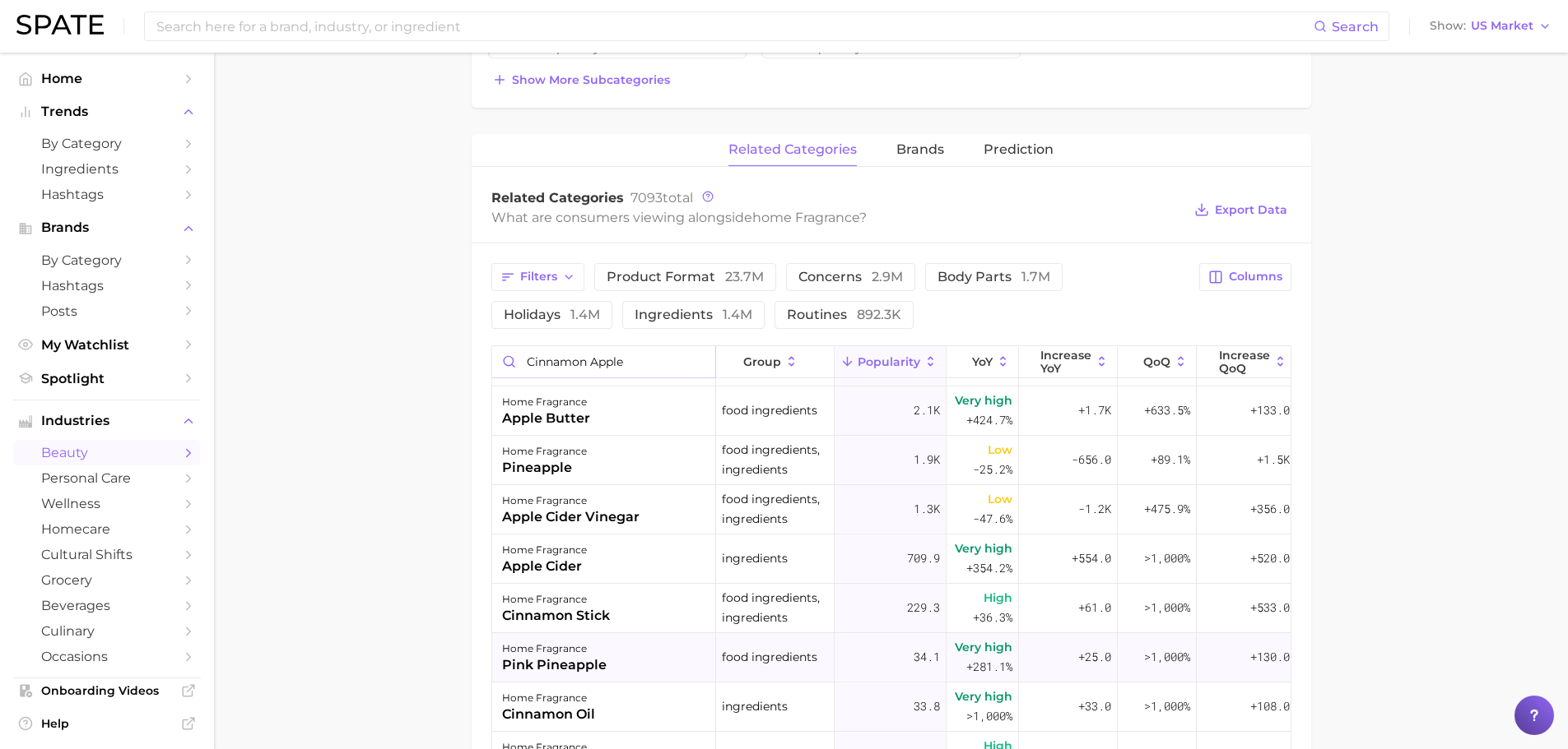
scroll to position [0, 0]
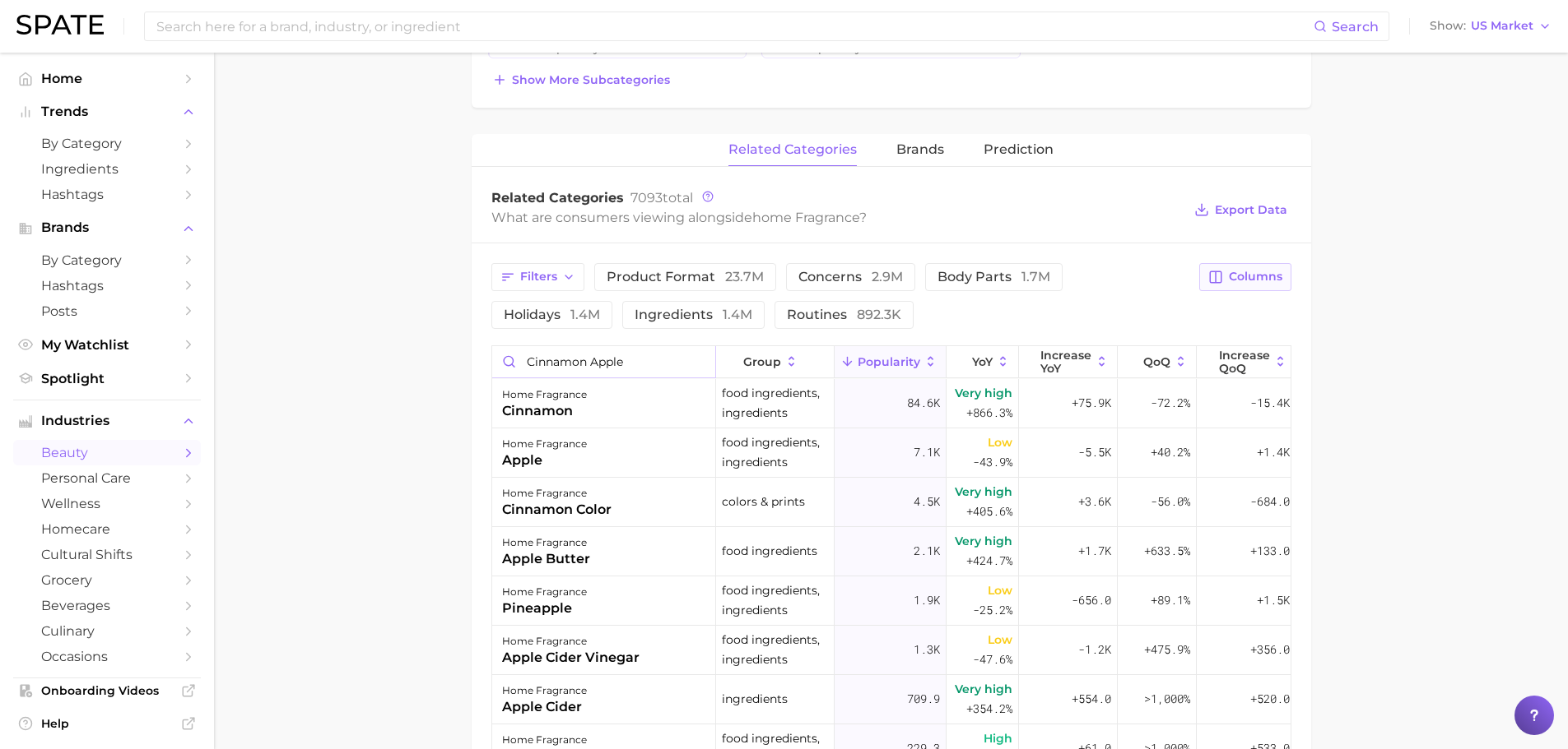
type input "cinnamon apple"
click at [1232, 279] on span "Columns" at bounding box center [1255, 276] width 54 height 14
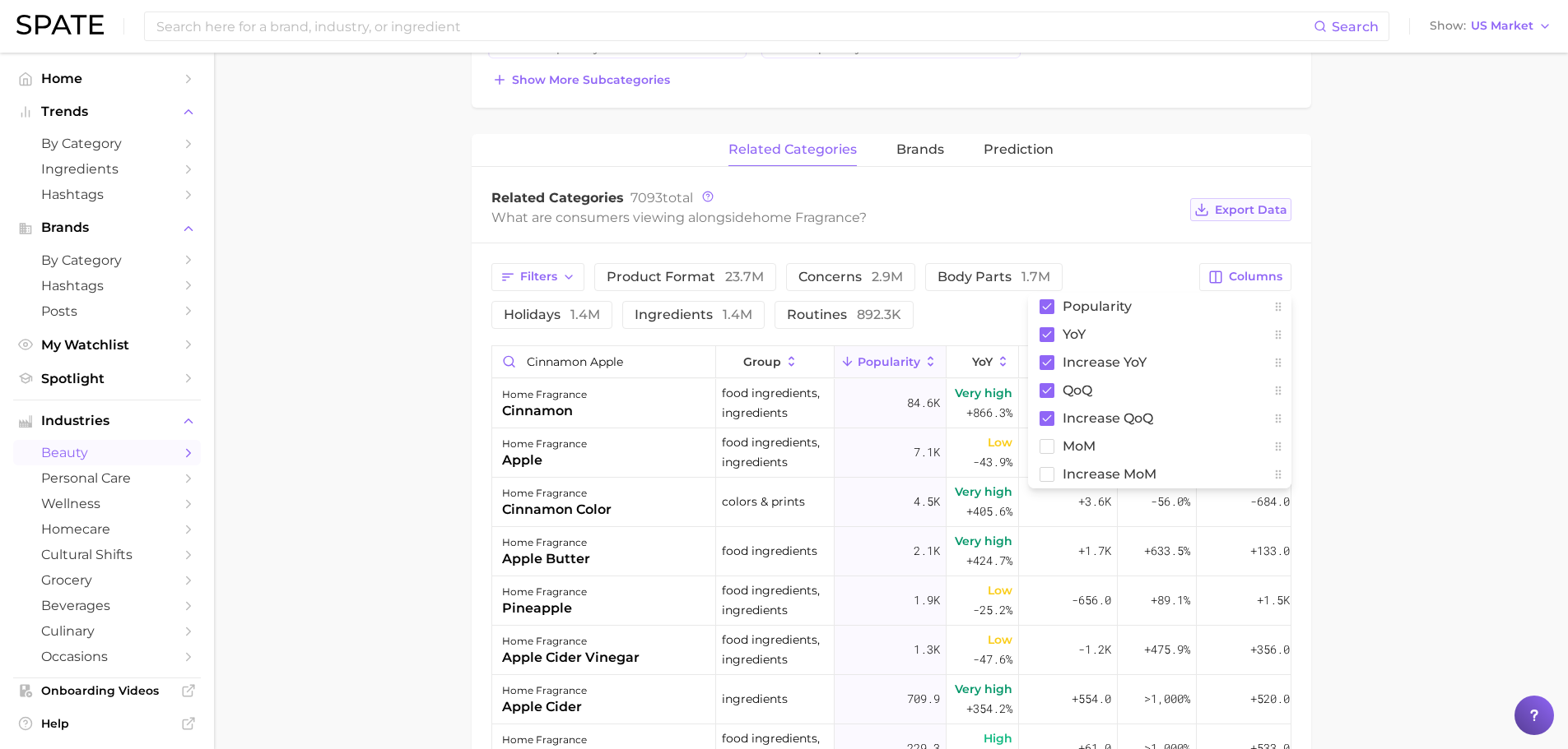
click at [1235, 208] on span "Export Data" at bounding box center [1251, 209] width 72 height 14
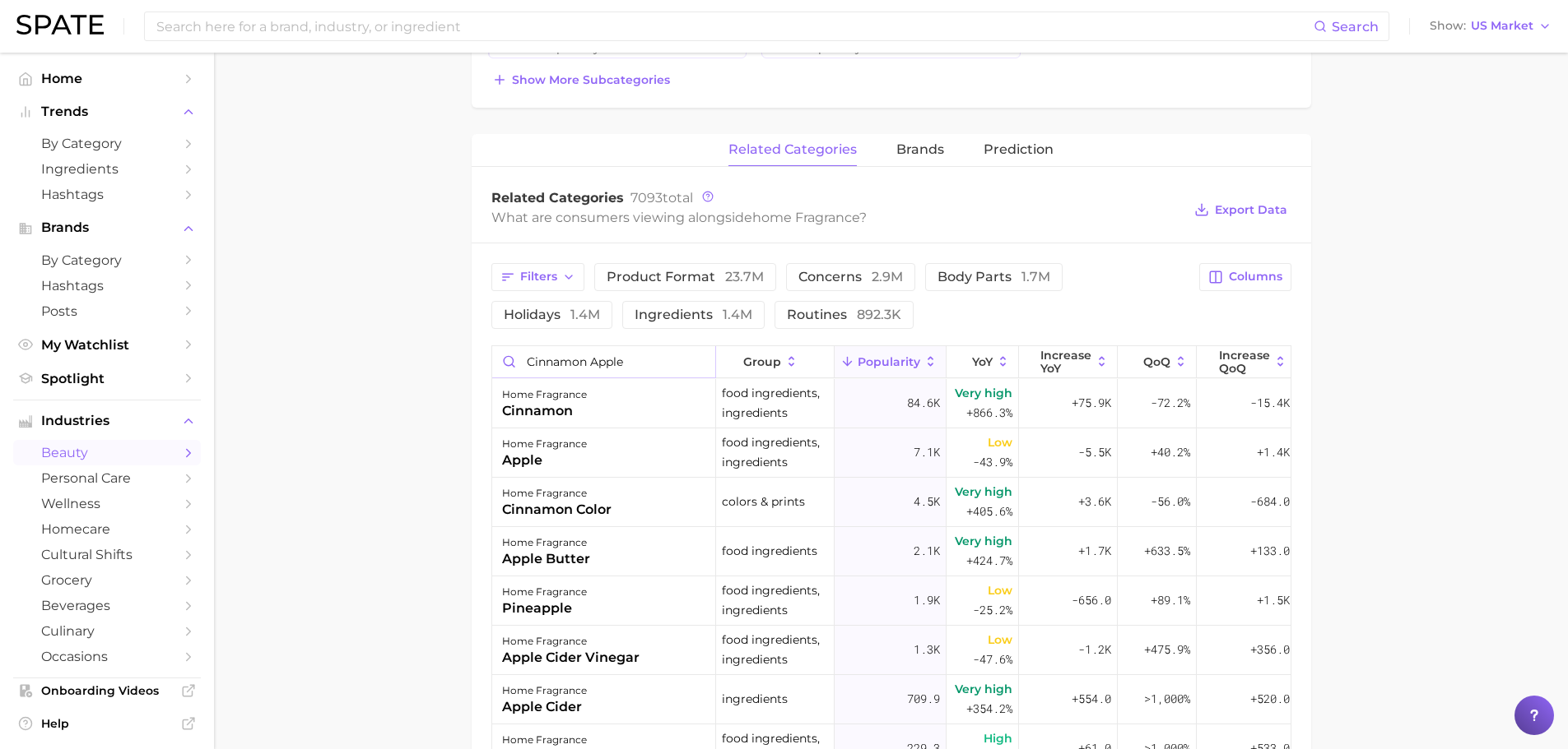
click at [698, 361] on input "cinnamon apple" at bounding box center [604, 362] width 223 height 31
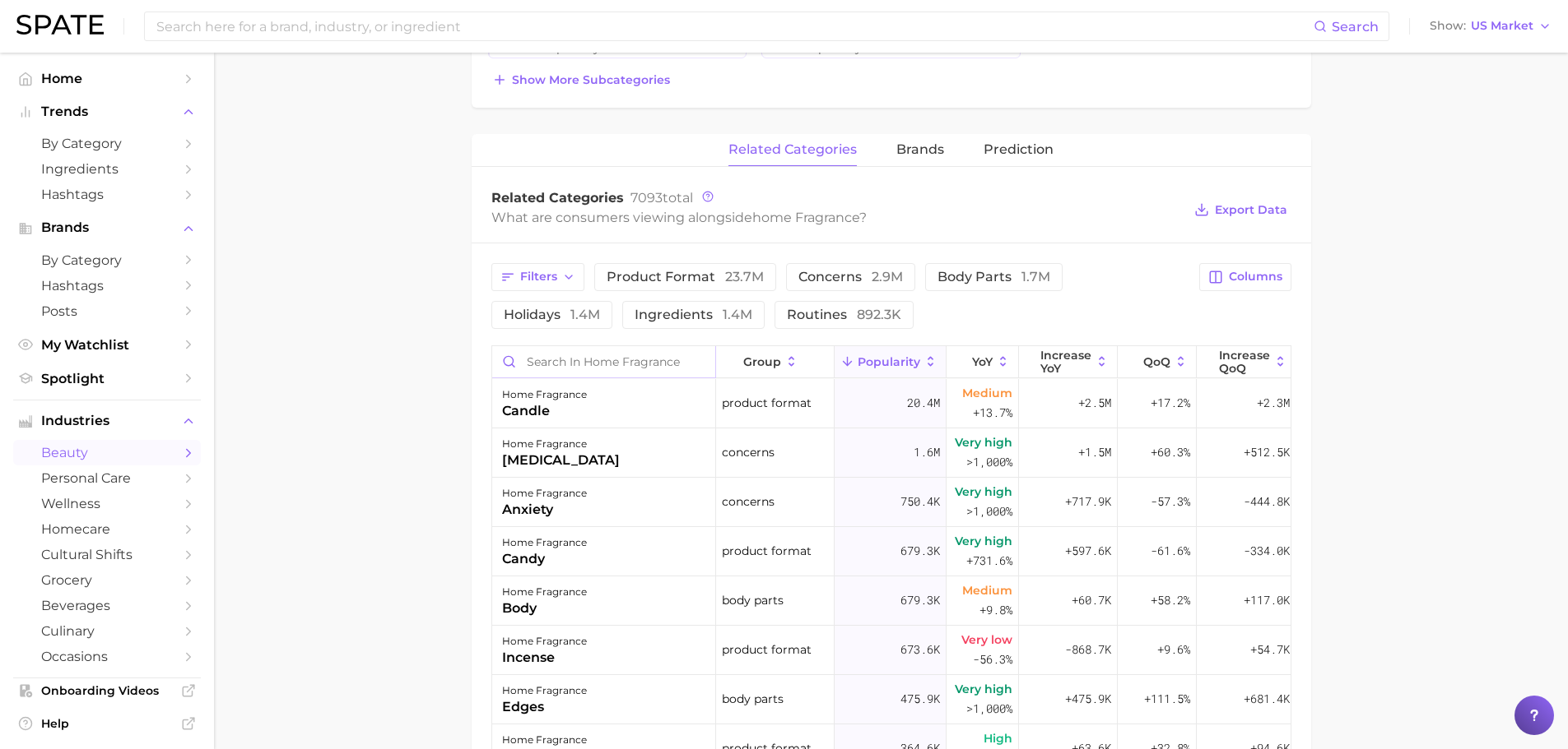
click at [665, 363] on input "Search in home fragrance" at bounding box center [604, 362] width 223 height 31
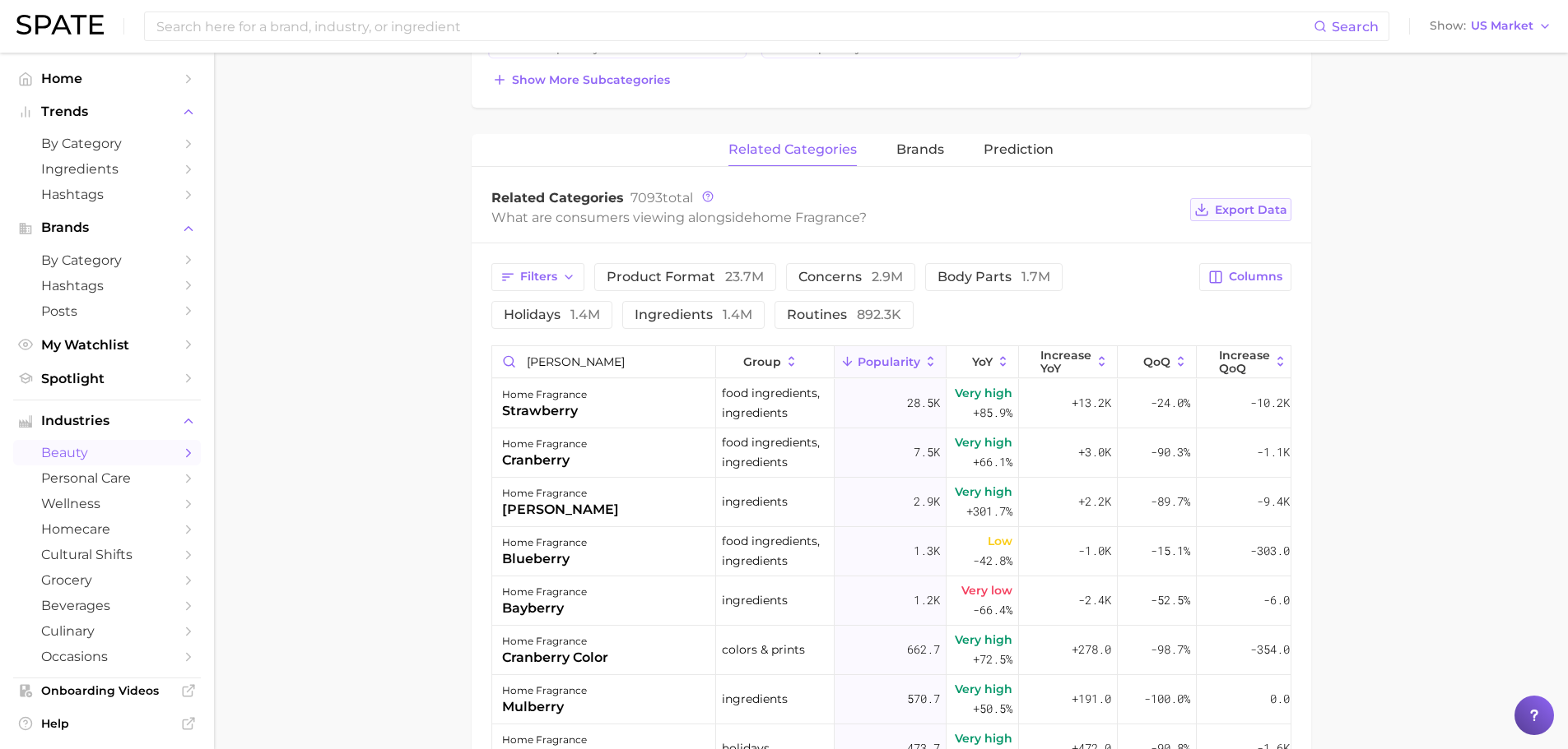
click at [1228, 217] on button "Export Data" at bounding box center [1239, 209] width 101 height 23
drag, startPoint x: 623, startPoint y: 362, endPoint x: 483, endPoint y: 363, distance: 140.0
click at [483, 363] on div "Filters product format 23.7m concerns 2.9m body parts 1.7m holidays 1.4m ingred…" at bounding box center [891, 679] width 839 height 871
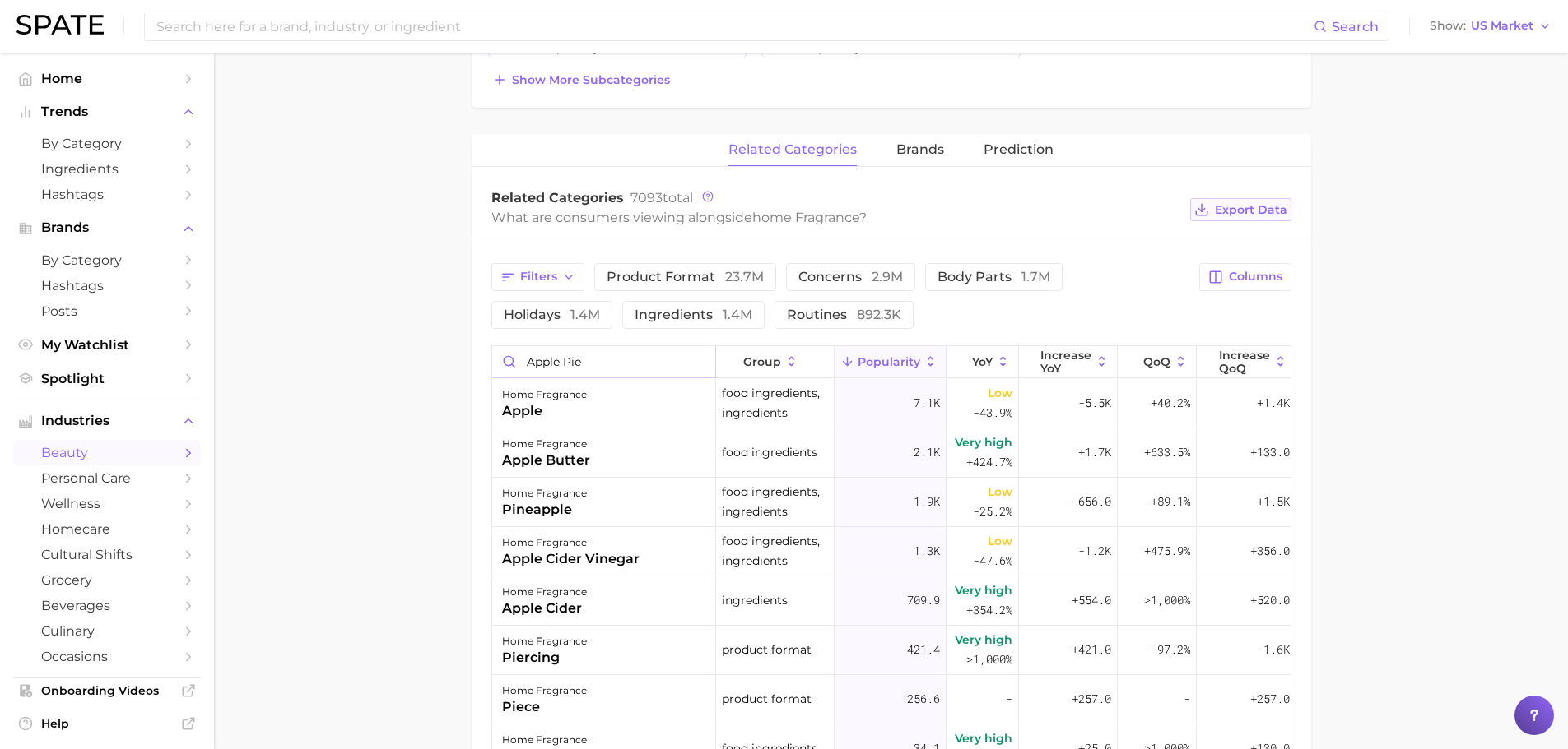
type input "apple pie"
click at [1241, 209] on span "Export Data" at bounding box center [1251, 209] width 72 height 14
